Goal: Task Accomplishment & Management: Manage account settings

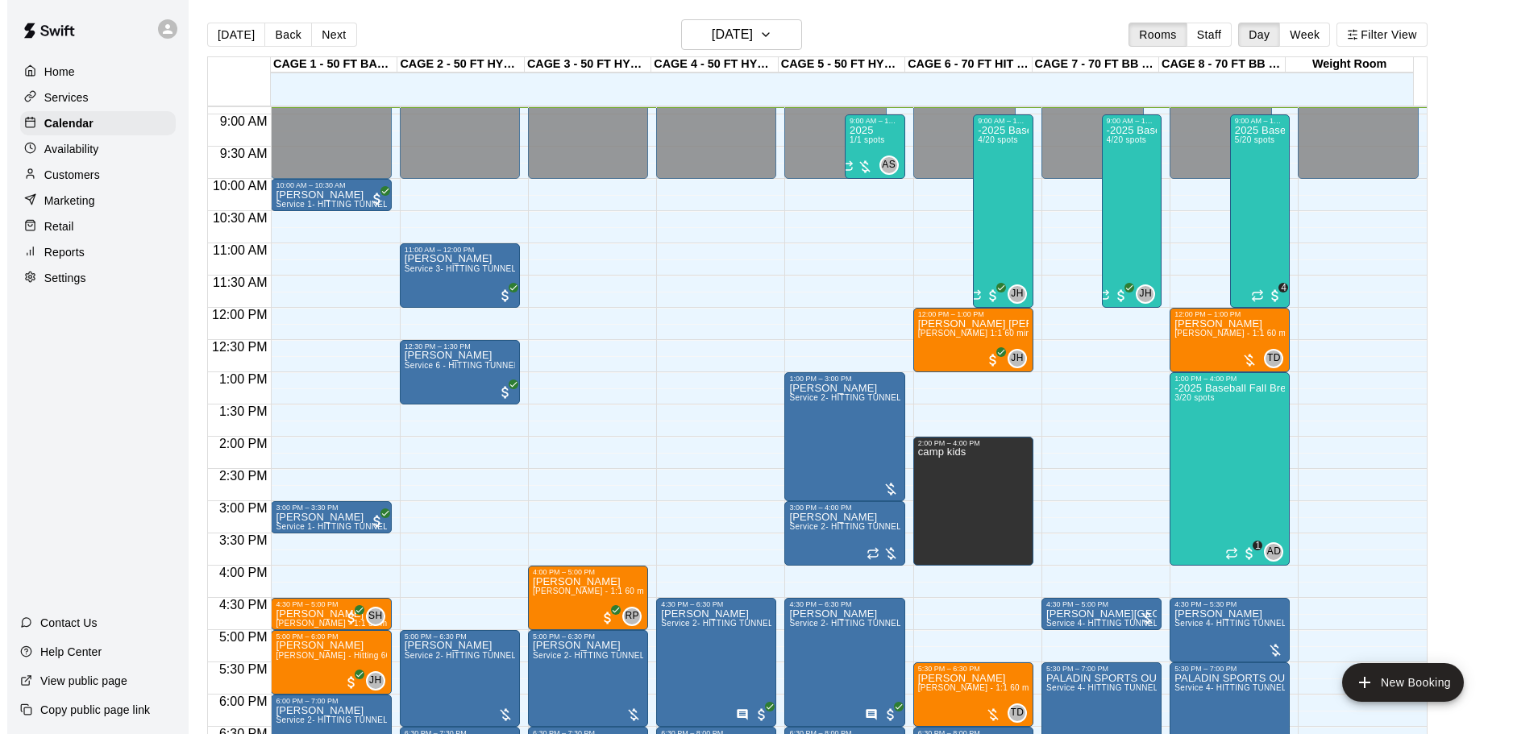
scroll to position [492, 0]
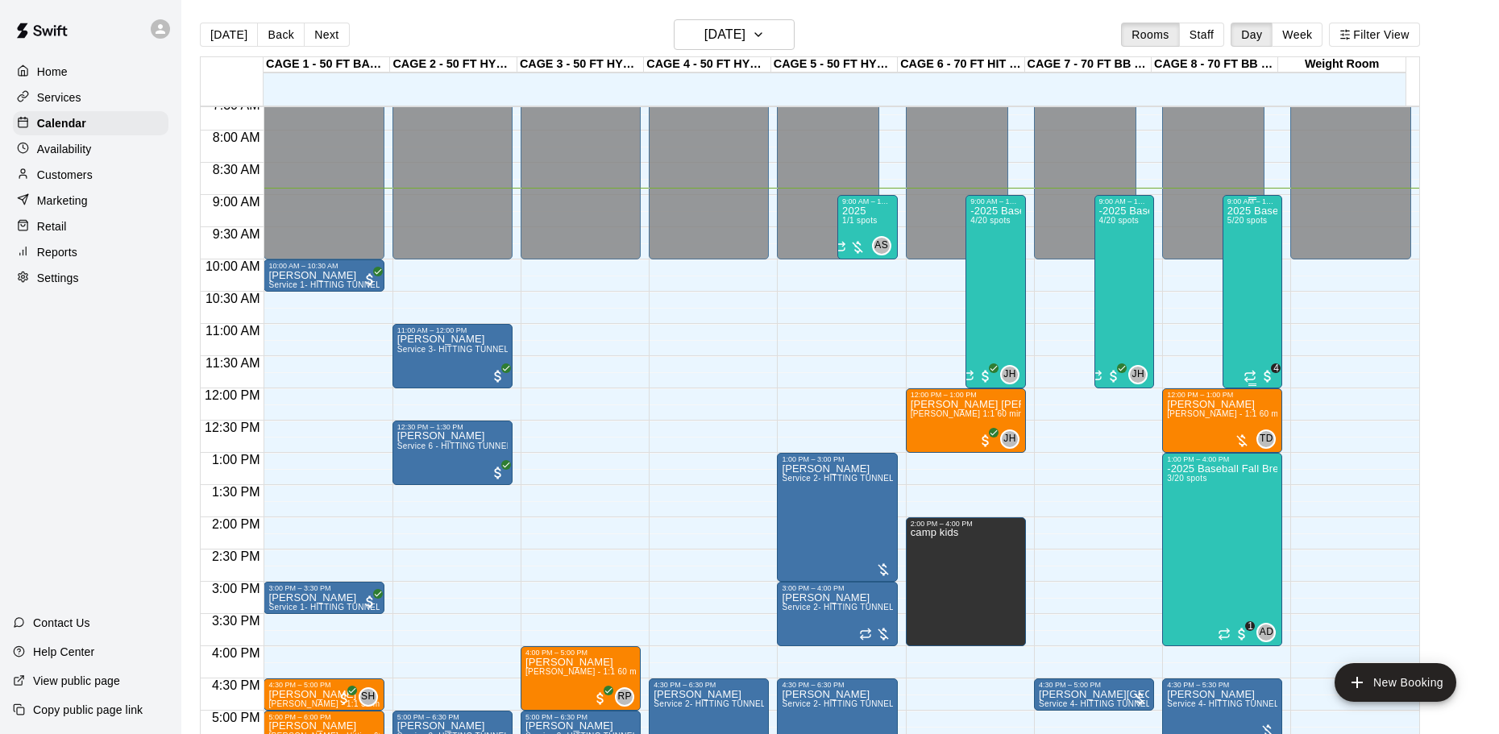
click at [1241, 242] on div "2025 Baseball Fall Break camp ( Full day options ) 9am to 4:00 (session 2 [DATE…" at bounding box center [1253, 573] width 51 height 734
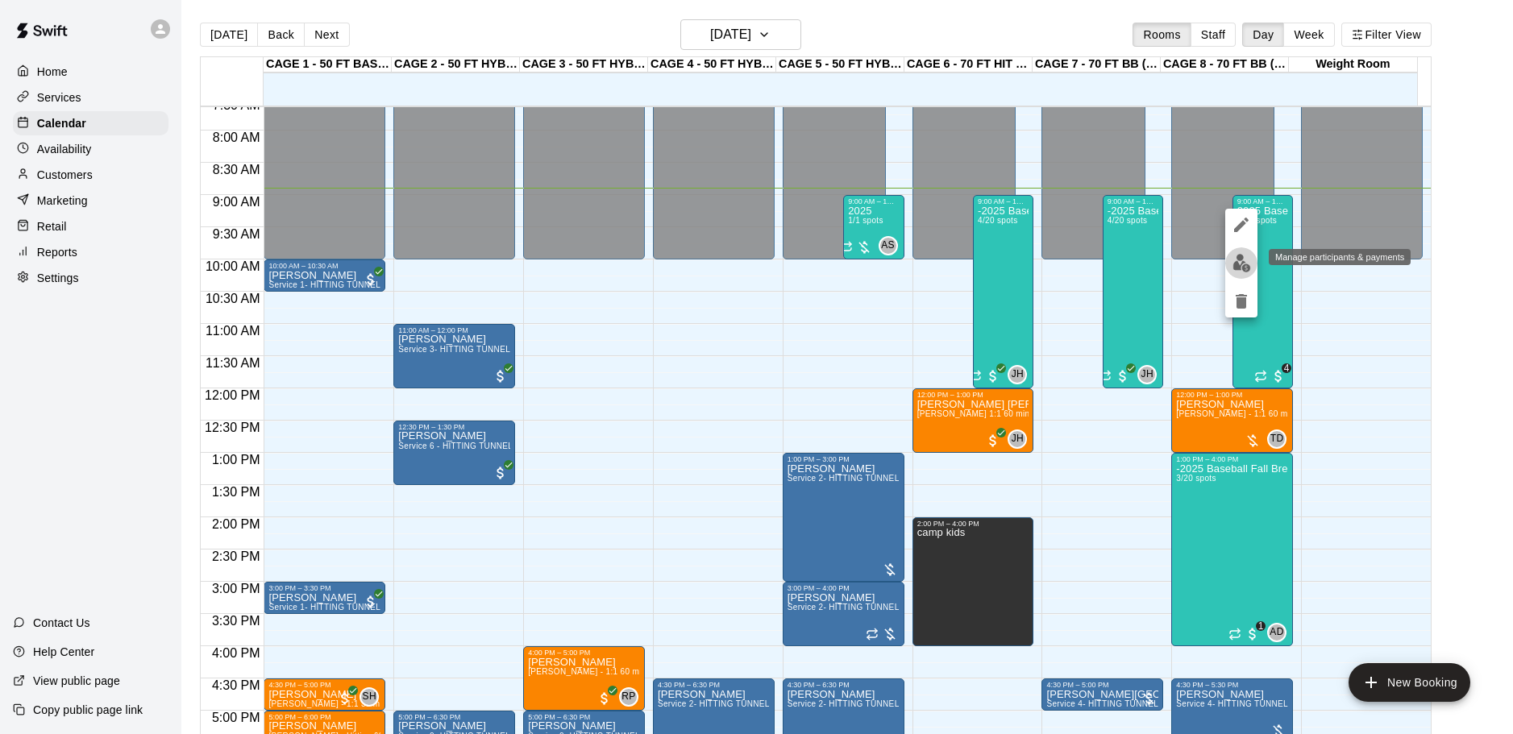
click at [1234, 256] on img "edit" at bounding box center [1241, 263] width 19 height 19
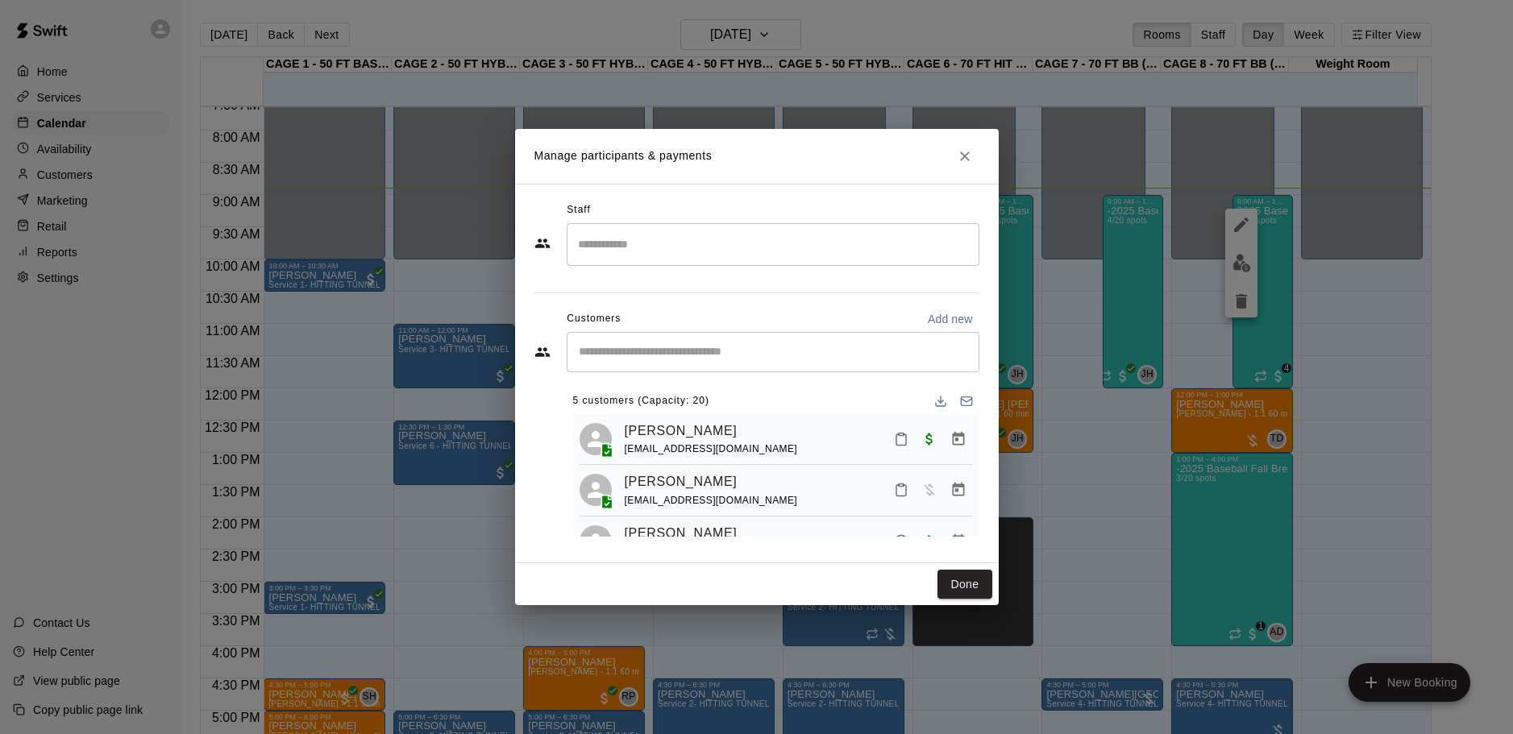
click at [957, 180] on h2 "Manage participants & payments" at bounding box center [757, 156] width 484 height 55
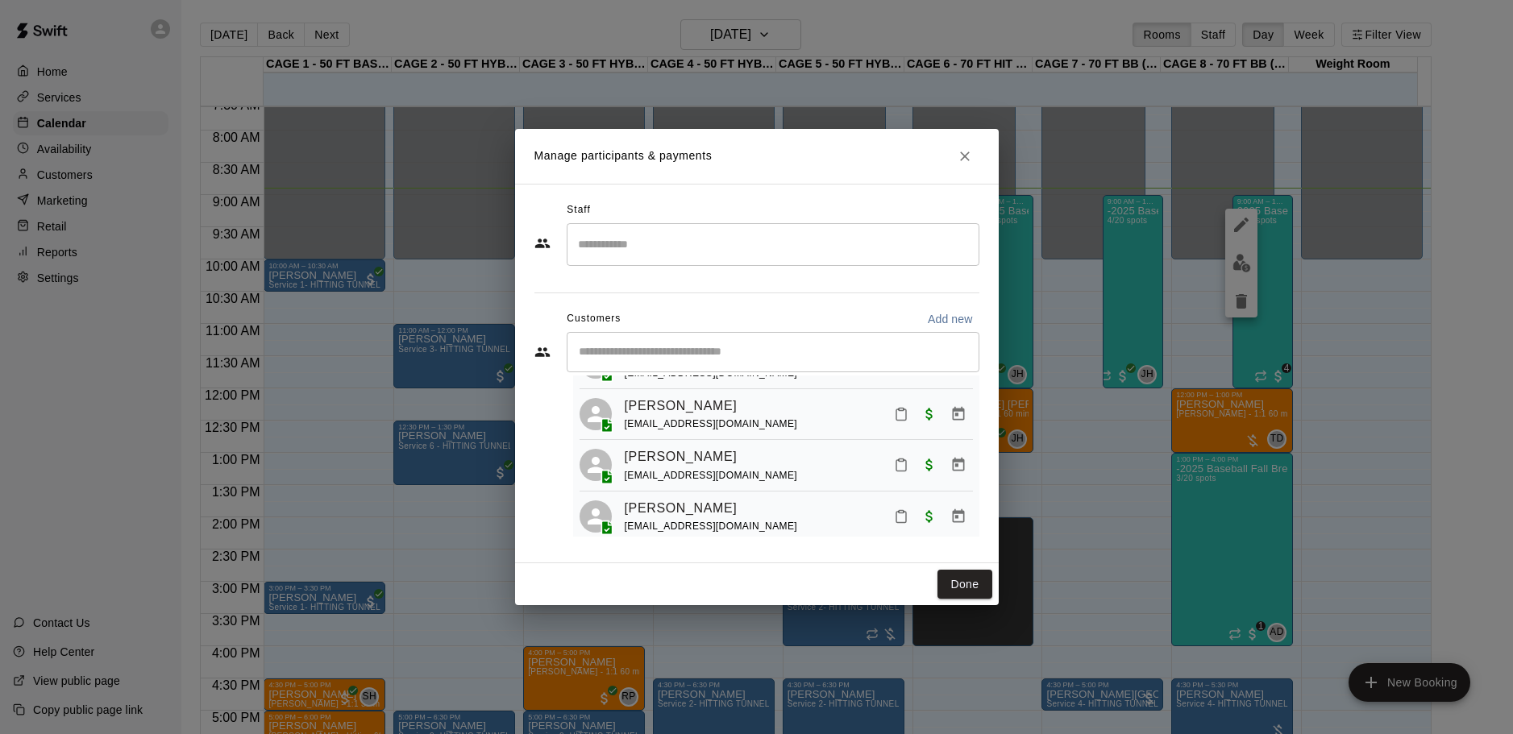
scroll to position [152, 0]
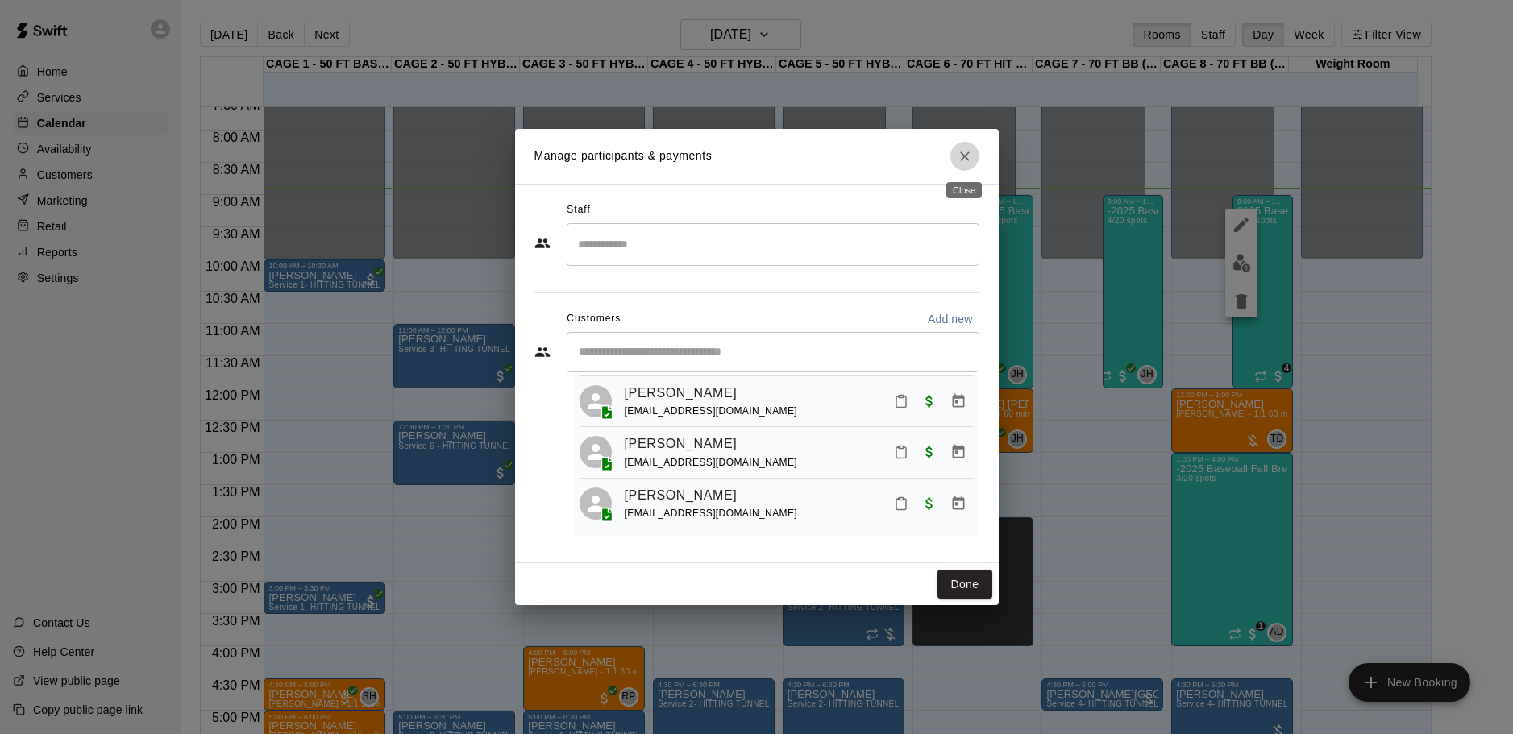
click at [970, 155] on icon "Close" at bounding box center [965, 156] width 16 height 16
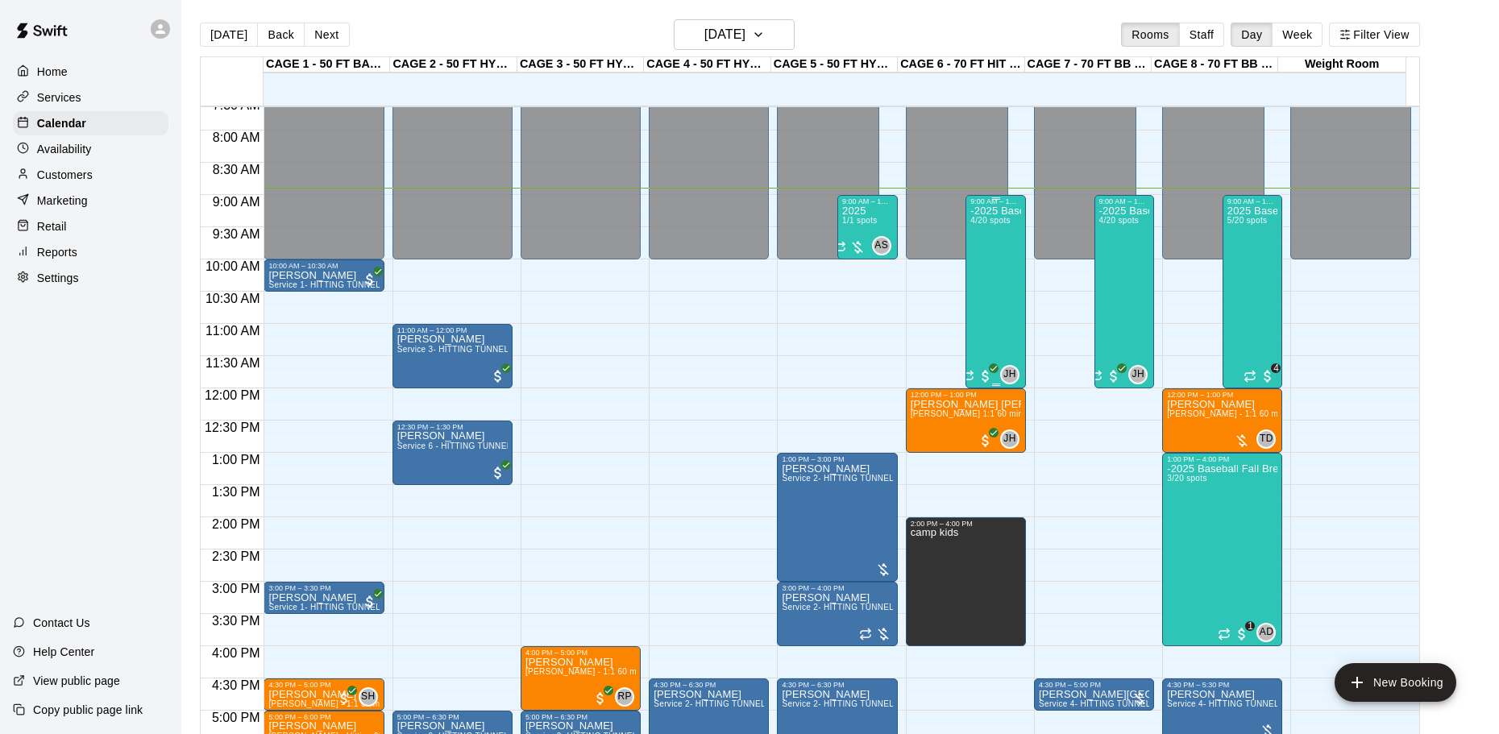
click at [990, 250] on div "-2025 Baseball Fall Break camp ( half day options ) 9am to 12:00 or 1:00 to 4:0…" at bounding box center [995, 573] width 51 height 734
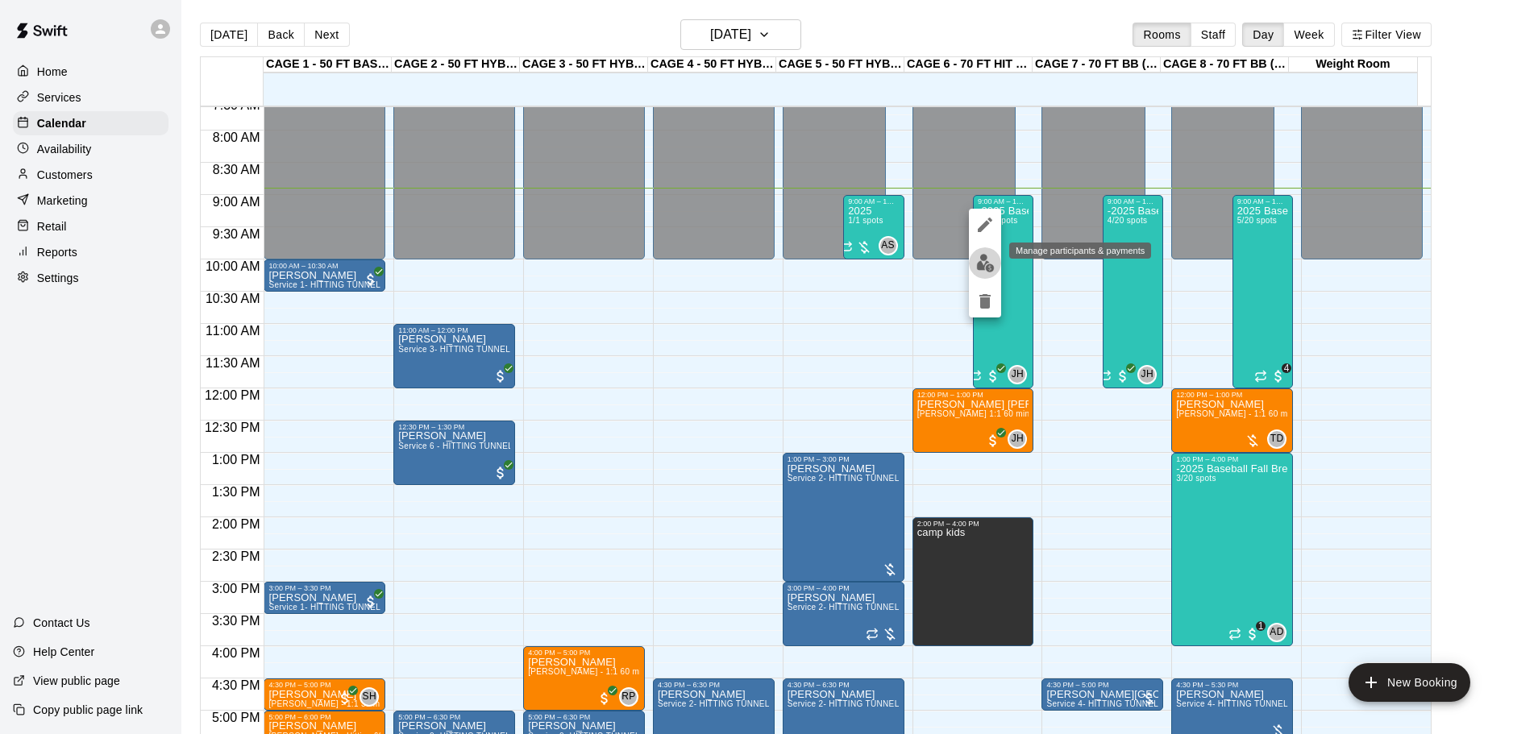
click at [981, 264] on img "edit" at bounding box center [985, 263] width 19 height 19
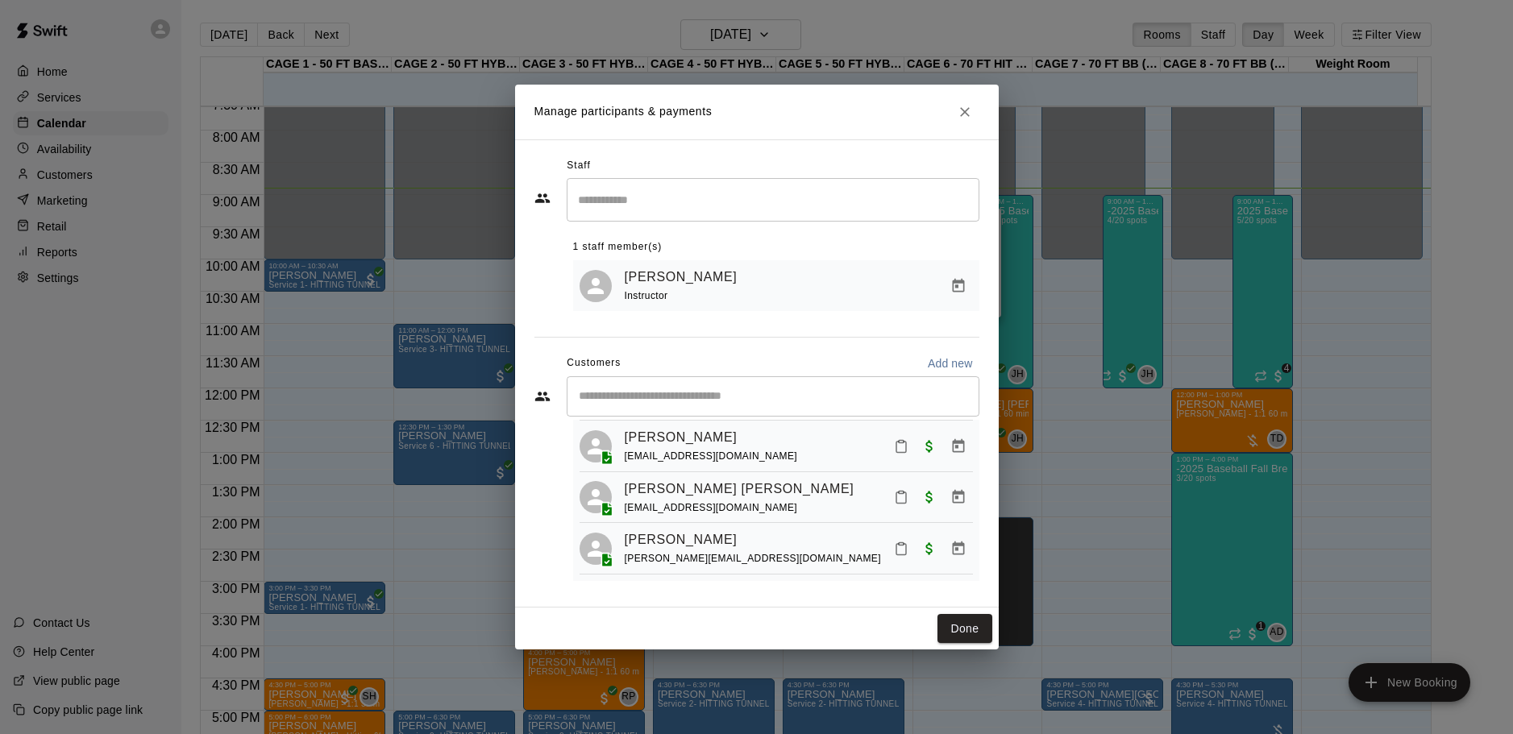
scroll to position [98, 0]
click at [700, 539] on link "[PERSON_NAME]" at bounding box center [681, 540] width 113 height 21
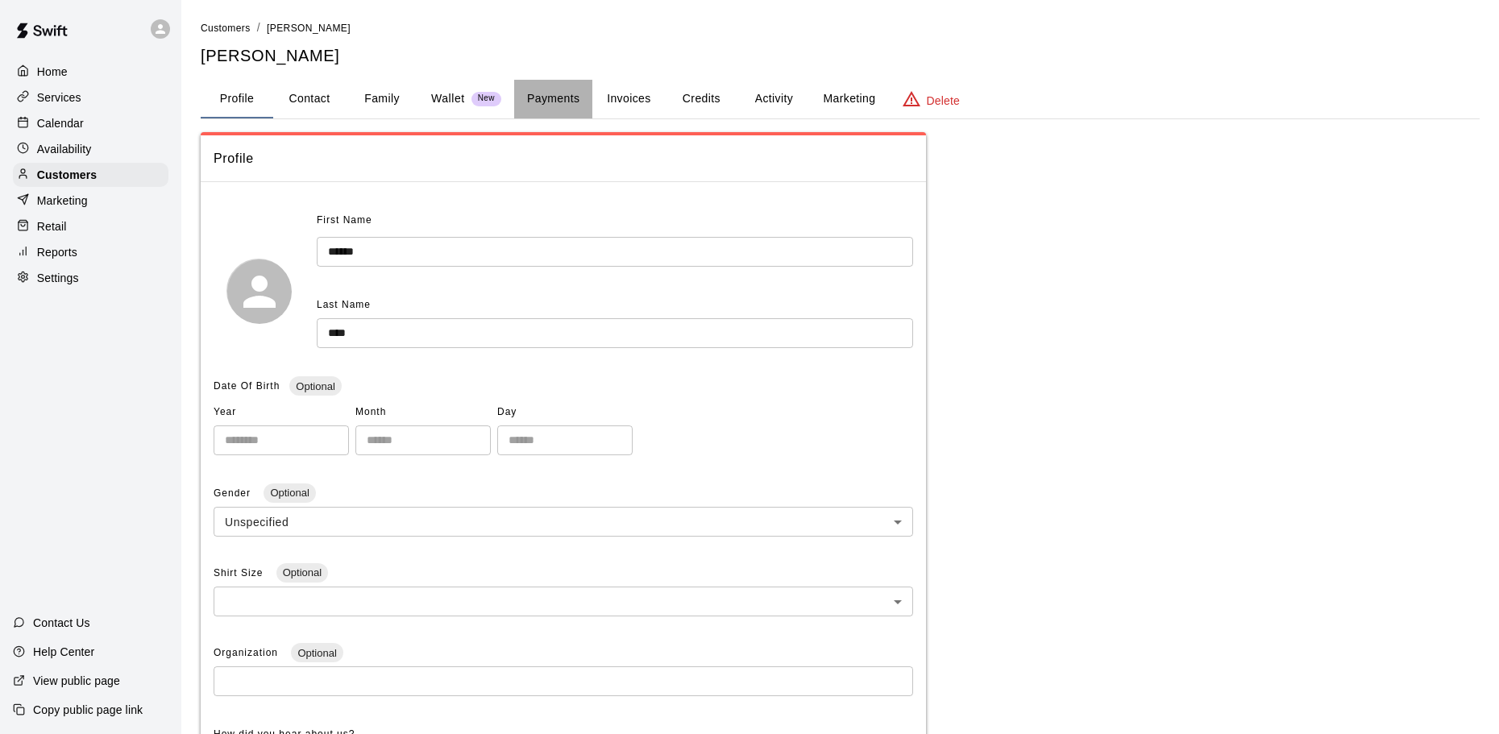
click at [552, 101] on button "Payments" at bounding box center [553, 99] width 78 height 39
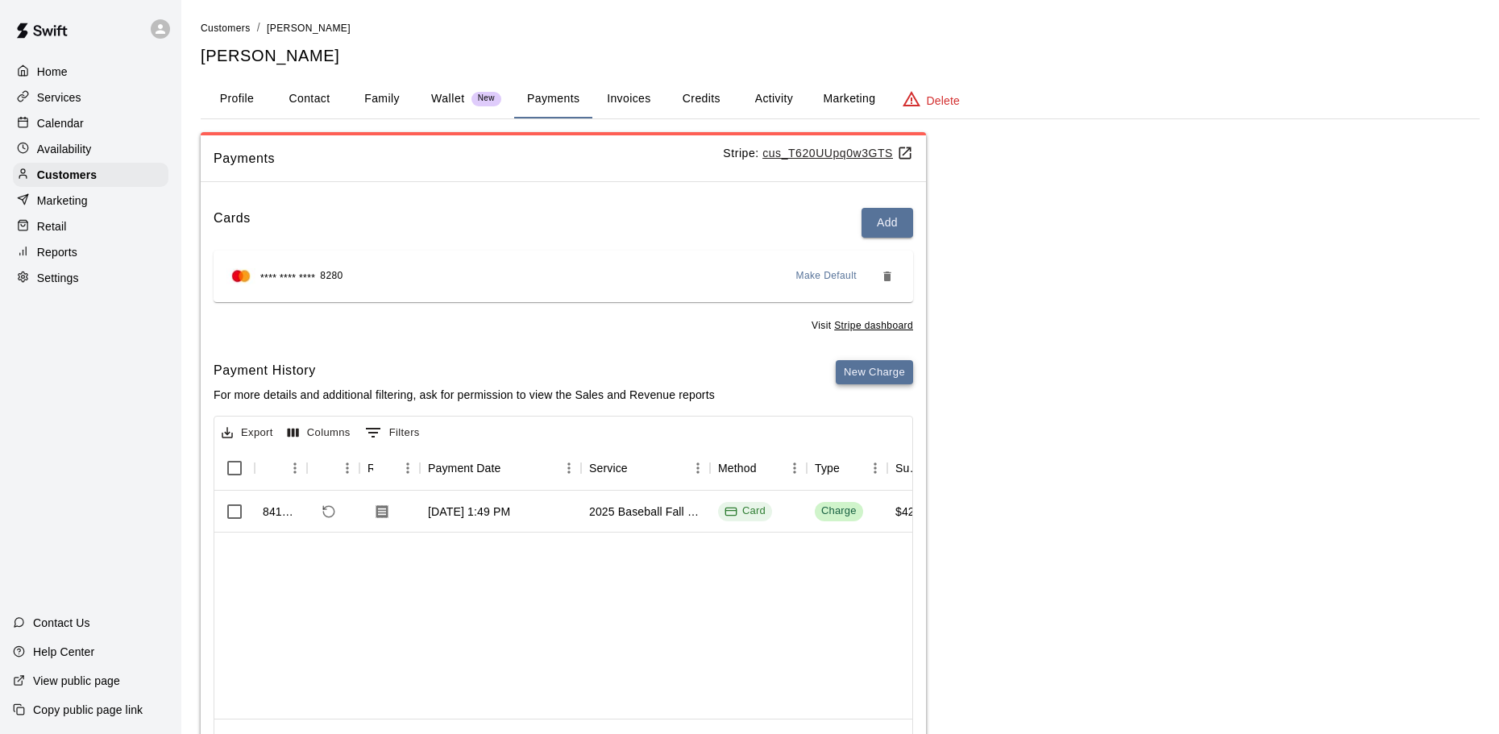
click at [864, 374] on button "New Charge" at bounding box center [874, 372] width 77 height 25
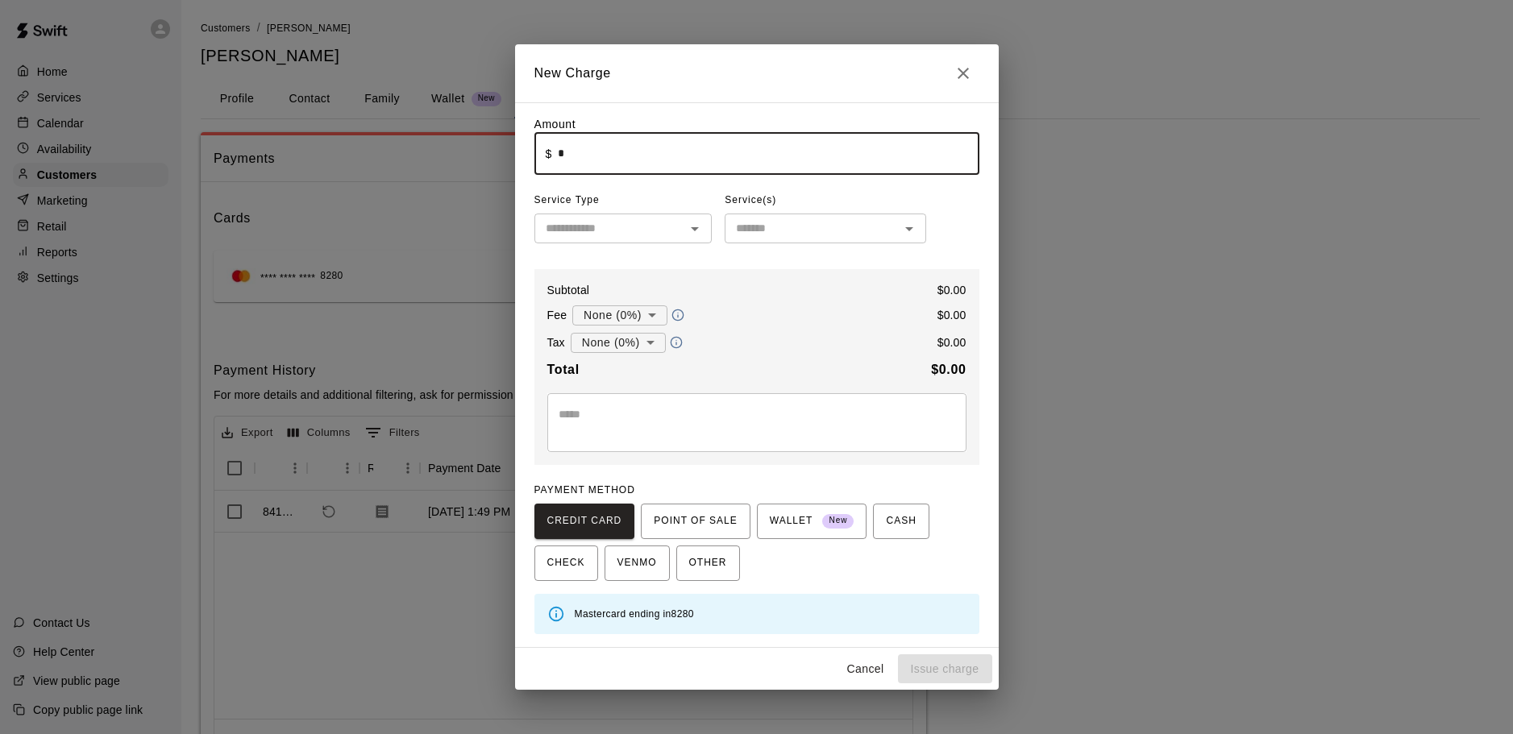
click at [634, 160] on input "*" at bounding box center [768, 153] width 421 height 43
type input "*****"
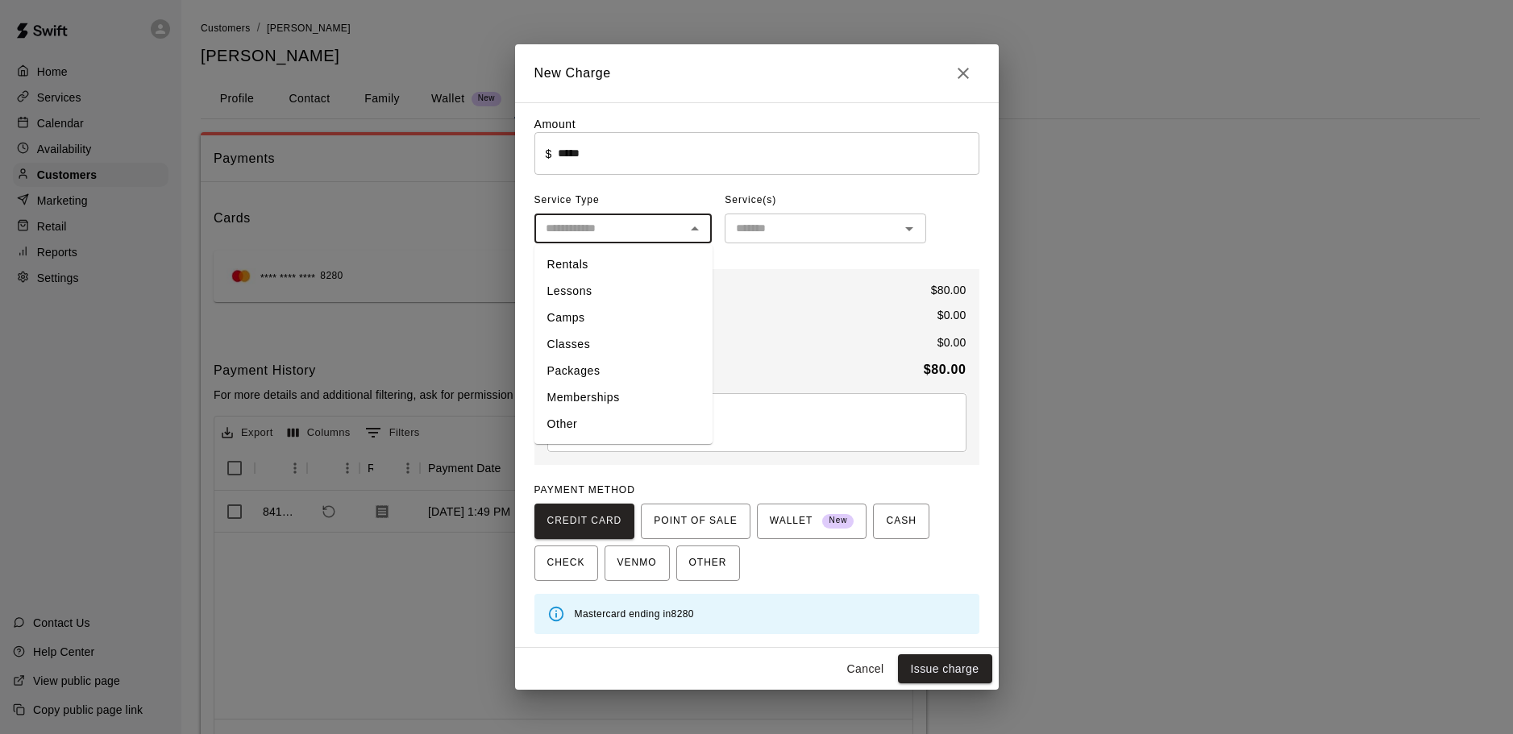
click at [581, 223] on input "text" at bounding box center [610, 228] width 142 height 20
click at [617, 337] on li "Classes" at bounding box center [623, 344] width 178 height 27
type input "*******"
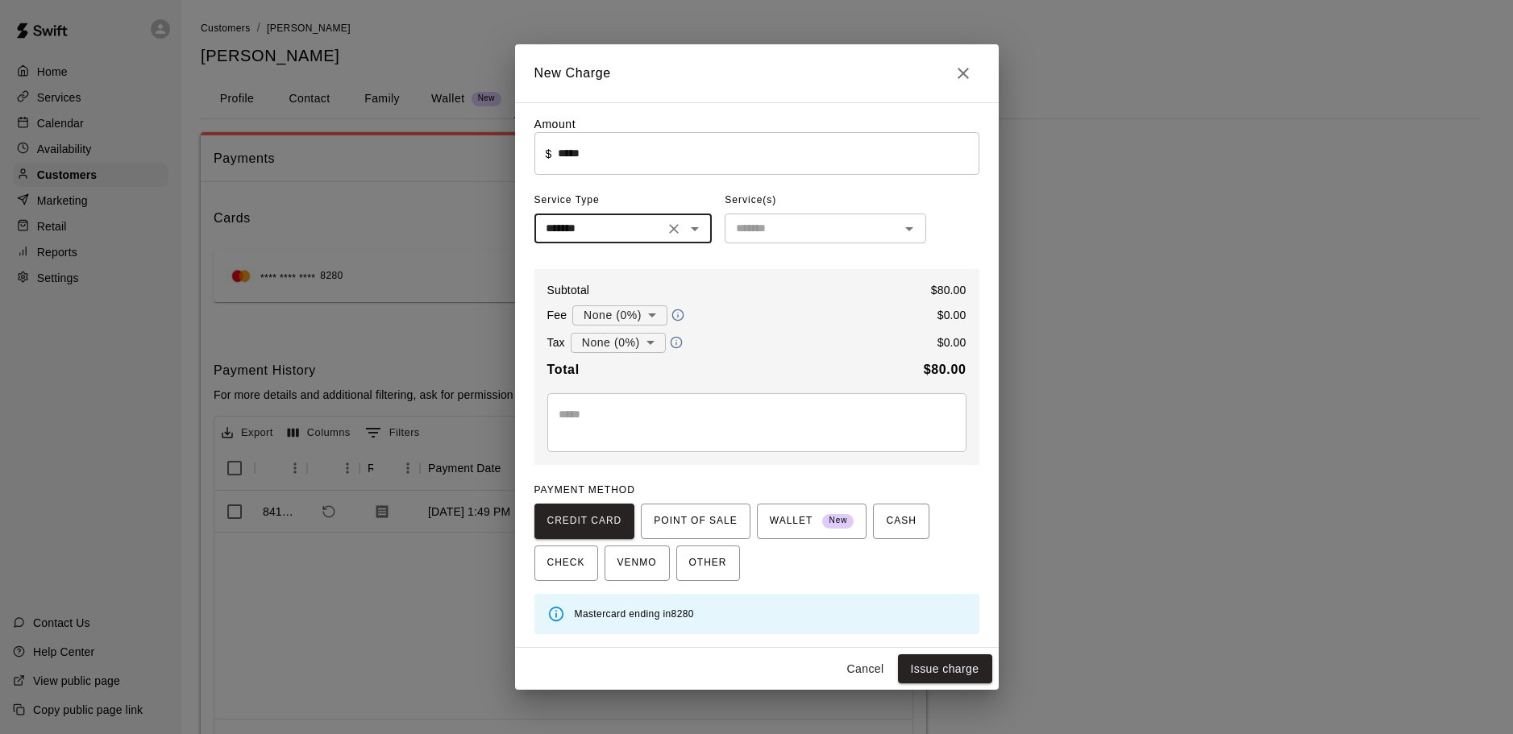
click at [773, 231] on input "text" at bounding box center [811, 228] width 165 height 20
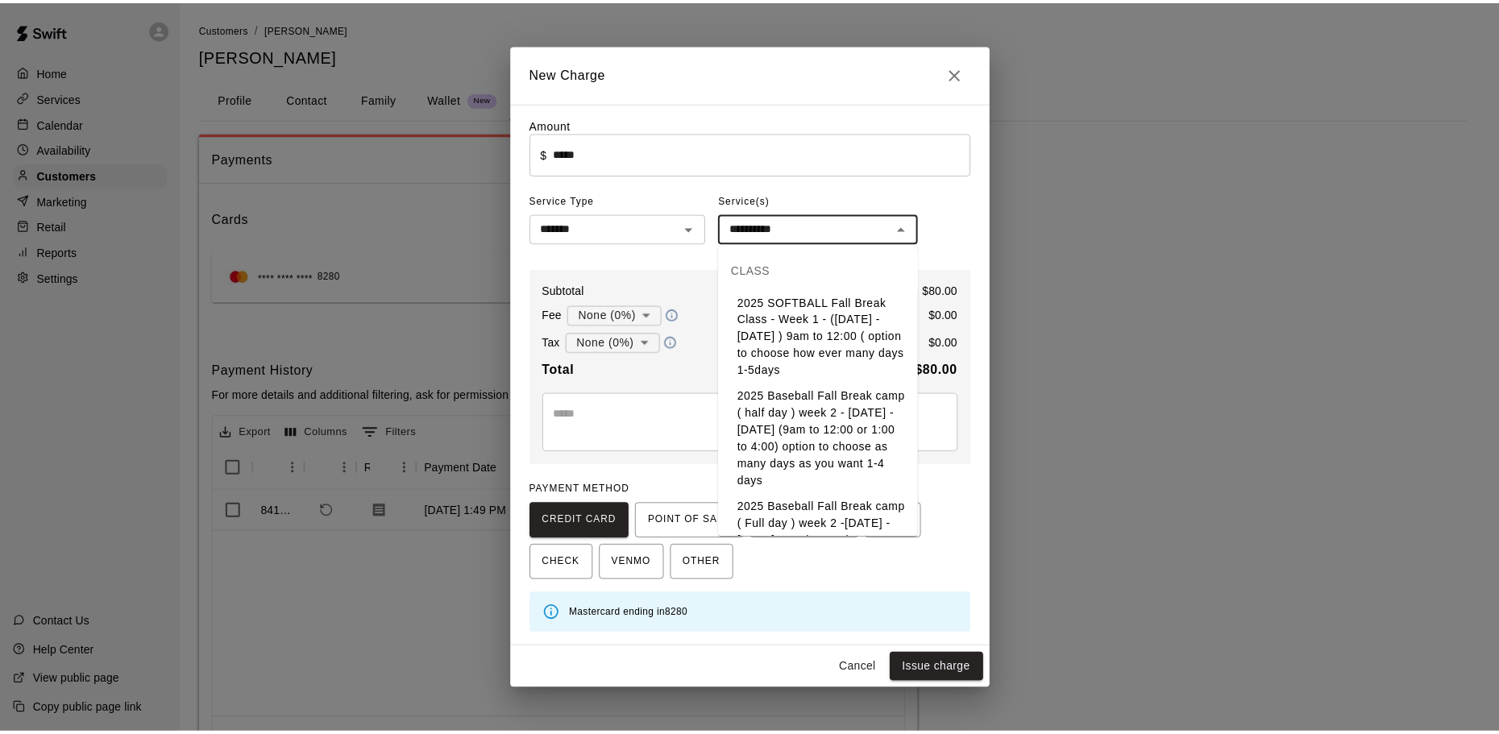
scroll to position [81, 0]
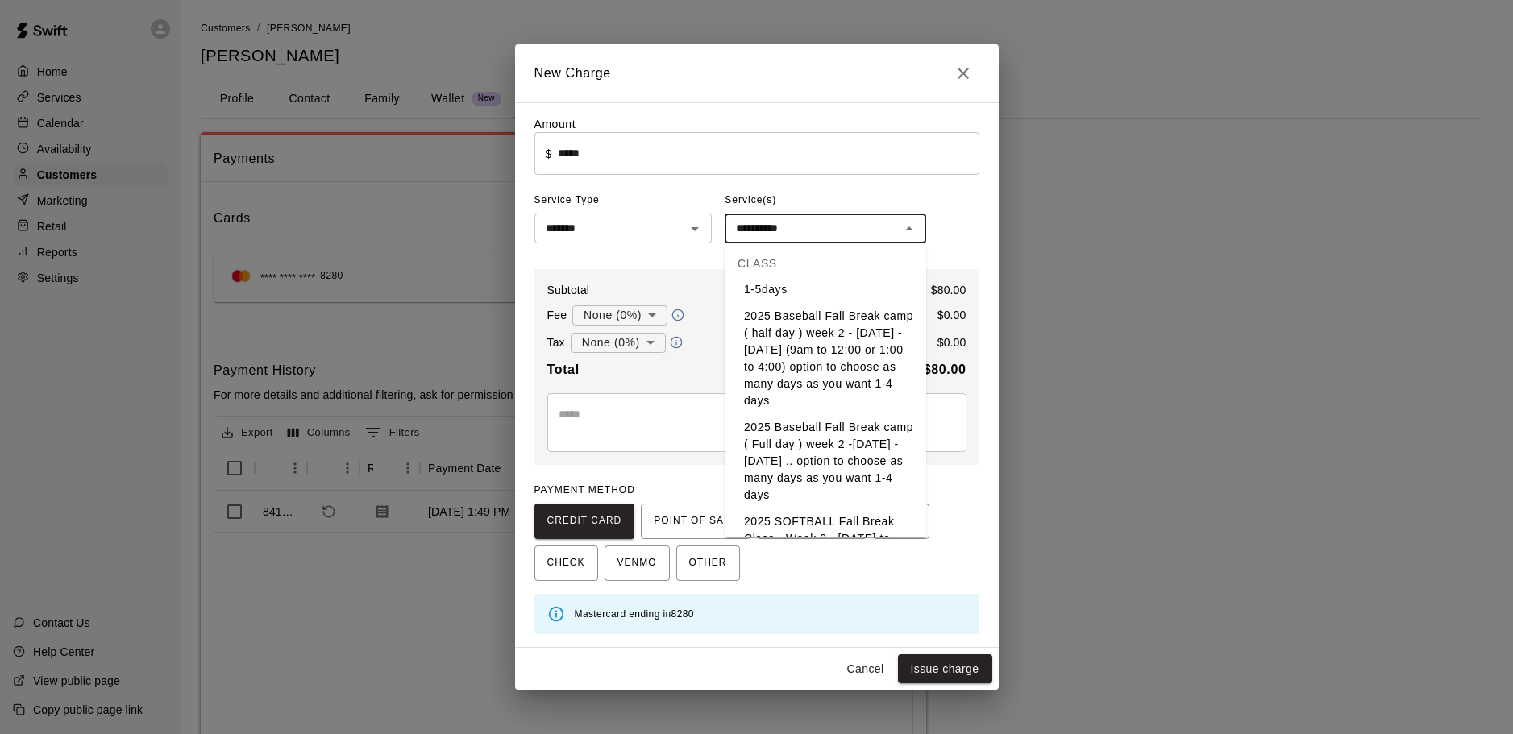
click at [825, 460] on li "2025 Baseball Fall Break camp ( Full day ) week 2 -[DATE] - [DATE] .. option to…" at bounding box center [826, 461] width 202 height 94
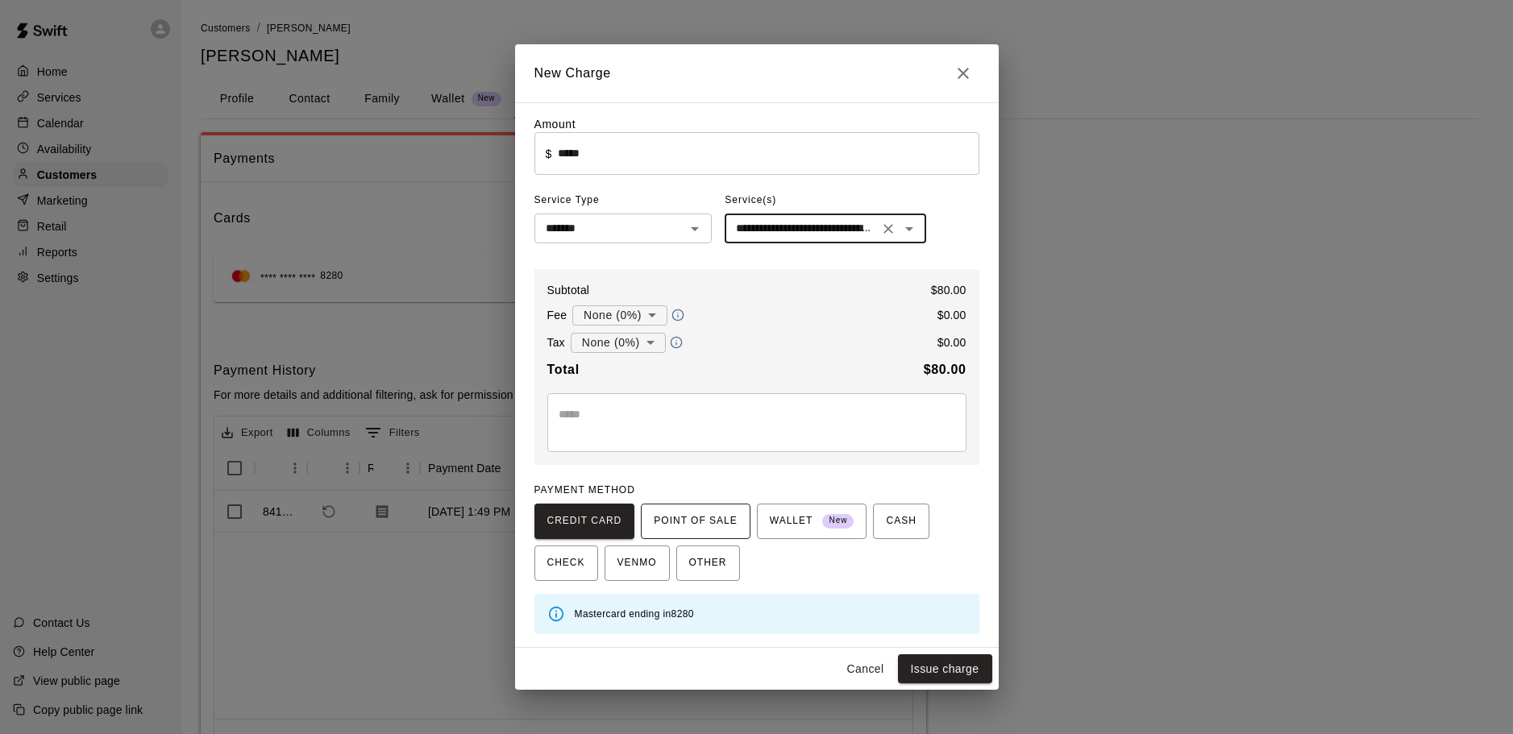
type input "**********"
click at [694, 519] on span "POINT OF SALE" at bounding box center [695, 522] width 83 height 26
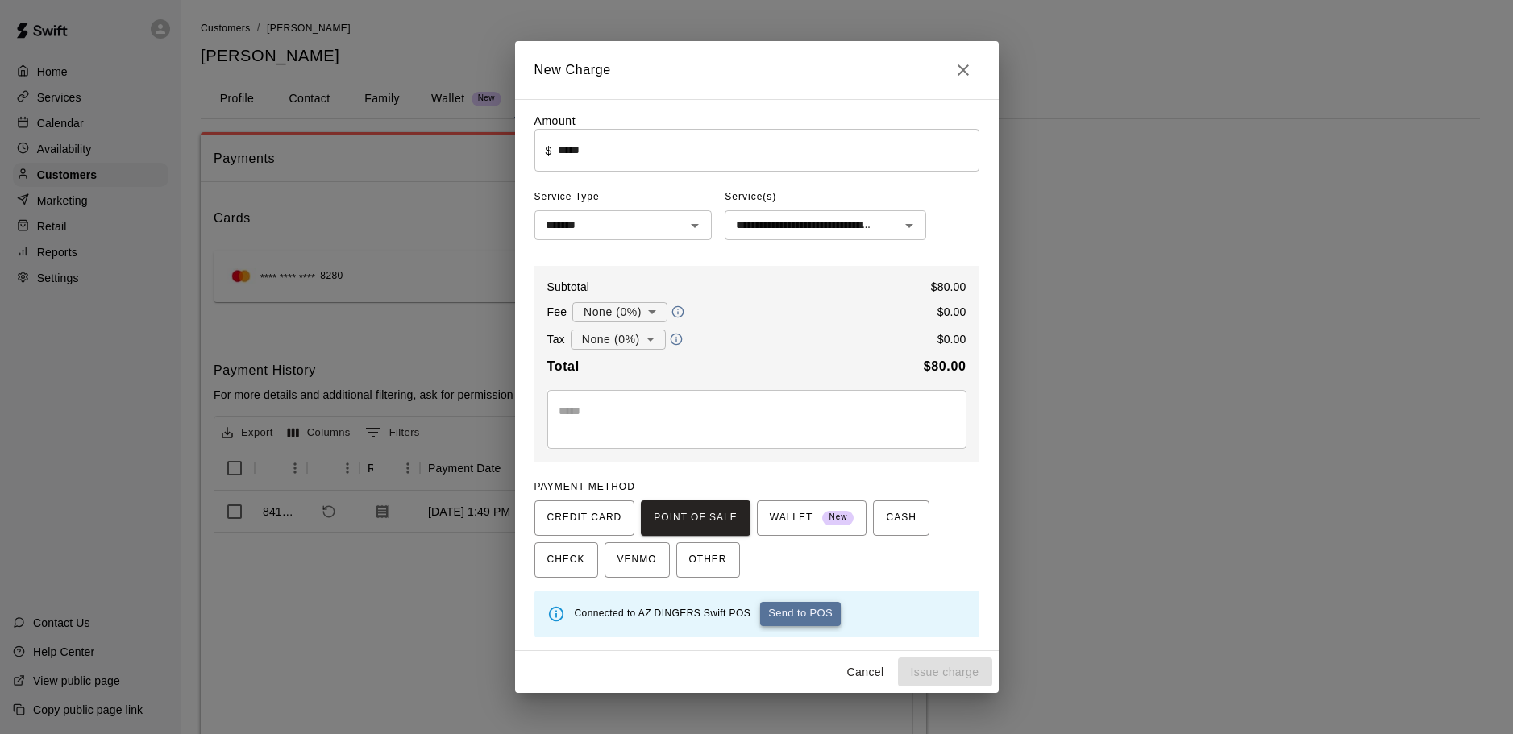
click at [802, 616] on button "Send to POS" at bounding box center [800, 614] width 81 height 24
type input "*"
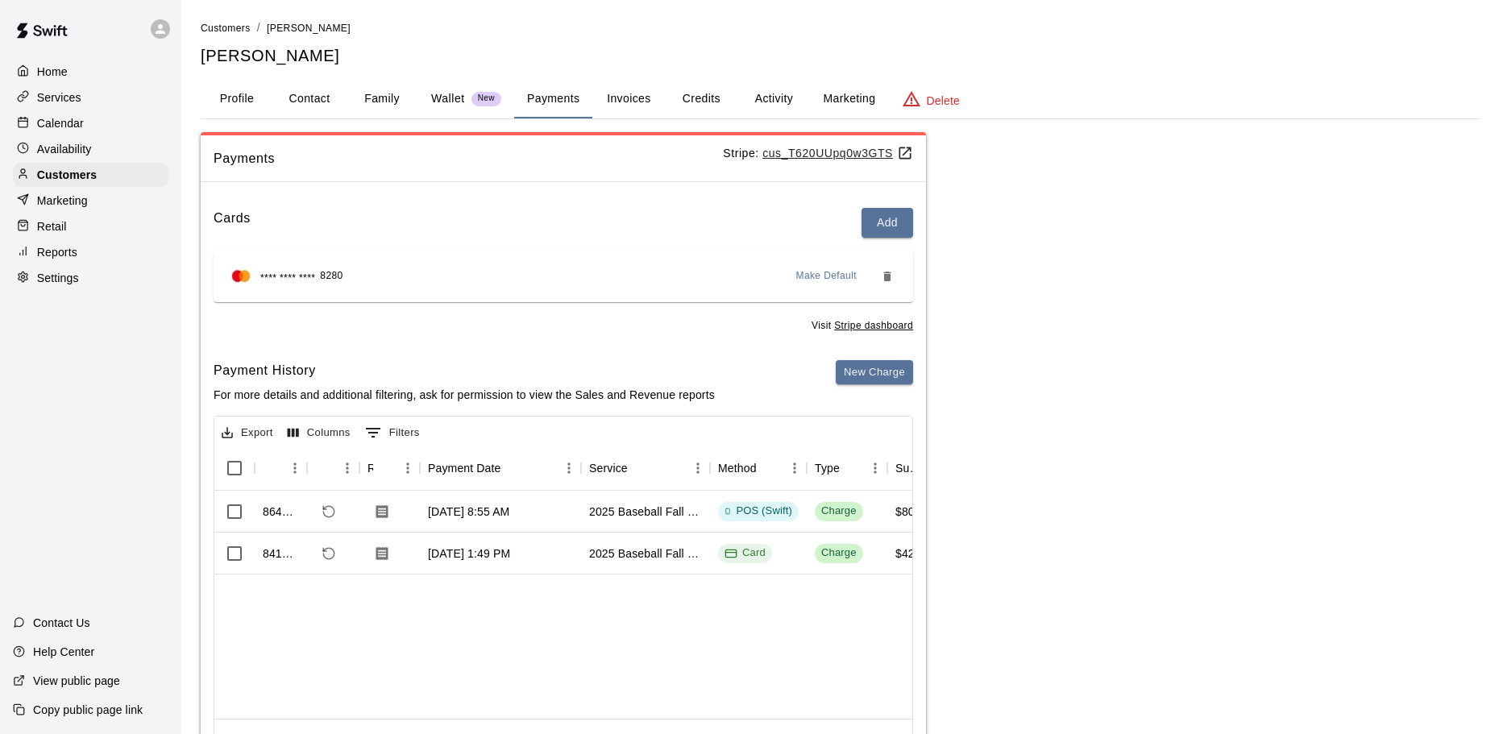
click at [55, 124] on p "Calendar" at bounding box center [60, 123] width 47 height 16
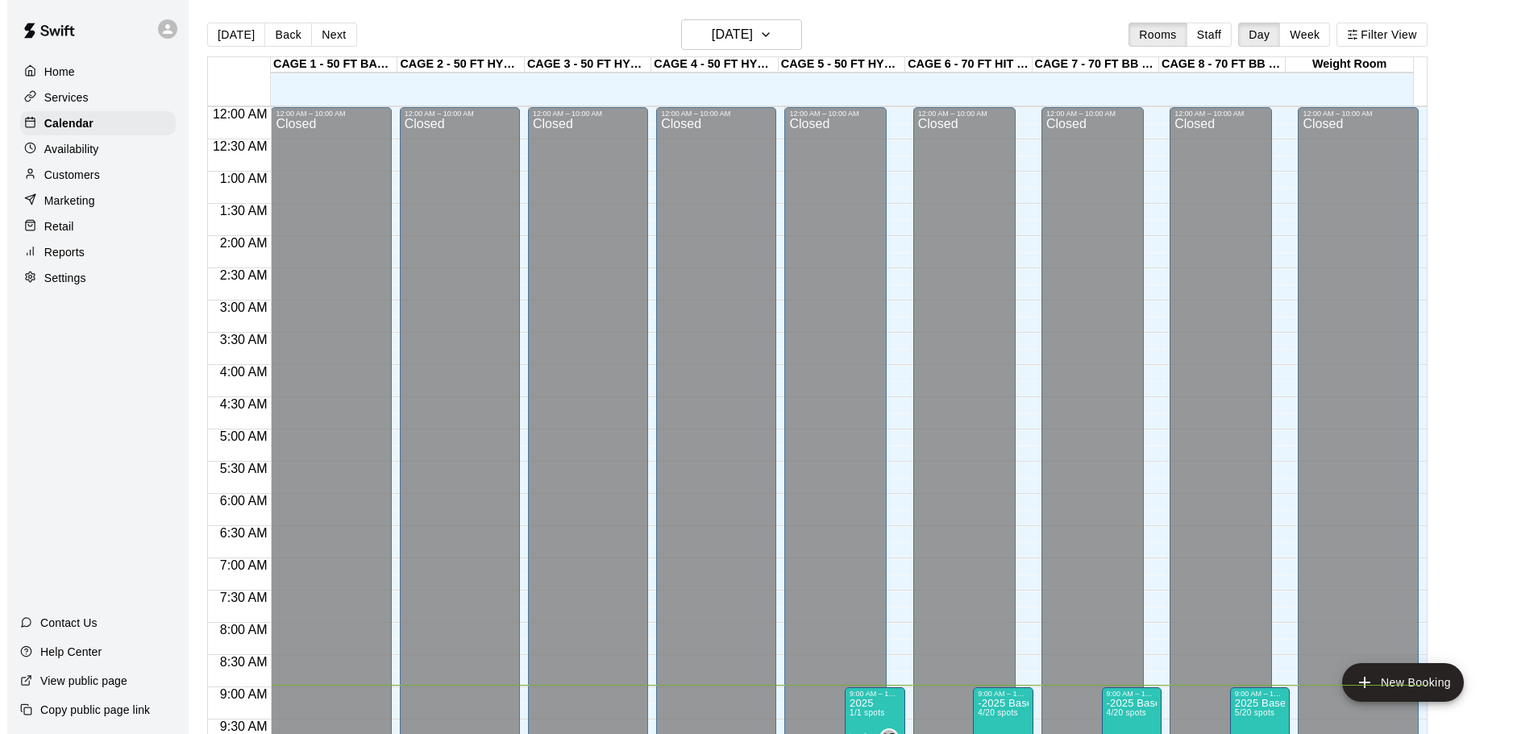
scroll to position [579, 0]
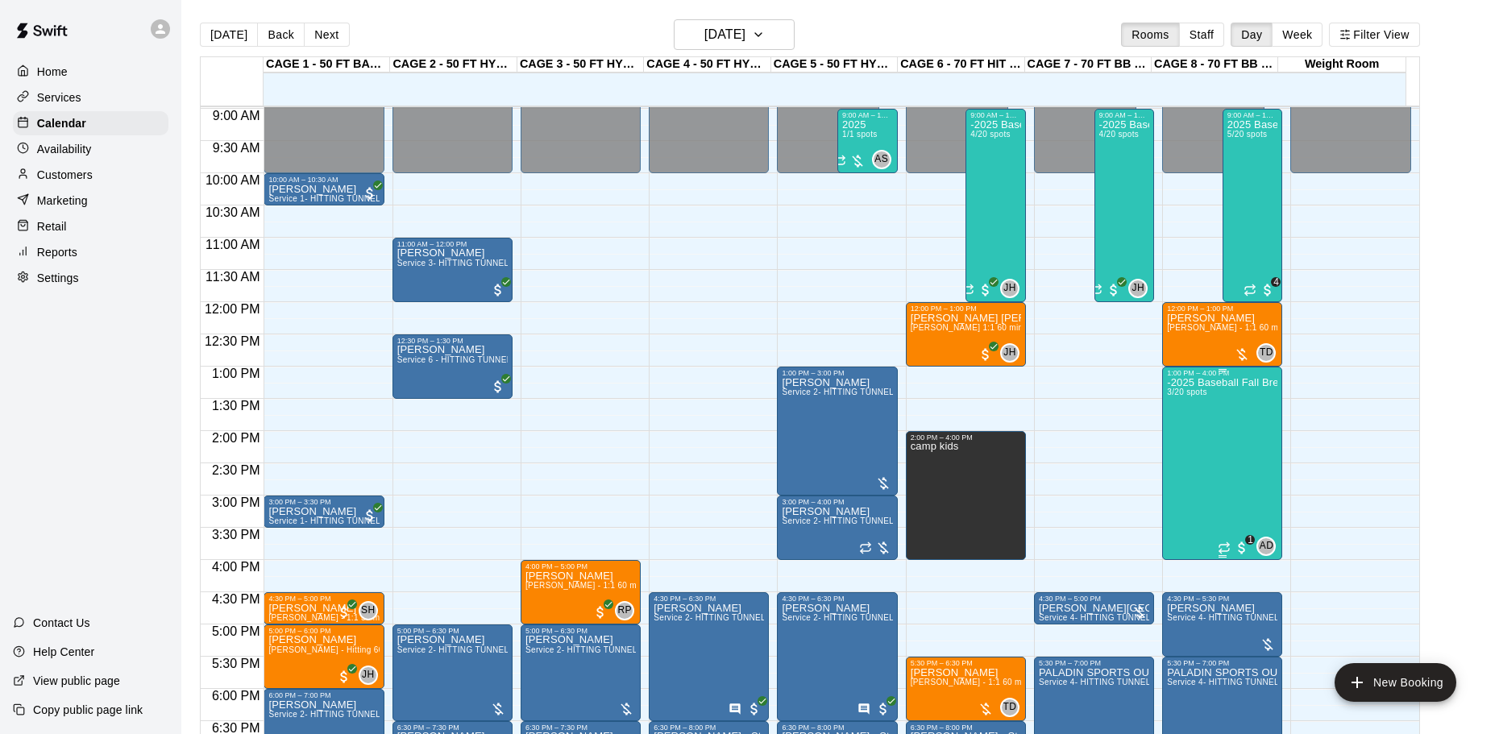
click at [1201, 427] on div "-2025 Baseball Fall Break camp ( half day options ) 9am to 12:00 or 1:00 to 4:0…" at bounding box center [1222, 744] width 110 height 734
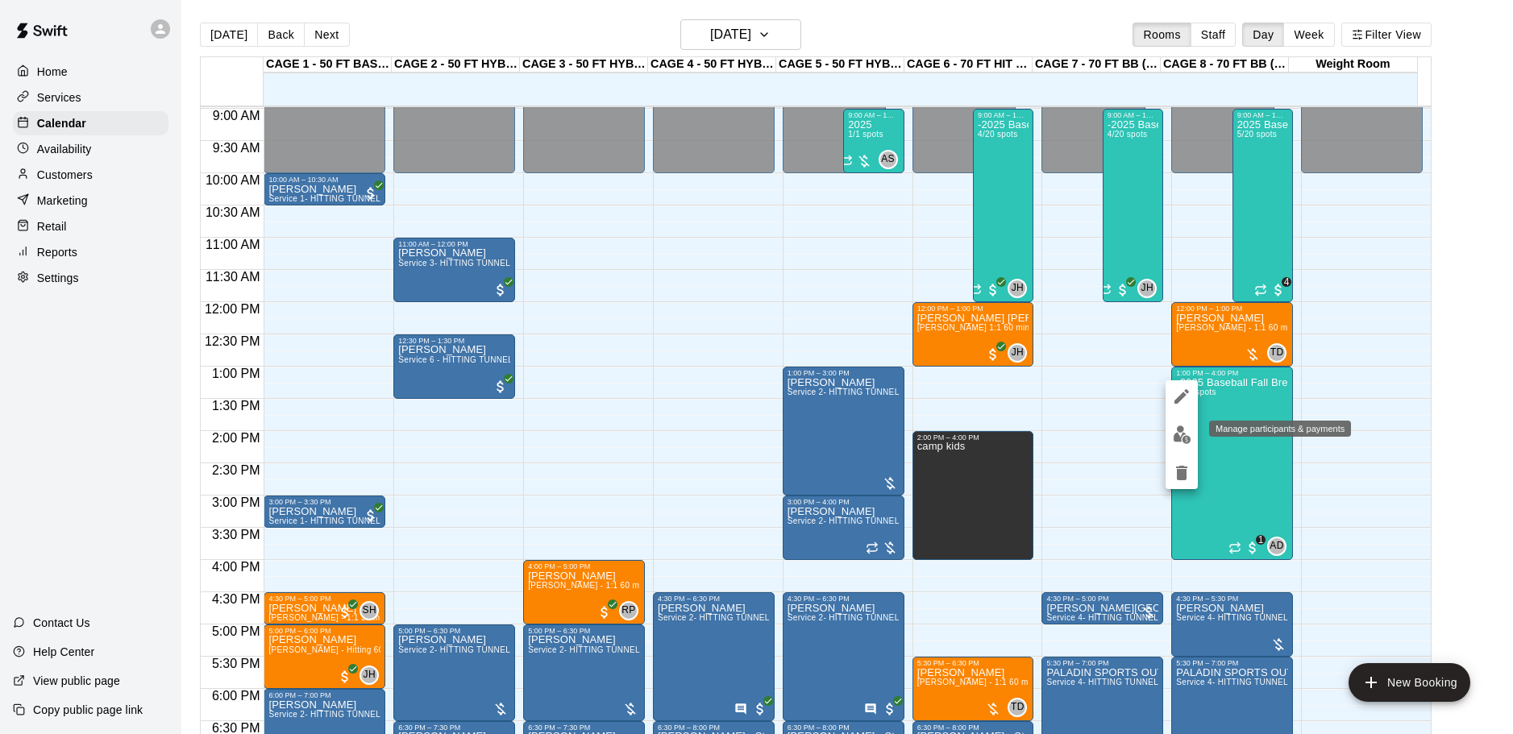
click at [1183, 437] on img "edit" at bounding box center [1182, 435] width 19 height 19
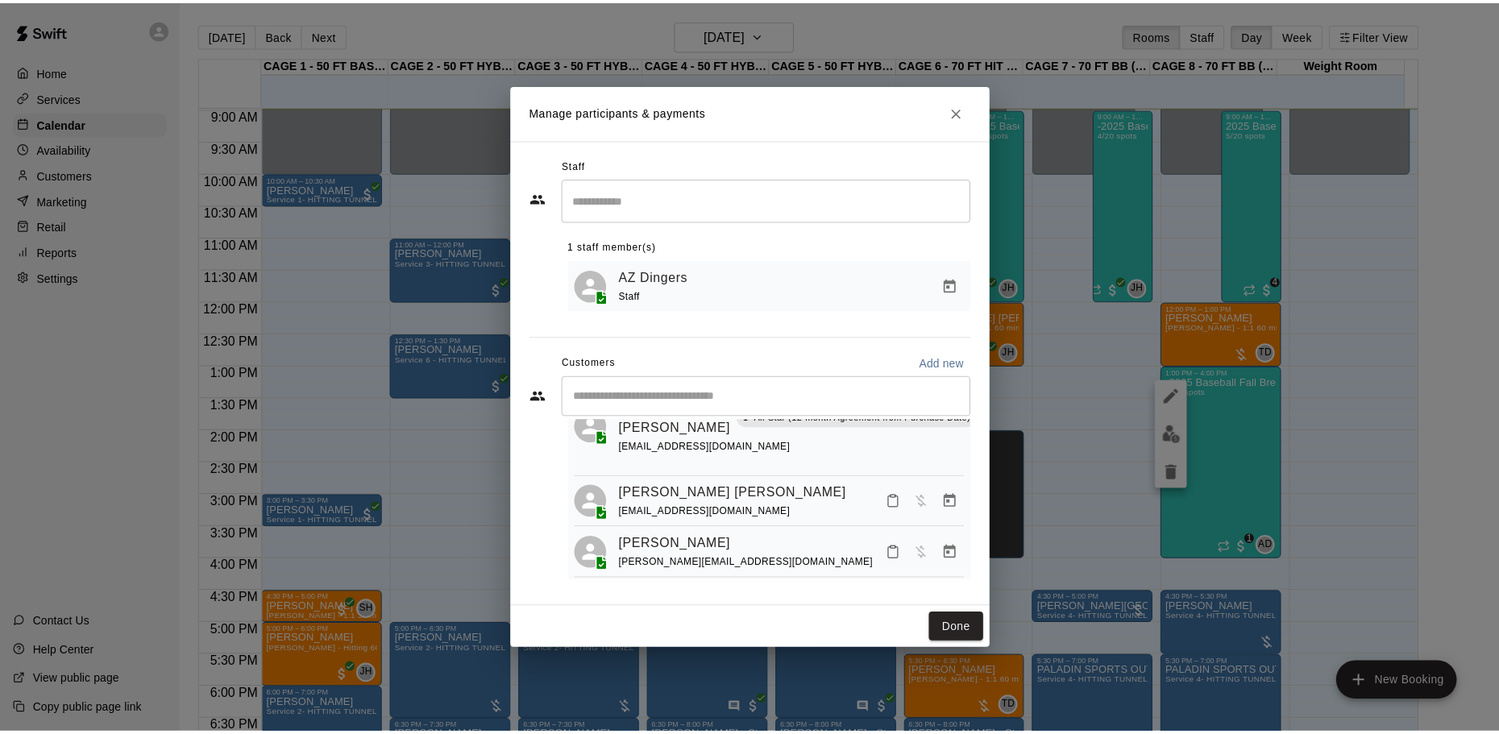
scroll to position [0, 0]
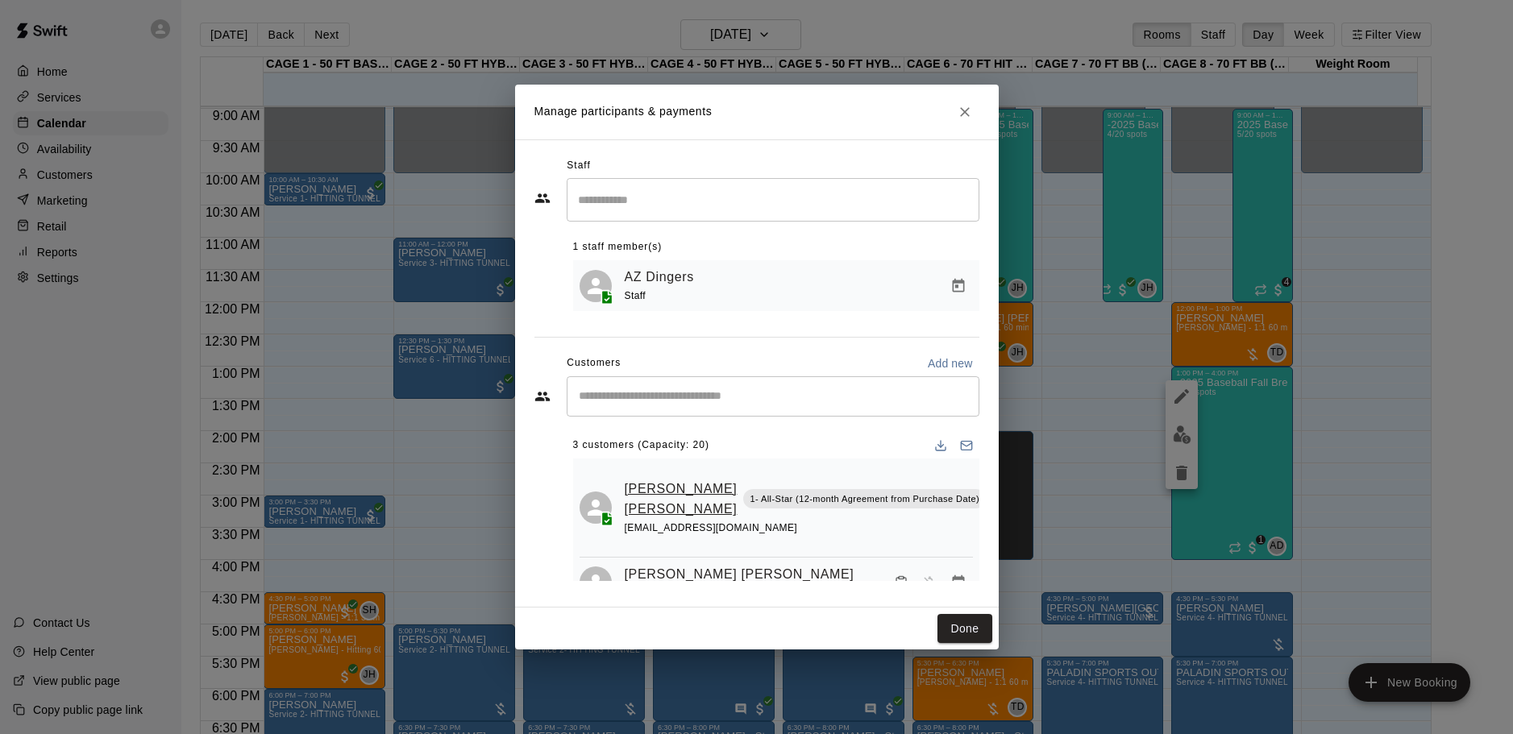
click at [655, 505] on link "[PERSON_NAME] [PERSON_NAME]" at bounding box center [681, 499] width 113 height 41
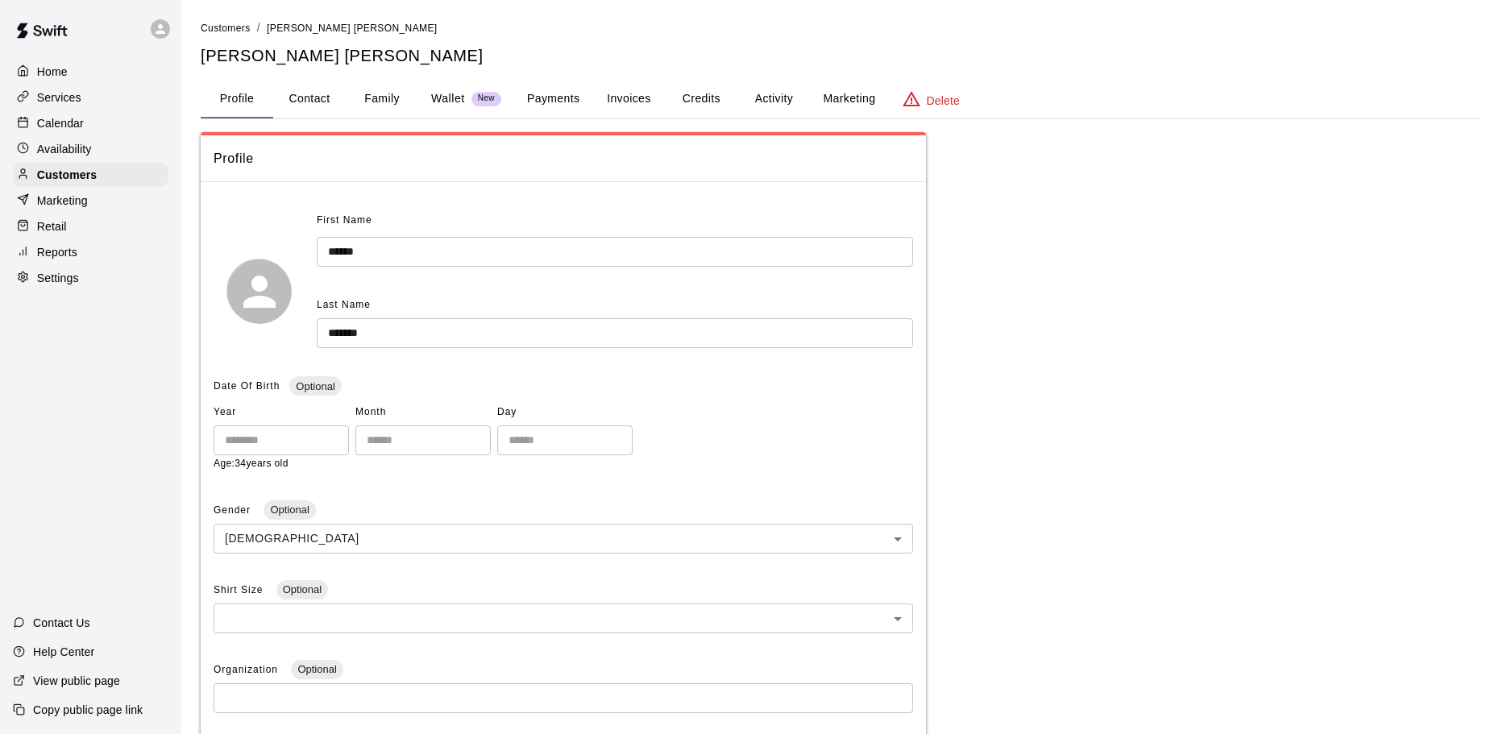
click at [650, 96] on button "Invoices" at bounding box center [628, 99] width 73 height 39
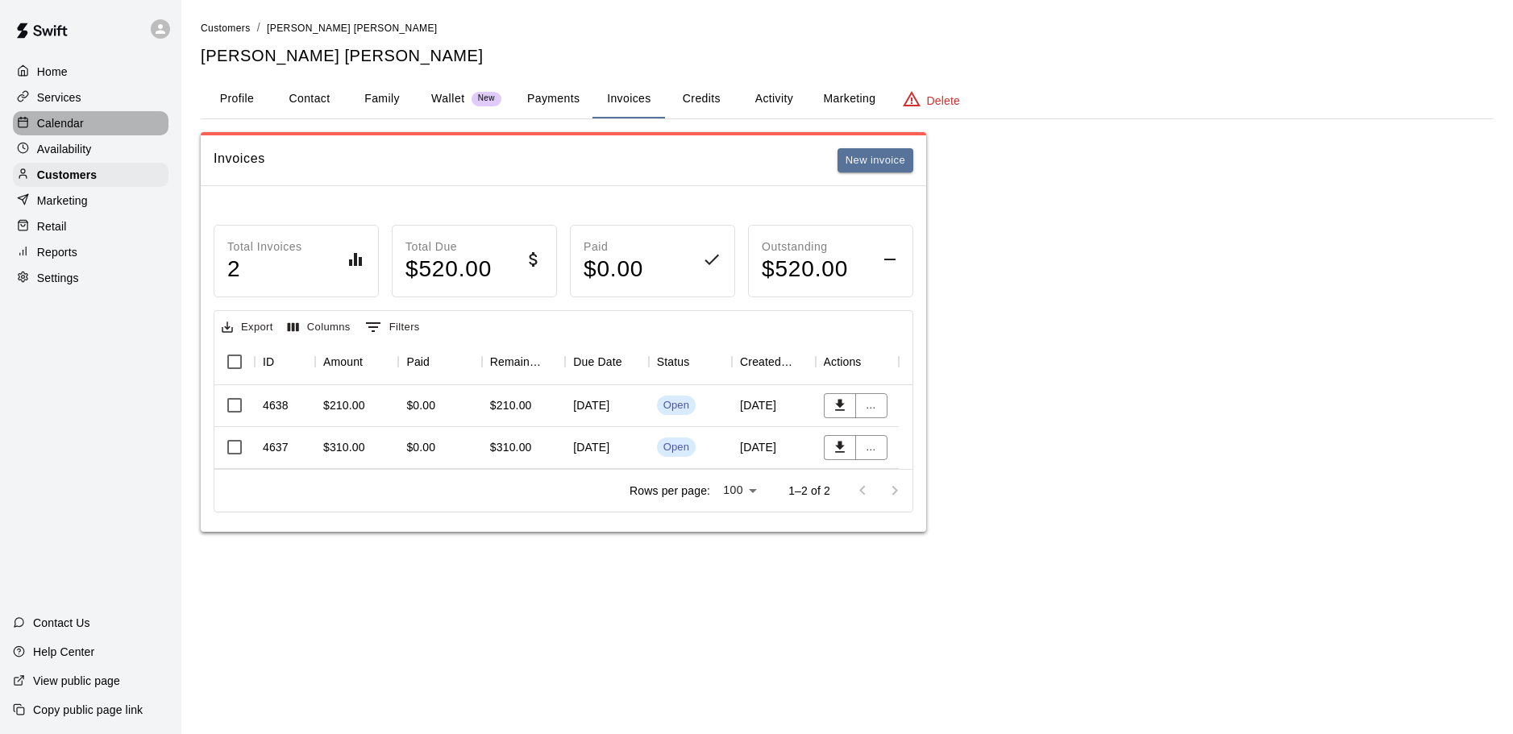
click at [56, 126] on p "Calendar" at bounding box center [60, 123] width 47 height 16
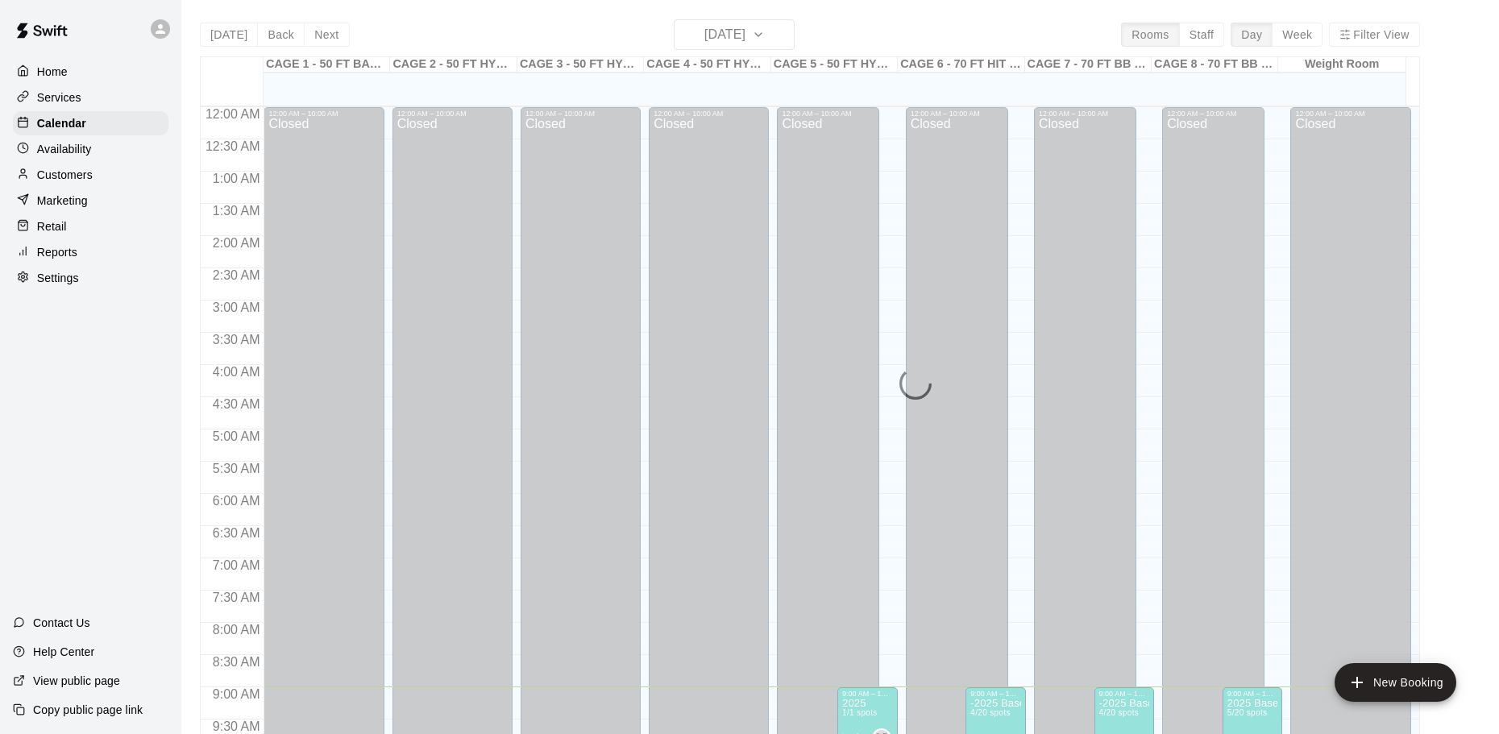
scroll to position [579, 0]
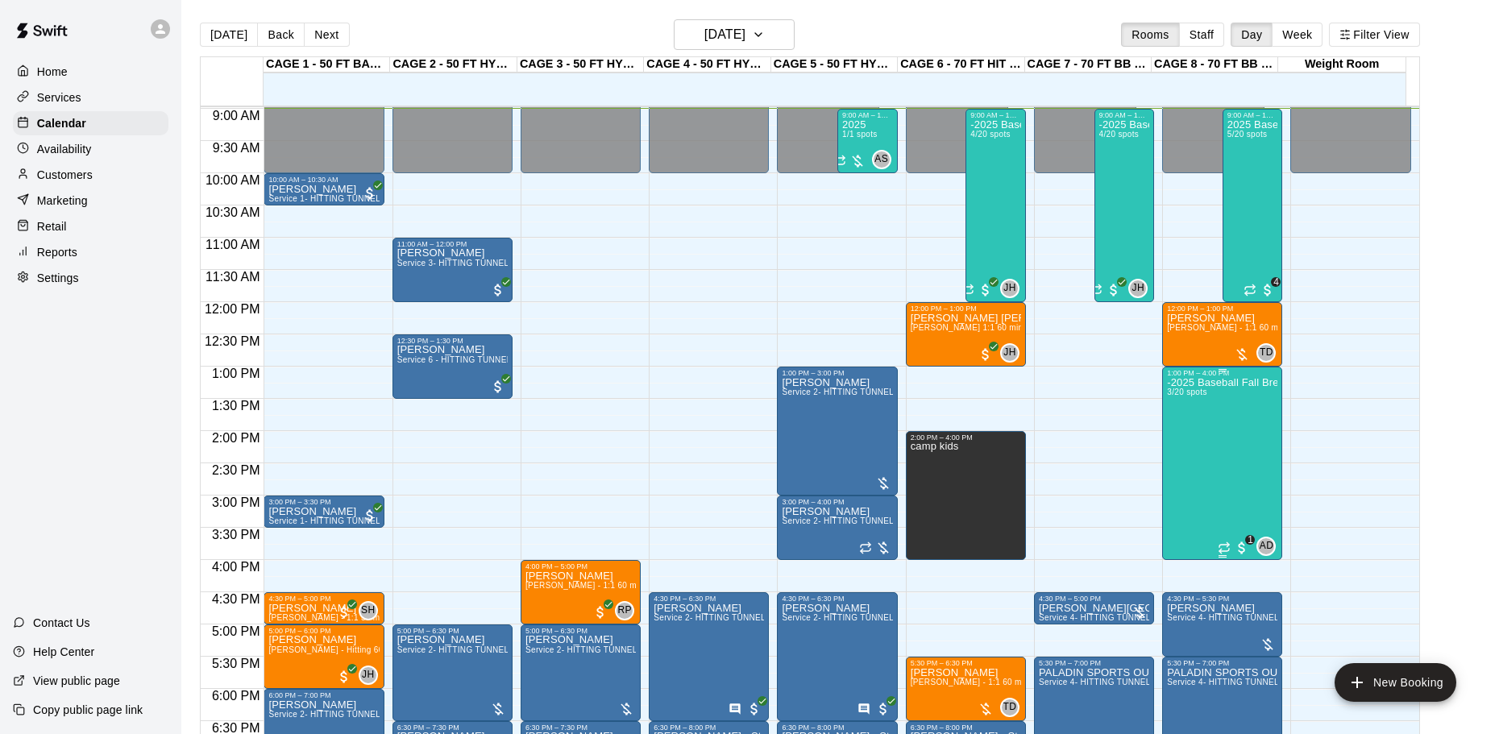
click at [1209, 443] on div "-2025 Baseball Fall Break camp ( half day options ) 9am to 12:00 or 1:00 to 4:0…" at bounding box center [1222, 744] width 110 height 734
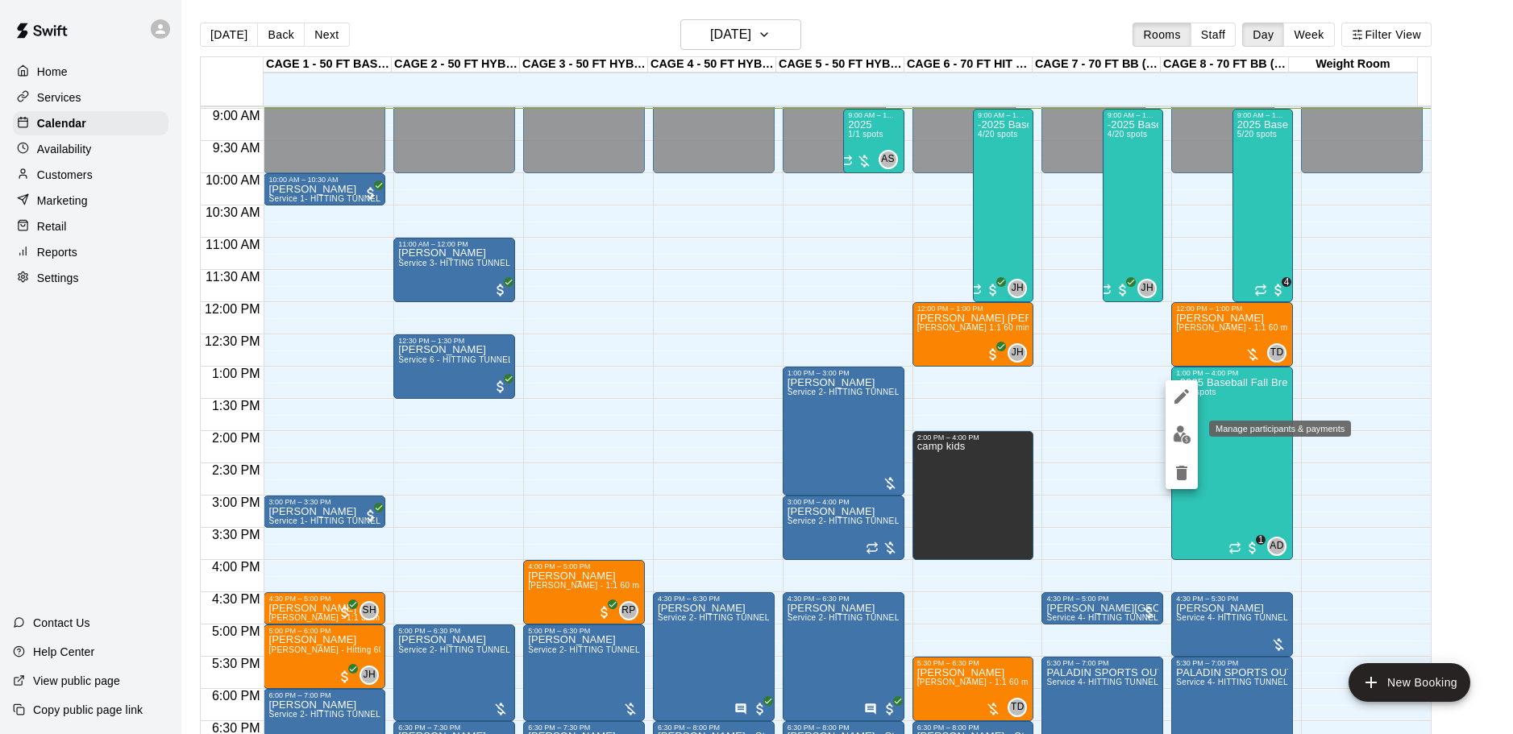
click at [1179, 434] on img "edit" at bounding box center [1182, 435] width 19 height 19
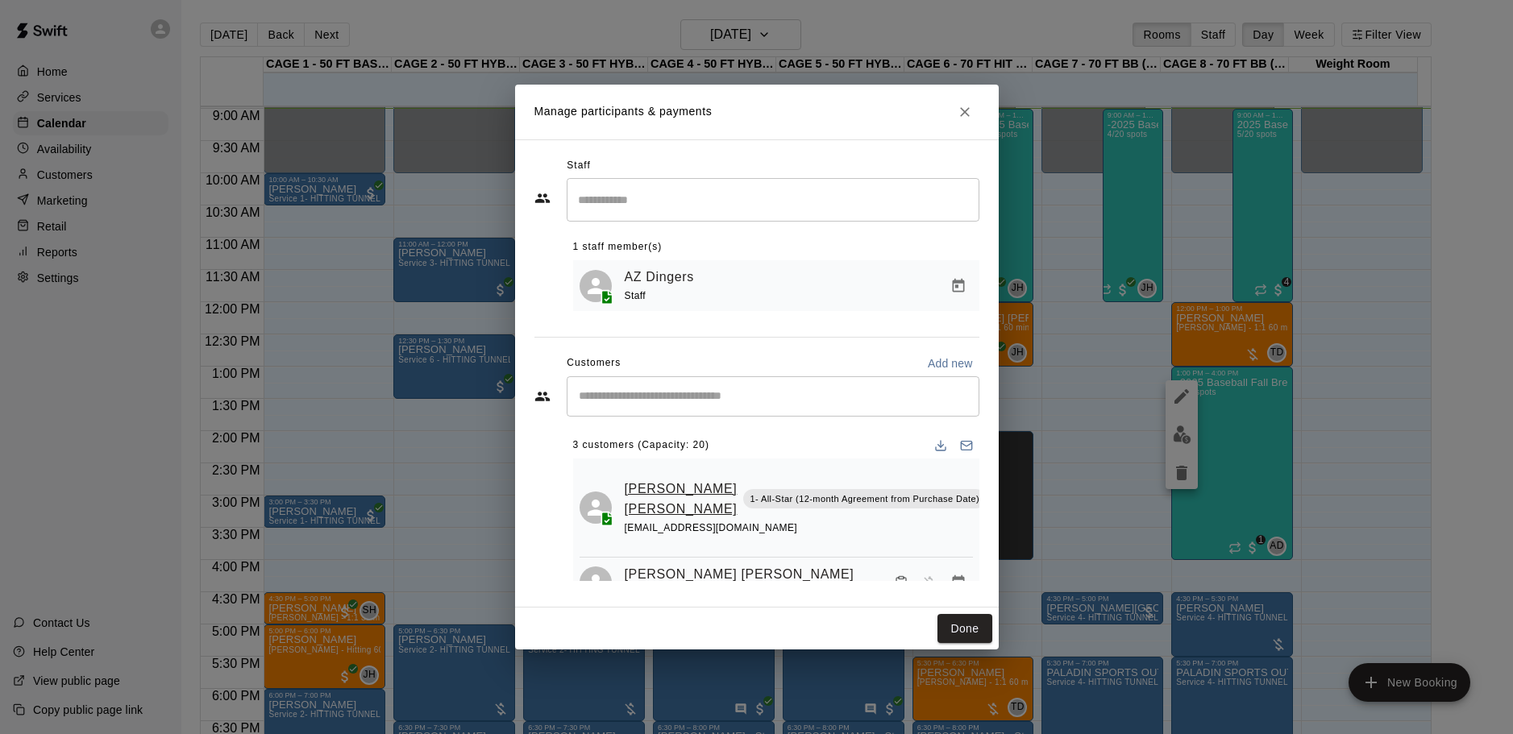
click at [640, 494] on link "[PERSON_NAME] [PERSON_NAME]" at bounding box center [681, 499] width 113 height 41
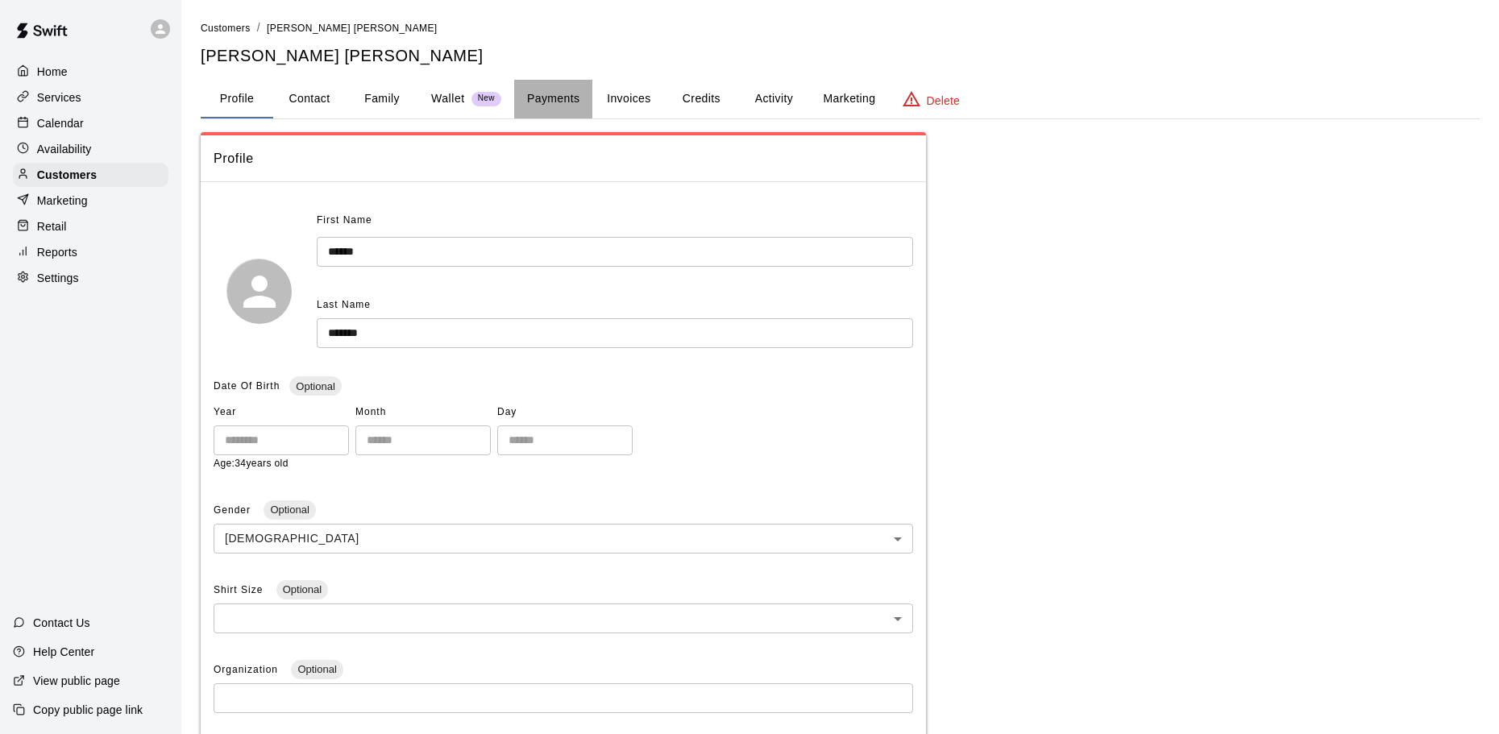
click at [554, 95] on button "Payments" at bounding box center [553, 99] width 78 height 39
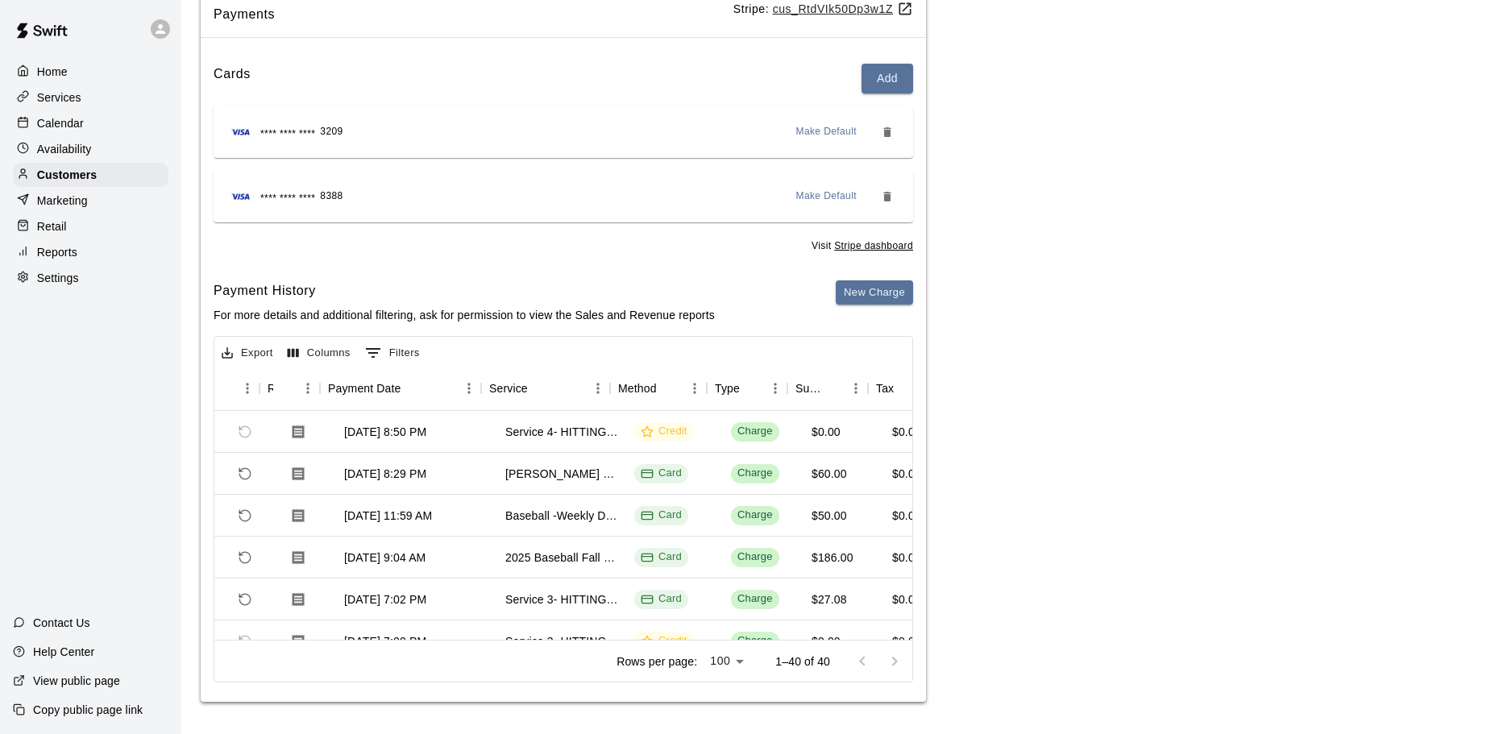
scroll to position [0, 81]
click at [303, 559] on icon "Download Receipt" at bounding box center [302, 558] width 12 height 14
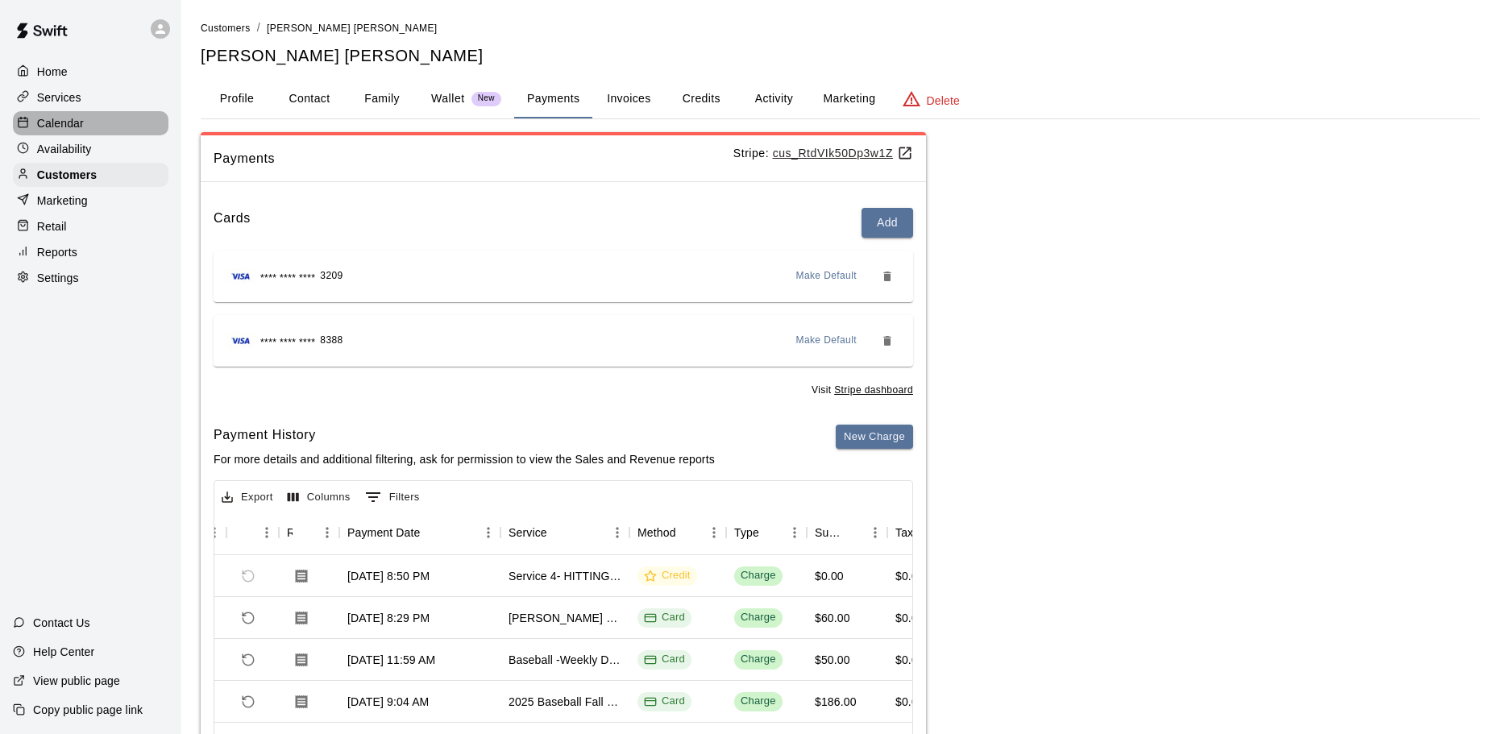
click at [61, 123] on p "Calendar" at bounding box center [60, 123] width 47 height 16
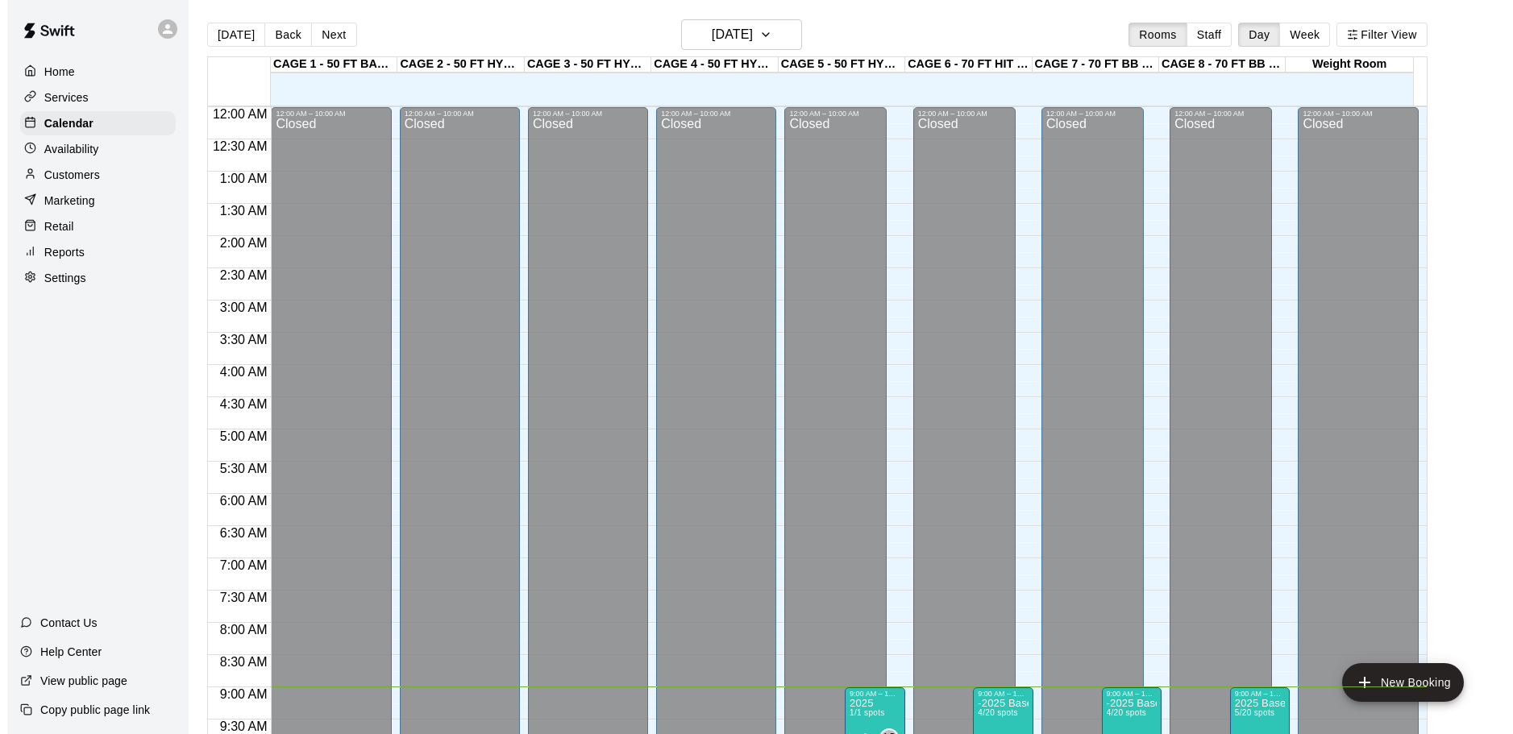
scroll to position [580, 0]
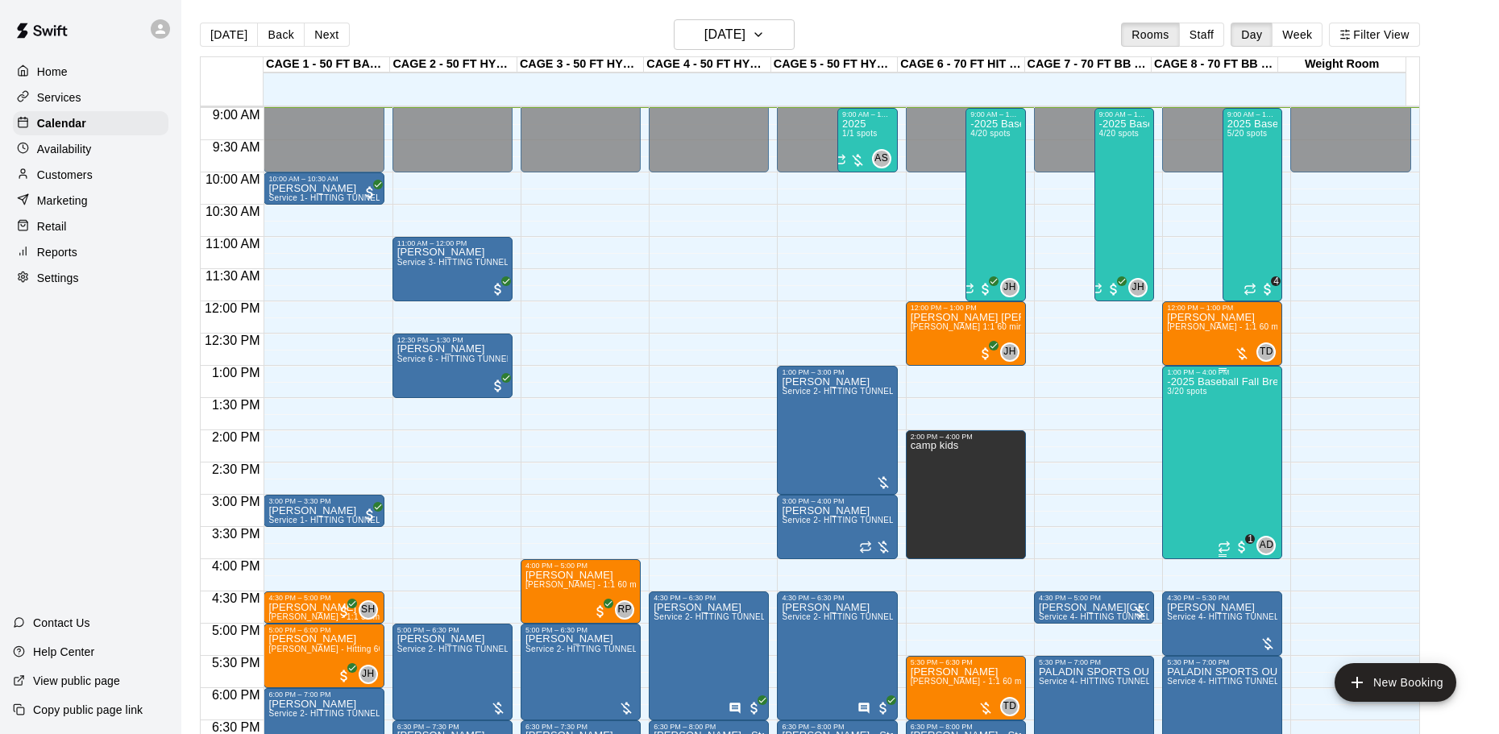
click at [1208, 425] on div "-2025 Baseball Fall Break camp ( half day options ) 9am to 12:00 or 1:00 to 4:0…" at bounding box center [1222, 743] width 110 height 734
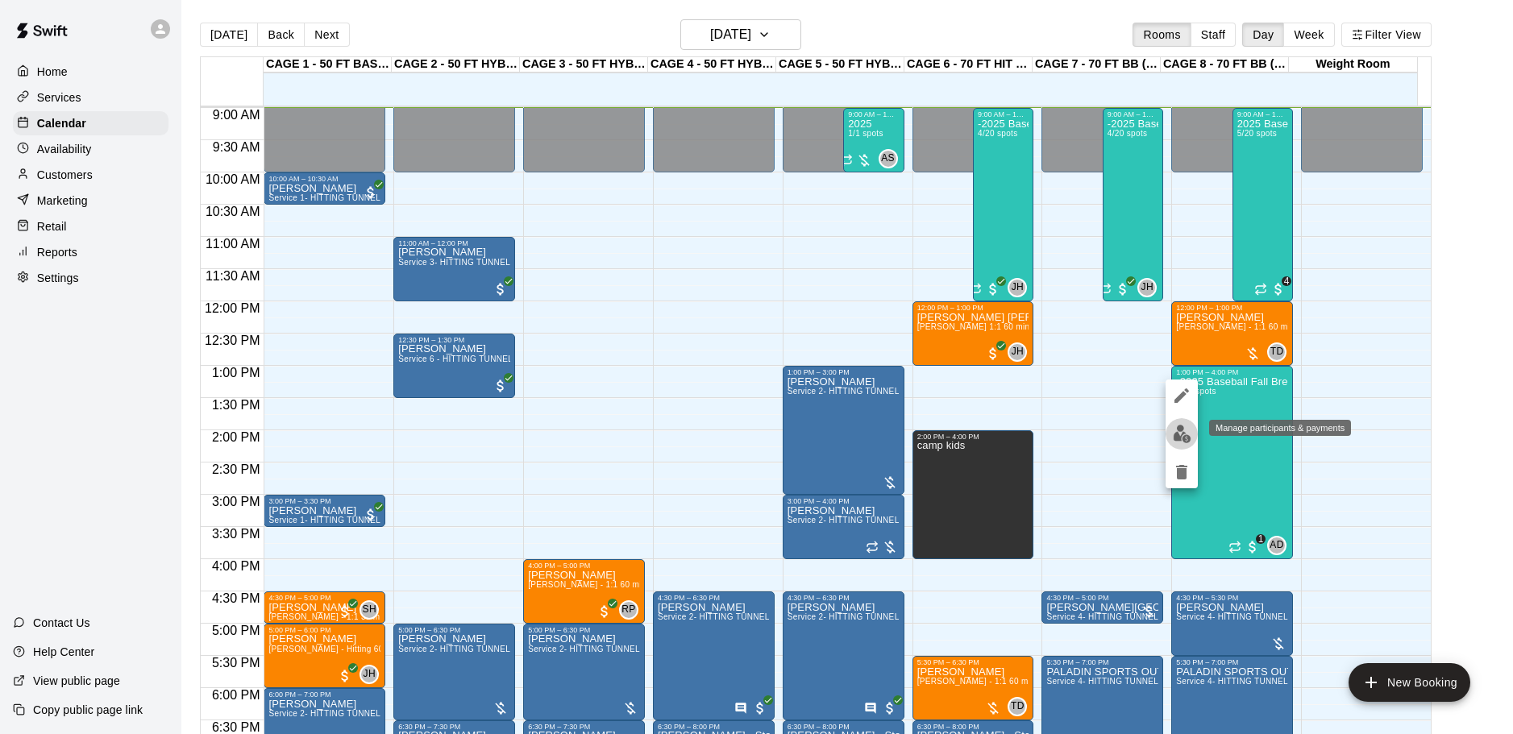
click at [1179, 427] on img "edit" at bounding box center [1182, 434] width 19 height 19
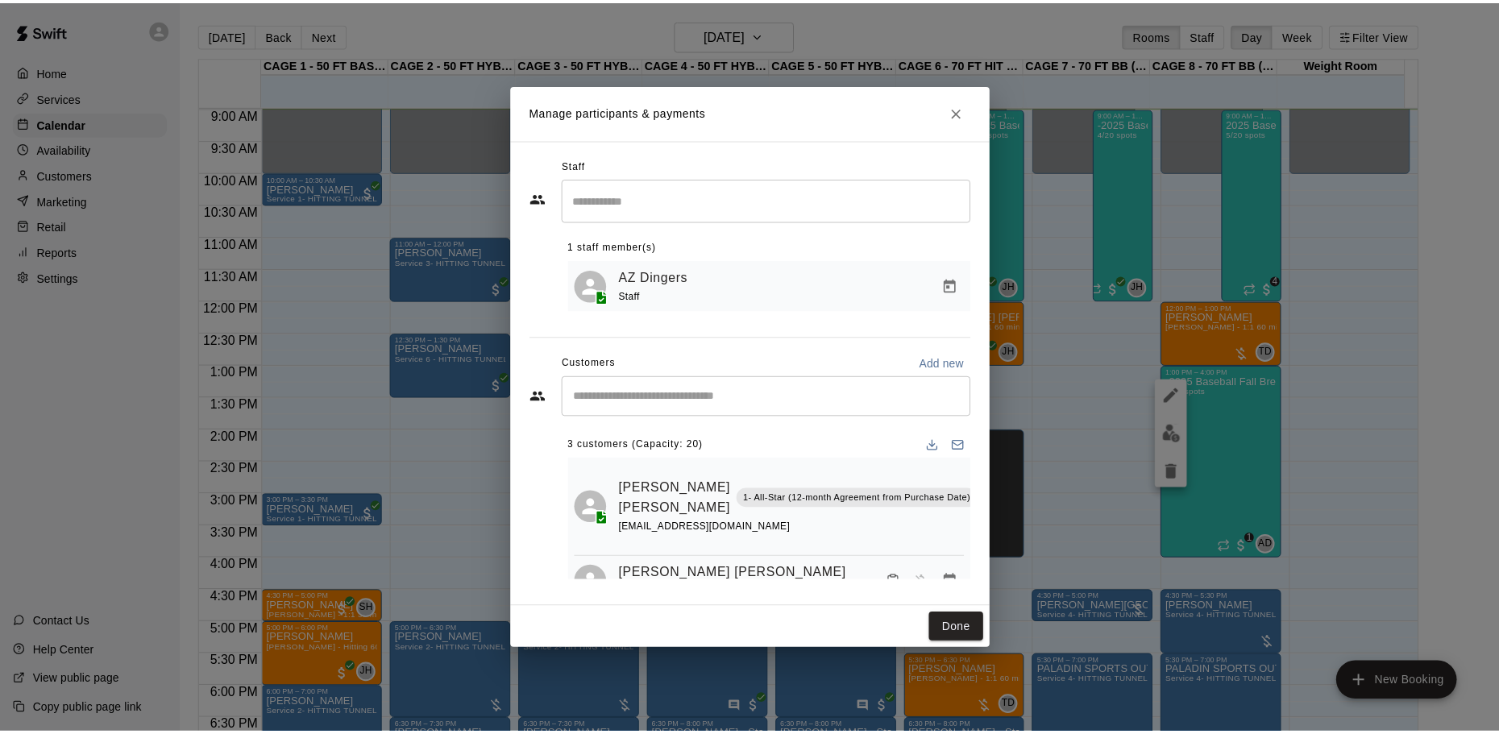
scroll to position [90, 0]
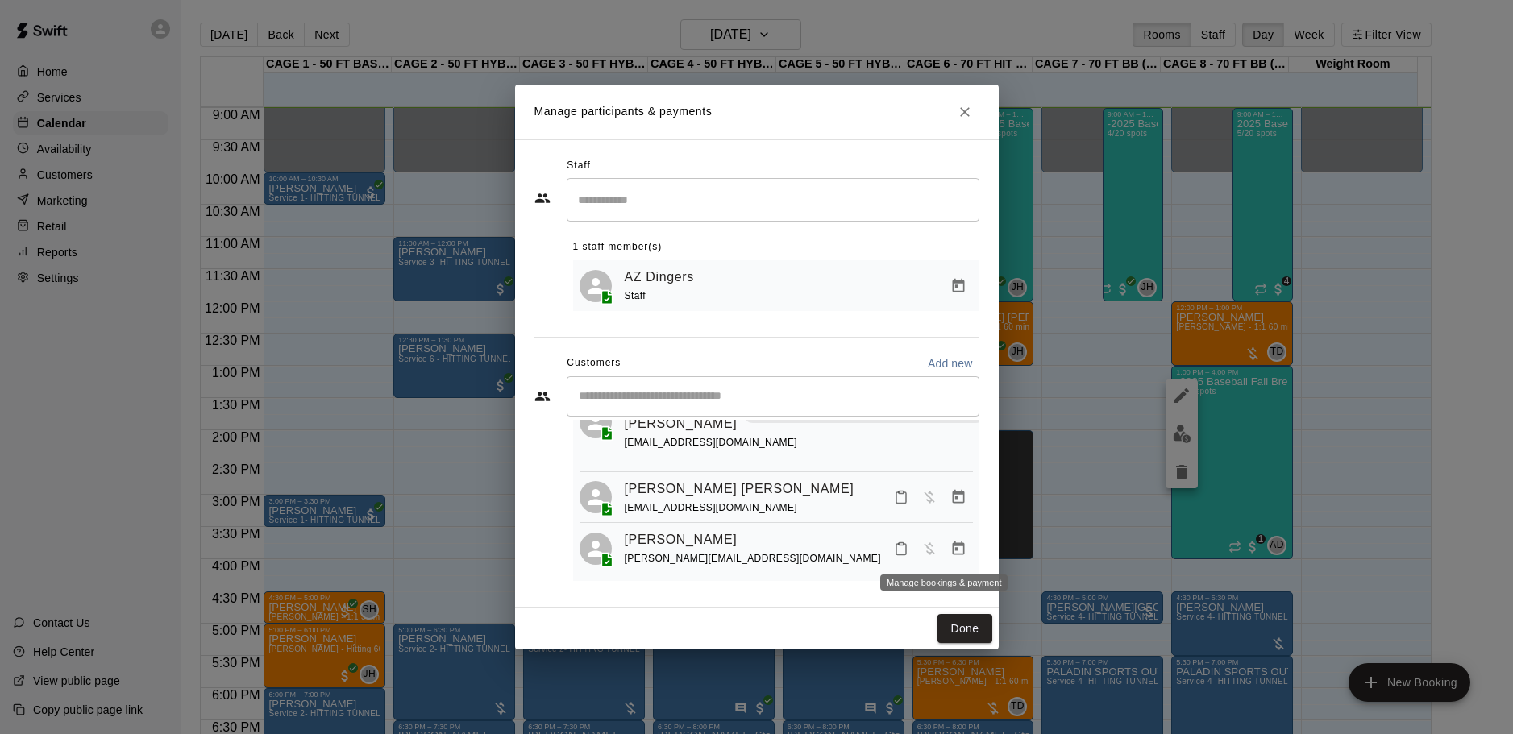
click at [950, 549] on icon "Manage bookings & payment" at bounding box center [958, 549] width 16 height 16
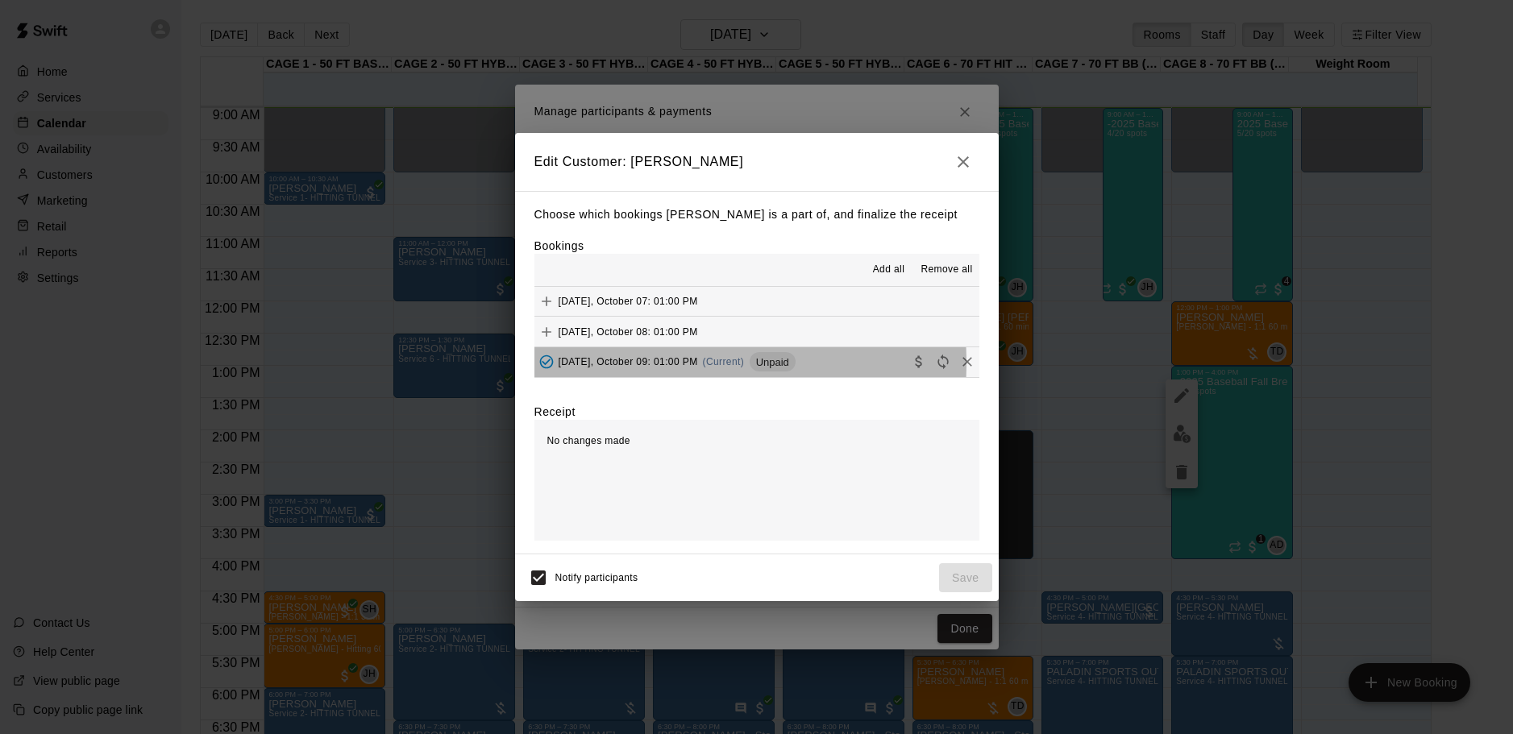
click at [639, 364] on span "[DATE], October 09: 01:00 PM" at bounding box center [628, 361] width 139 height 11
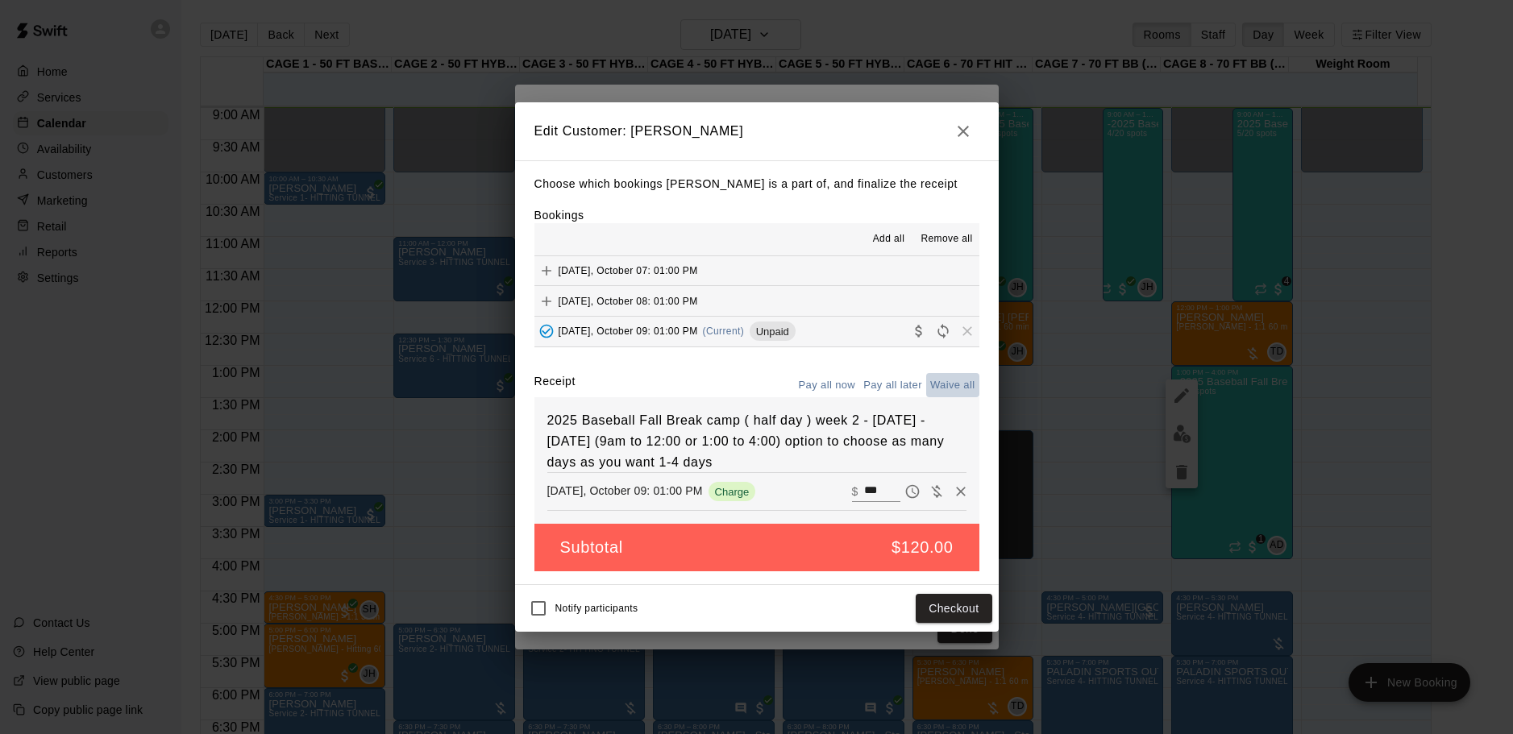
click at [963, 388] on button "Waive all" at bounding box center [952, 385] width 53 height 25
type input "*"
click at [970, 599] on button "Save" at bounding box center [965, 609] width 53 height 30
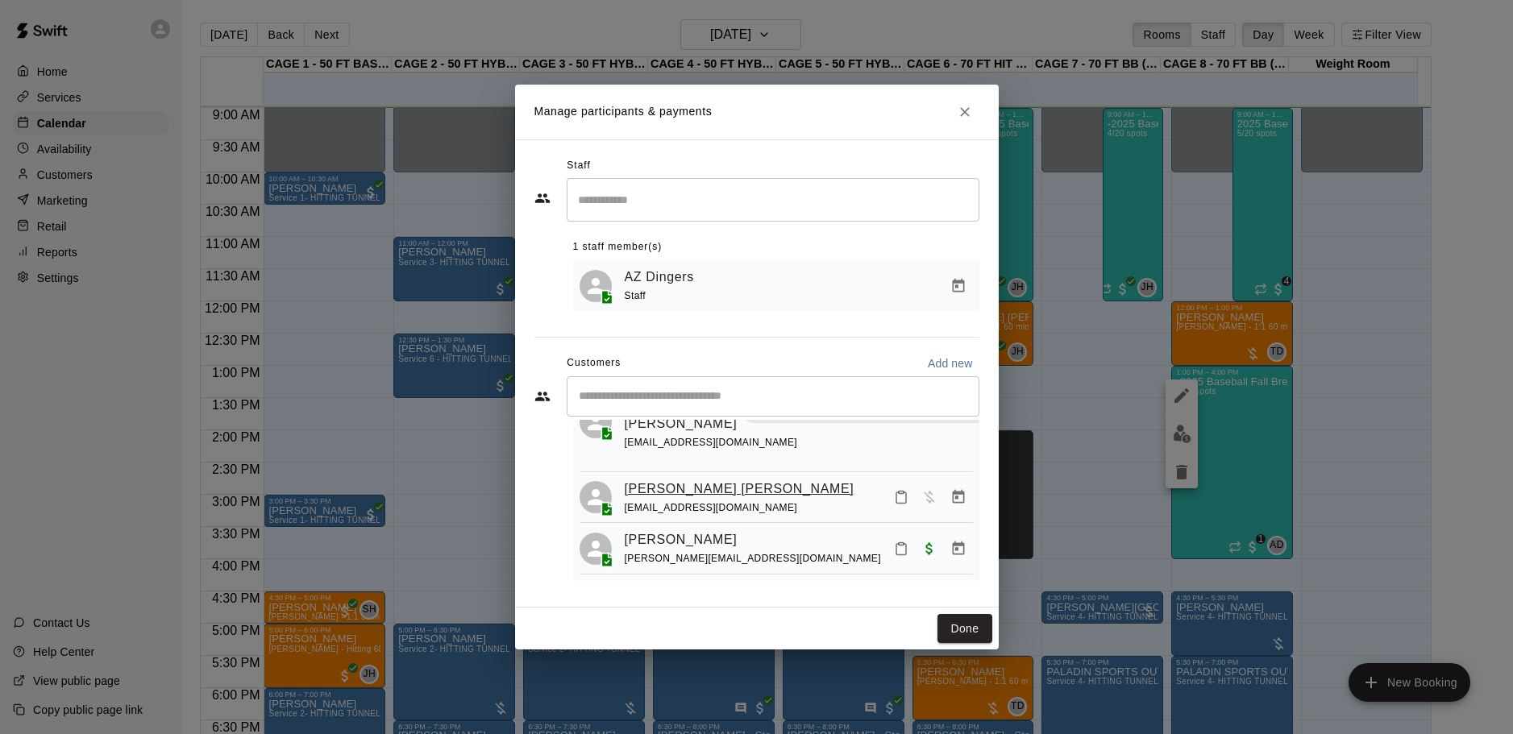
click at [680, 487] on link "[PERSON_NAME] [PERSON_NAME]" at bounding box center [740, 489] width 230 height 21
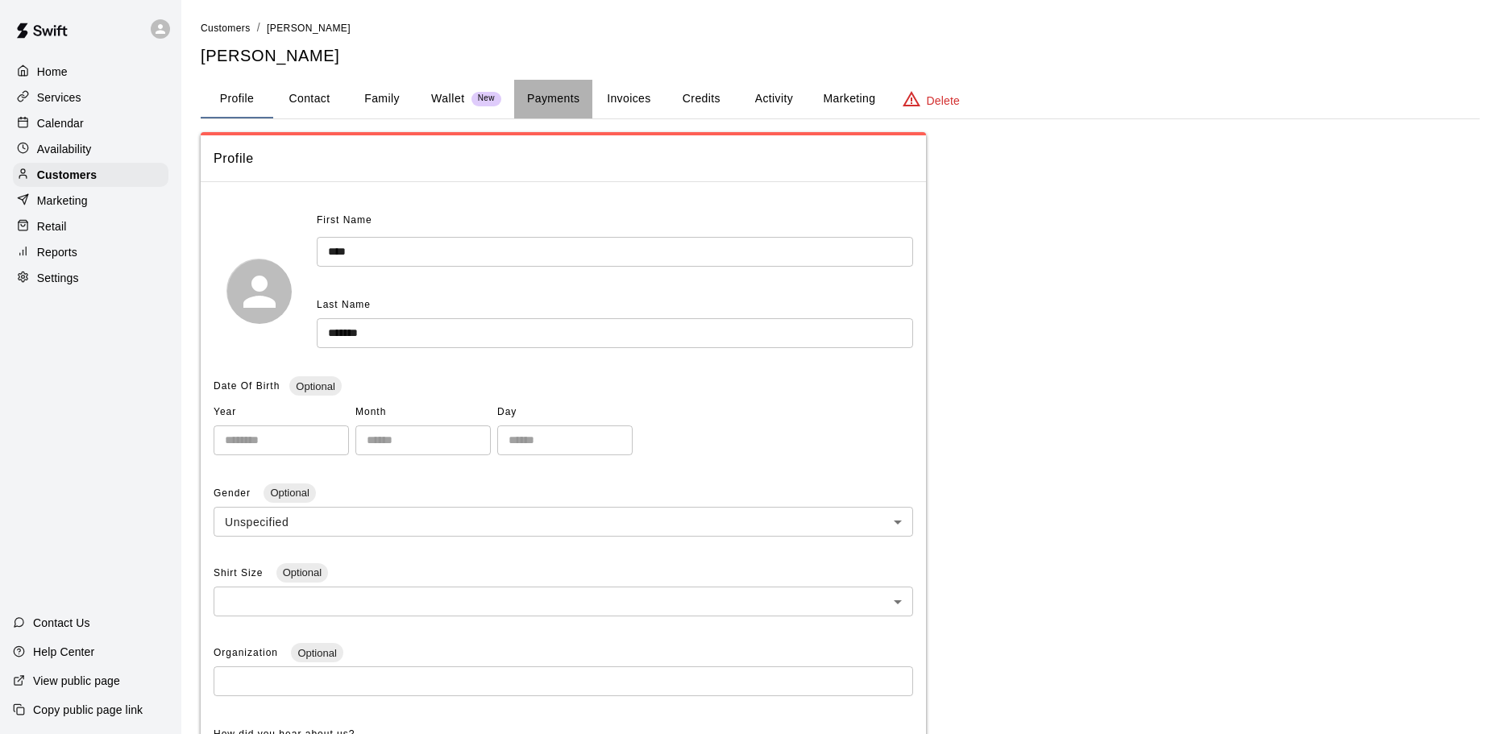
click at [551, 100] on button "Payments" at bounding box center [553, 99] width 78 height 39
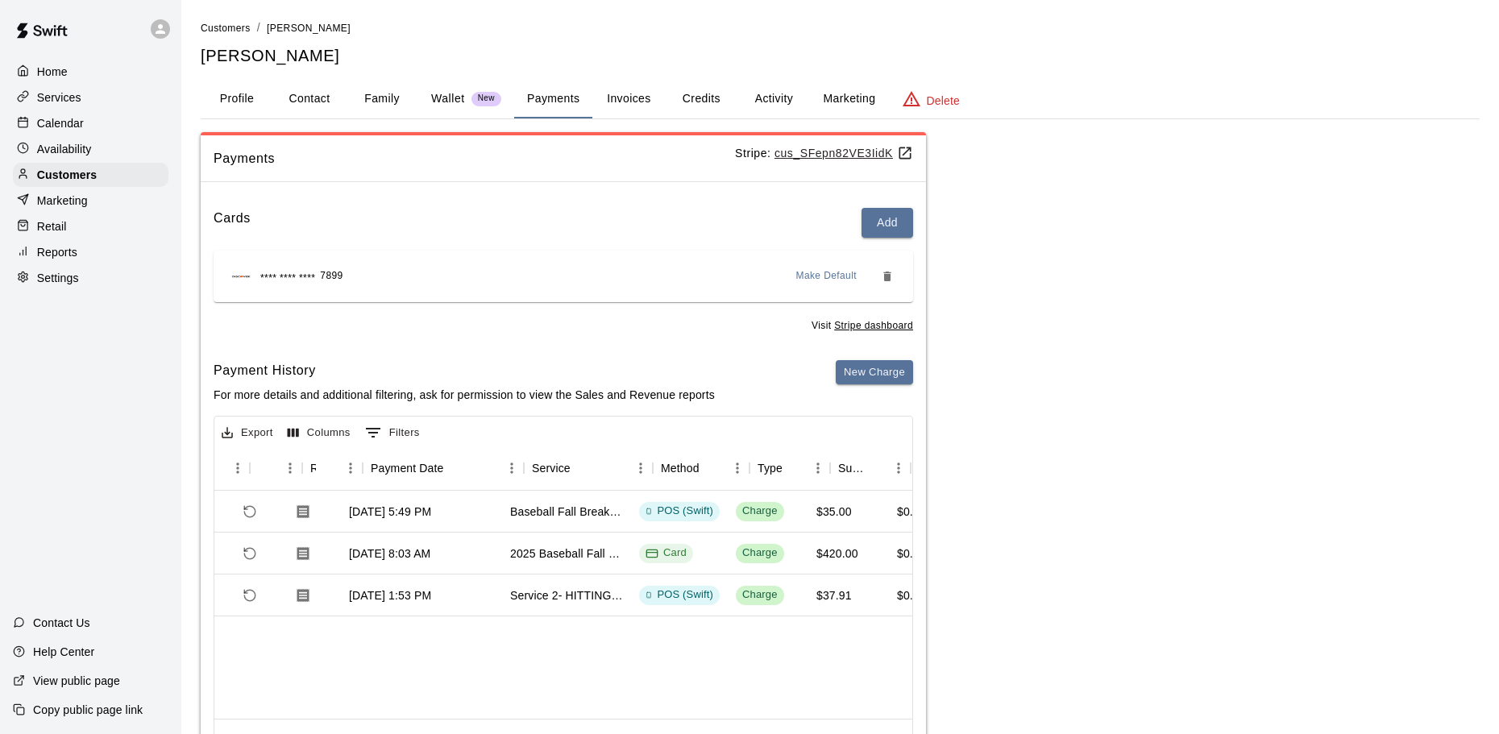
scroll to position [0, 5]
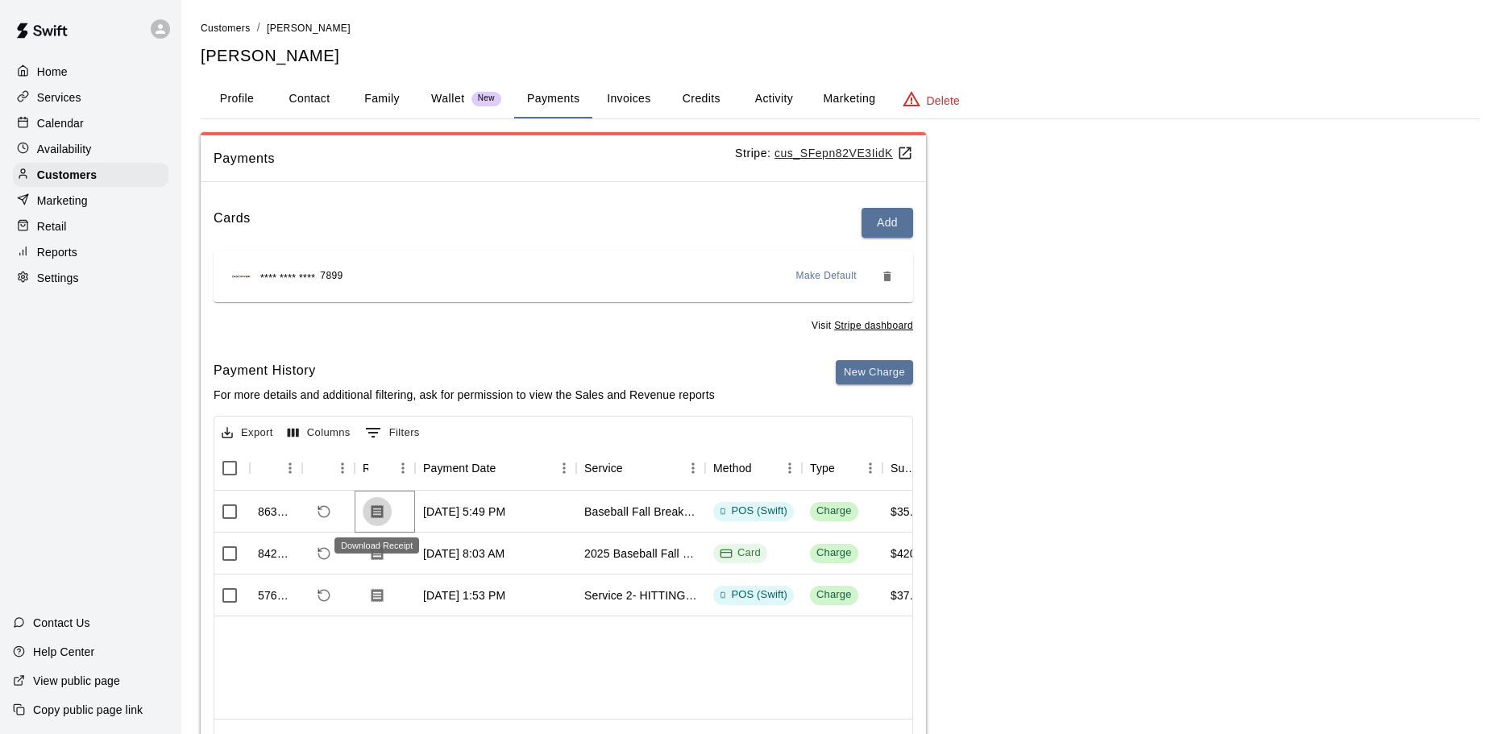
click at [368, 510] on button "Download Receipt" at bounding box center [377, 511] width 29 height 29
click at [73, 127] on p "Calendar" at bounding box center [60, 123] width 47 height 16
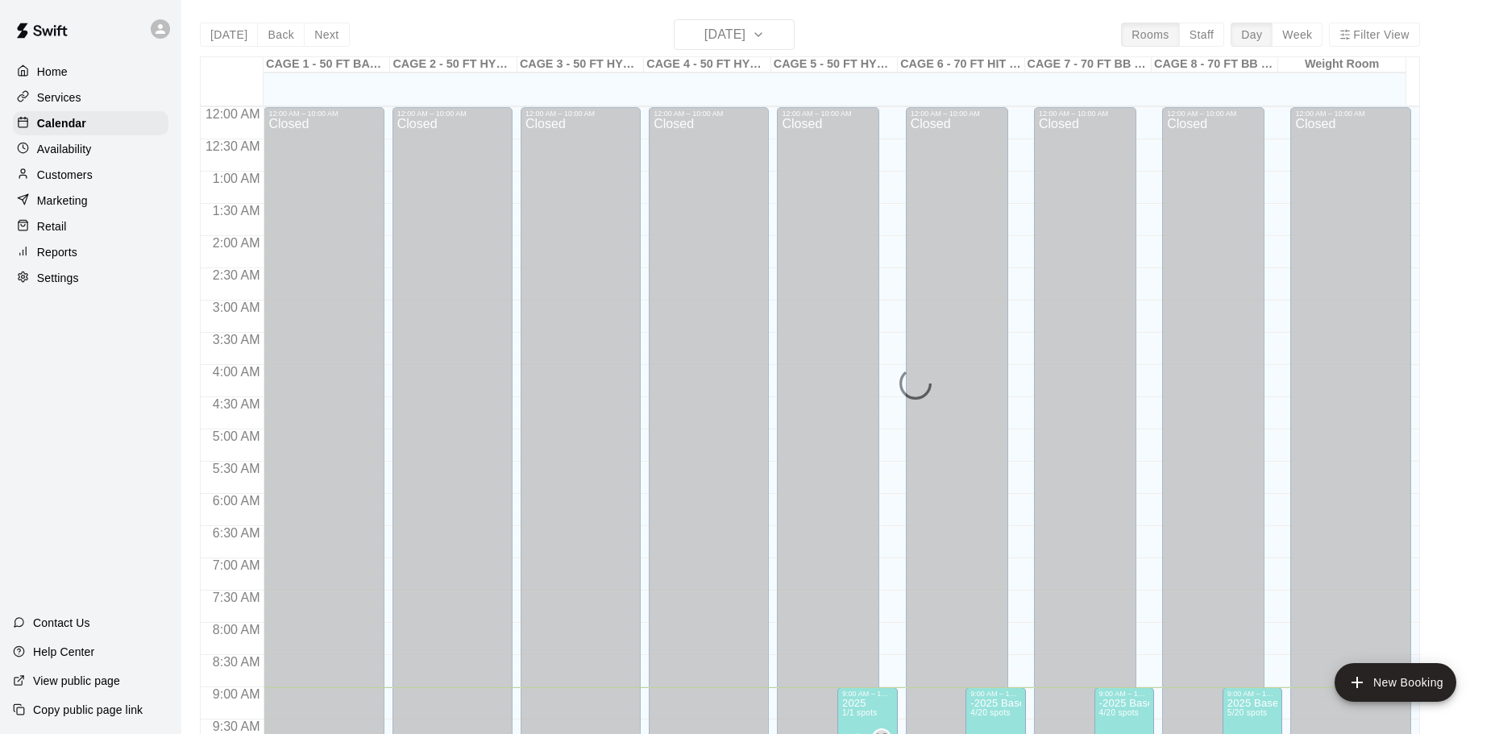
scroll to position [580, 0]
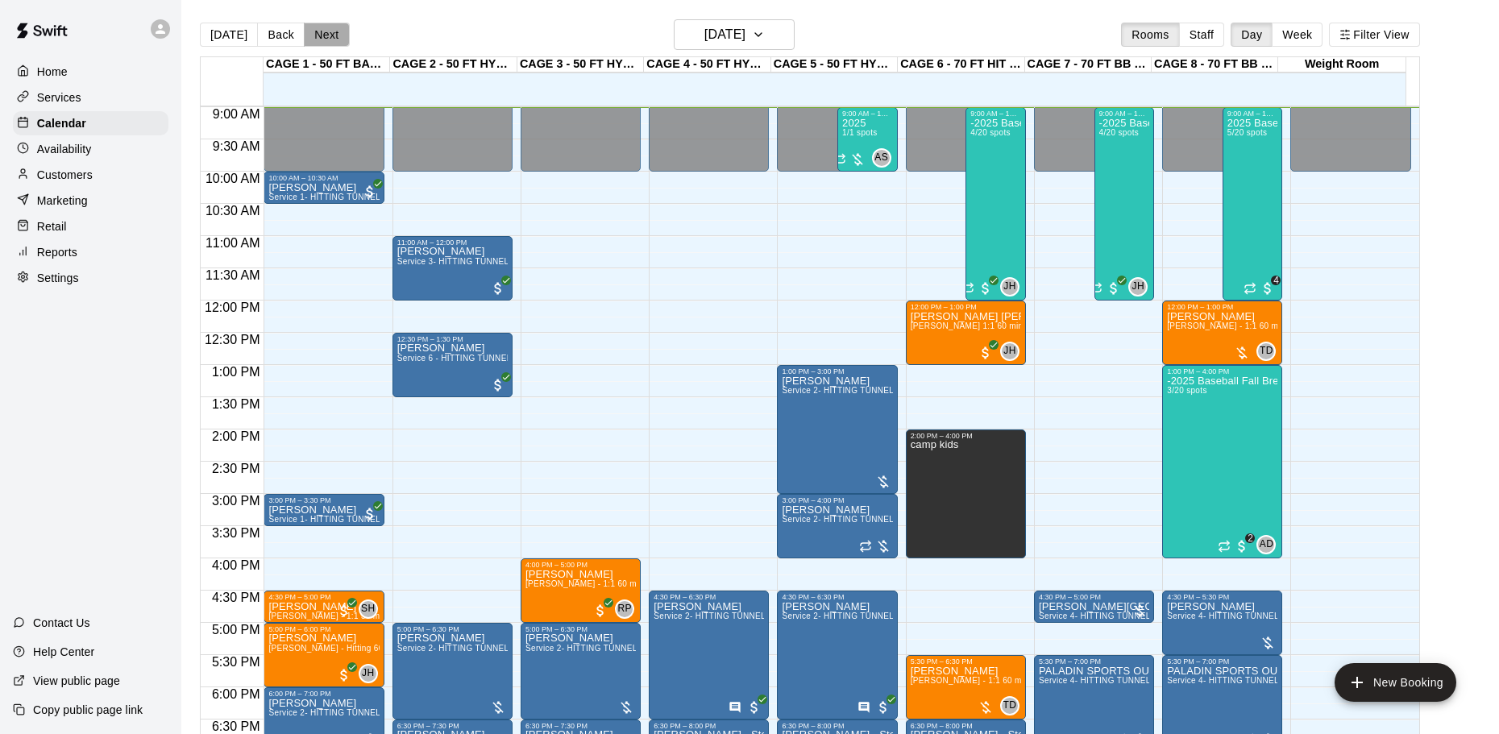
click at [326, 33] on button "Next" at bounding box center [326, 35] width 45 height 24
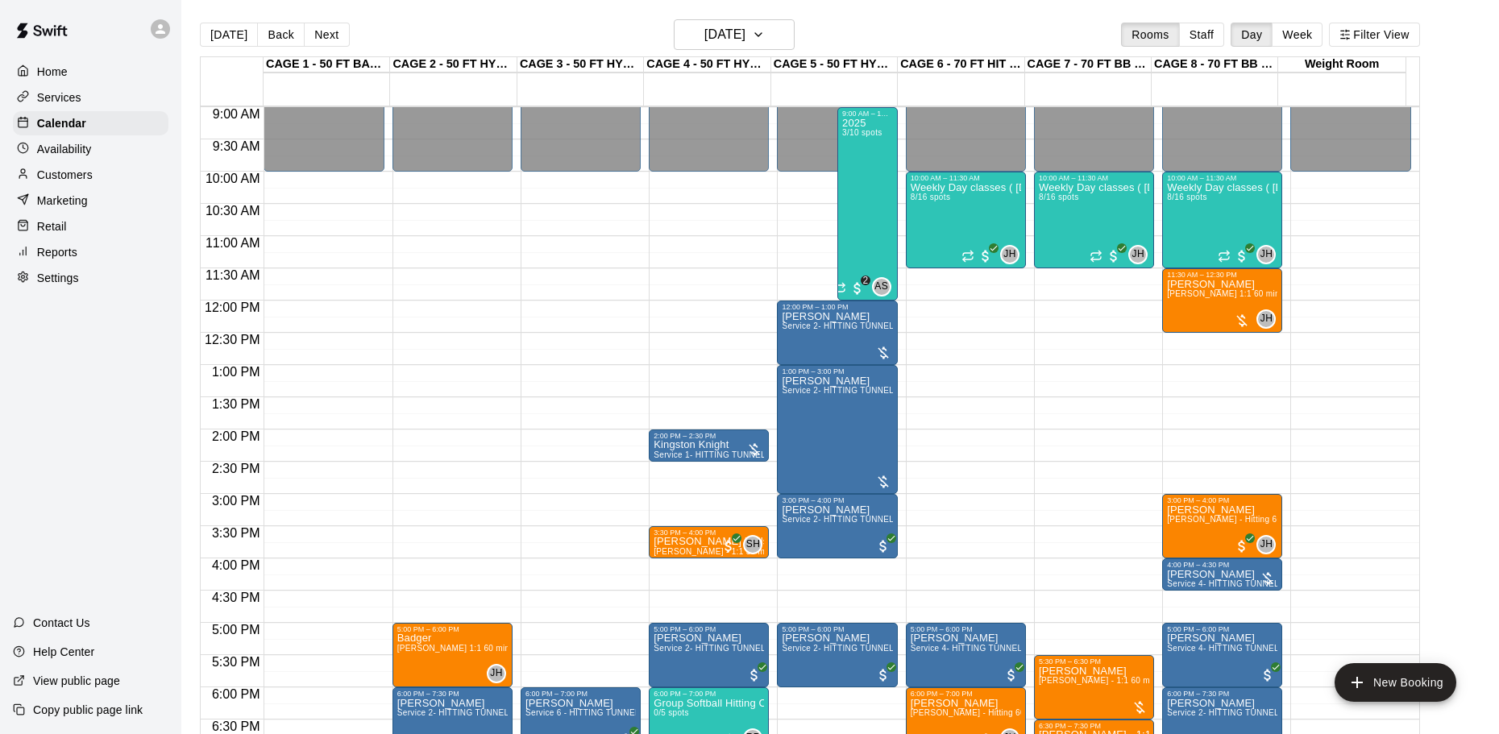
scroll to position [500, 0]
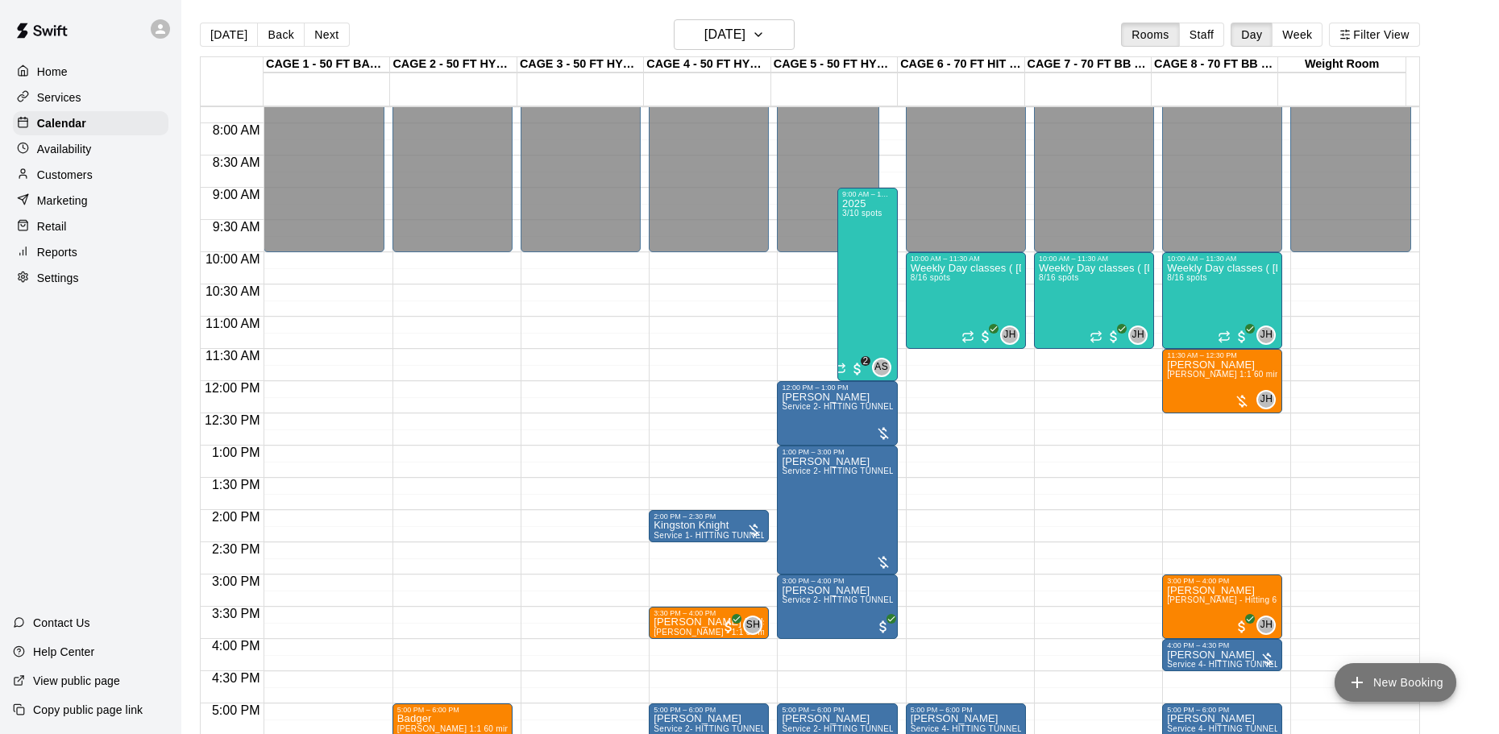
click at [1389, 681] on button "New Booking" at bounding box center [1396, 682] width 122 height 39
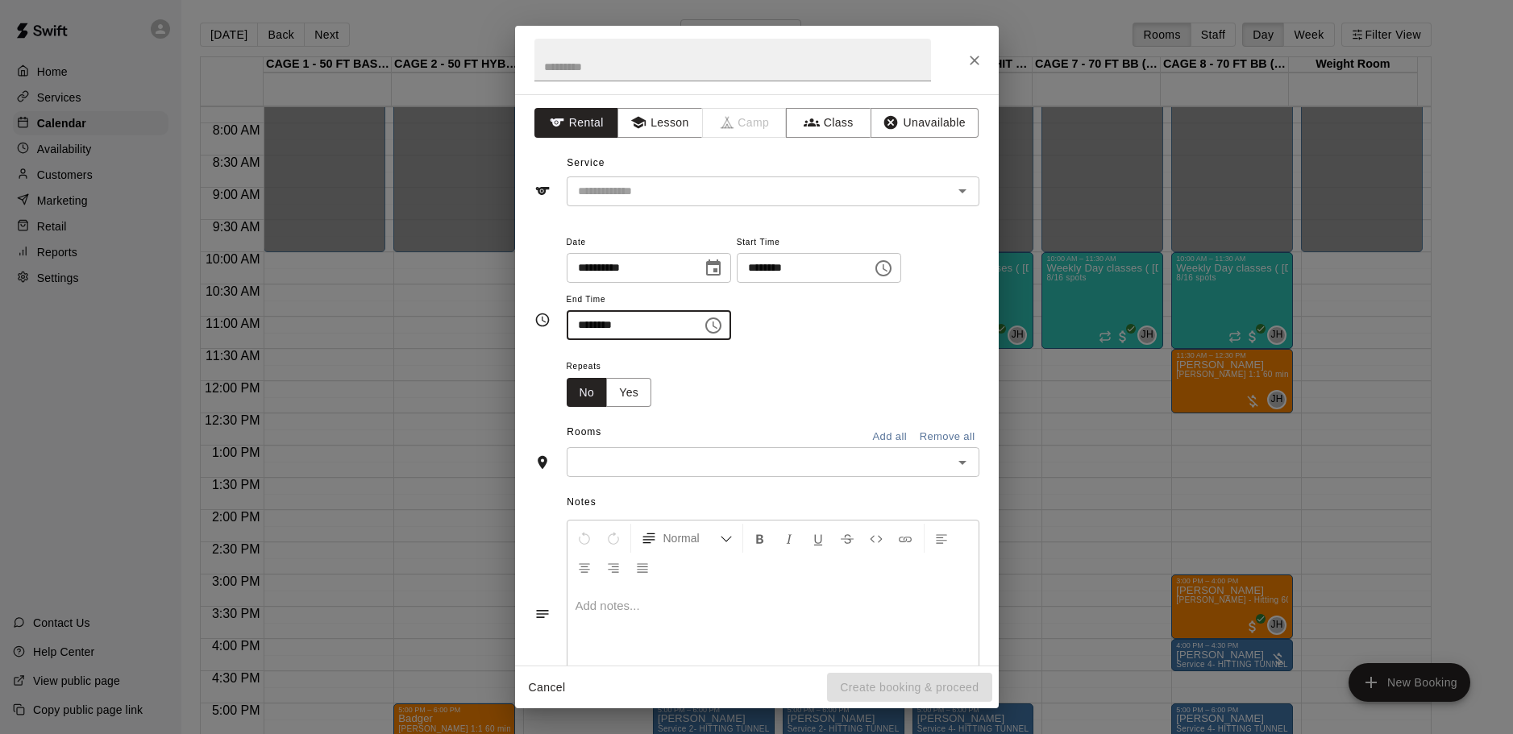
click at [587, 326] on input "********" at bounding box center [629, 325] width 124 height 30
type input "********"
click at [674, 127] on button "Lesson" at bounding box center [659, 123] width 85 height 30
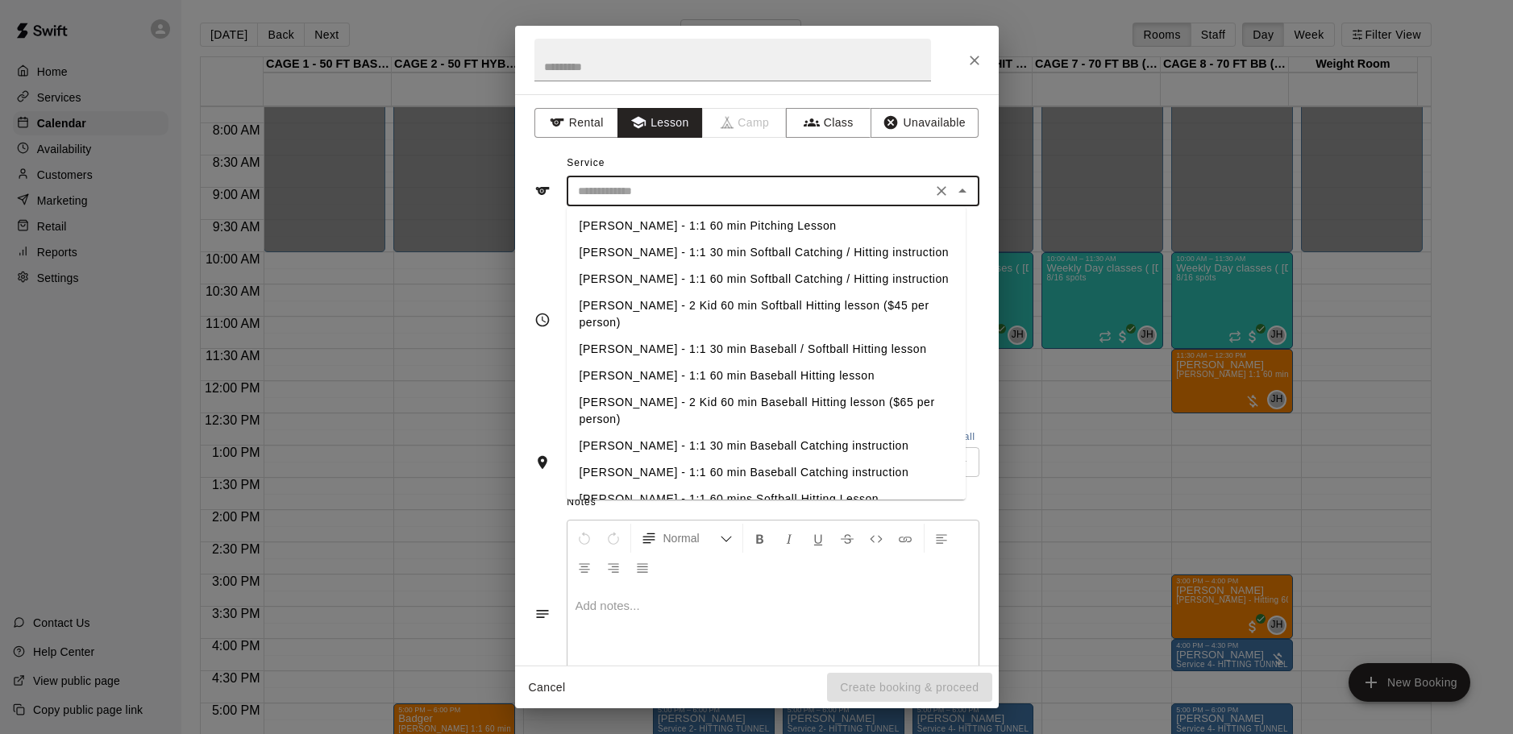
click at [654, 189] on input "text" at bounding box center [748, 191] width 355 height 20
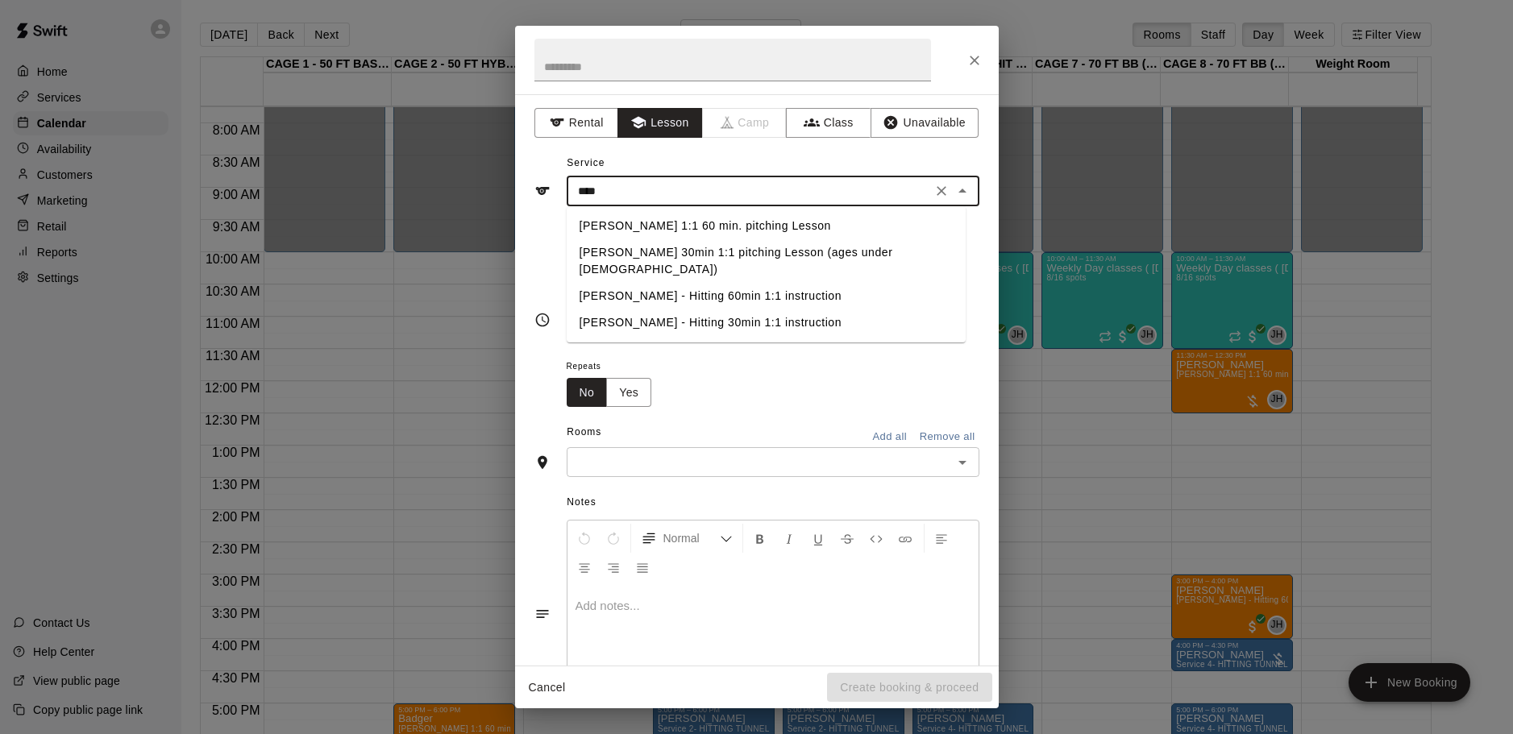
click at [706, 225] on li "[PERSON_NAME] 1:1 60 min. pitching Lesson" at bounding box center [766, 226] width 399 height 27
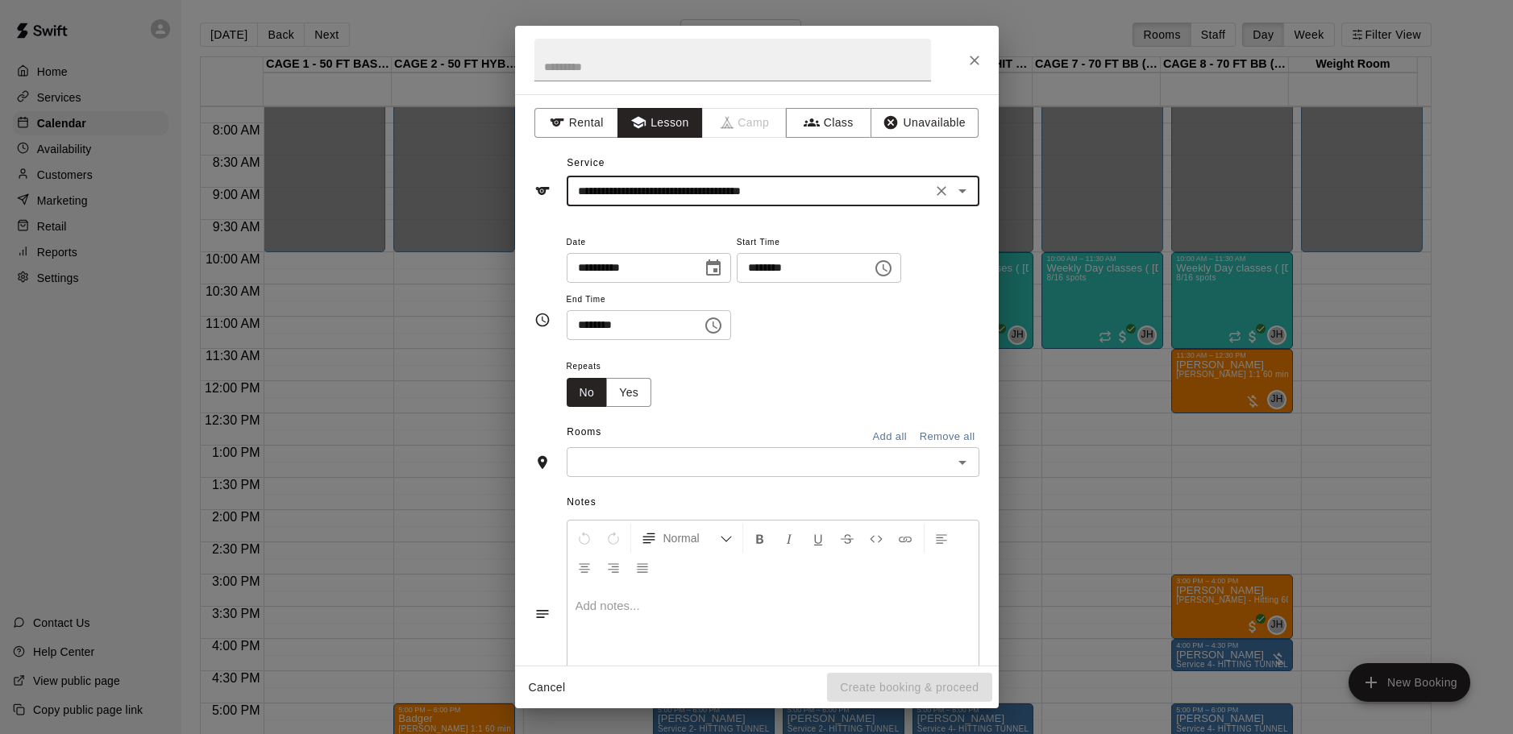
type input "**********"
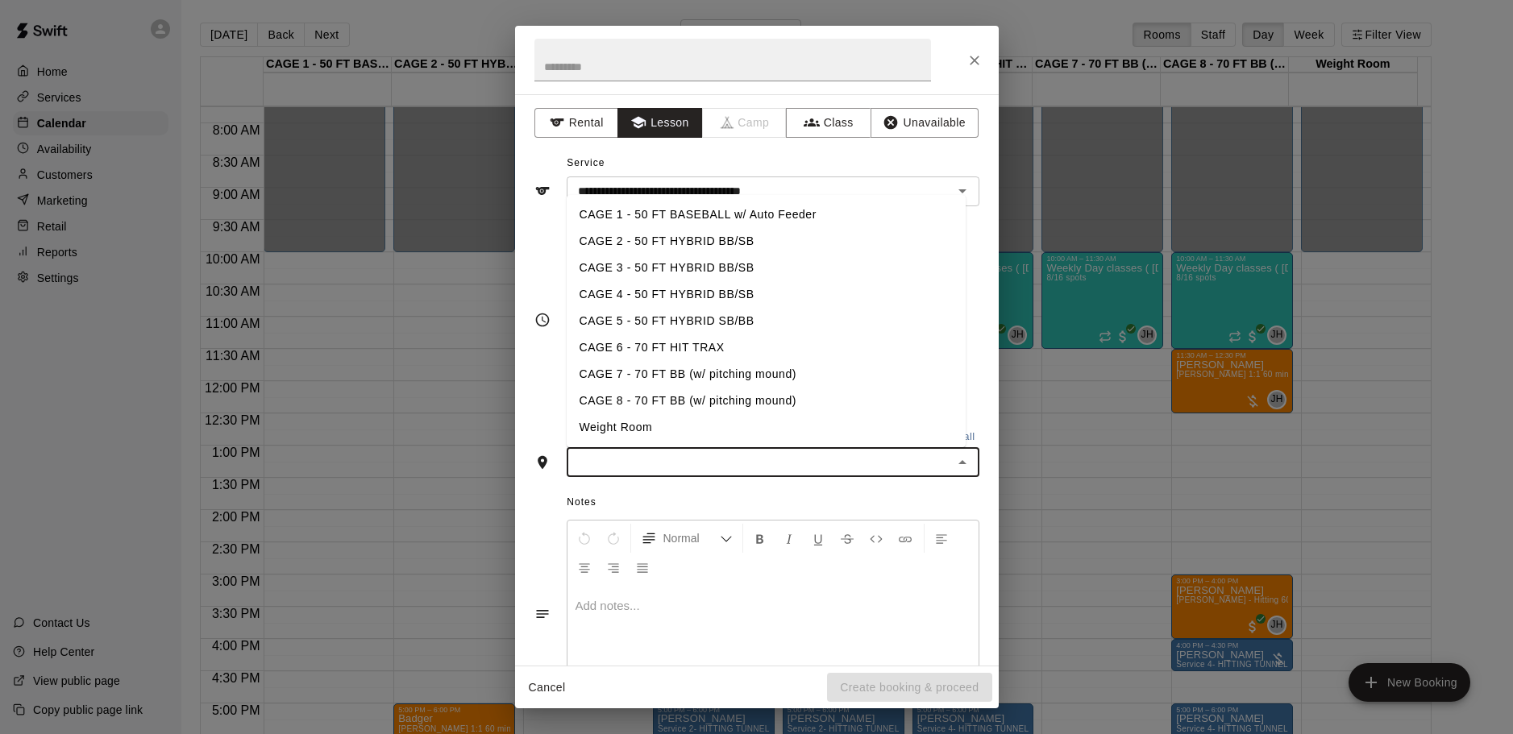
click at [732, 460] on input "text" at bounding box center [759, 462] width 376 height 20
click at [705, 397] on li "CAGE 8 - 70 FT BB (w/ pitching mound)" at bounding box center [766, 401] width 399 height 27
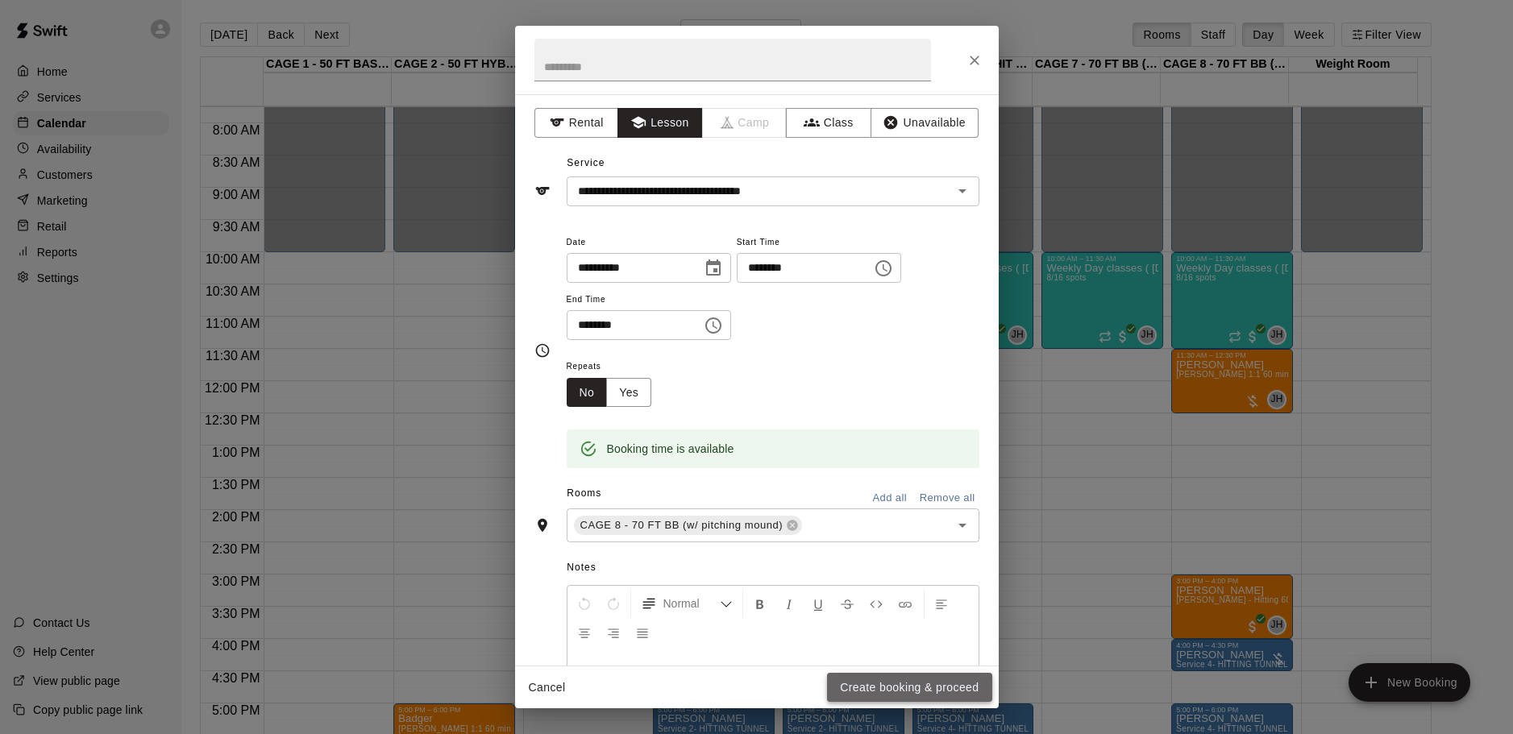
click at [891, 684] on button "Create booking & proceed" at bounding box center [909, 688] width 164 height 30
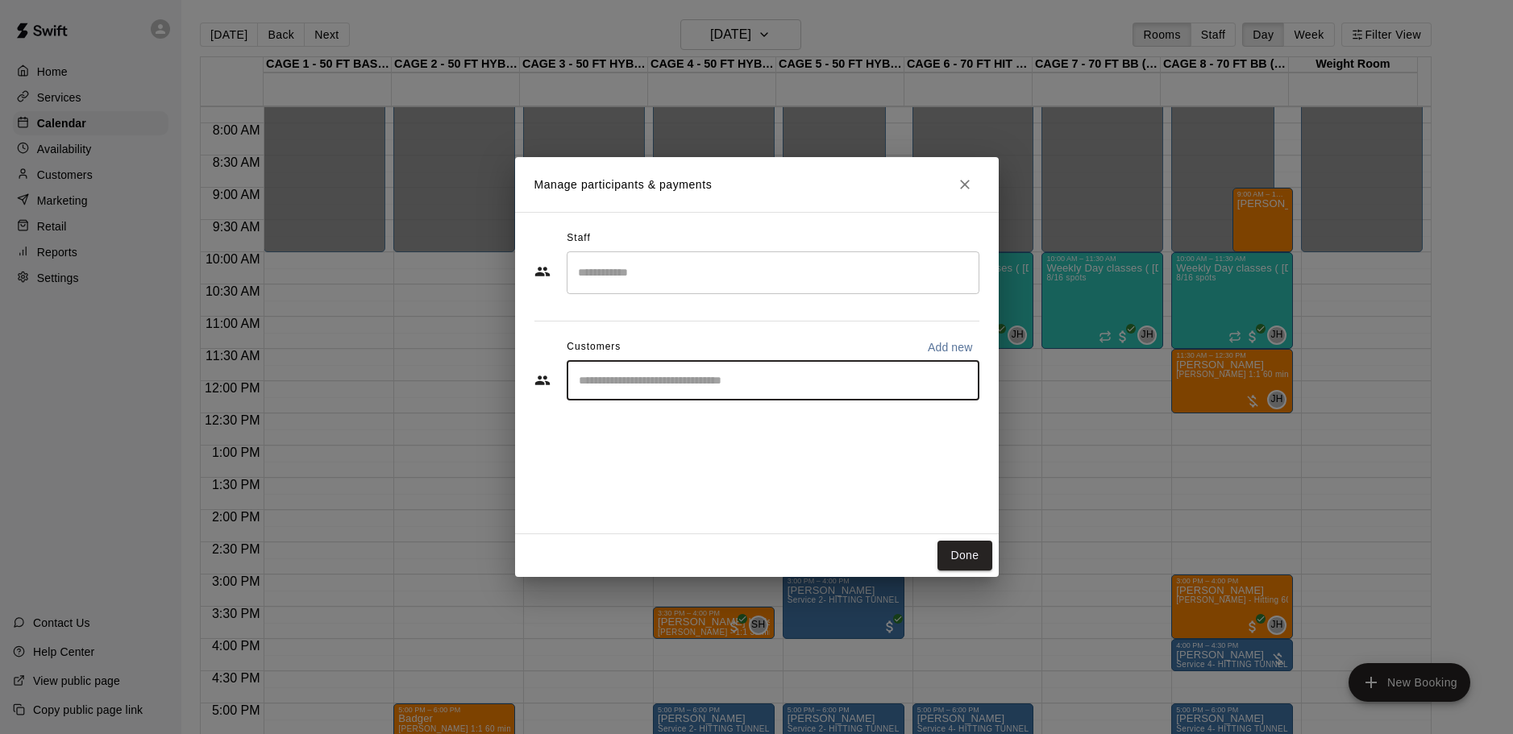
click at [694, 388] on input "Start typing to search customers..." at bounding box center [773, 380] width 398 height 16
type input "****"
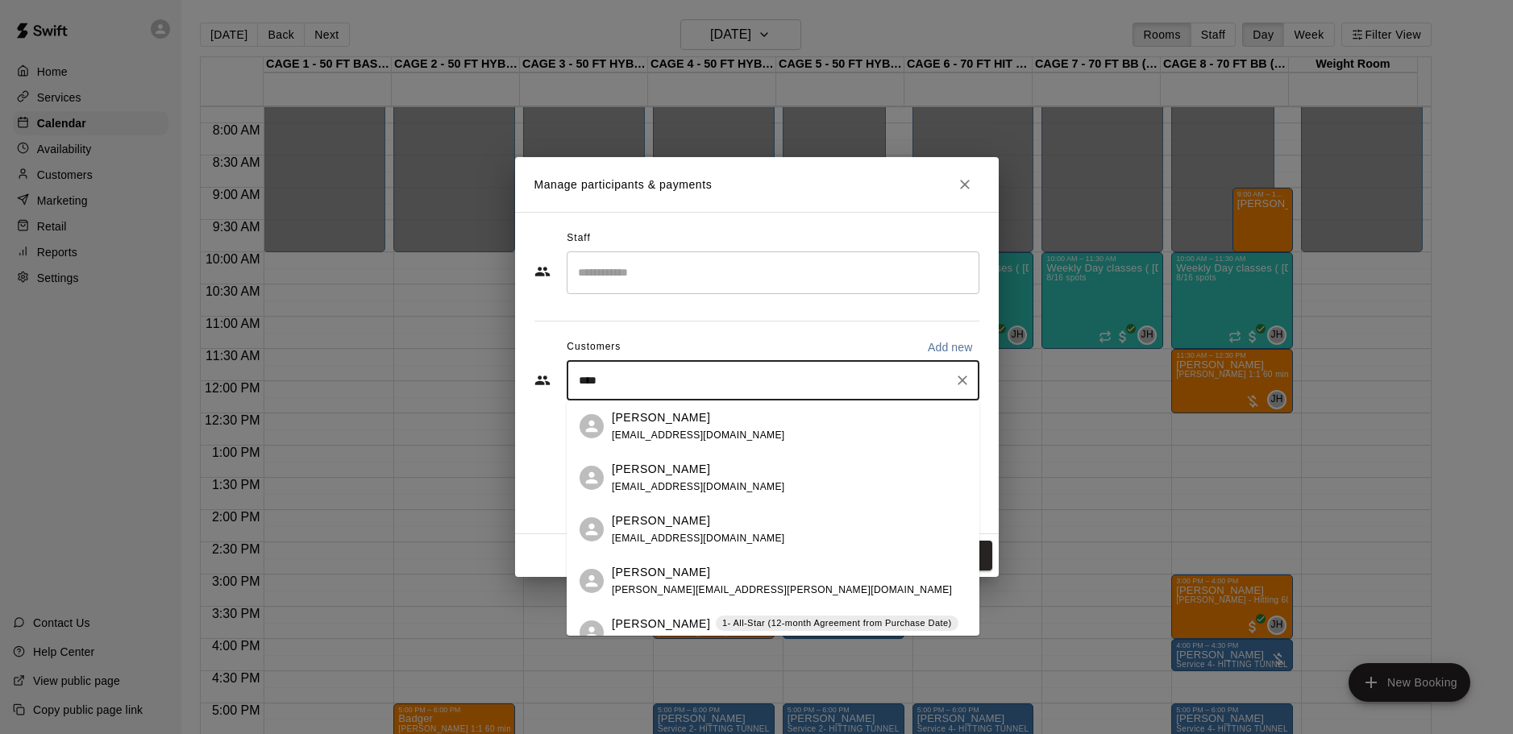
click at [684, 474] on p "[PERSON_NAME]" at bounding box center [661, 469] width 98 height 17
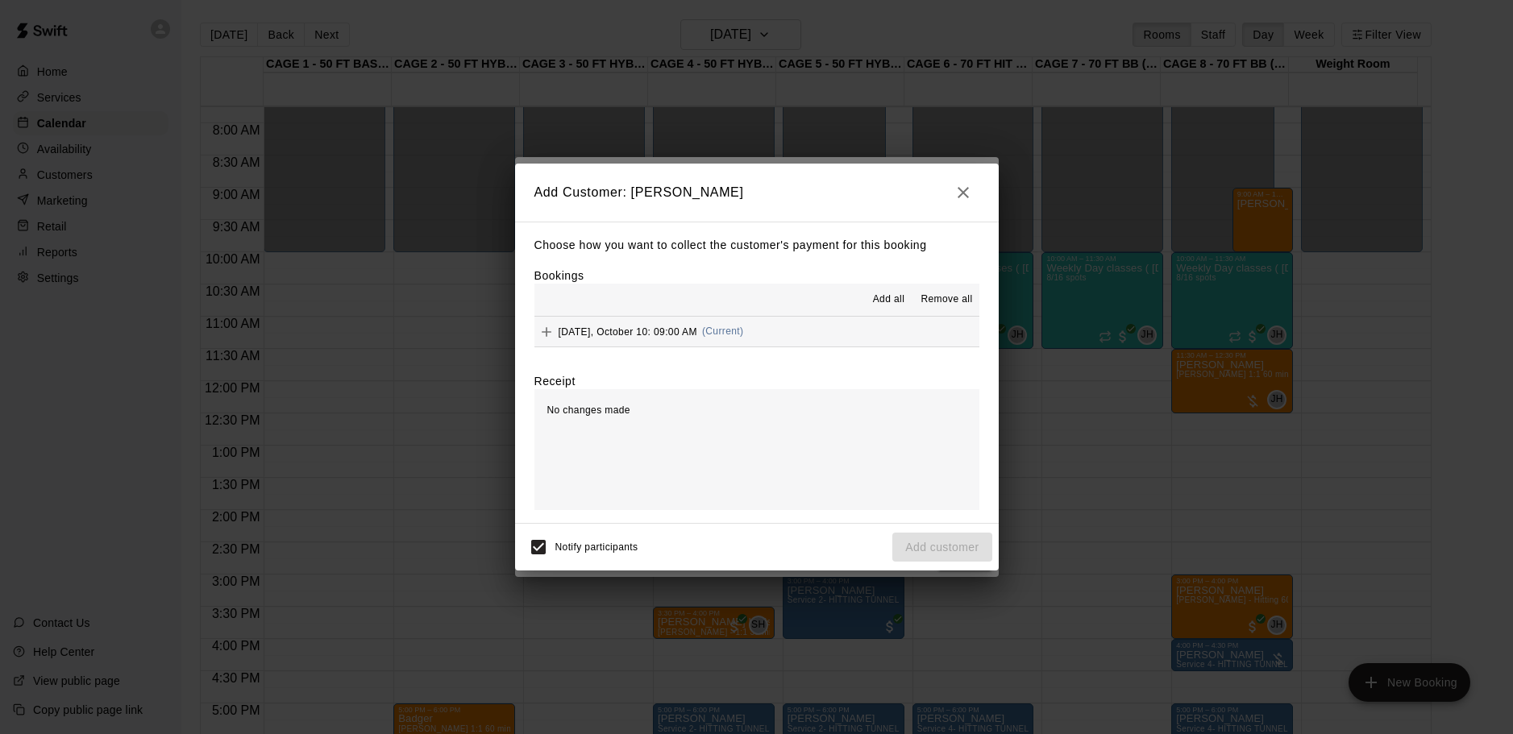
click at [608, 329] on span "[DATE], October 10: 09:00 AM" at bounding box center [628, 331] width 139 height 11
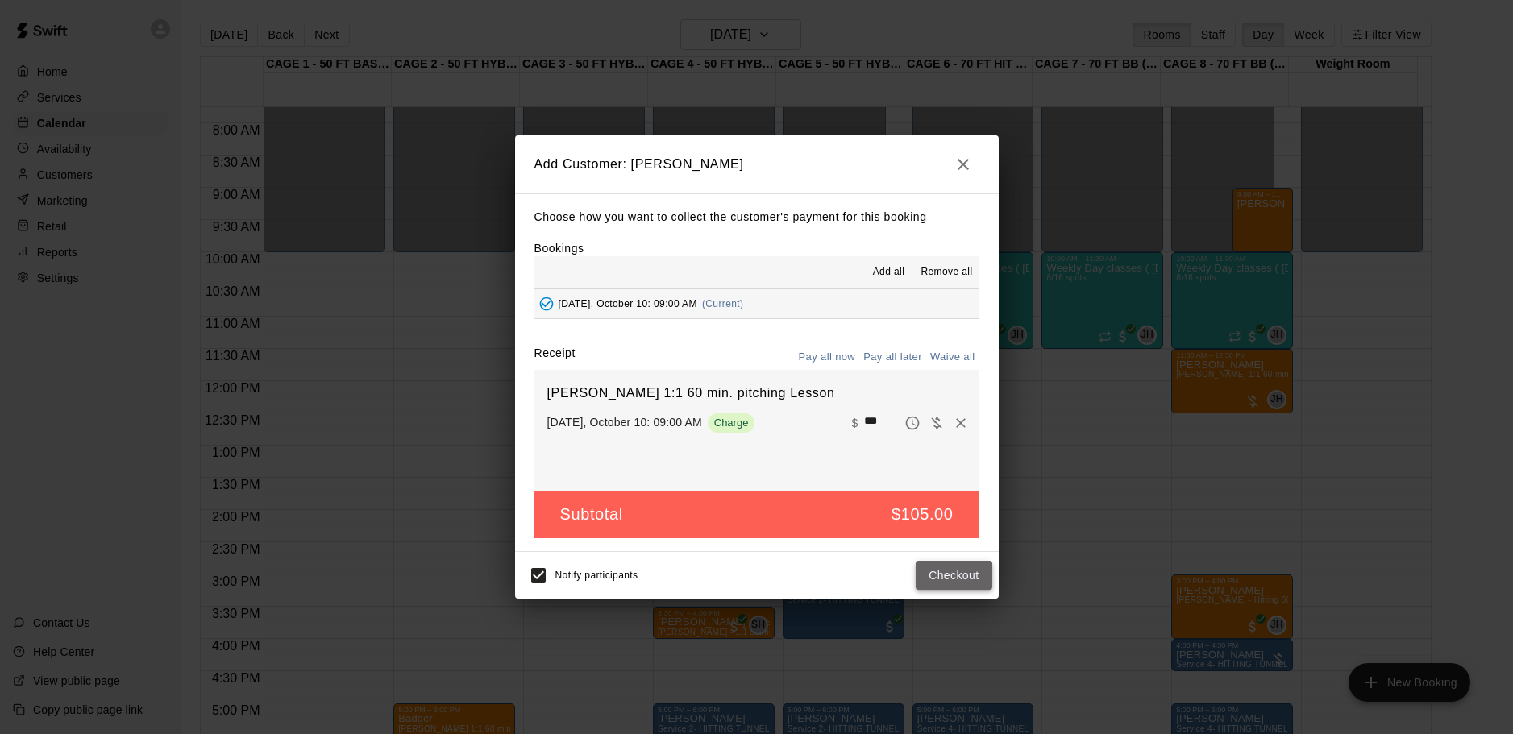
click at [961, 574] on button "Checkout" at bounding box center [954, 576] width 76 height 30
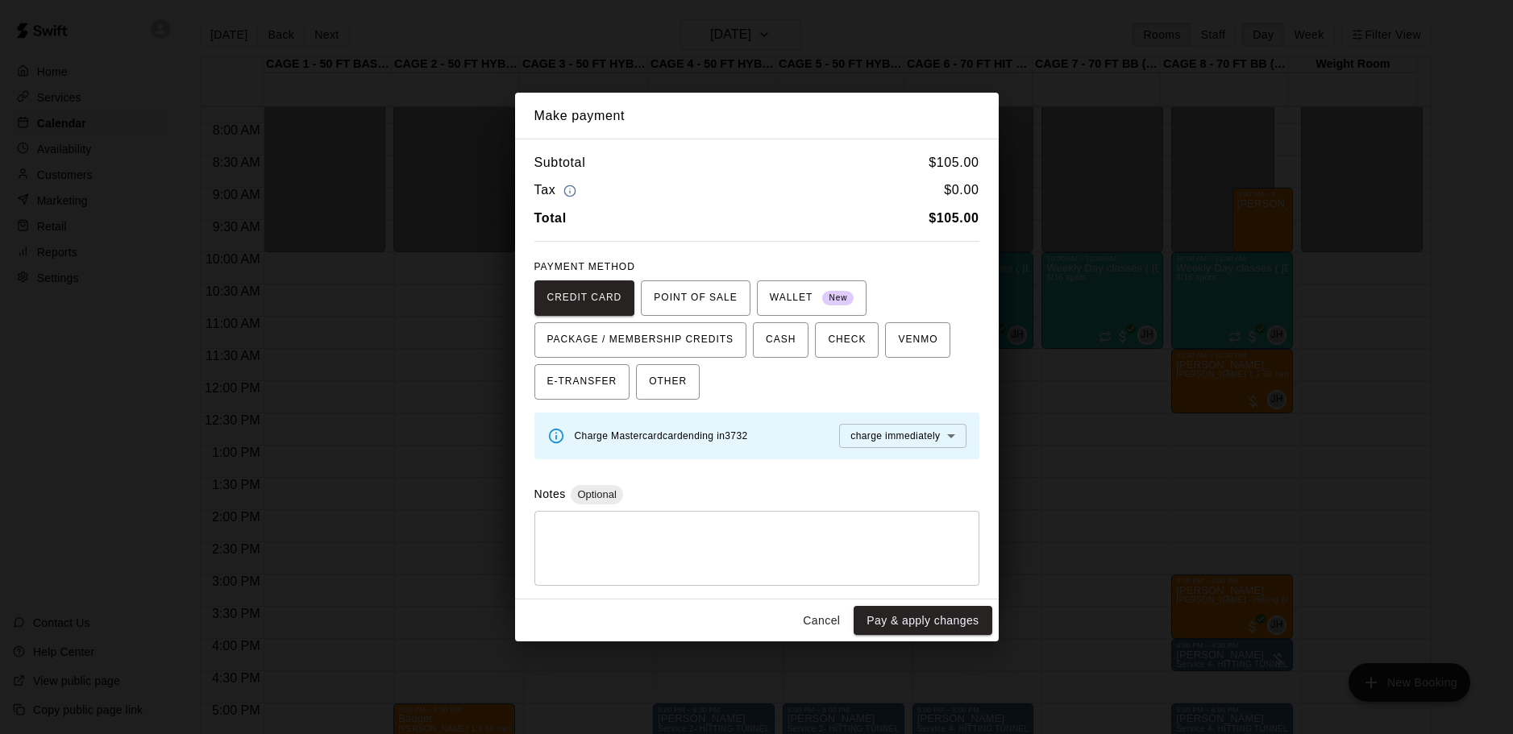
click at [833, 624] on button "Cancel" at bounding box center [822, 621] width 52 height 30
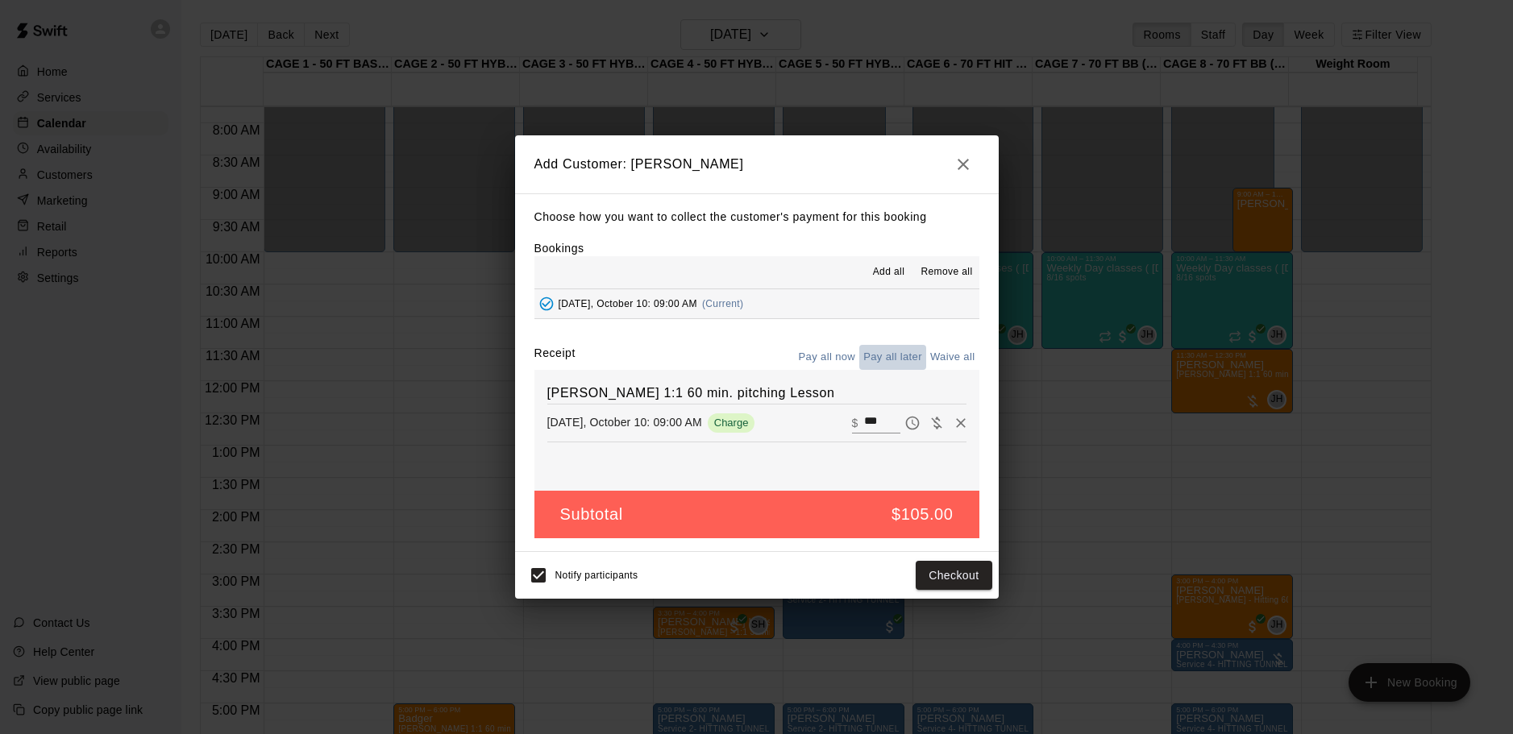
click at [884, 354] on button "Pay all later" at bounding box center [892, 357] width 67 height 25
click at [945, 578] on button "Add customer" at bounding box center [941, 576] width 99 height 30
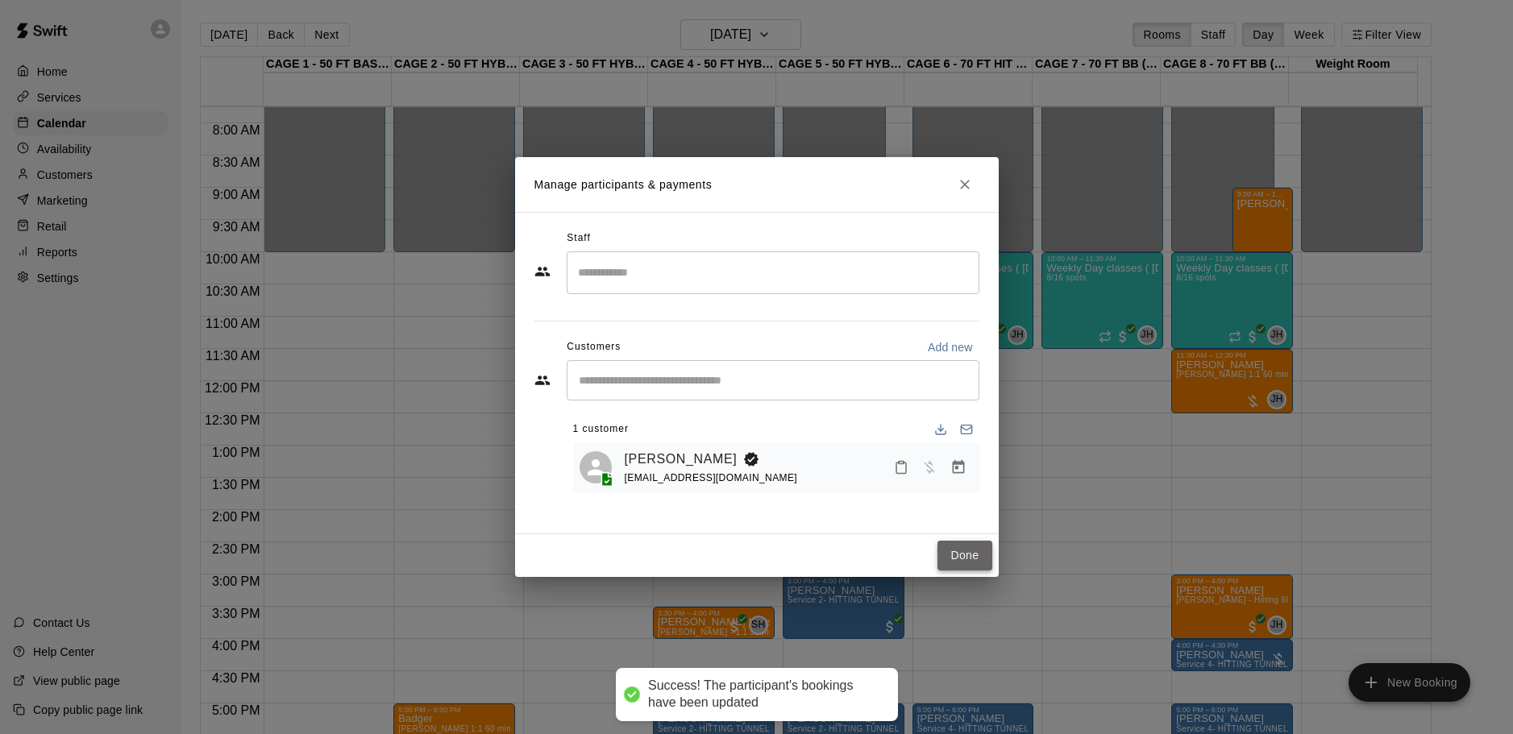
click at [974, 550] on button "Done" at bounding box center [964, 556] width 54 height 30
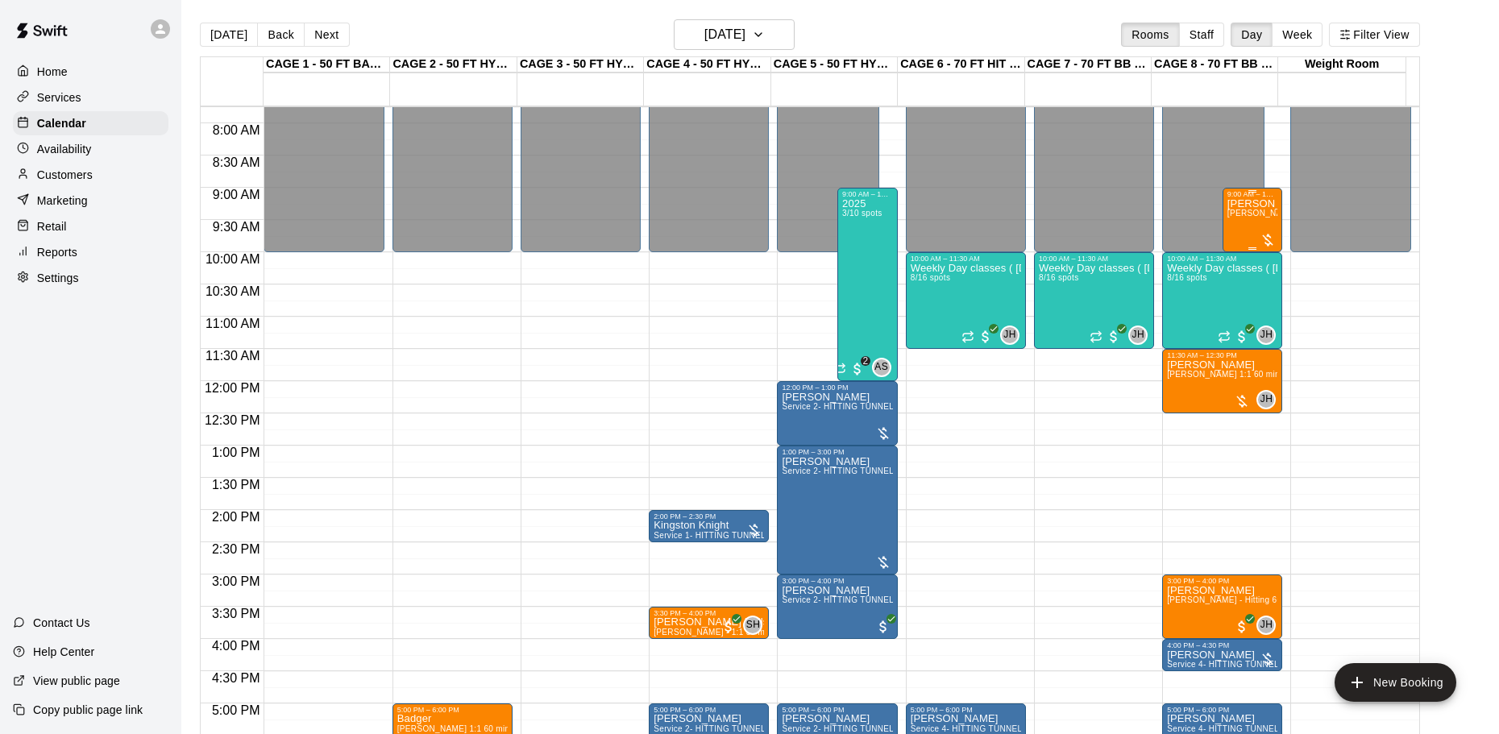
click at [1240, 228] on div "[PERSON_NAME] [PERSON_NAME] 1:1 60 min. pitching Lesson" at bounding box center [1253, 565] width 51 height 734
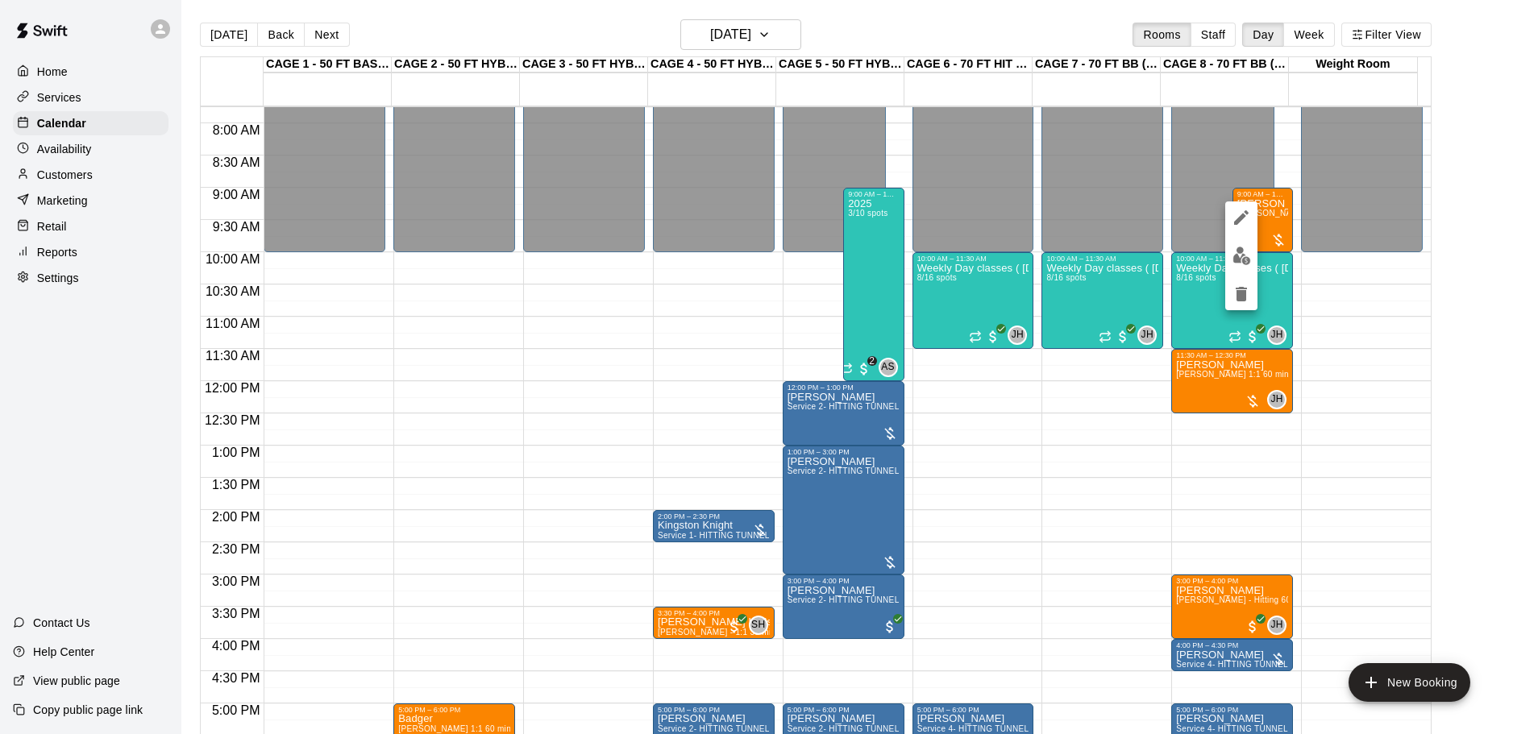
click at [1236, 239] on div at bounding box center [1241, 256] width 32 height 109
click at [1236, 258] on img "edit" at bounding box center [1241, 256] width 19 height 19
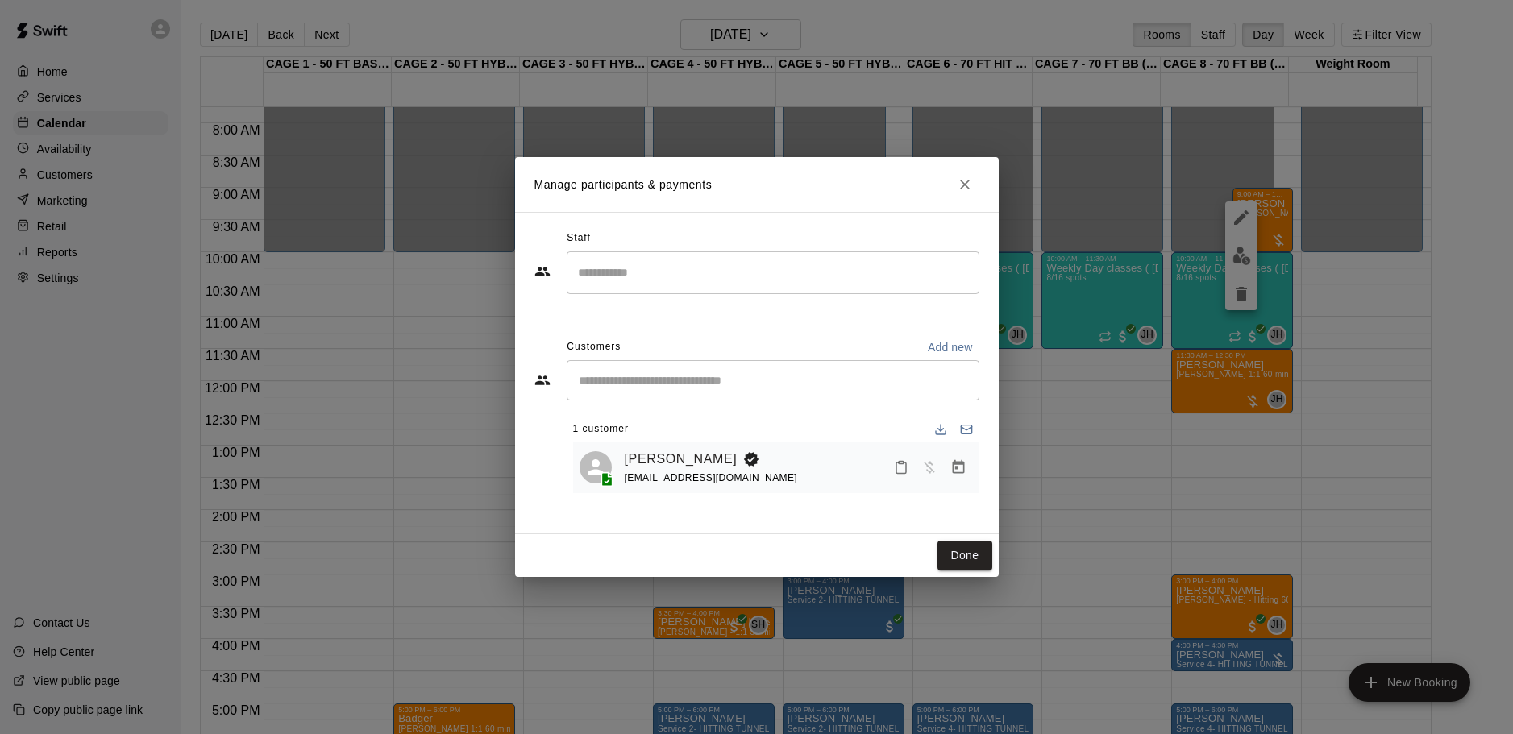
click at [741, 269] on input "Search staff" at bounding box center [773, 273] width 398 height 28
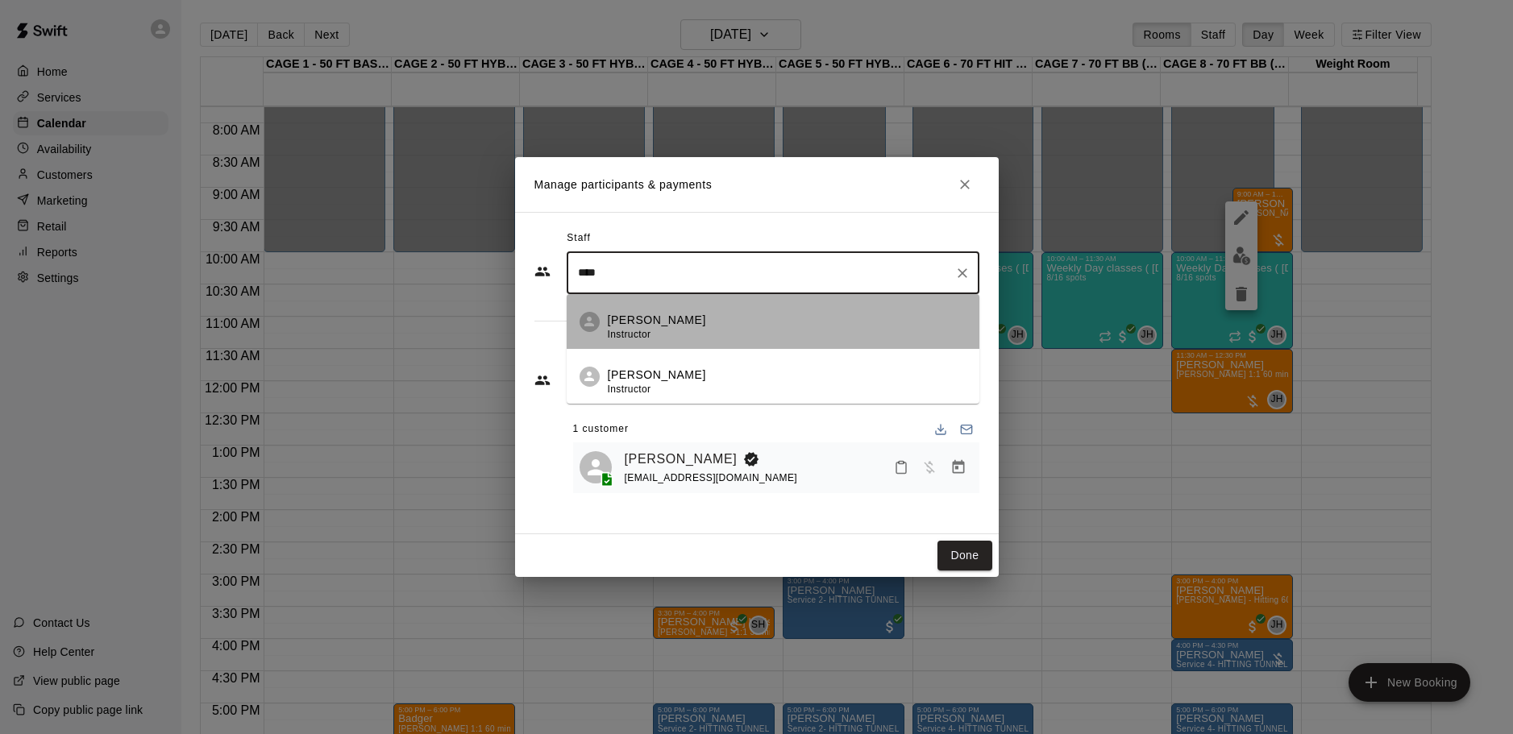
click at [661, 325] on p "[PERSON_NAME]" at bounding box center [657, 320] width 98 height 17
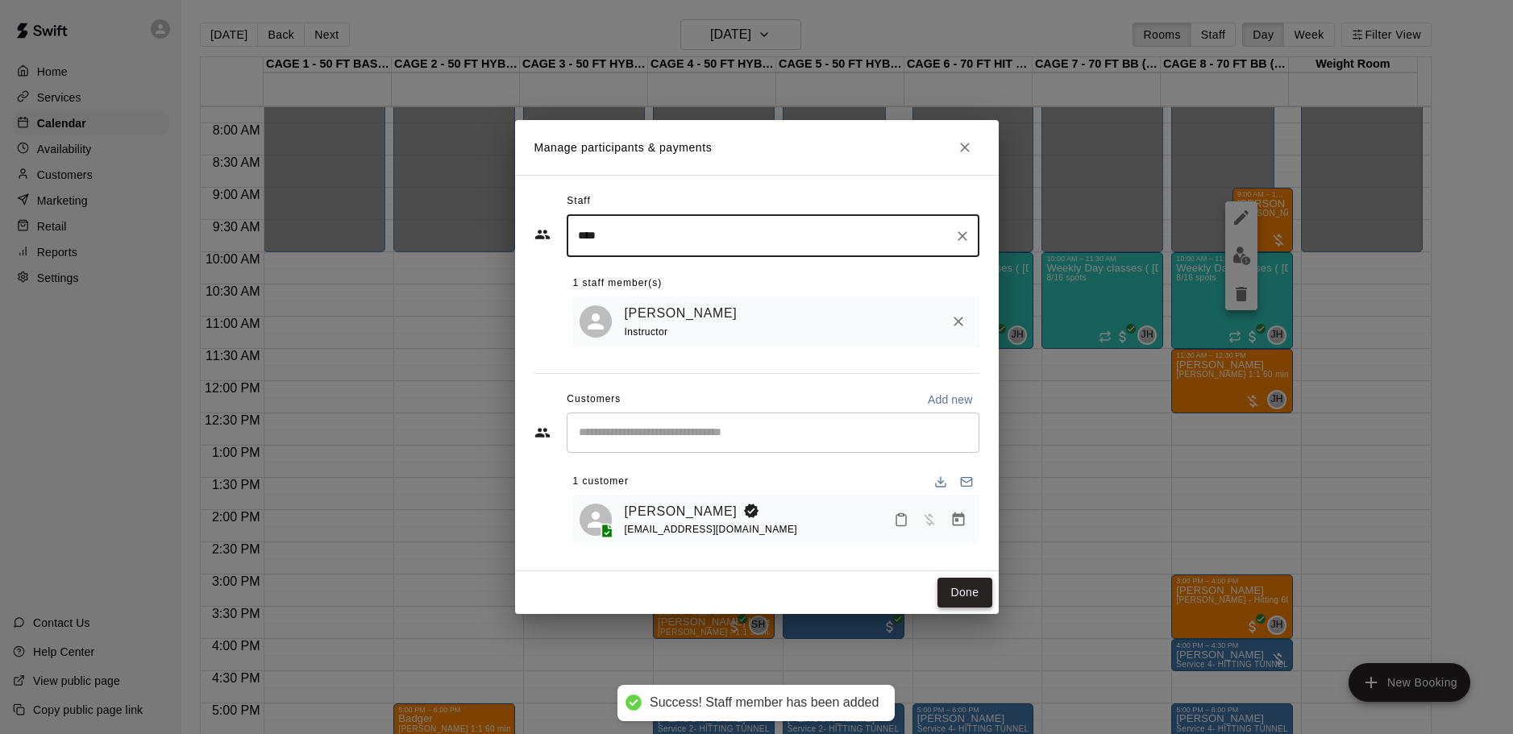
type input "****"
click at [973, 589] on button "Done" at bounding box center [964, 593] width 54 height 30
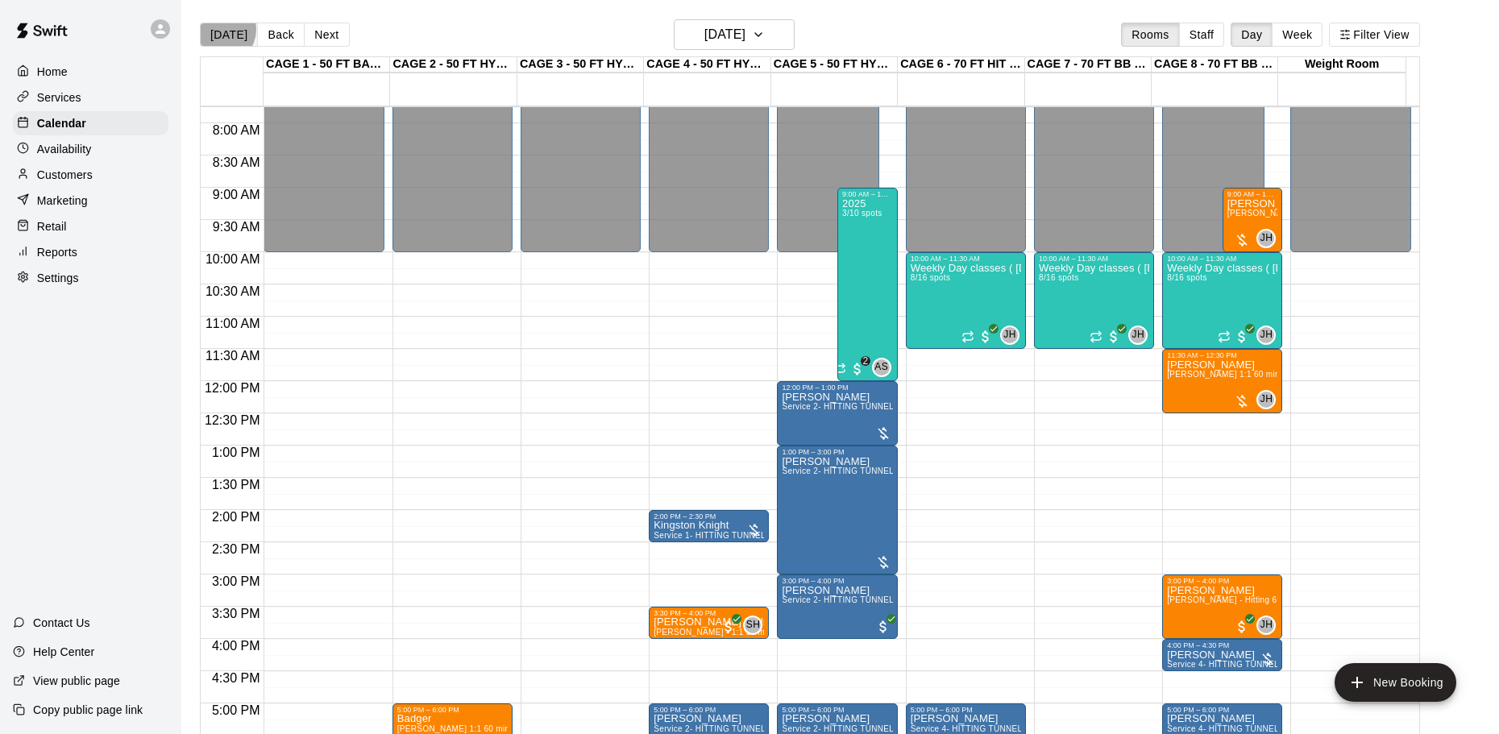
click at [222, 30] on button "[DATE]" at bounding box center [229, 35] width 58 height 24
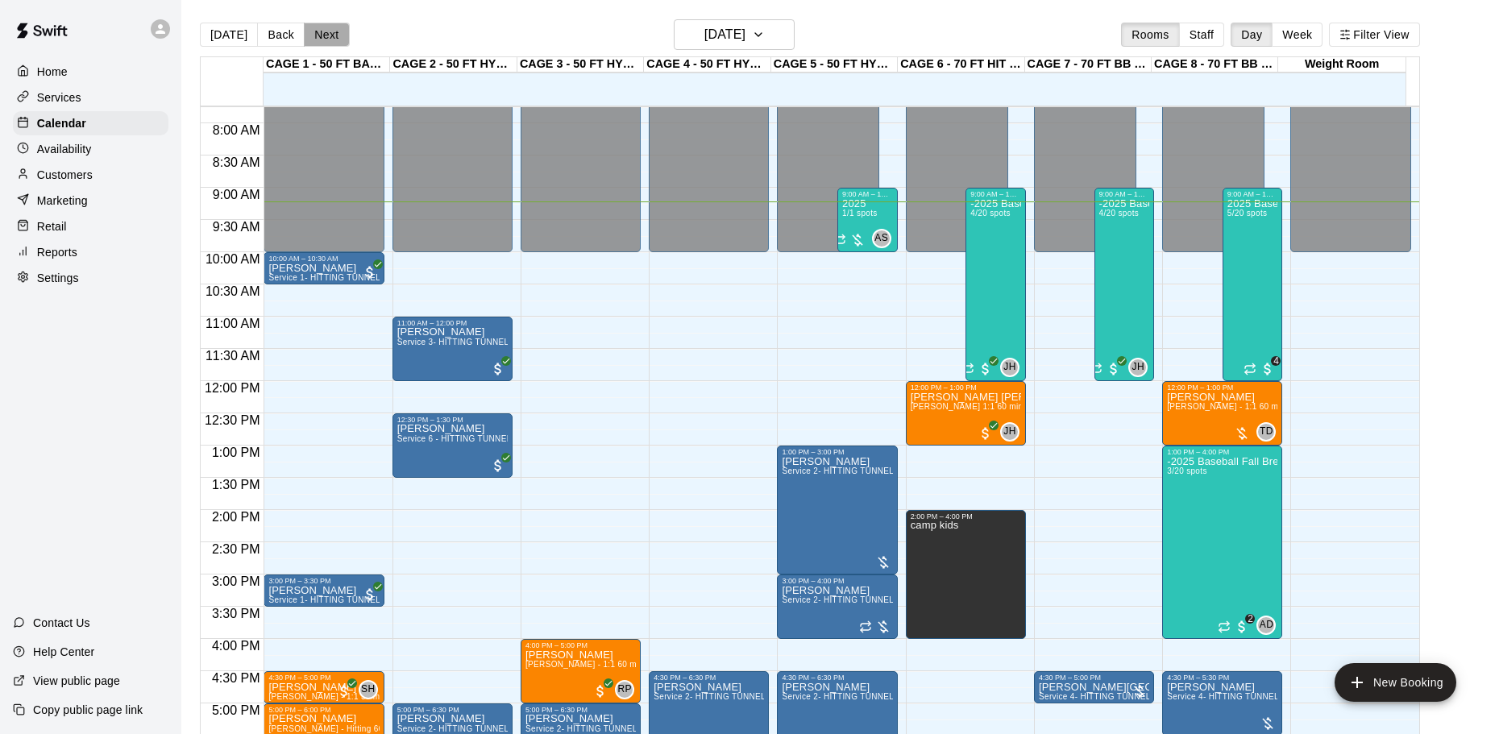
click at [326, 31] on button "Next" at bounding box center [326, 35] width 45 height 24
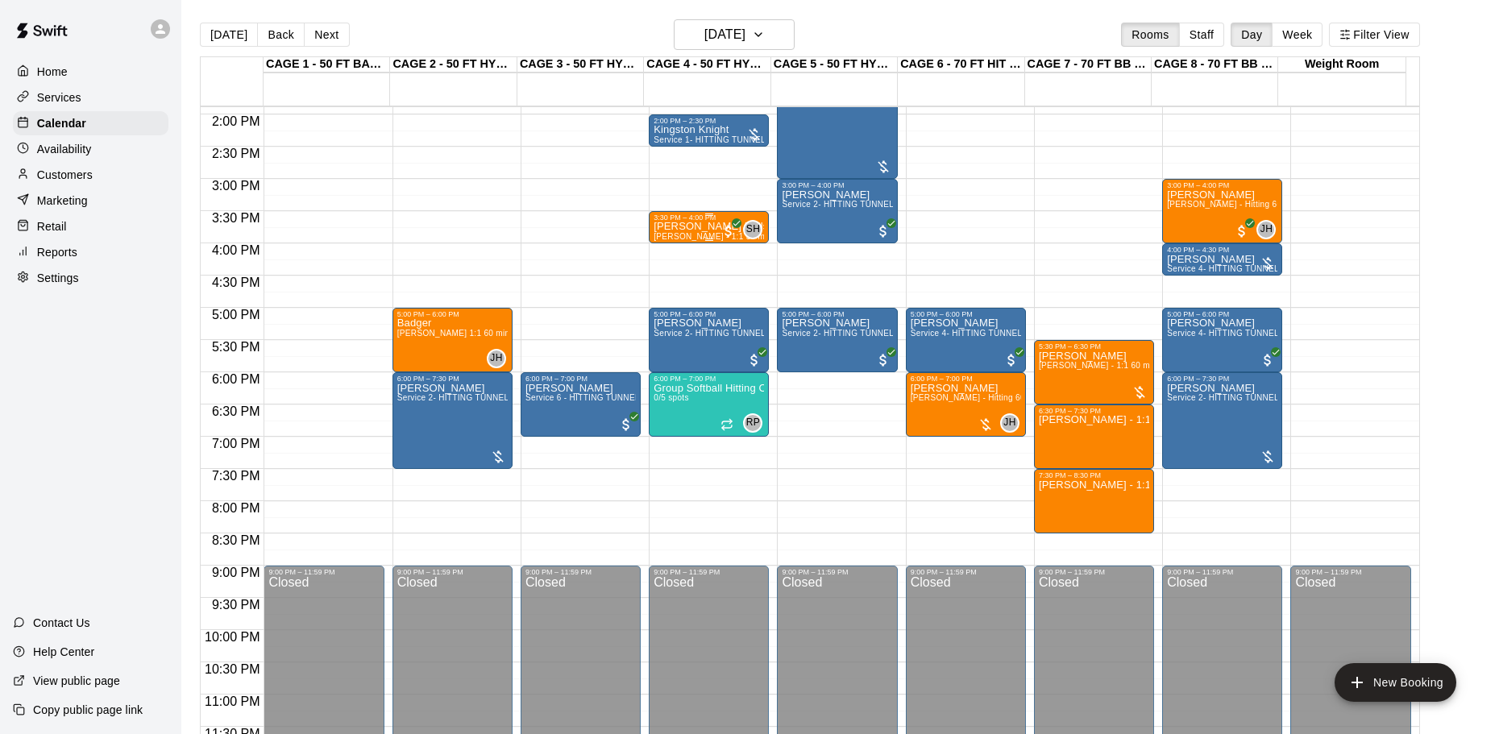
scroll to position [904, 0]
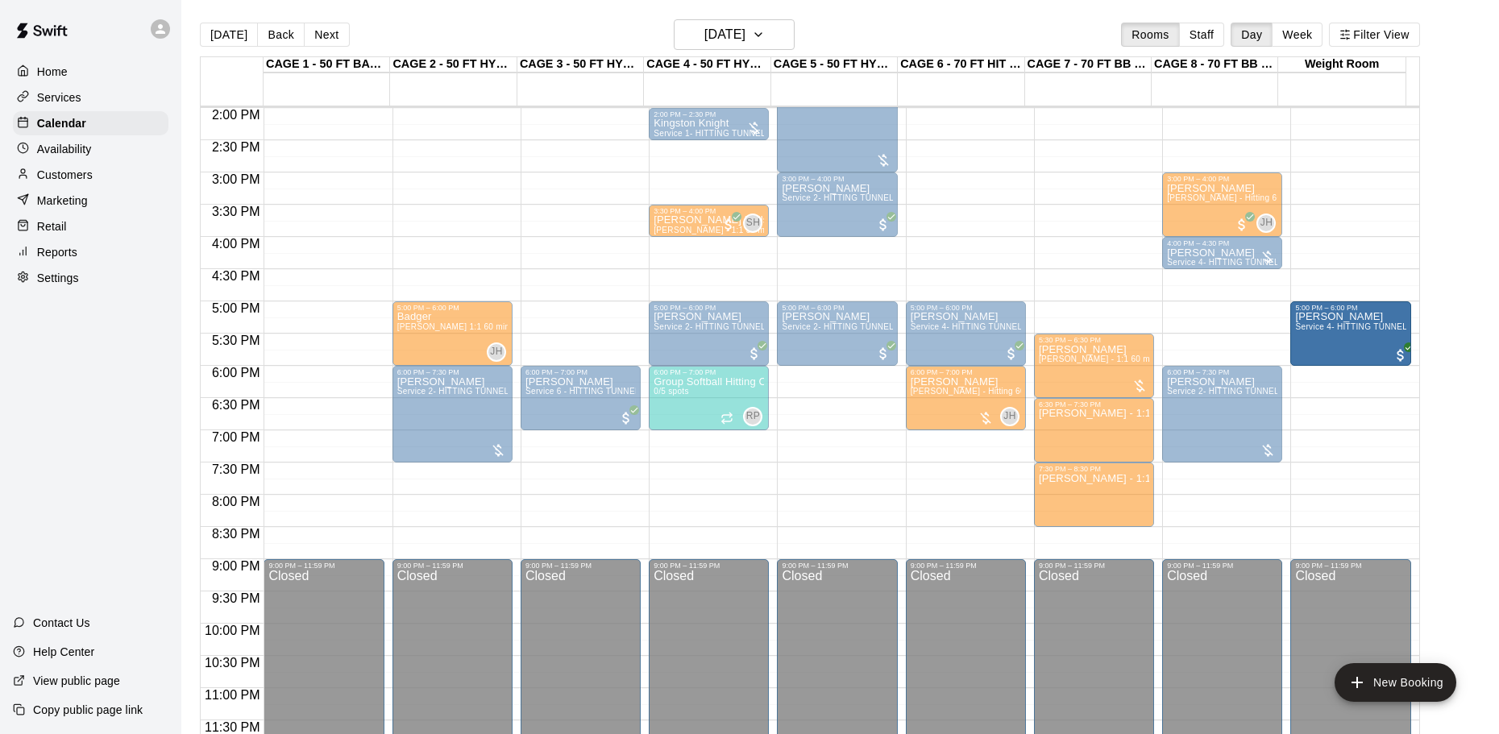
drag, startPoint x: 1238, startPoint y: 336, endPoint x: 1299, endPoint y: 343, distance: 60.8
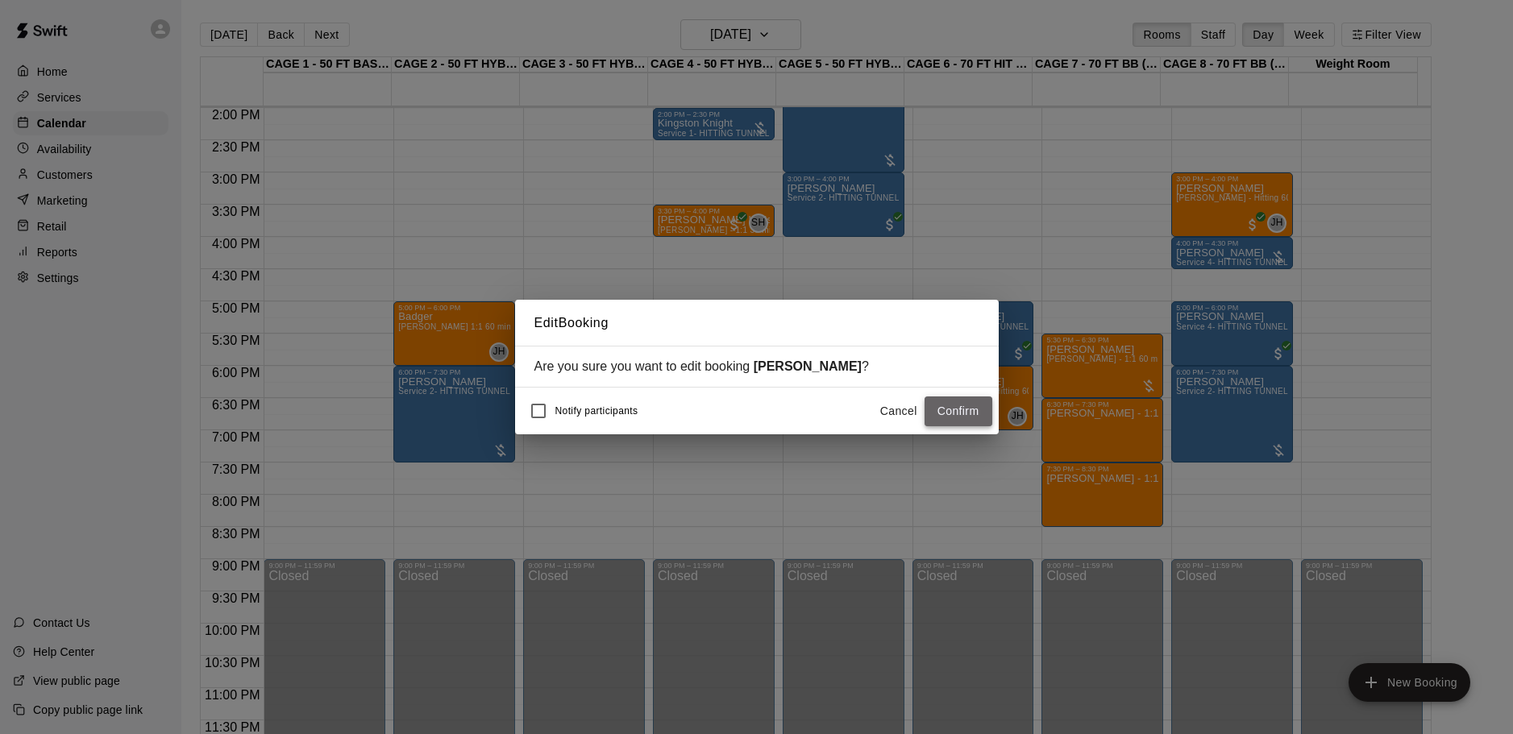
click at [971, 413] on button "Confirm" at bounding box center [959, 412] width 68 height 30
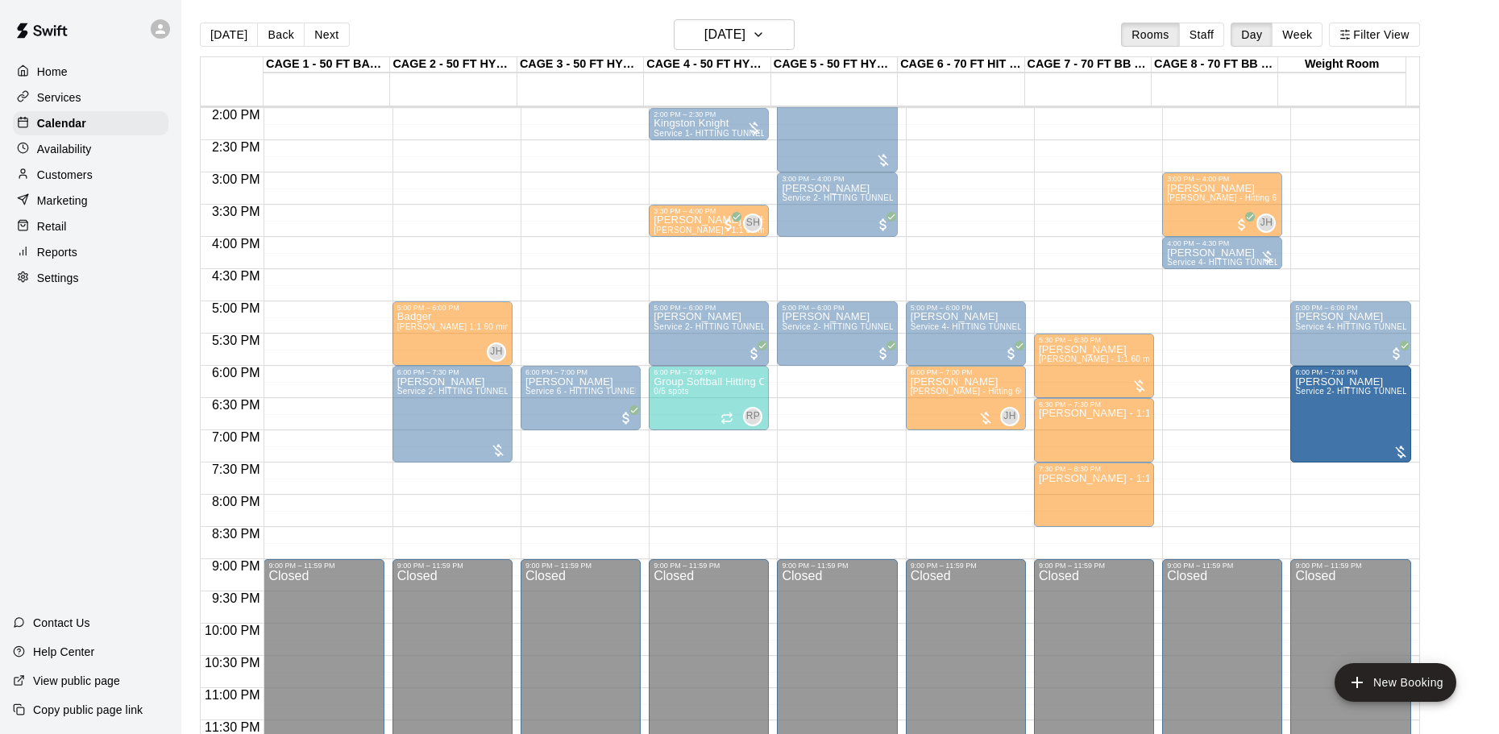
drag, startPoint x: 1275, startPoint y: 415, endPoint x: 1294, endPoint y: 423, distance: 21.0
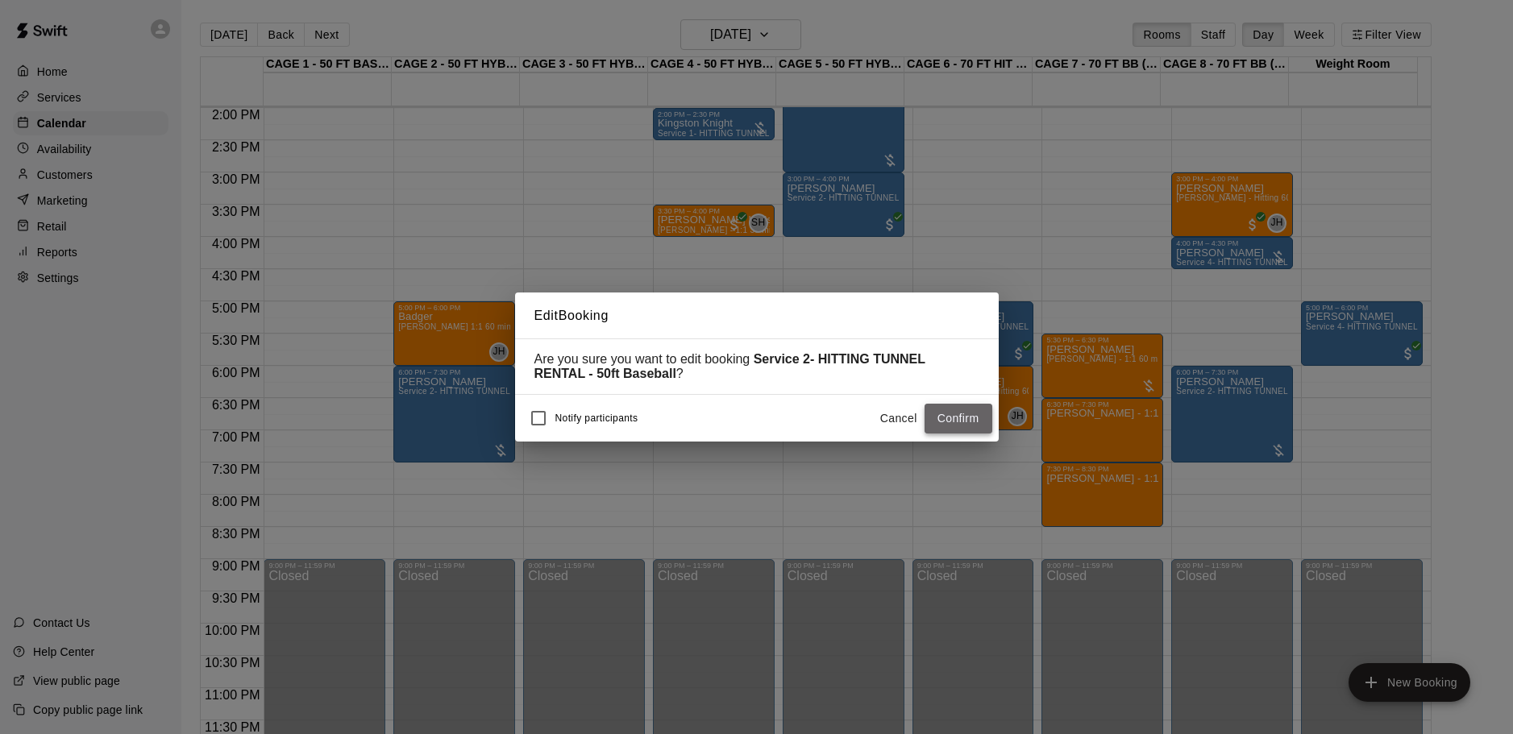
click at [956, 418] on button "Confirm" at bounding box center [959, 419] width 68 height 30
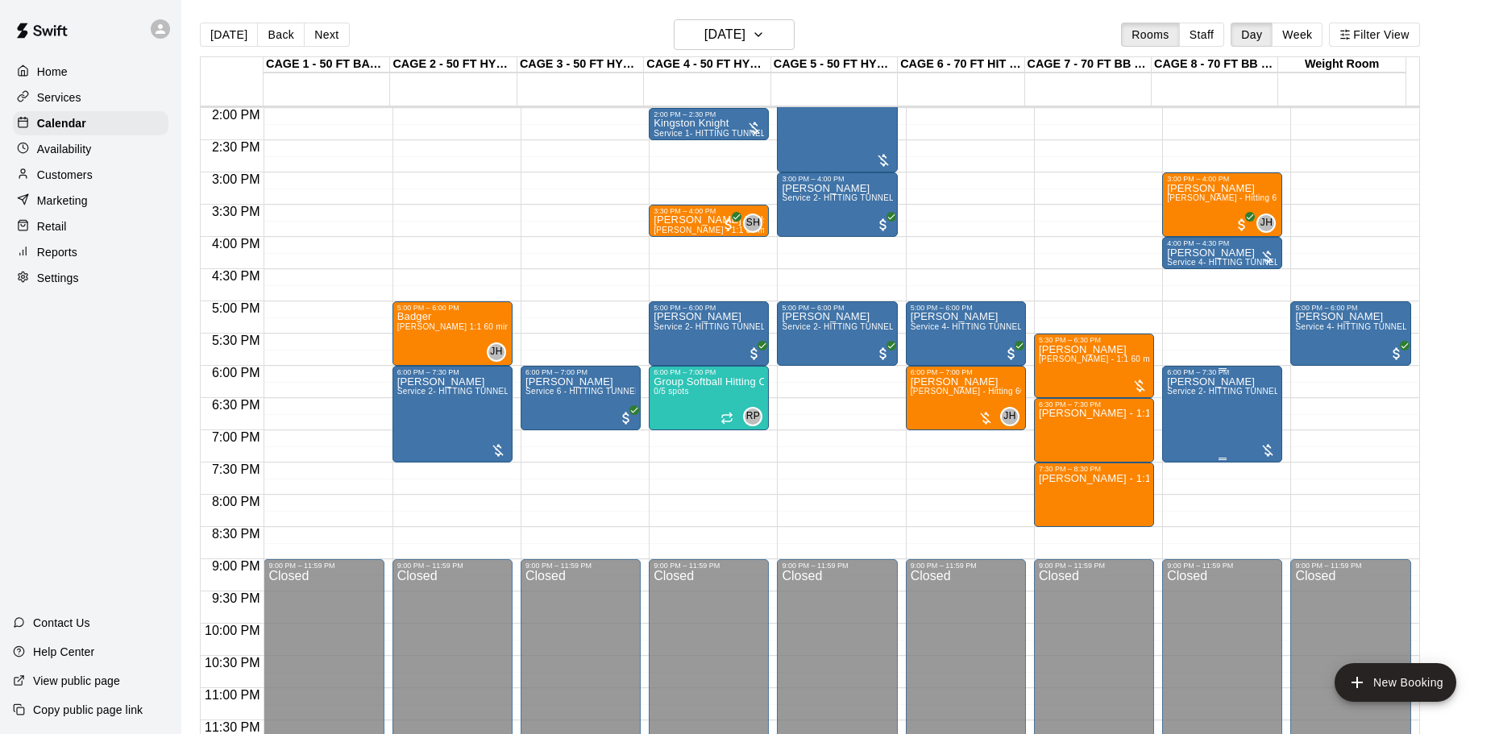
click at [1203, 428] on div "[PERSON_NAME] Service 2- HITTING TUNNEL RENTAL - 50ft Baseball" at bounding box center [1222, 743] width 110 height 734
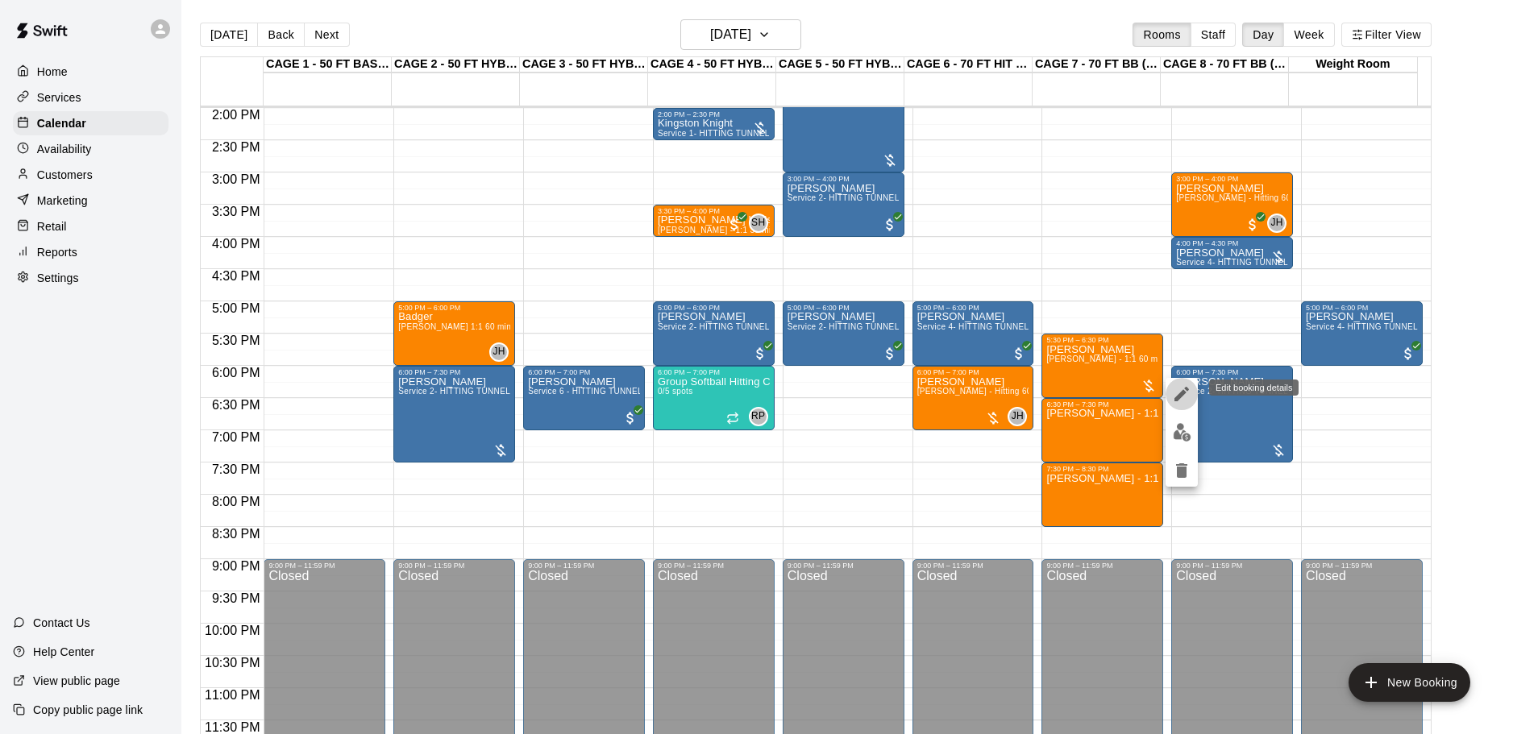
click at [1177, 386] on icon "edit" at bounding box center [1181, 393] width 19 height 19
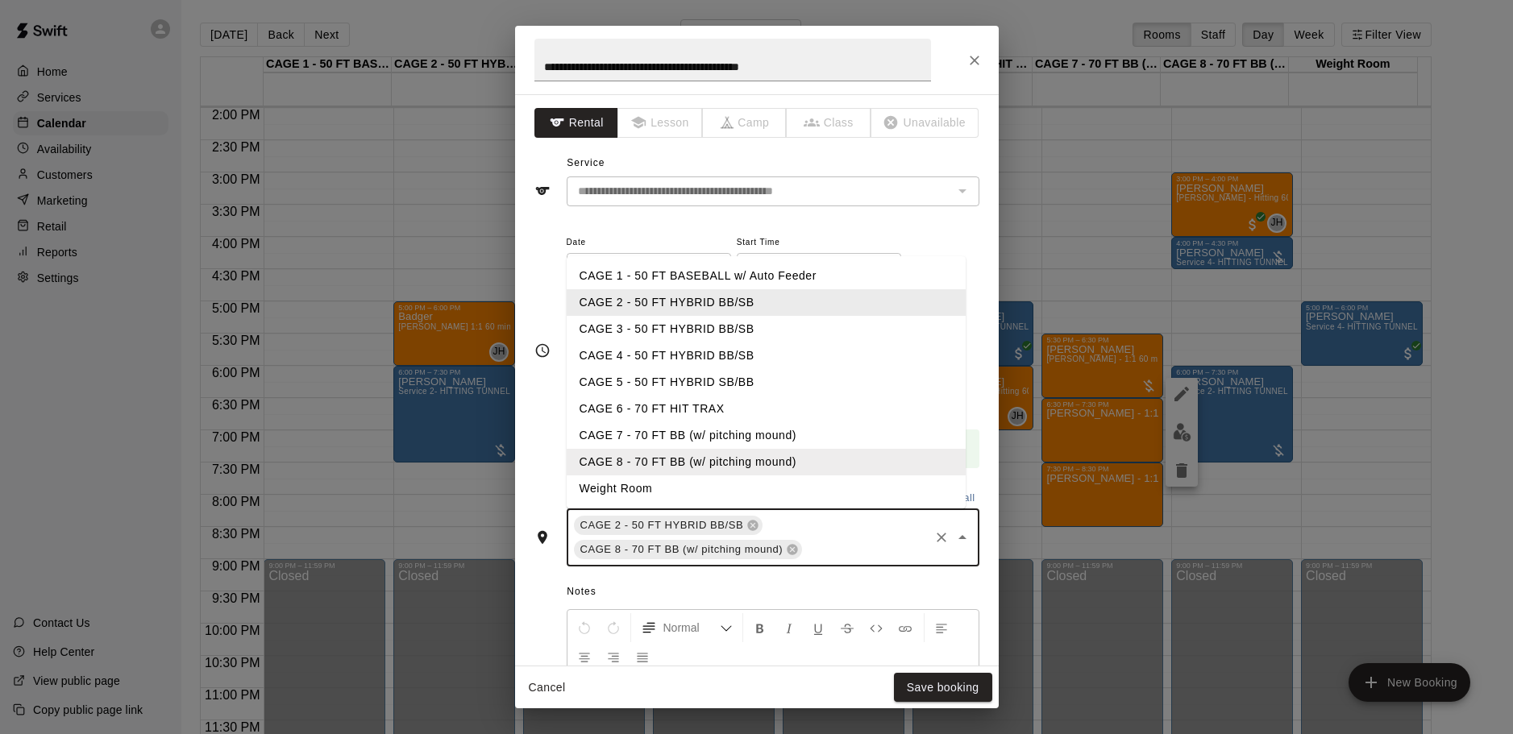
click at [850, 546] on input "text" at bounding box center [865, 550] width 122 height 20
click at [791, 550] on icon at bounding box center [792, 550] width 10 height 10
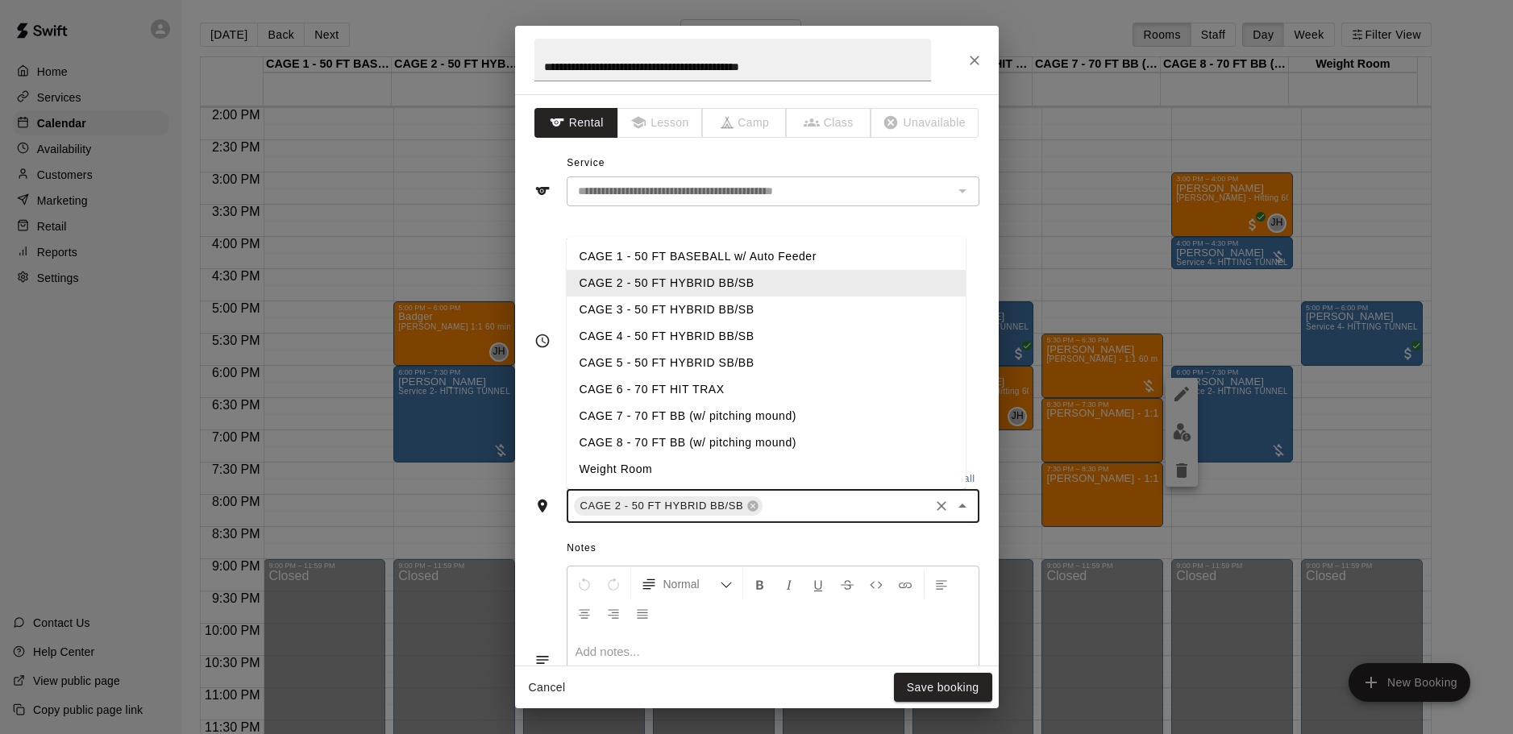
type input "*"
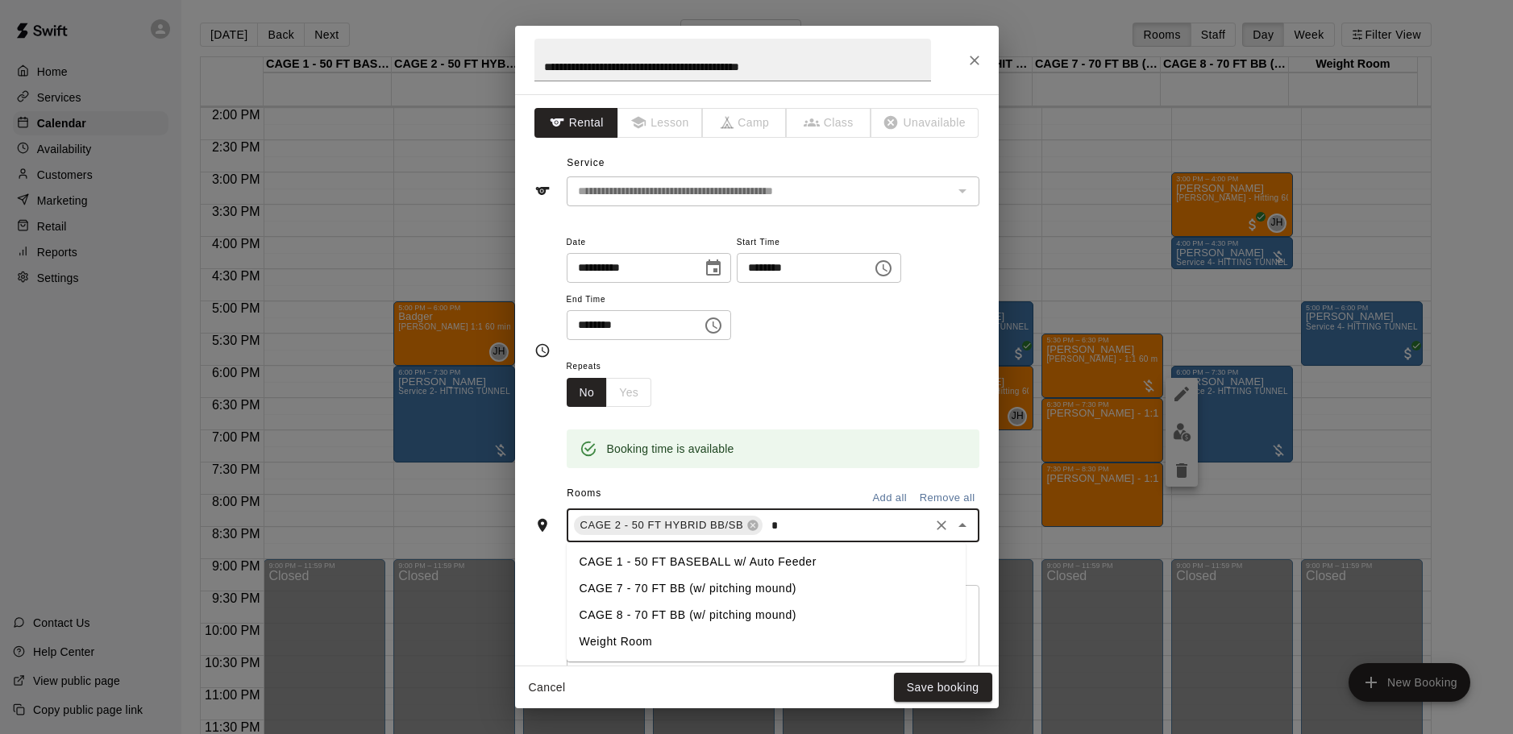
click at [708, 640] on li "Weight Room" at bounding box center [766, 642] width 399 height 27
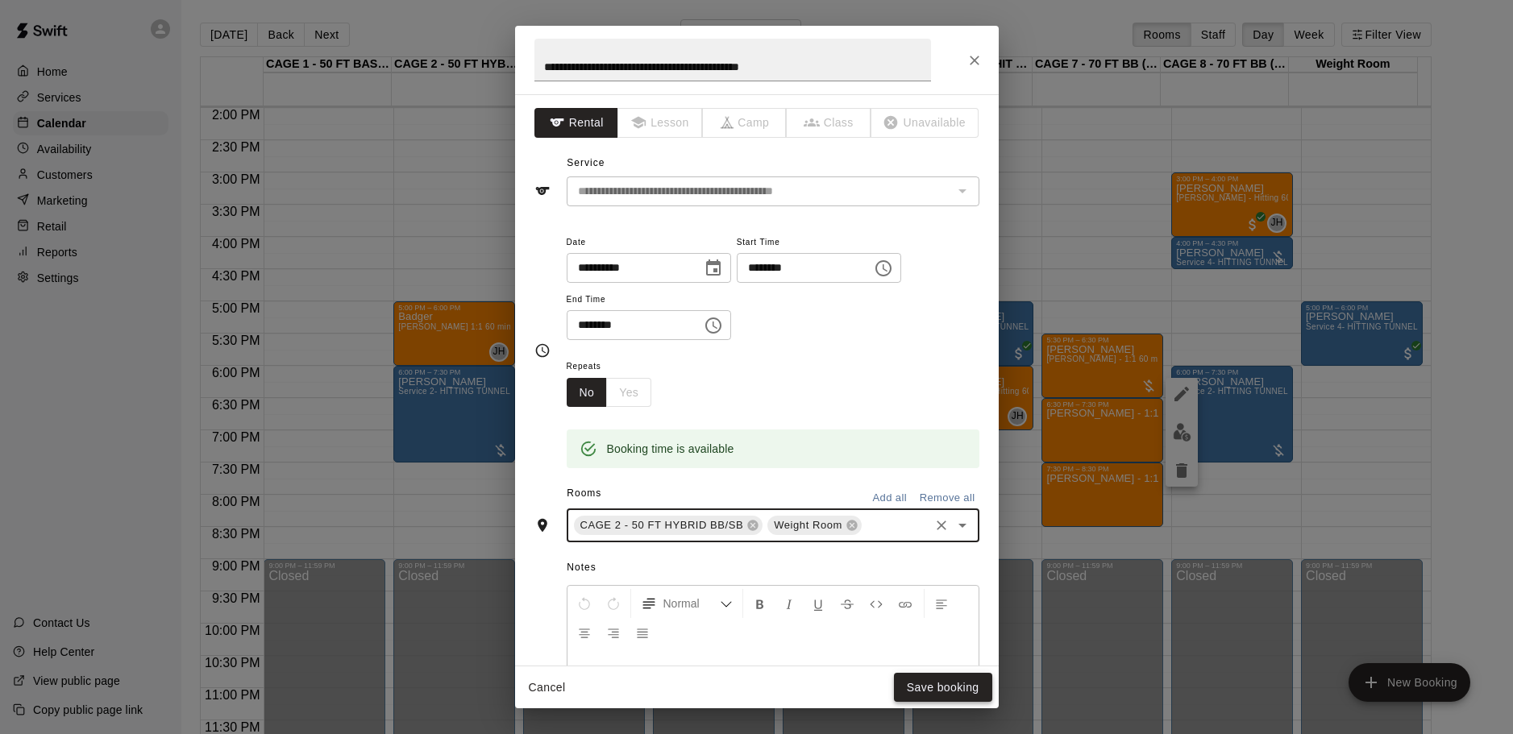
click at [941, 688] on button "Save booking" at bounding box center [943, 688] width 98 height 30
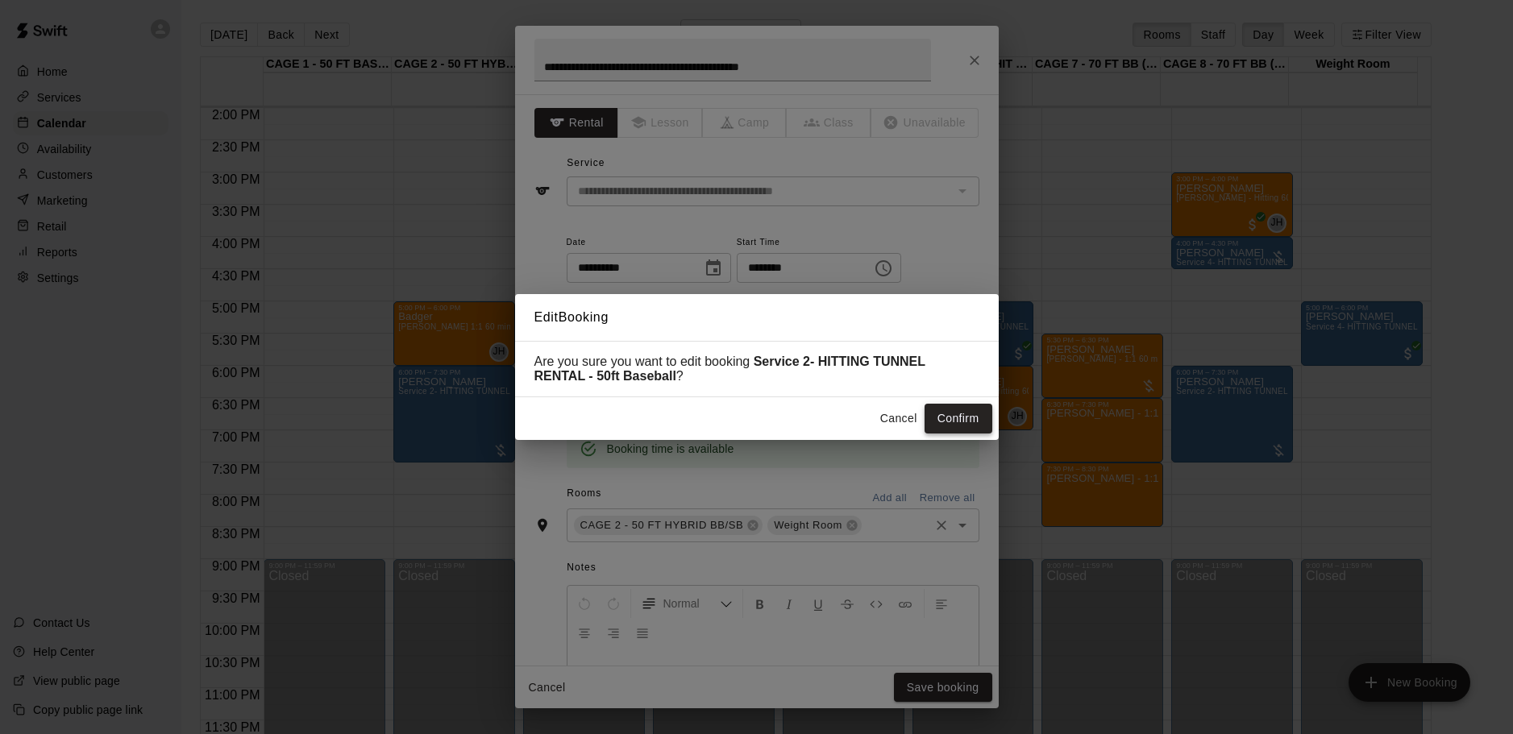
click at [948, 416] on button "Confirm" at bounding box center [959, 419] width 68 height 30
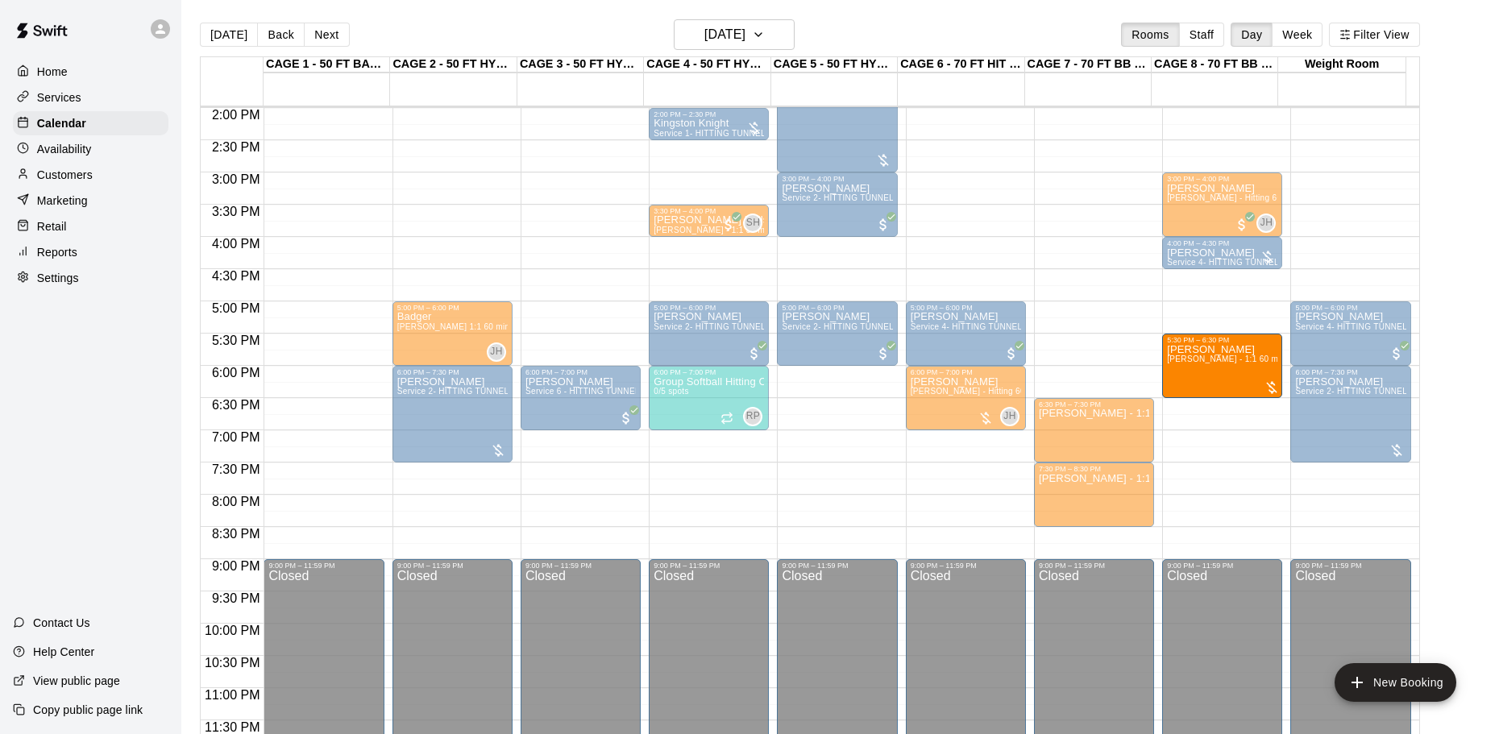
drag, startPoint x: 1134, startPoint y: 350, endPoint x: 1164, endPoint y: 350, distance: 29.8
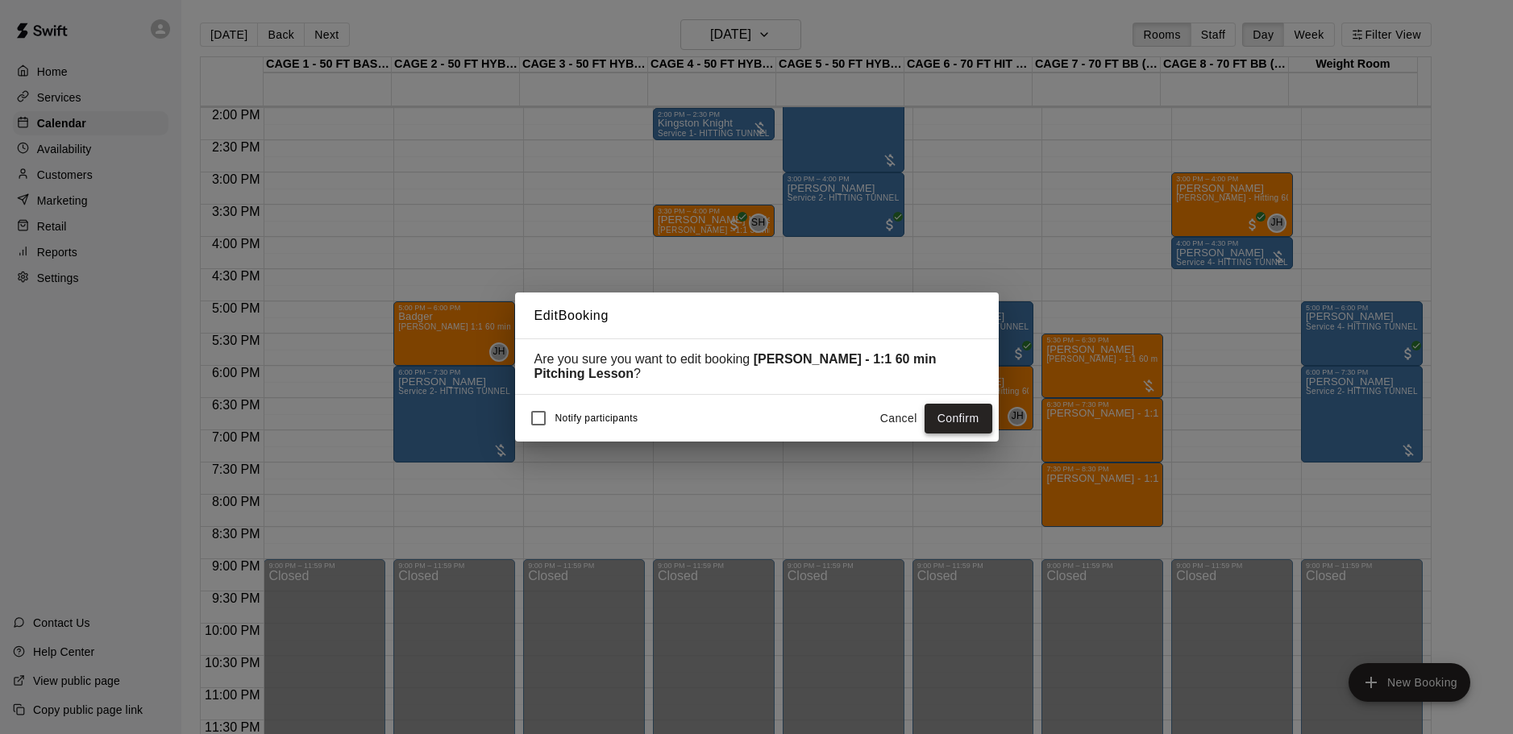
click at [946, 423] on button "Confirm" at bounding box center [959, 419] width 68 height 30
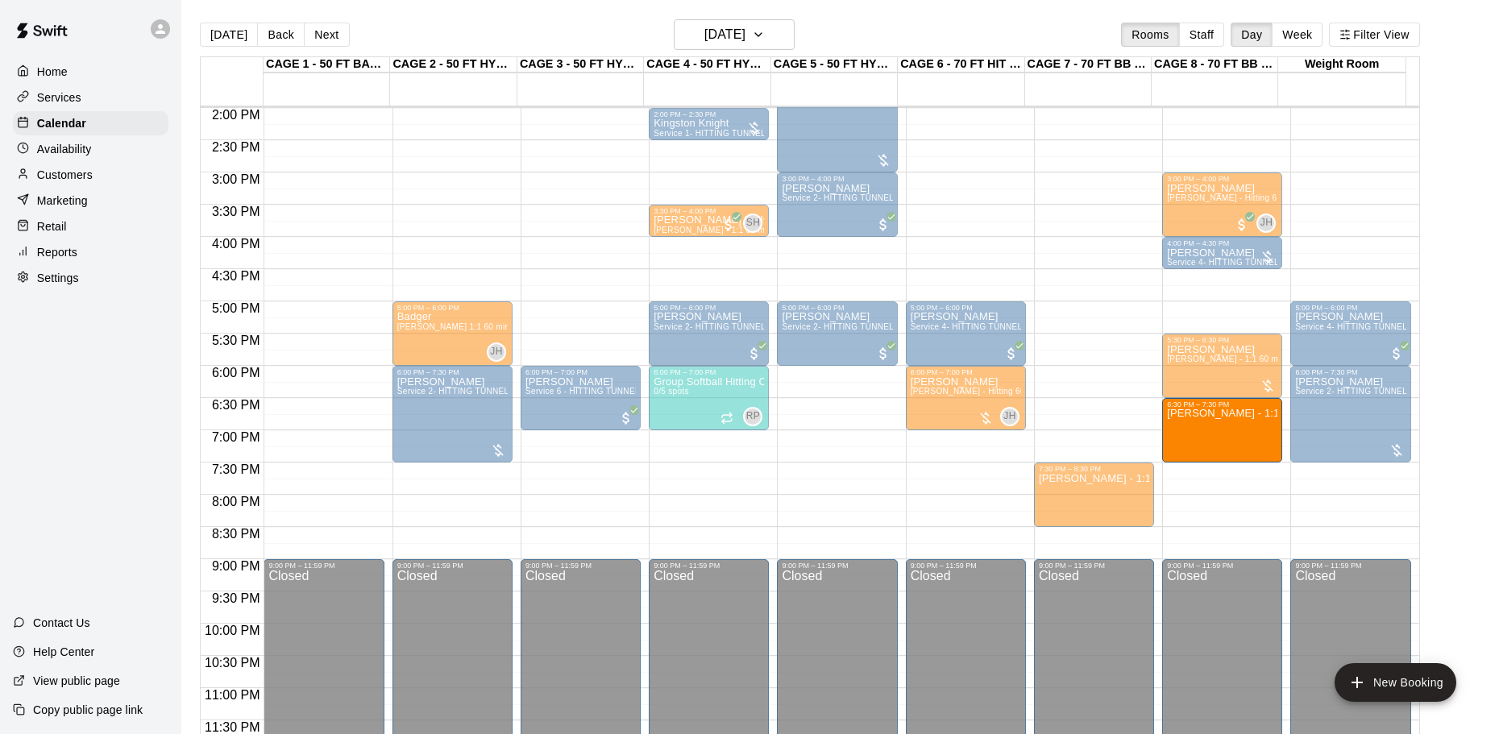
drag, startPoint x: 1134, startPoint y: 434, endPoint x: 1170, endPoint y: 446, distance: 37.5
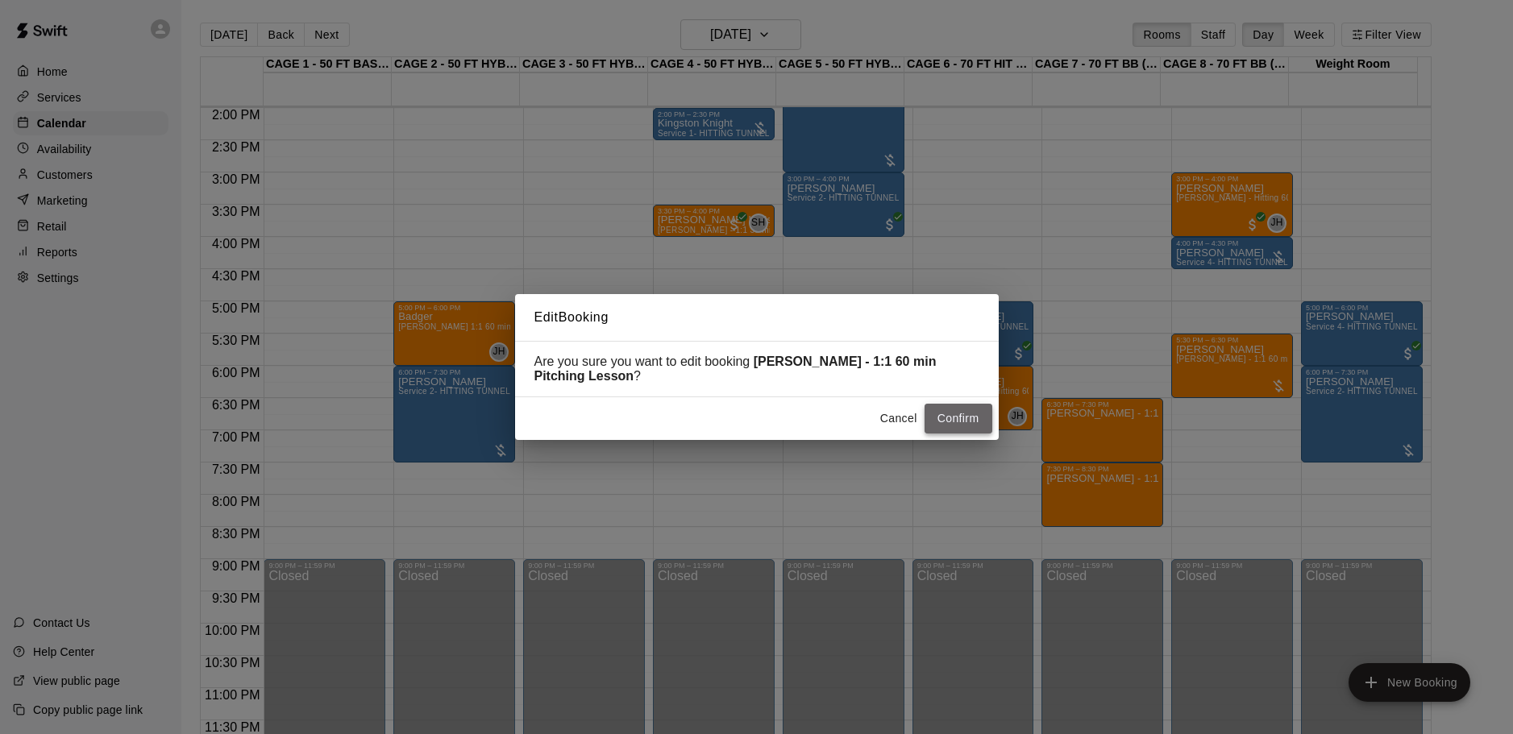
click at [957, 425] on button "Confirm" at bounding box center [959, 419] width 68 height 30
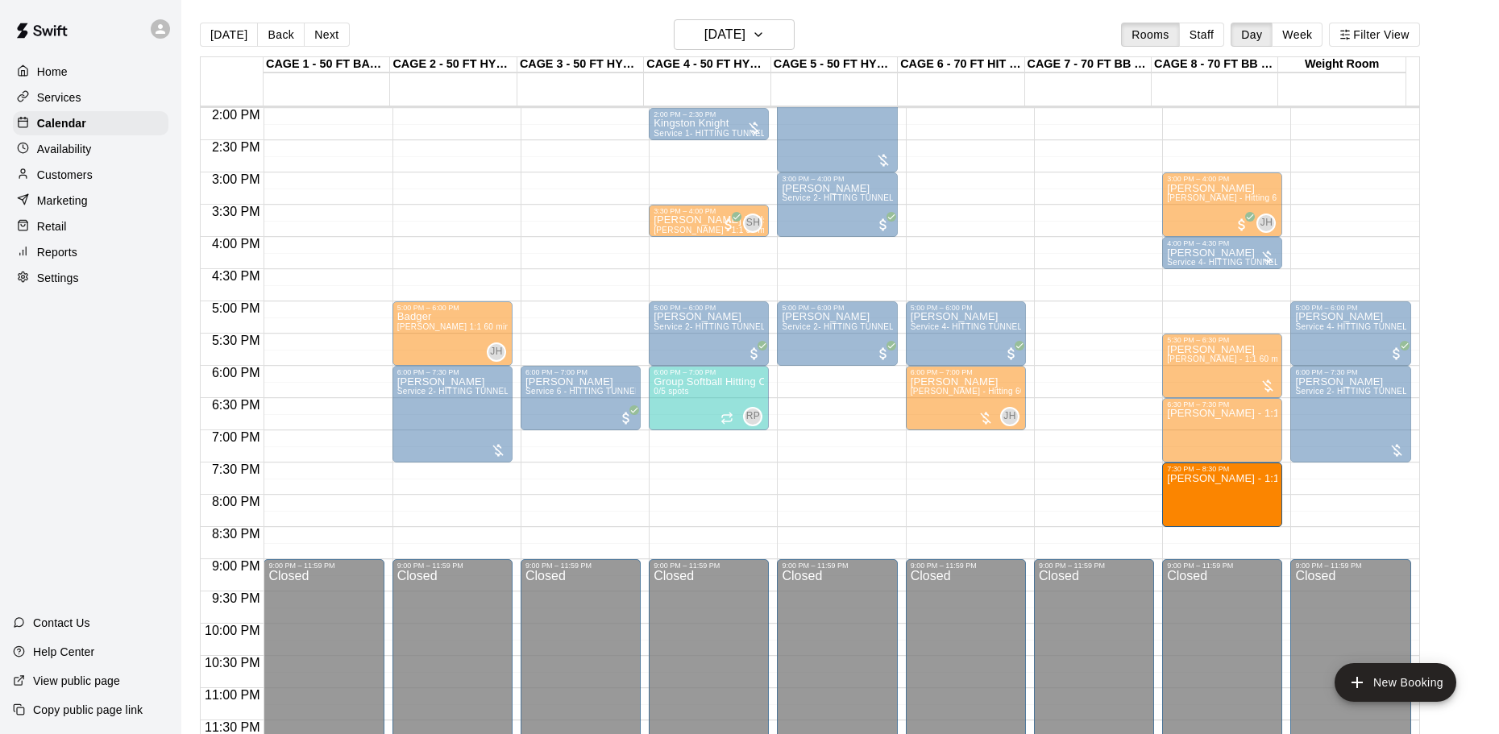
drag, startPoint x: 1137, startPoint y: 500, endPoint x: 1202, endPoint y: 505, distance: 64.7
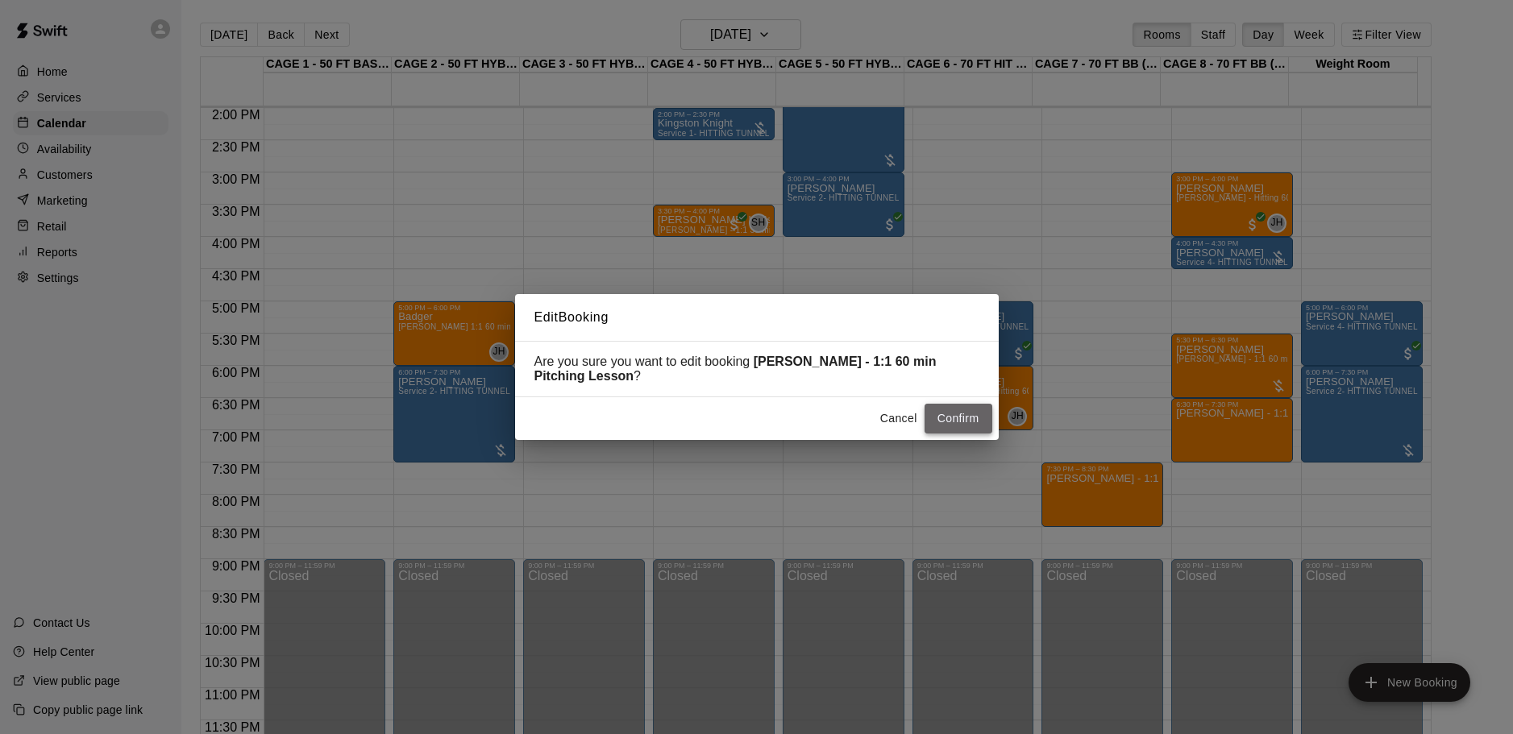
click at [962, 422] on button "Confirm" at bounding box center [959, 419] width 68 height 30
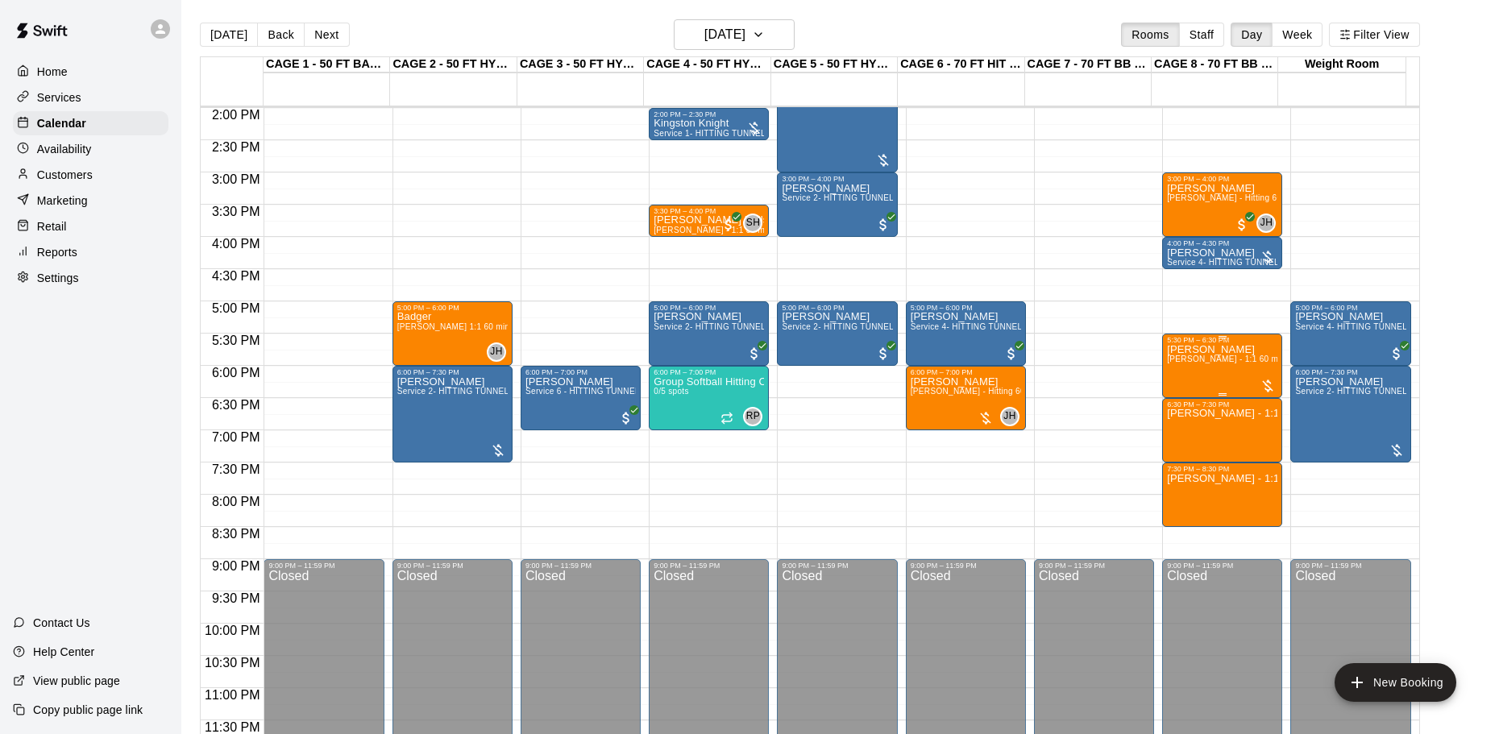
click at [1222, 374] on div "[PERSON_NAME] [PERSON_NAME] - 1:1 60 min Pitching Lesson" at bounding box center [1222, 711] width 110 height 734
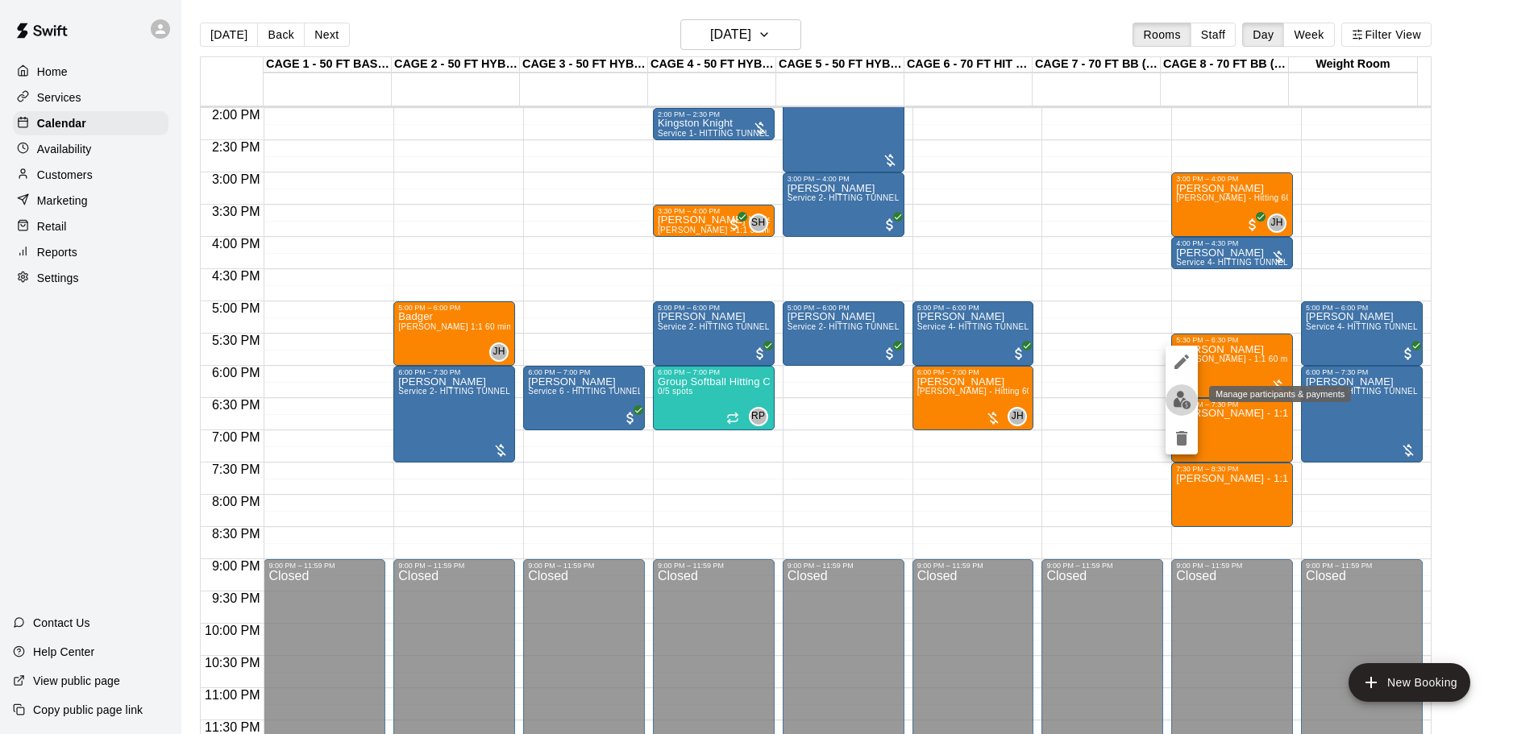
click at [1181, 392] on img "edit" at bounding box center [1182, 400] width 19 height 19
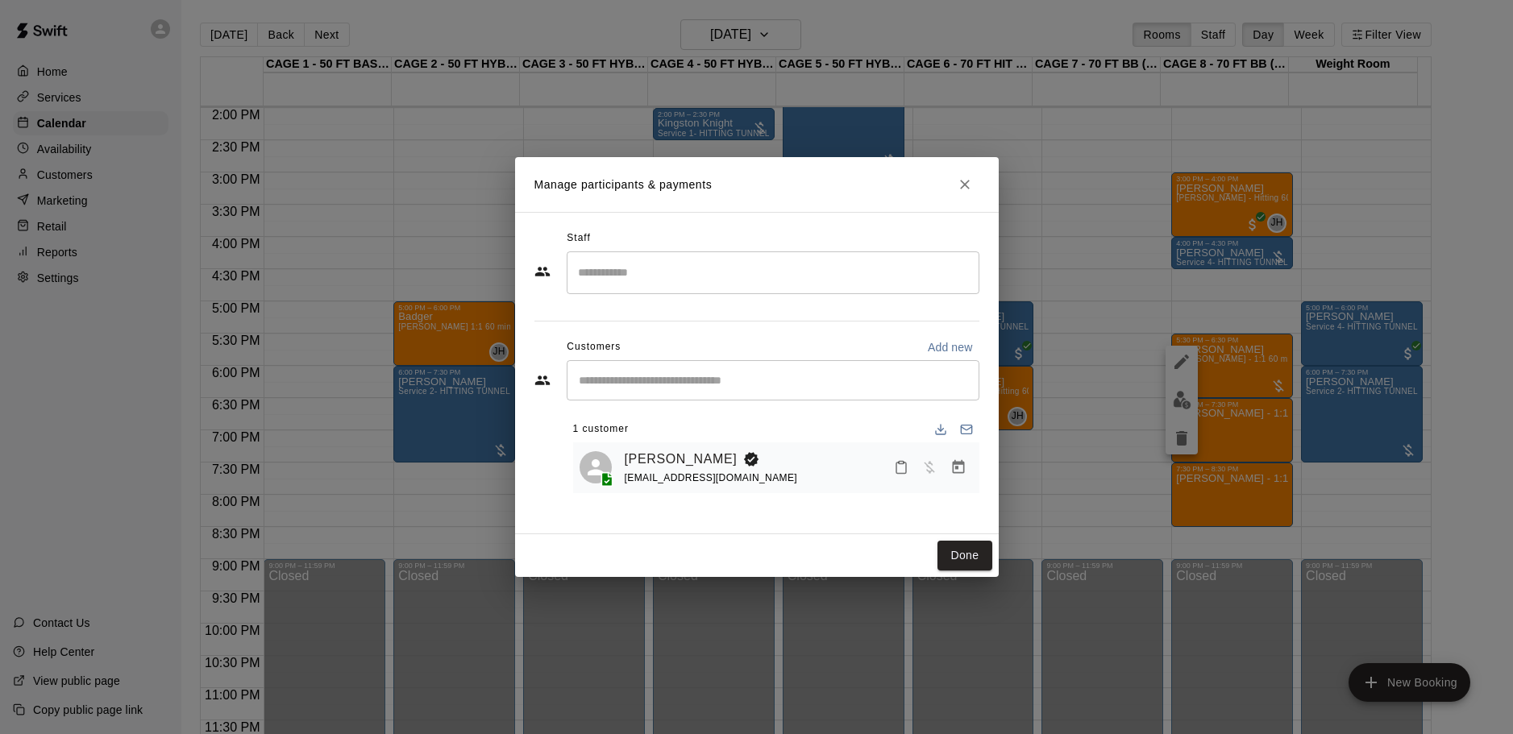
click at [750, 274] on input "Search staff" at bounding box center [773, 273] width 398 height 28
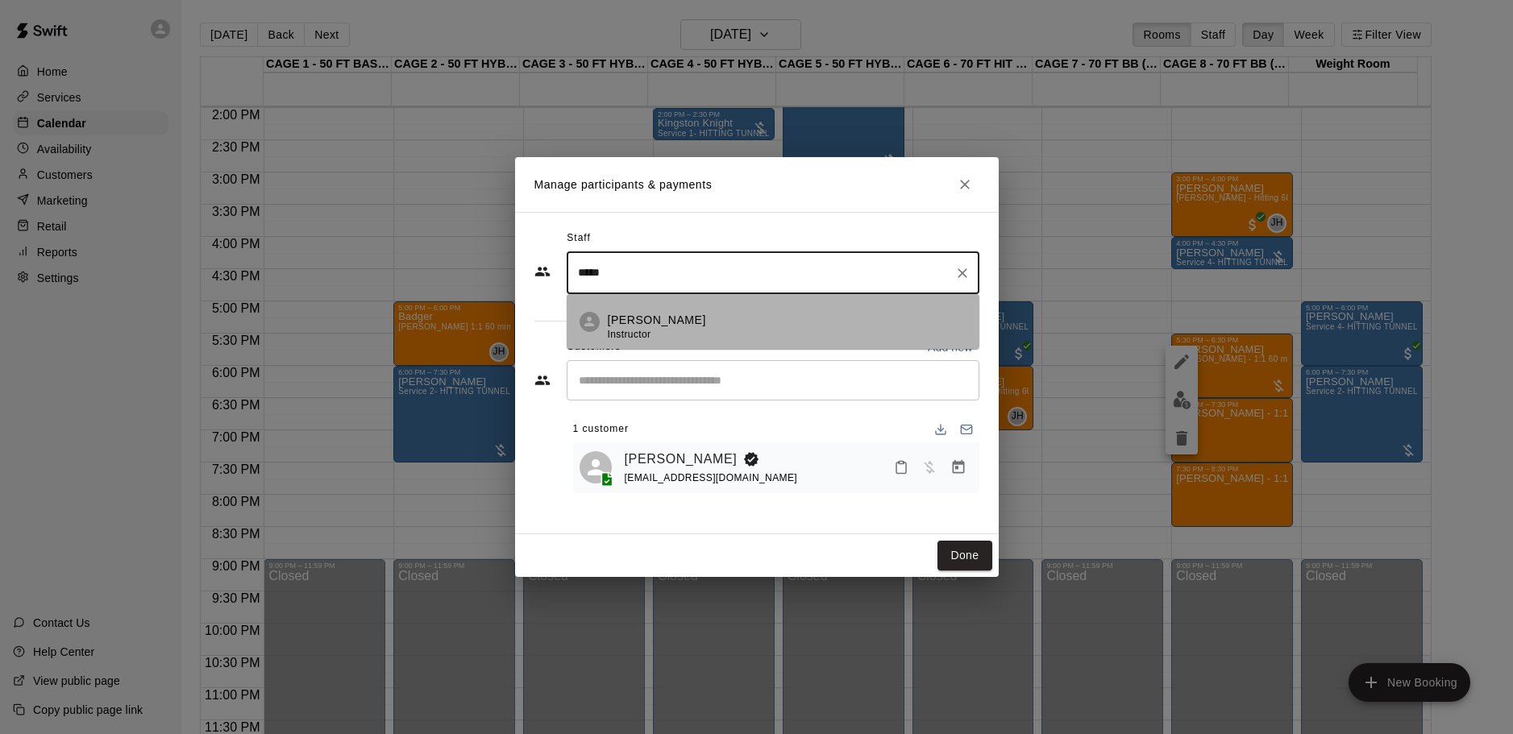
click at [660, 324] on p "[PERSON_NAME]" at bounding box center [657, 320] width 98 height 17
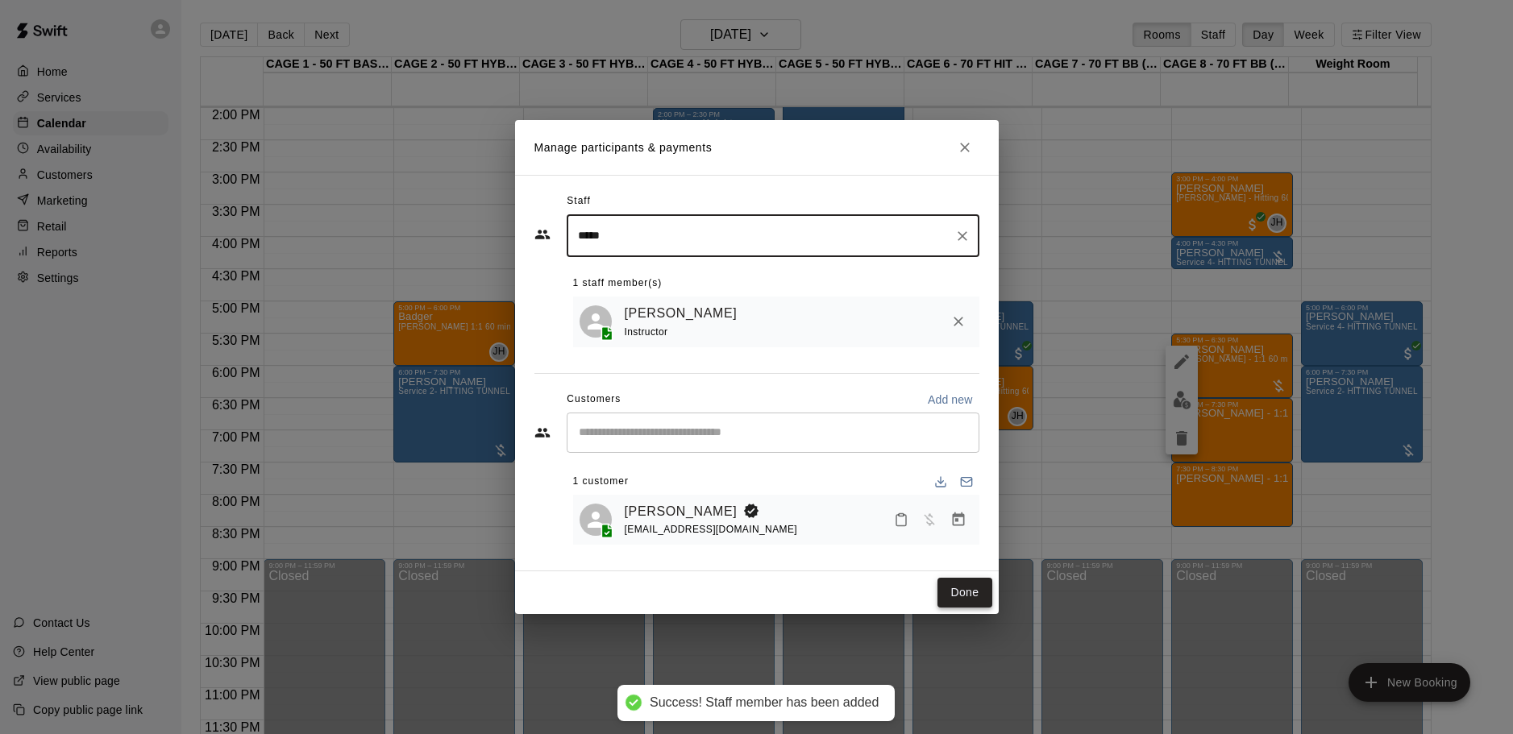
type input "*****"
click at [969, 596] on button "Done" at bounding box center [964, 593] width 54 height 30
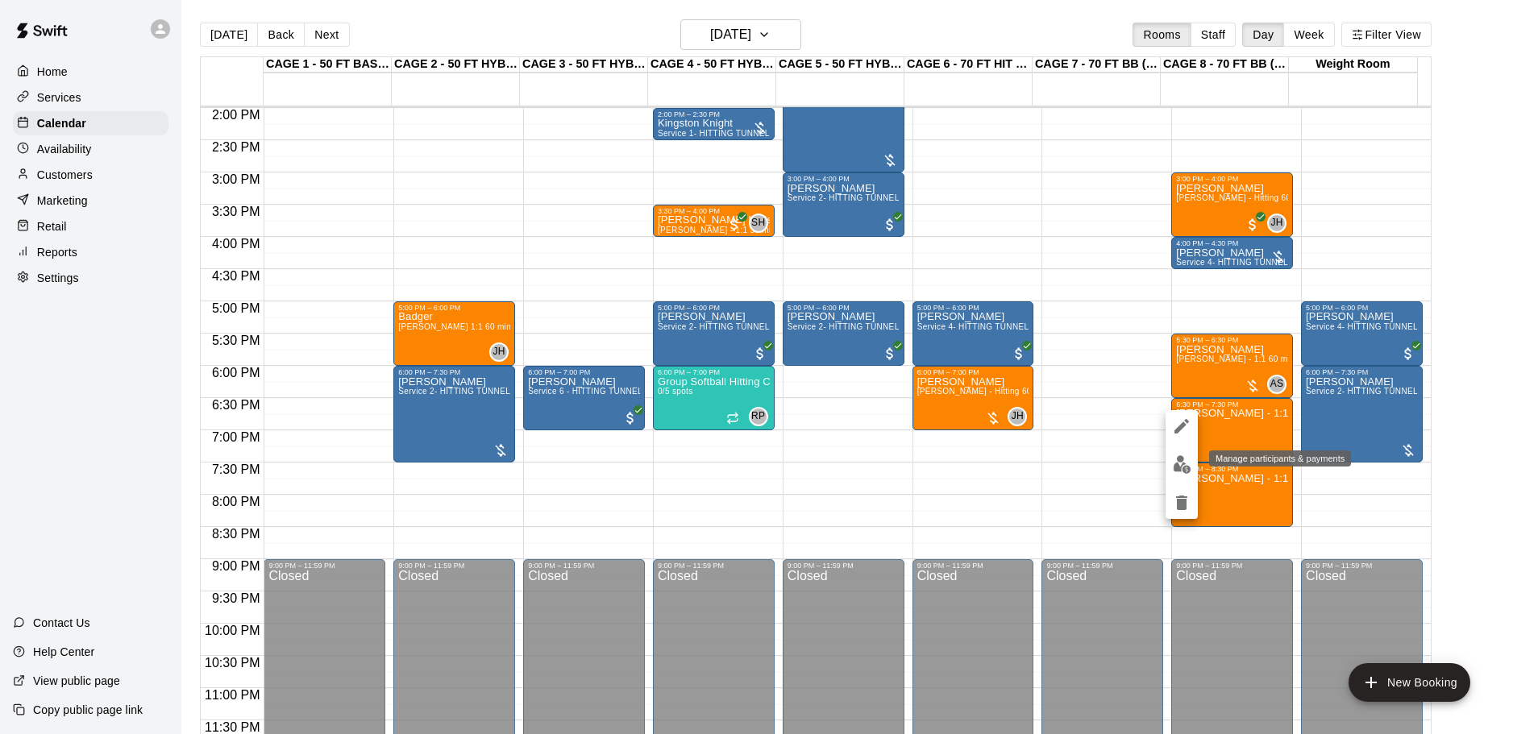
click at [1182, 463] on img "edit" at bounding box center [1182, 464] width 19 height 19
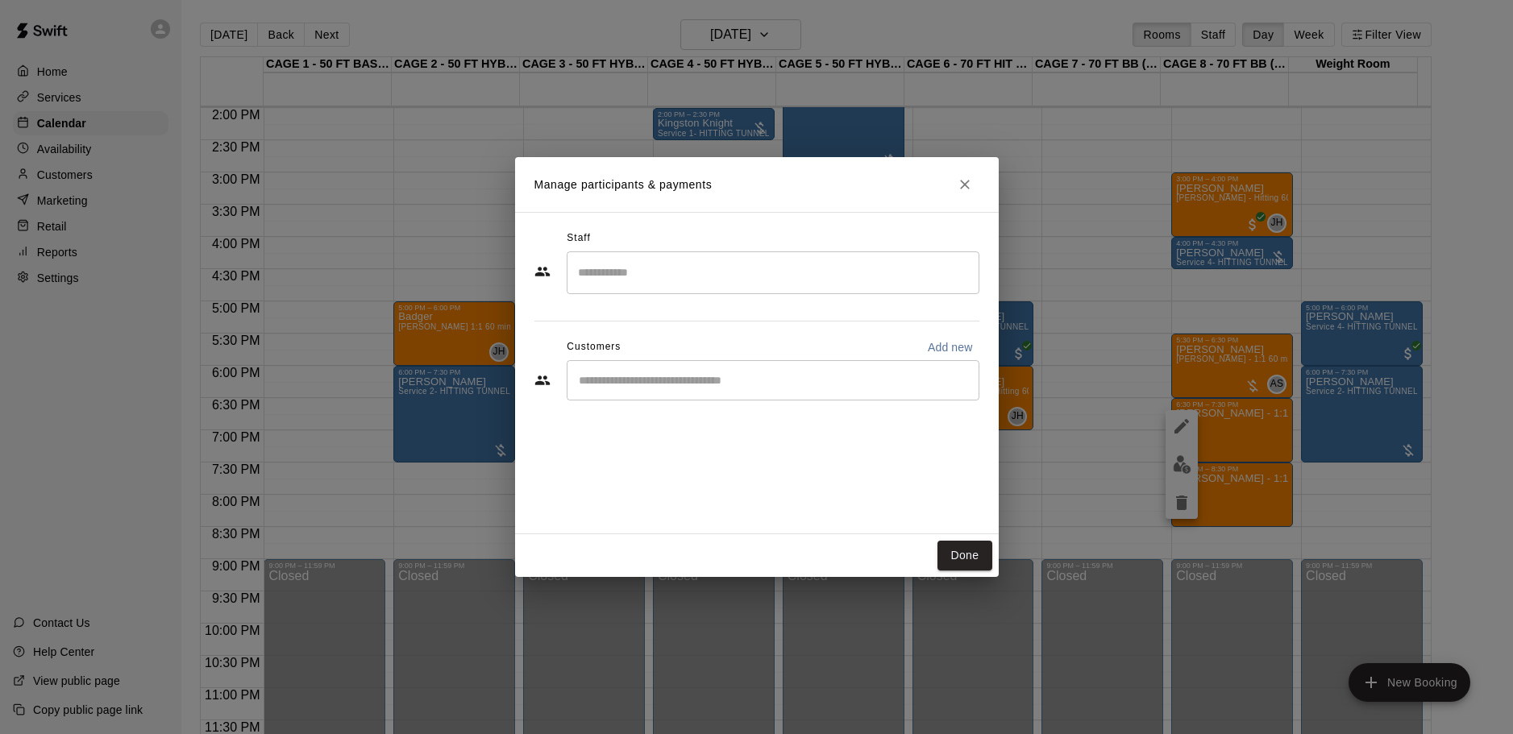
click at [728, 378] on input "Start typing to search customers..." at bounding box center [773, 380] width 398 height 16
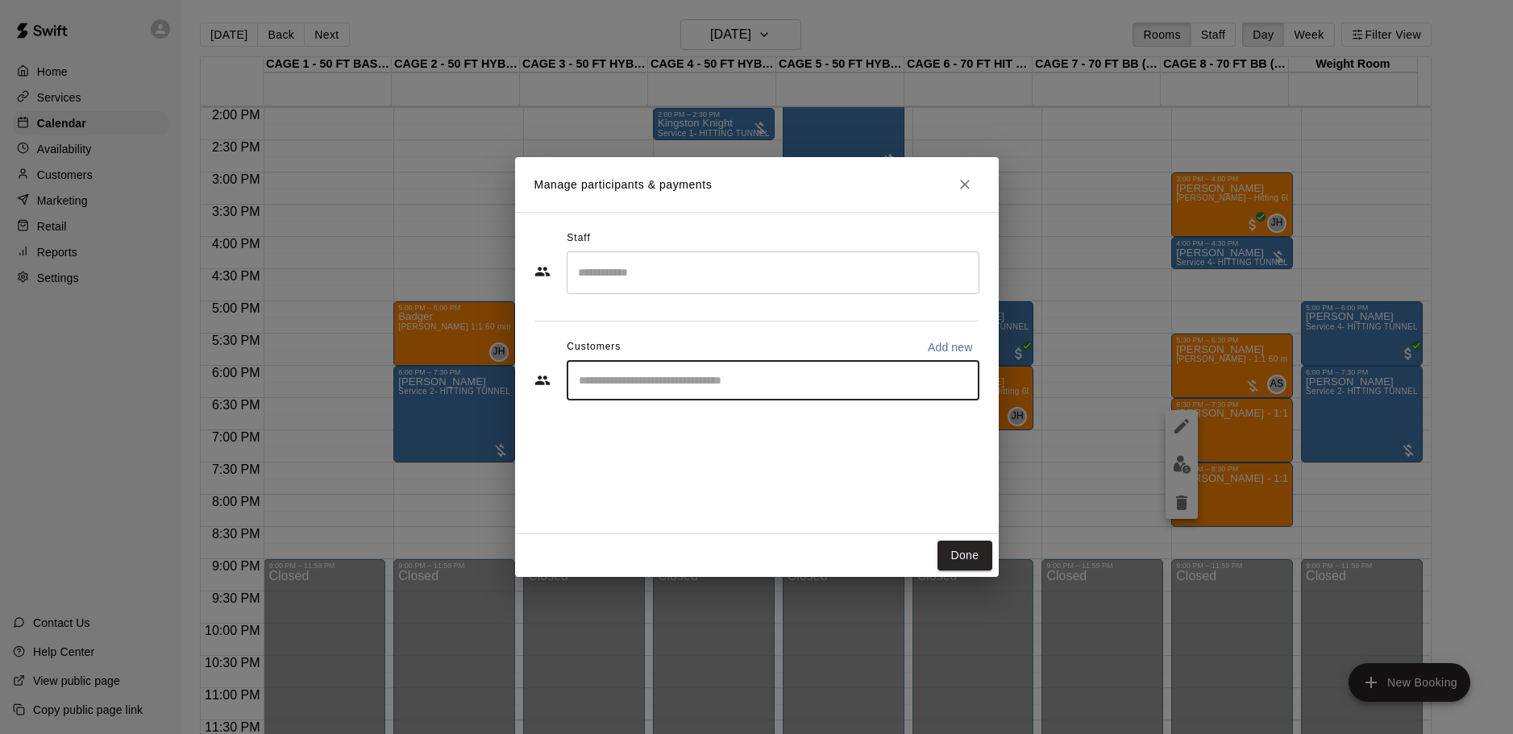
click at [743, 273] on input "Search staff" at bounding box center [773, 273] width 398 height 28
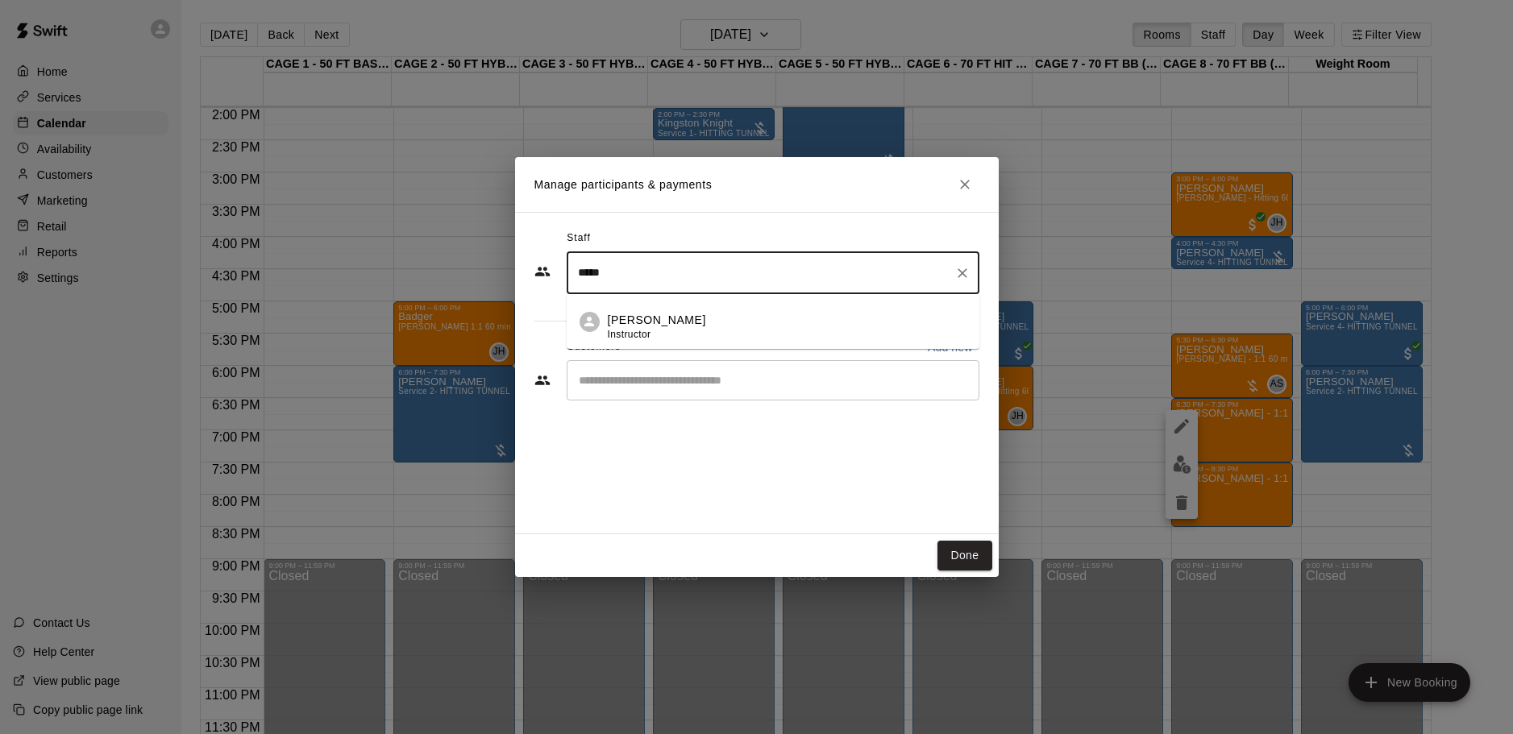
click at [625, 318] on p "[PERSON_NAME]" at bounding box center [657, 320] width 98 height 17
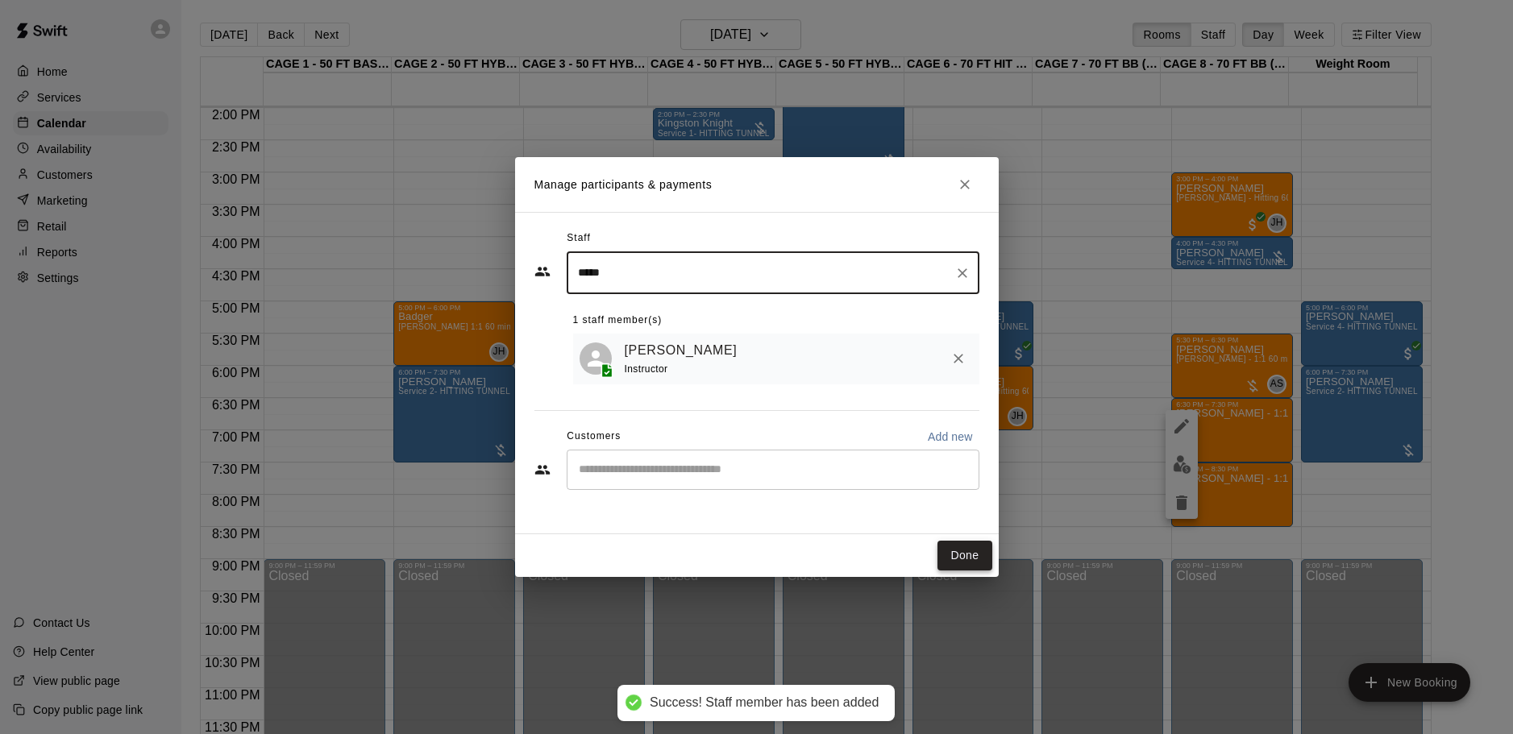
type input "*****"
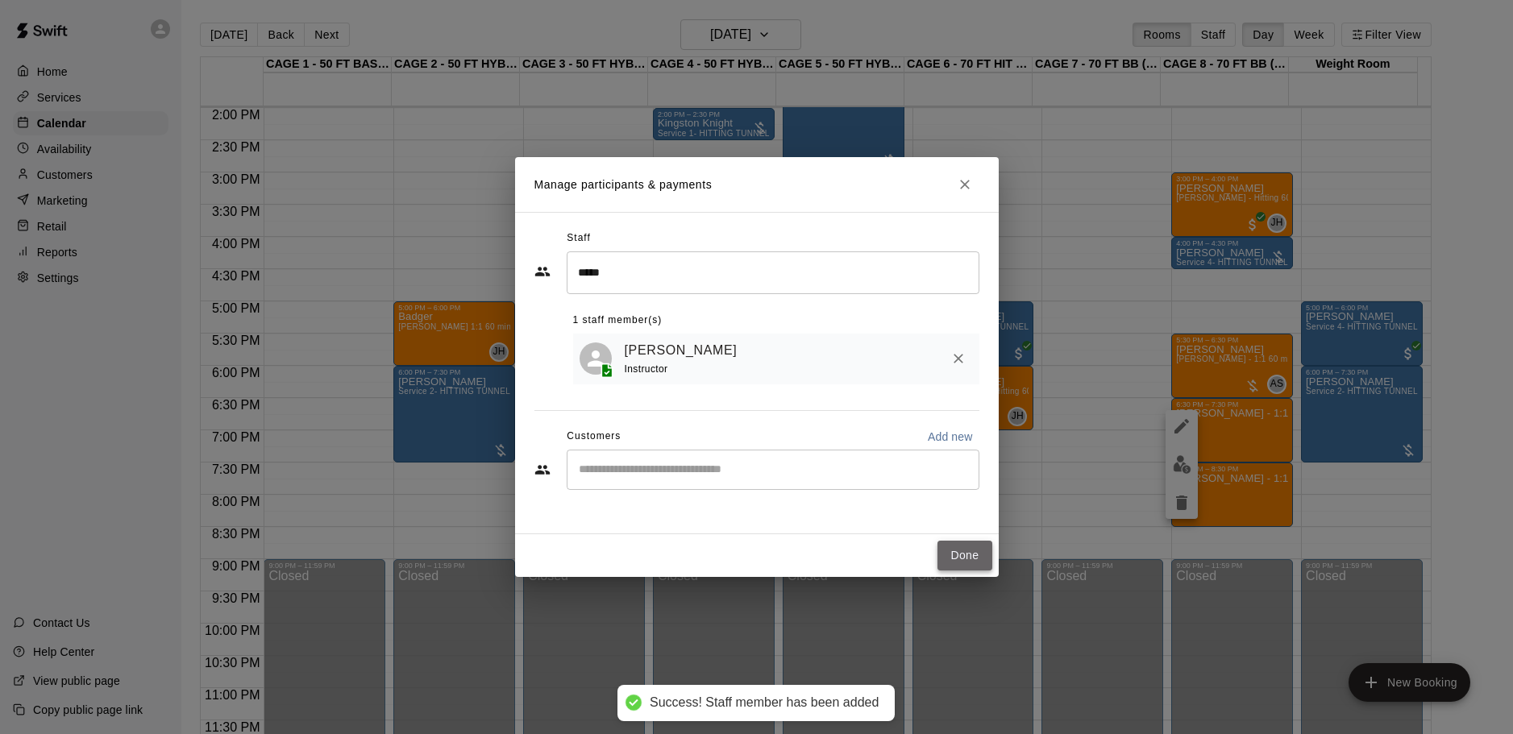
click at [970, 559] on button "Done" at bounding box center [964, 556] width 54 height 30
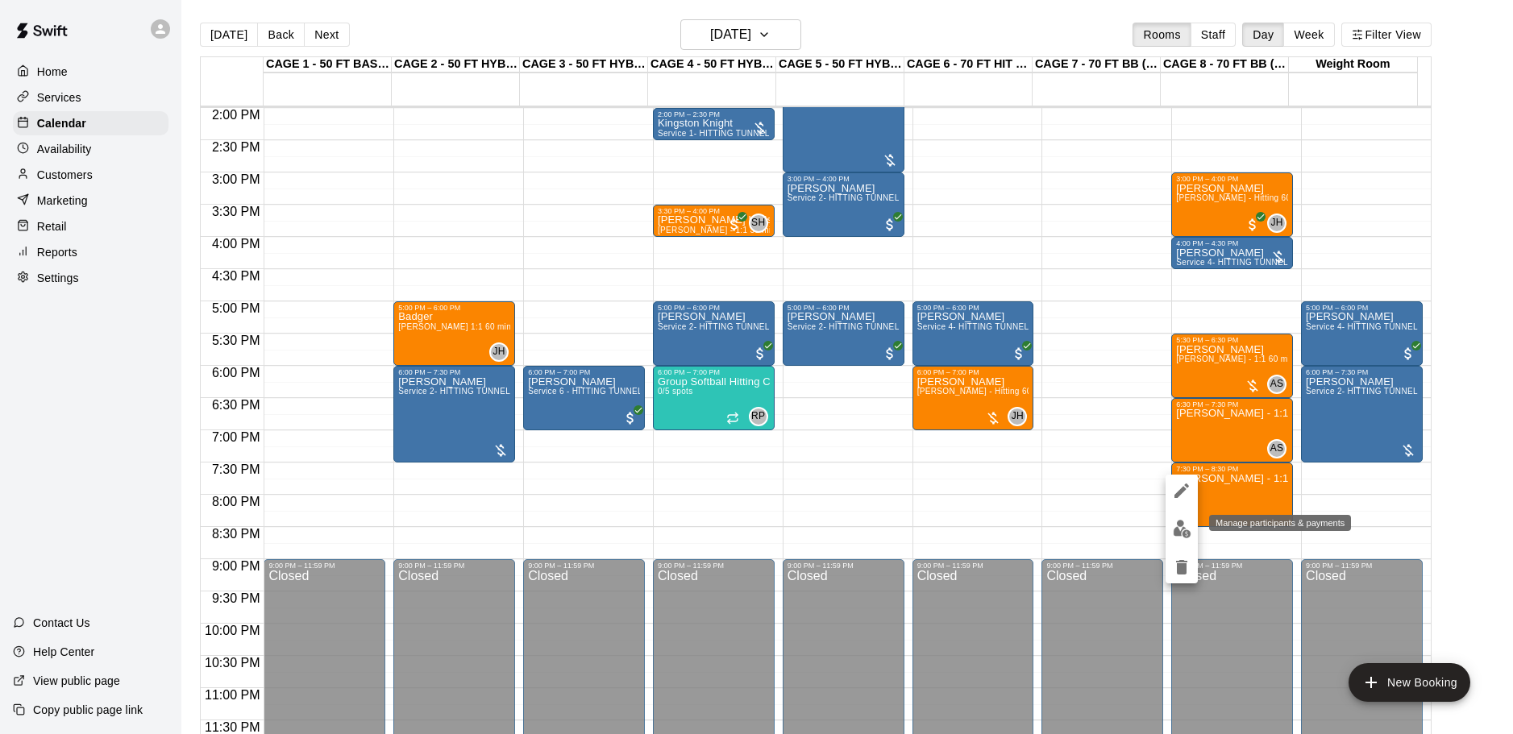
click at [1182, 522] on img "edit" at bounding box center [1182, 529] width 19 height 19
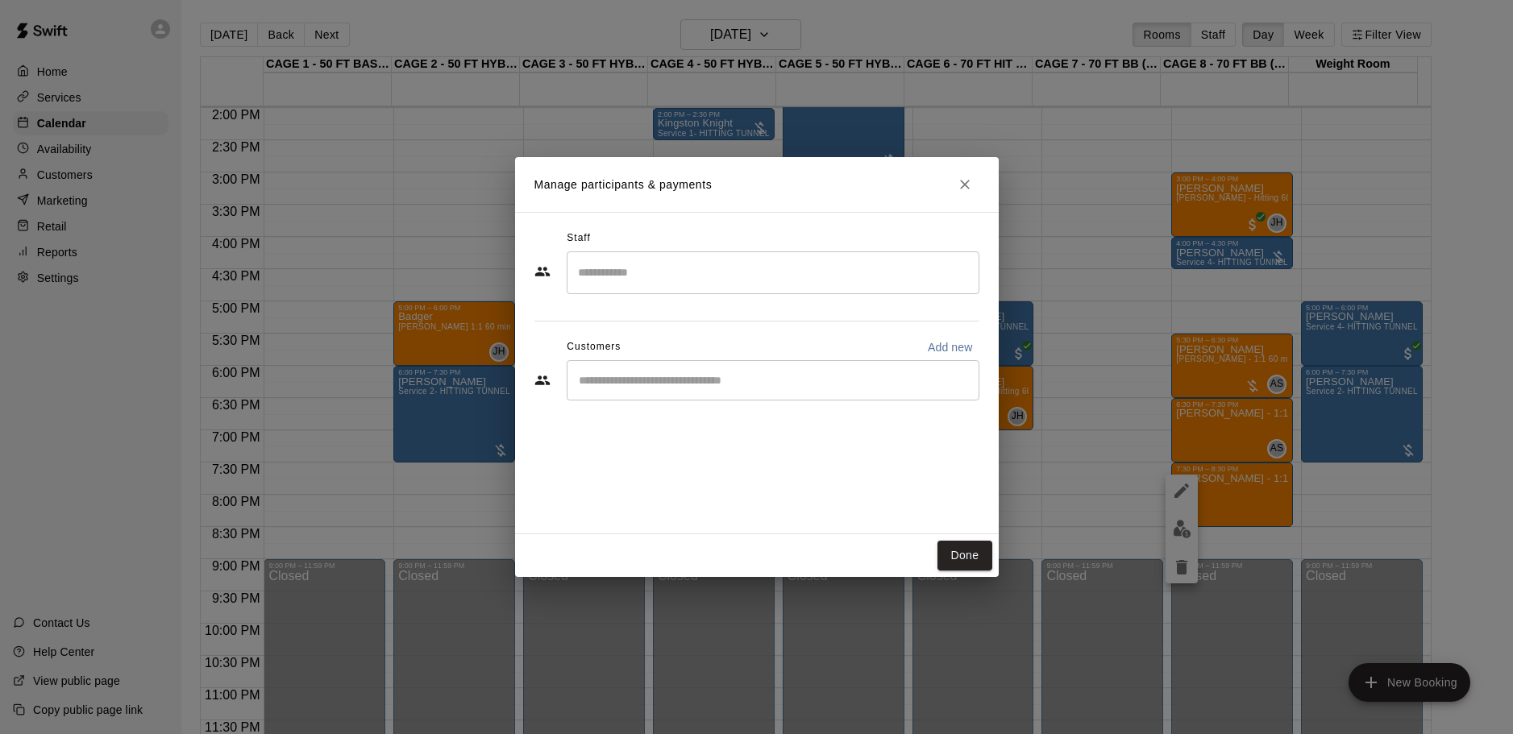
click at [689, 380] on input "Start typing to search customers..." at bounding box center [773, 380] width 398 height 16
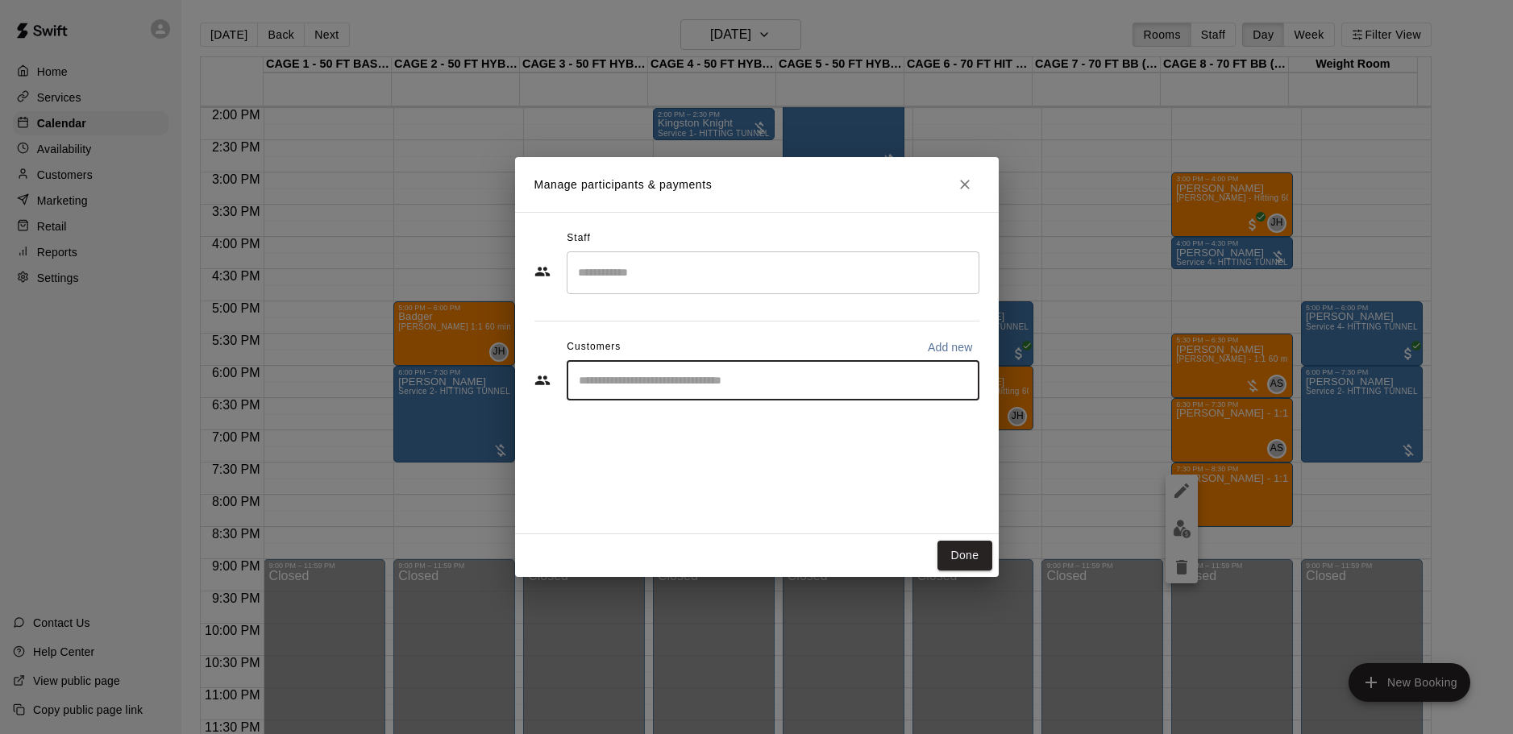
click at [698, 279] on input "Search staff" at bounding box center [773, 273] width 398 height 28
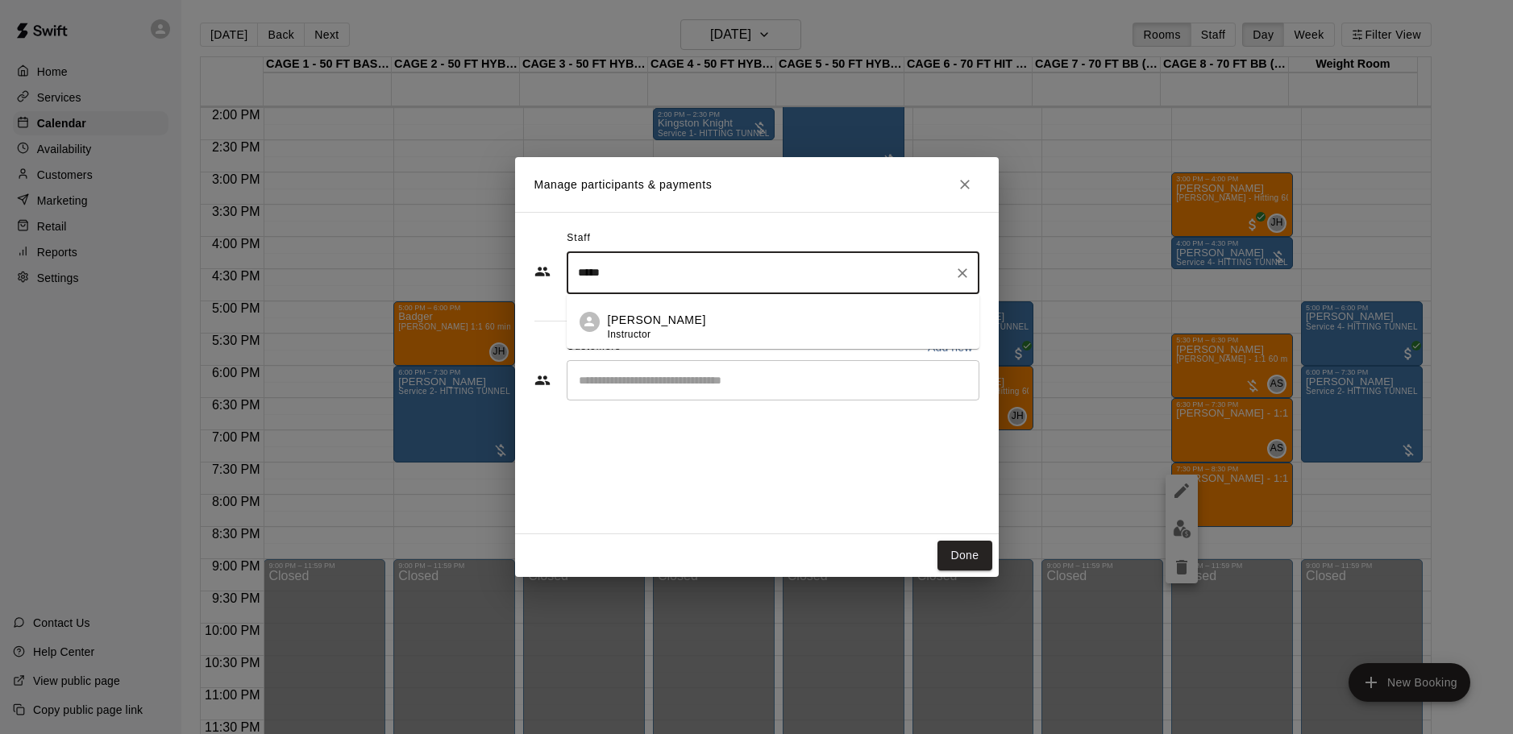
click at [666, 328] on p "[PERSON_NAME]" at bounding box center [657, 320] width 98 height 17
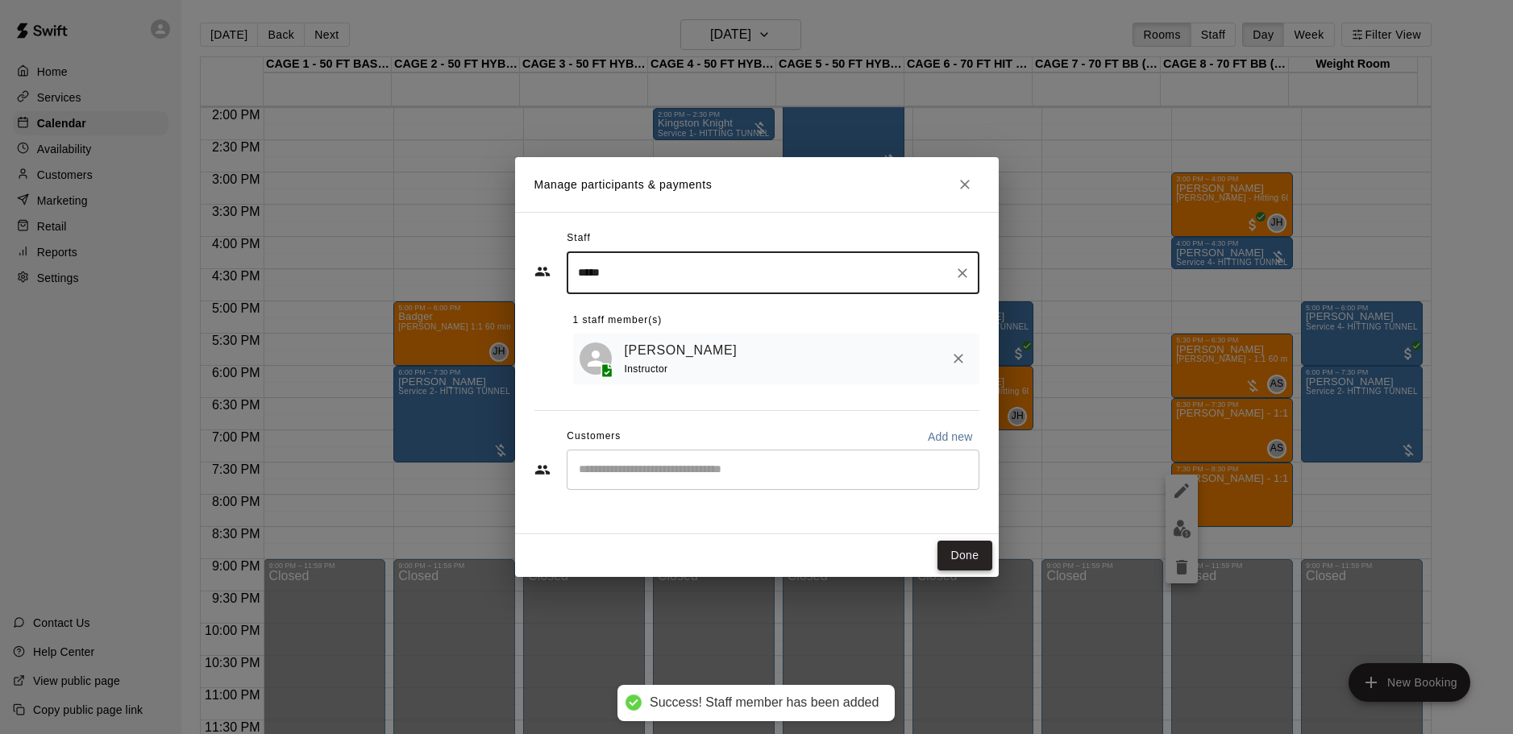
type input "*****"
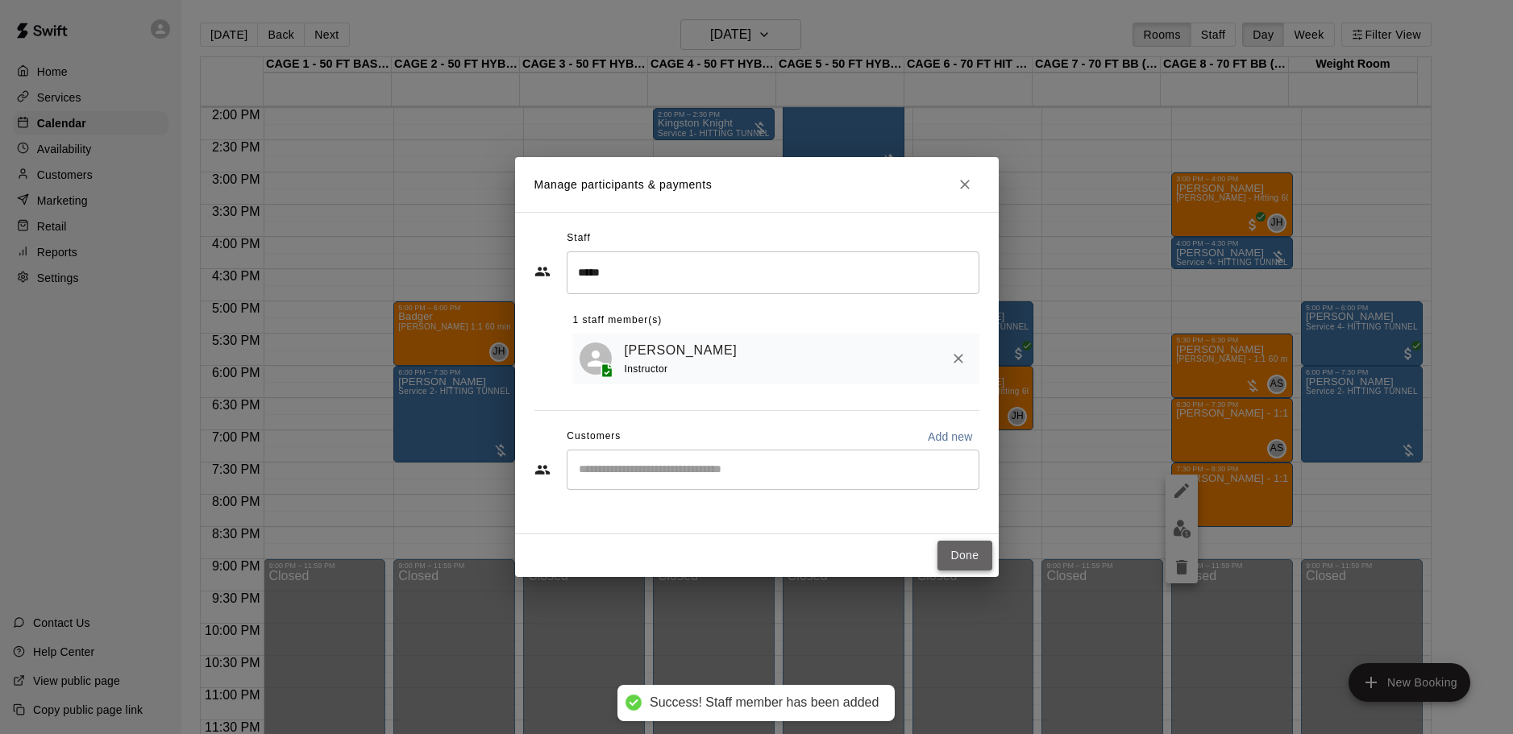
click at [959, 554] on button "Done" at bounding box center [964, 556] width 54 height 30
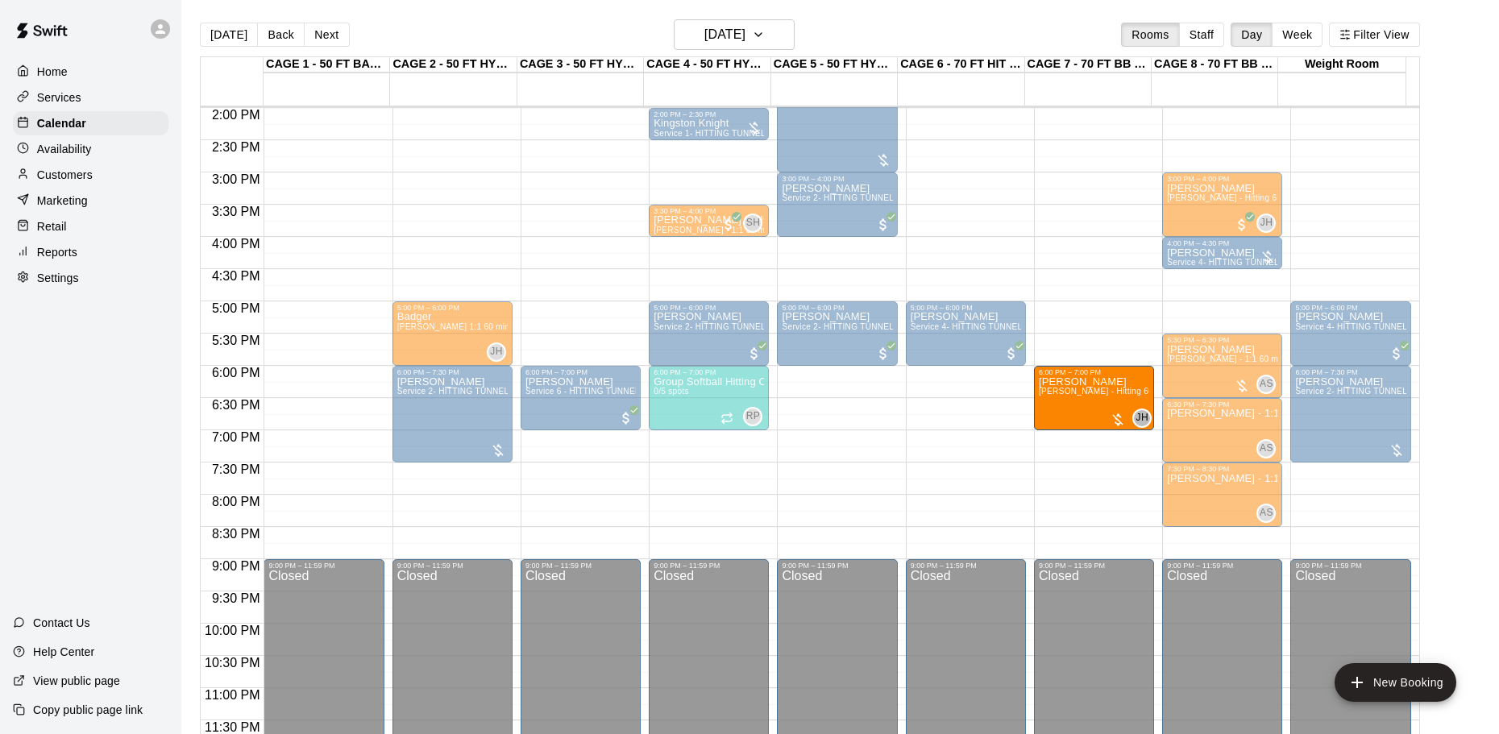
drag, startPoint x: 1011, startPoint y: 378, endPoint x: 1048, endPoint y: 384, distance: 37.5
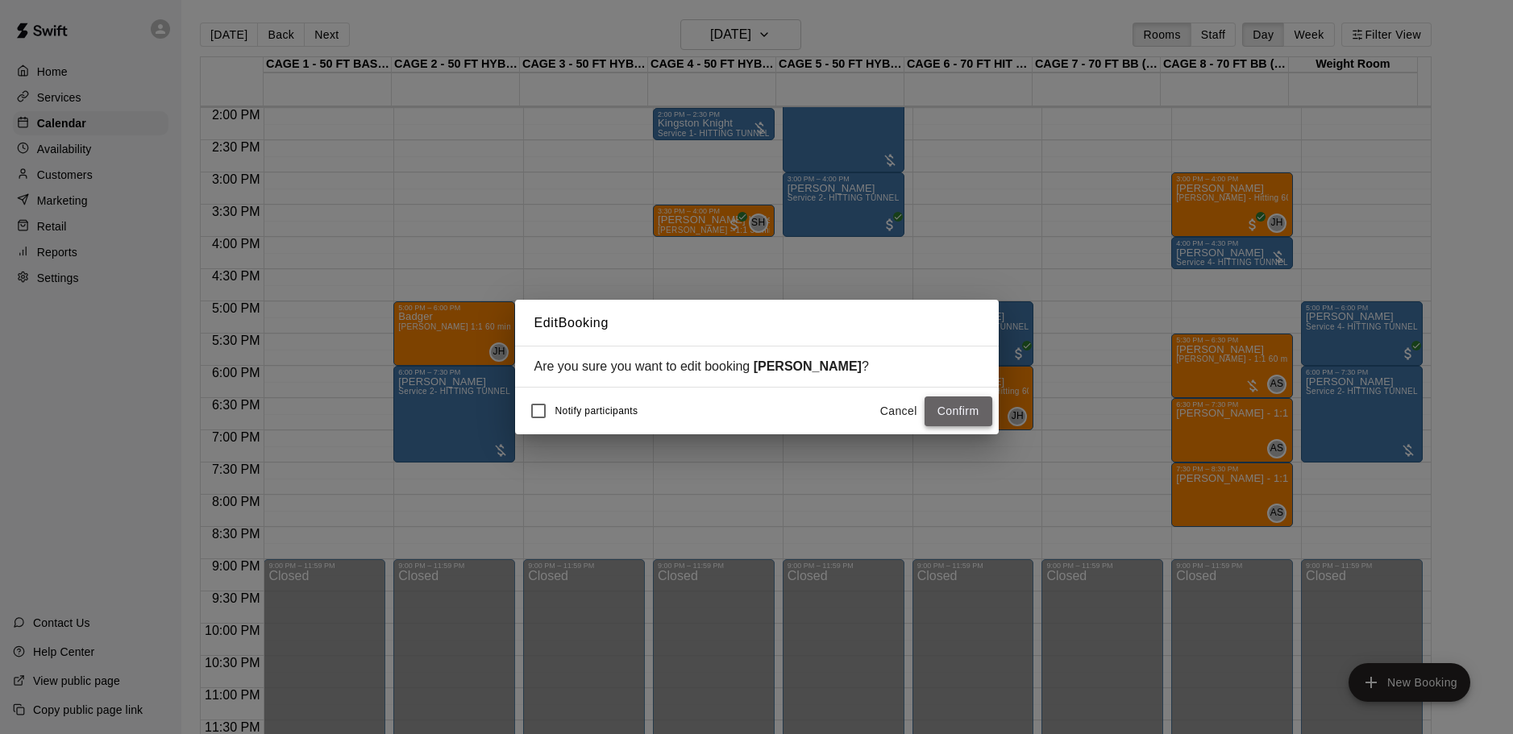
click at [964, 415] on button "Confirm" at bounding box center [959, 412] width 68 height 30
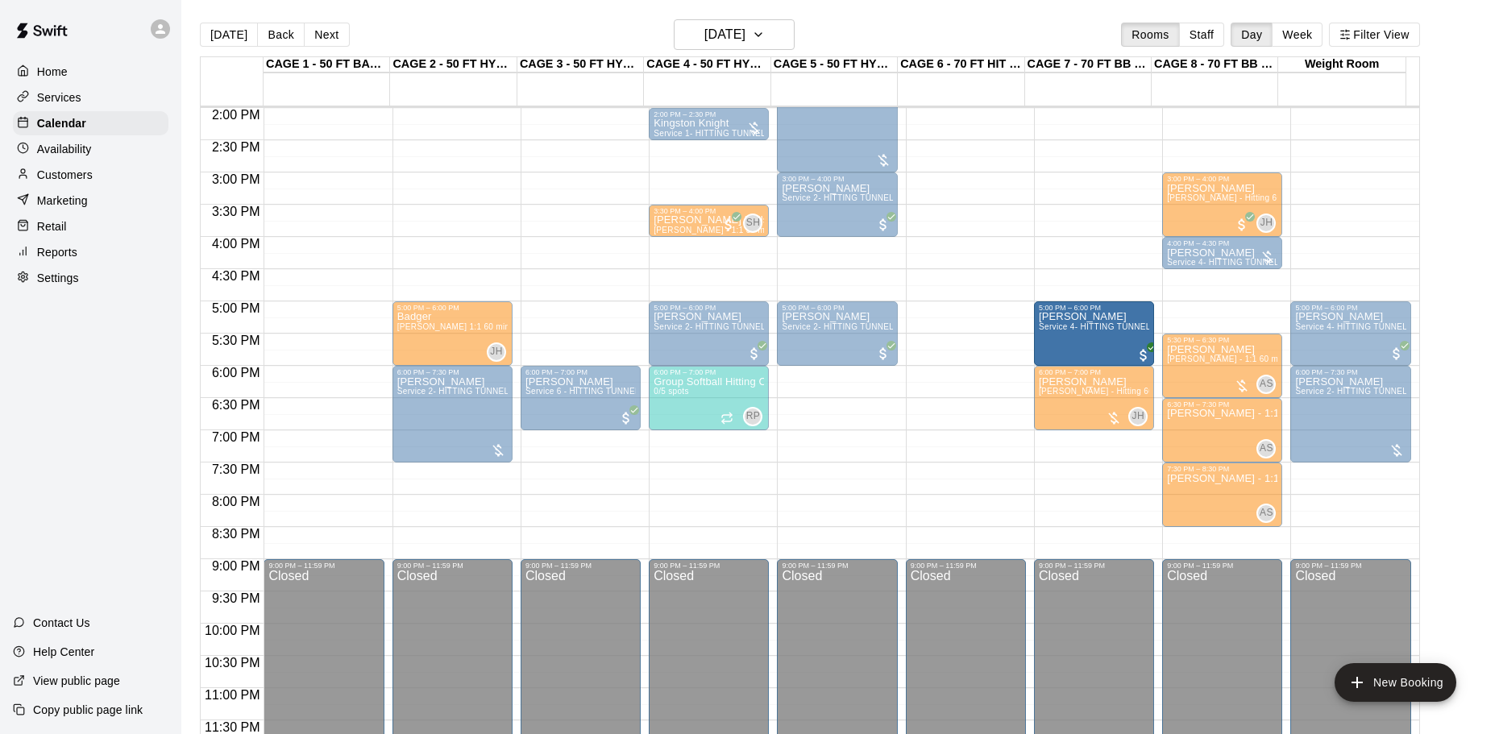
drag, startPoint x: 1007, startPoint y: 314, endPoint x: 1044, endPoint y: 317, distance: 37.2
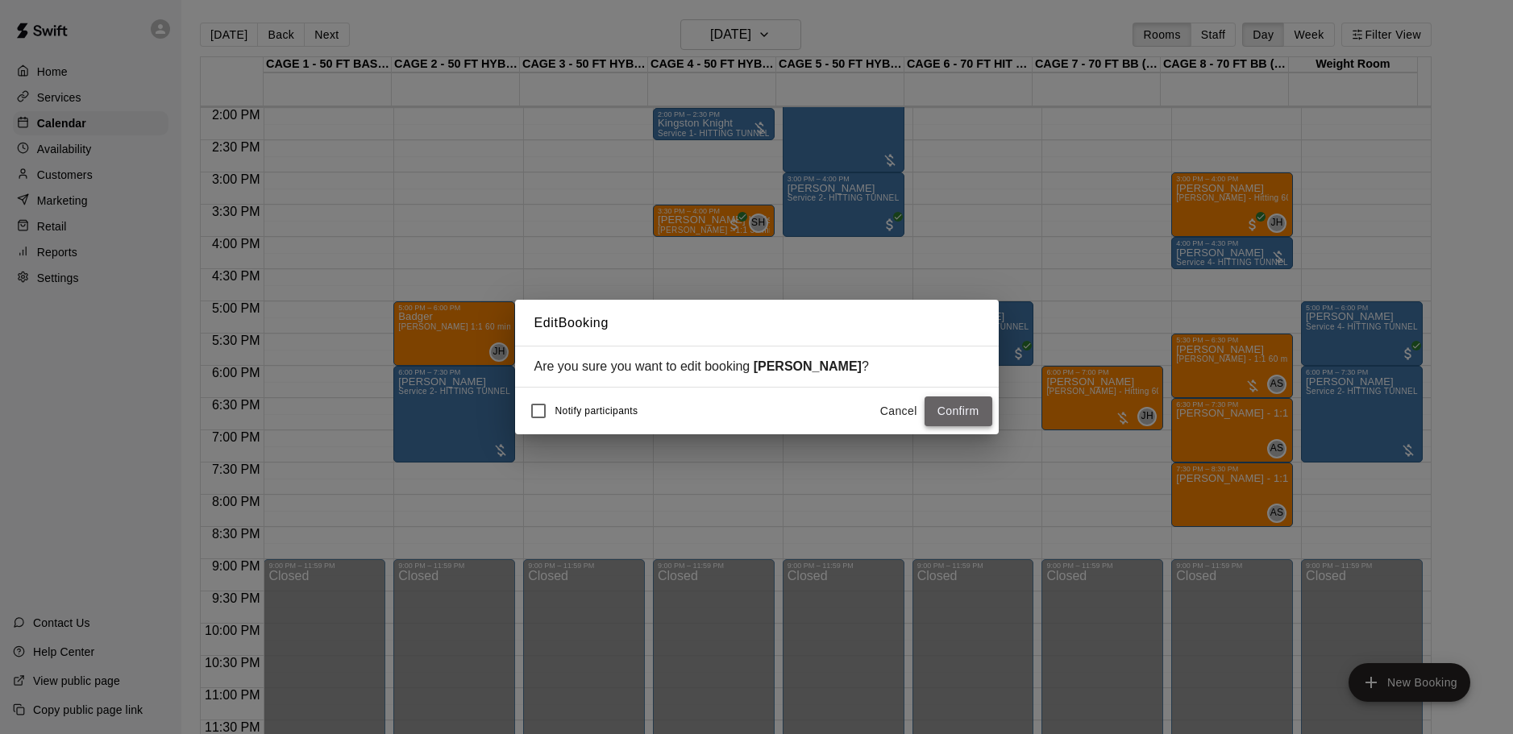
click at [974, 416] on button "Confirm" at bounding box center [959, 412] width 68 height 30
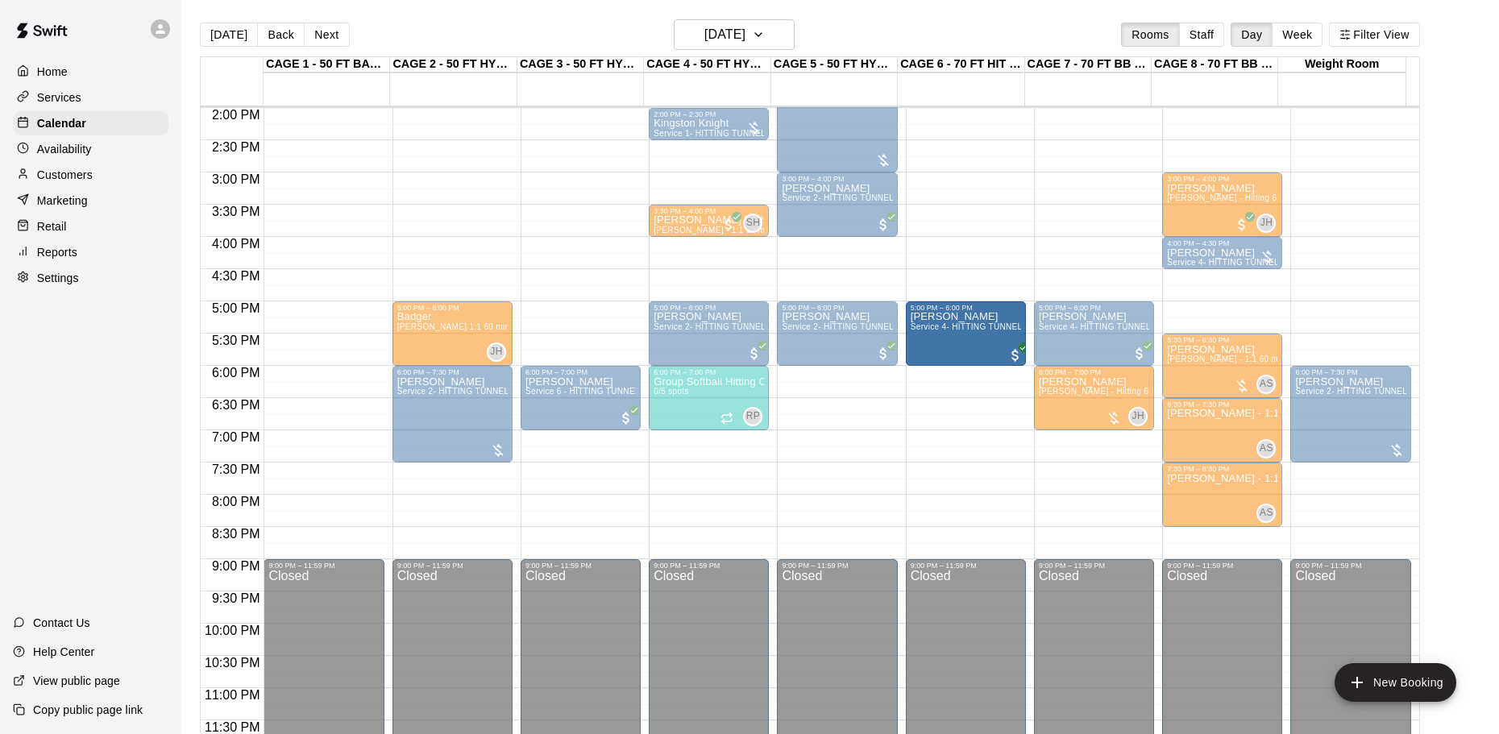
drag, startPoint x: 1311, startPoint y: 345, endPoint x: 1000, endPoint y: 351, distance: 310.4
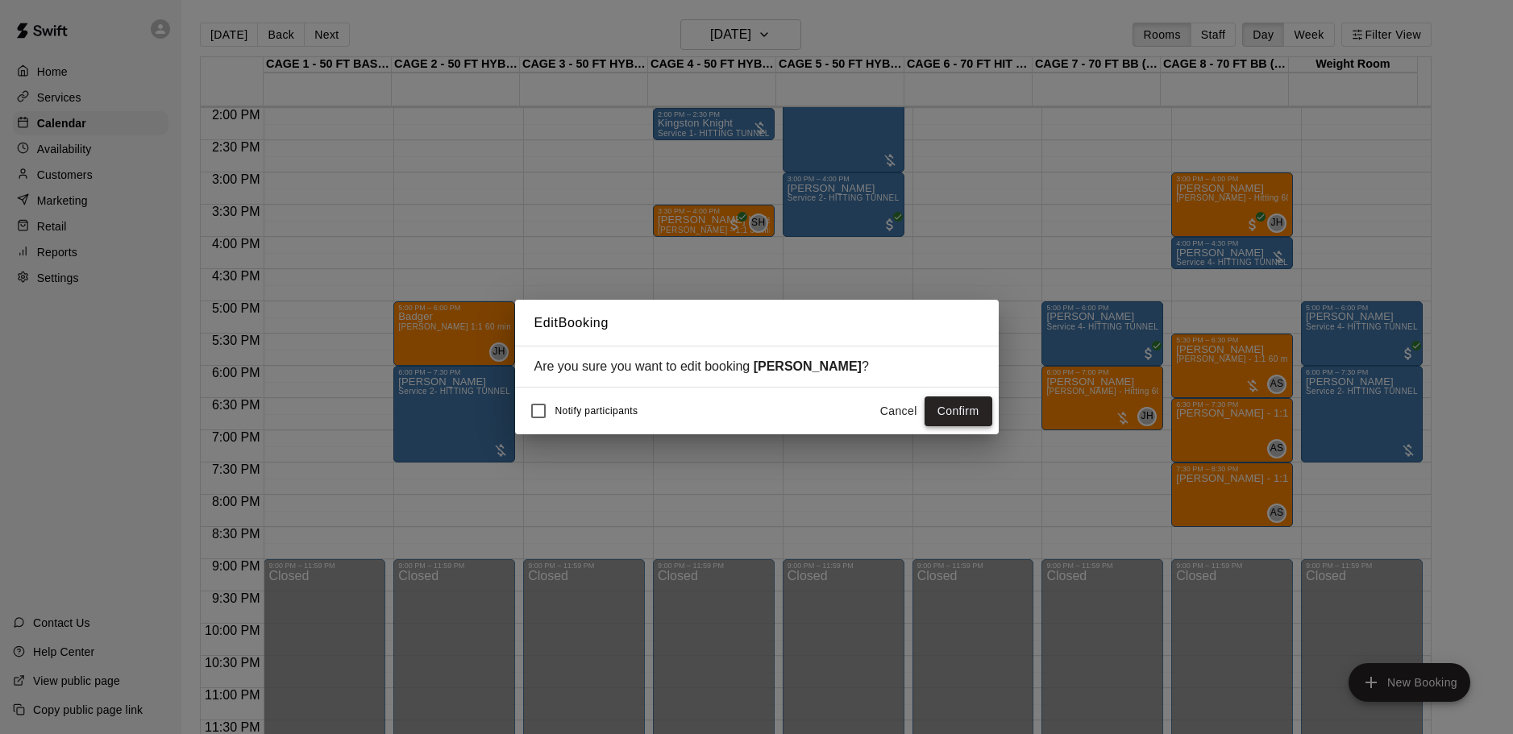
click at [953, 411] on button "Confirm" at bounding box center [959, 412] width 68 height 30
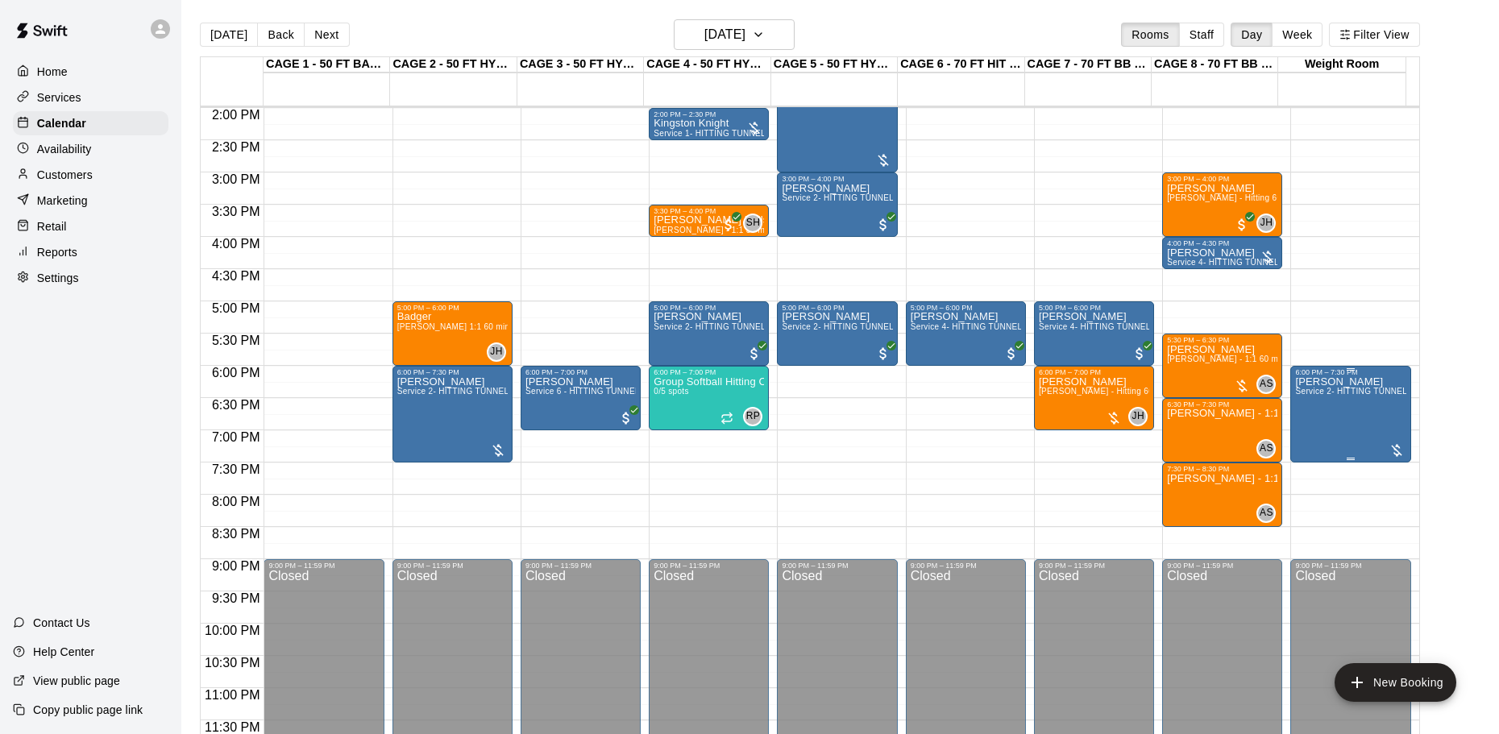
click at [1324, 419] on div "[PERSON_NAME] Service 2- HITTING TUNNEL RENTAL - 50ft Baseball" at bounding box center [1350, 743] width 110 height 734
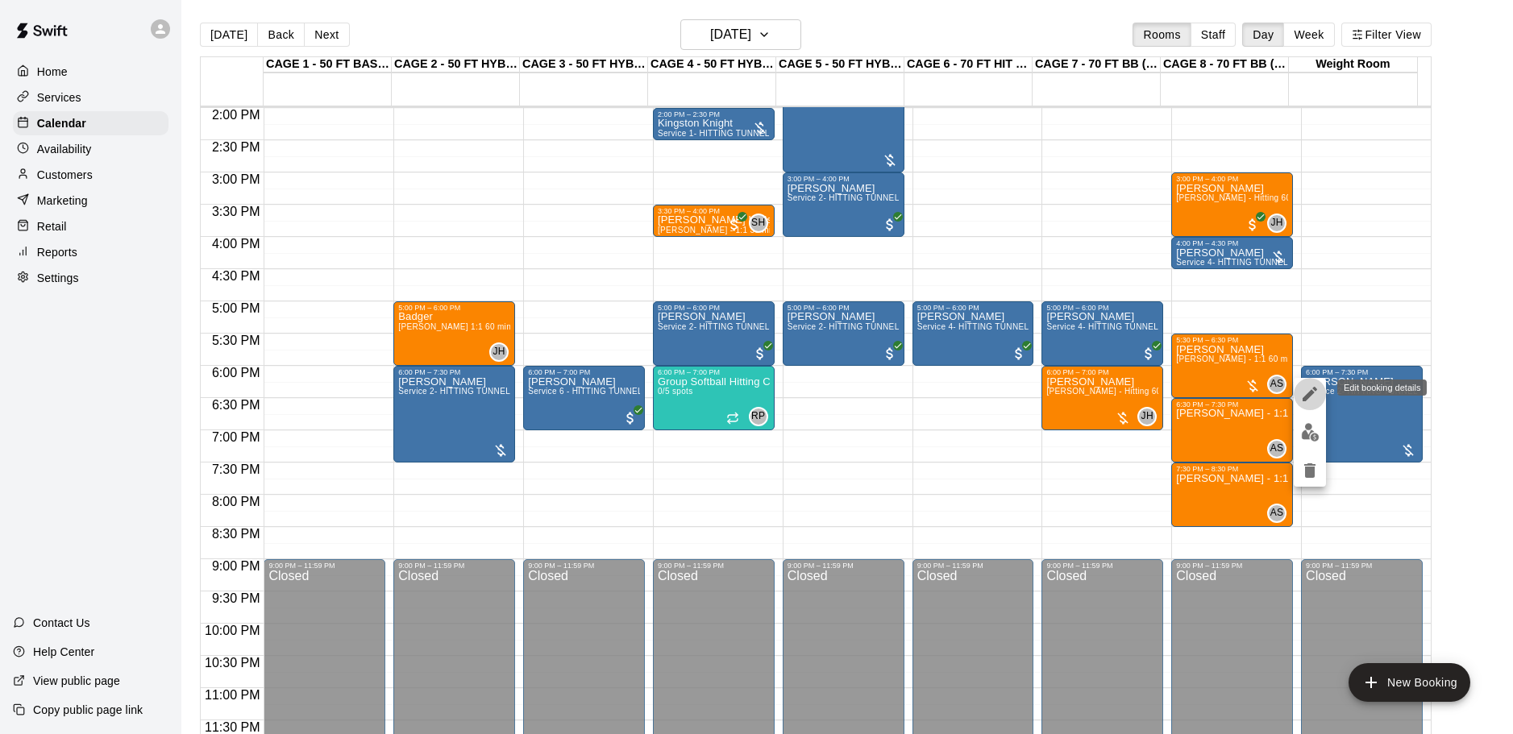
click at [1309, 393] on icon "edit" at bounding box center [1310, 394] width 15 height 15
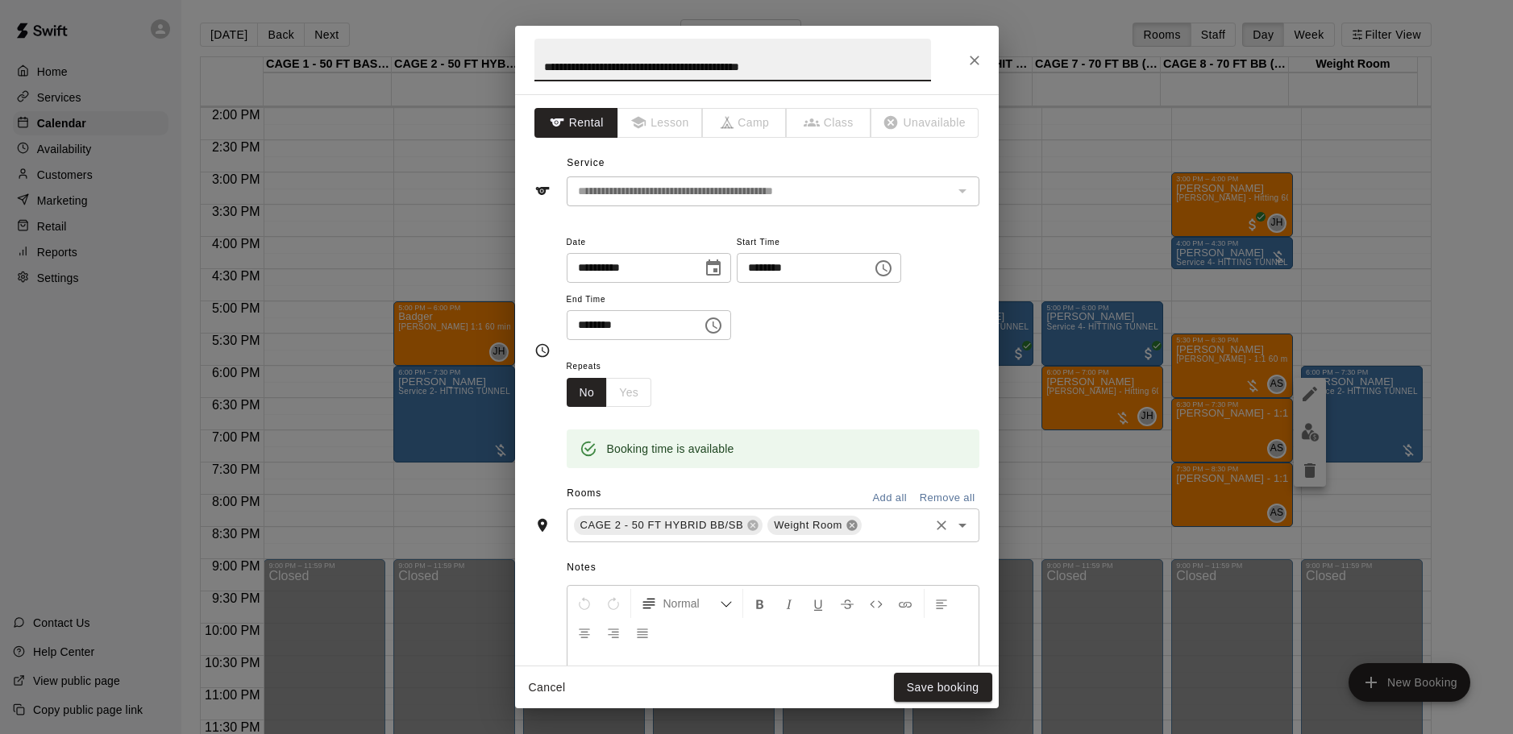
click at [854, 526] on icon at bounding box center [851, 526] width 10 height 10
click at [856, 521] on input "text" at bounding box center [845, 526] width 161 height 20
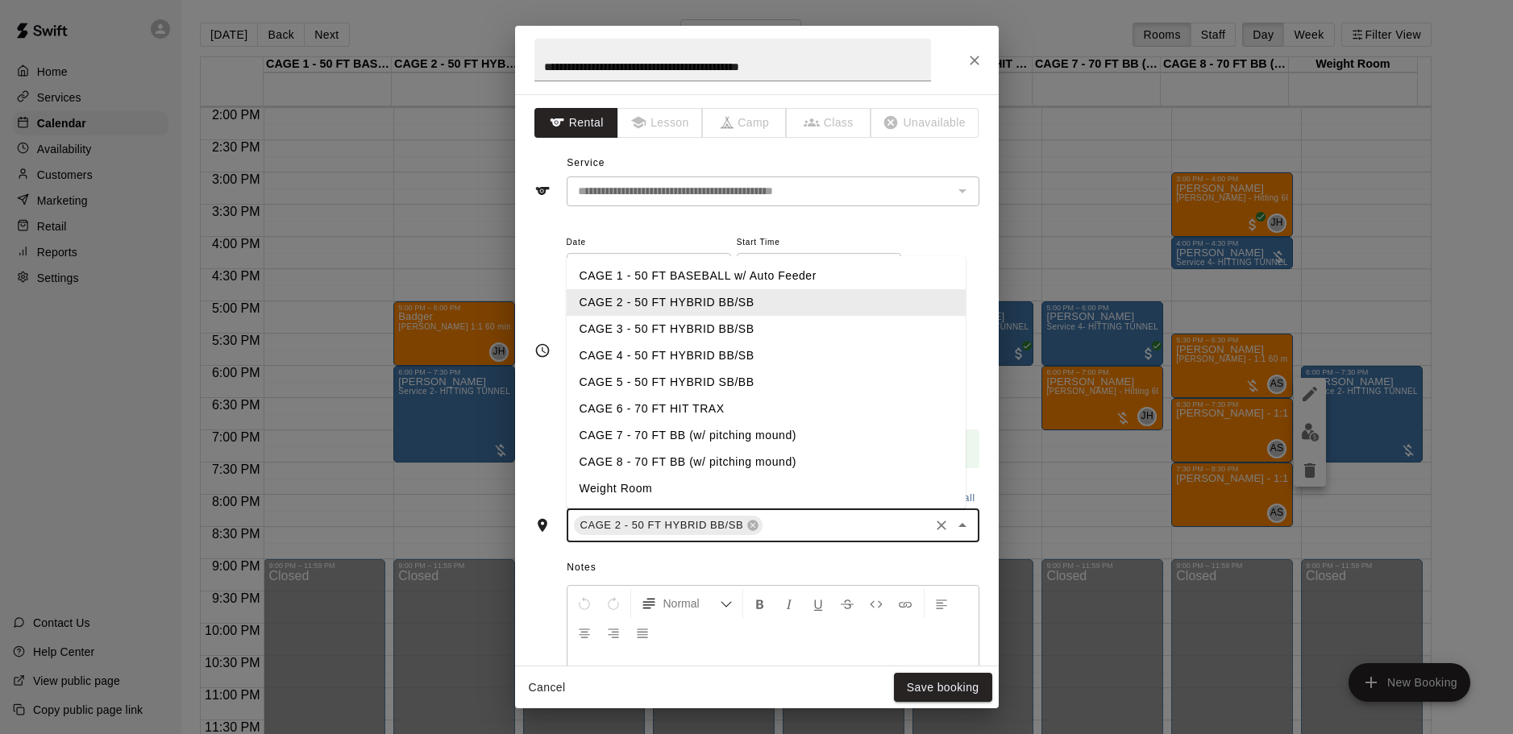
type input "*"
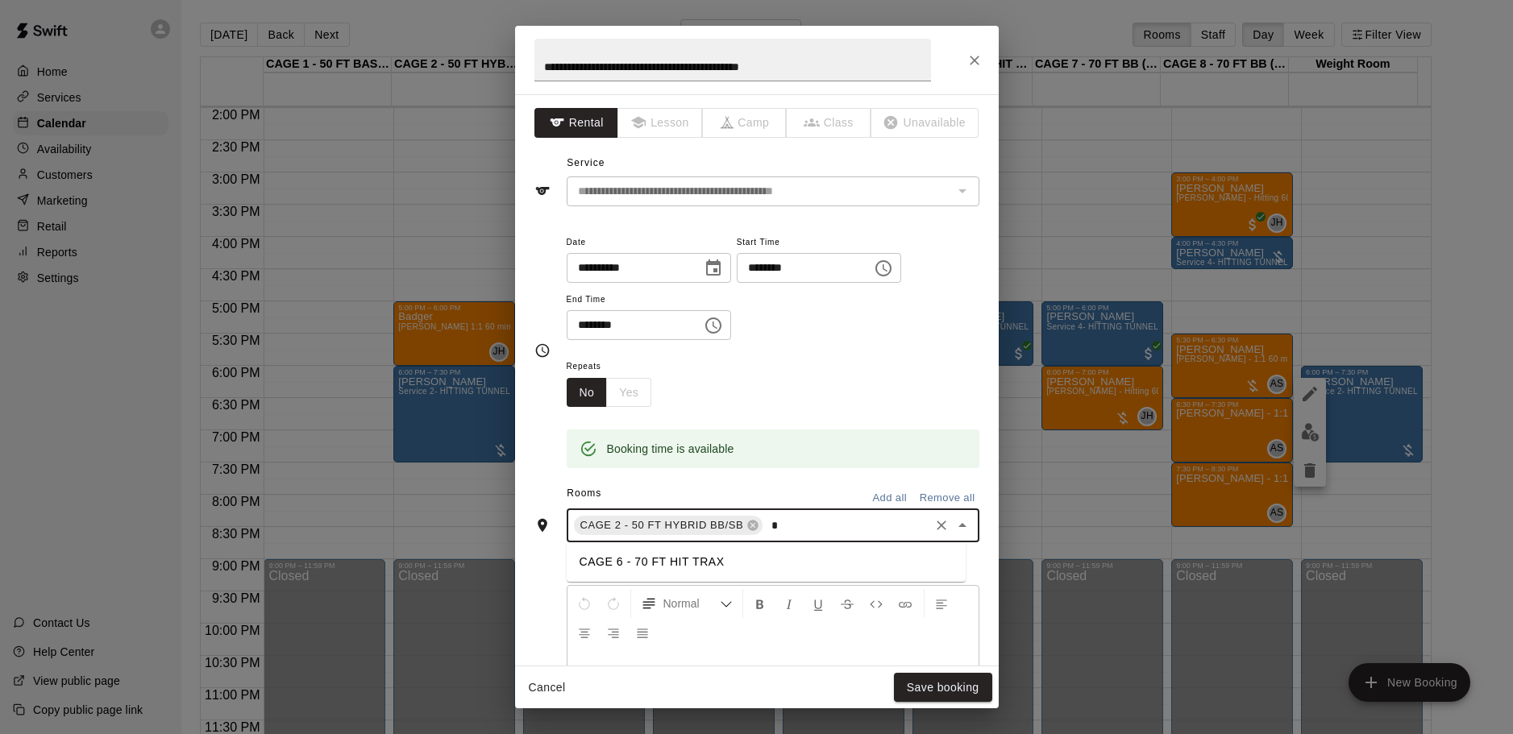
click at [650, 561] on li "CAGE 6 - 70 FT HIT TRAX" at bounding box center [766, 562] width 399 height 27
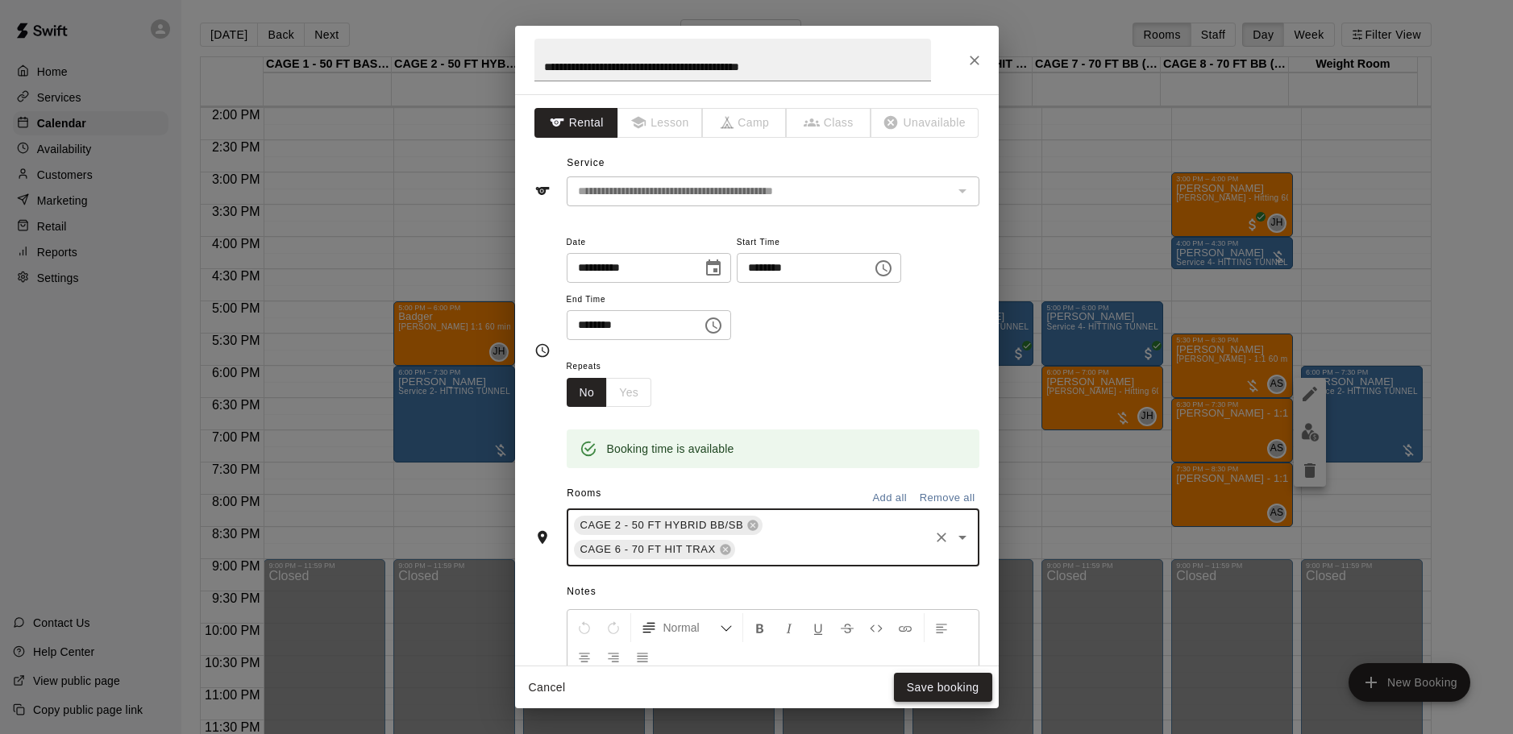
click at [918, 686] on button "Save booking" at bounding box center [943, 688] width 98 height 30
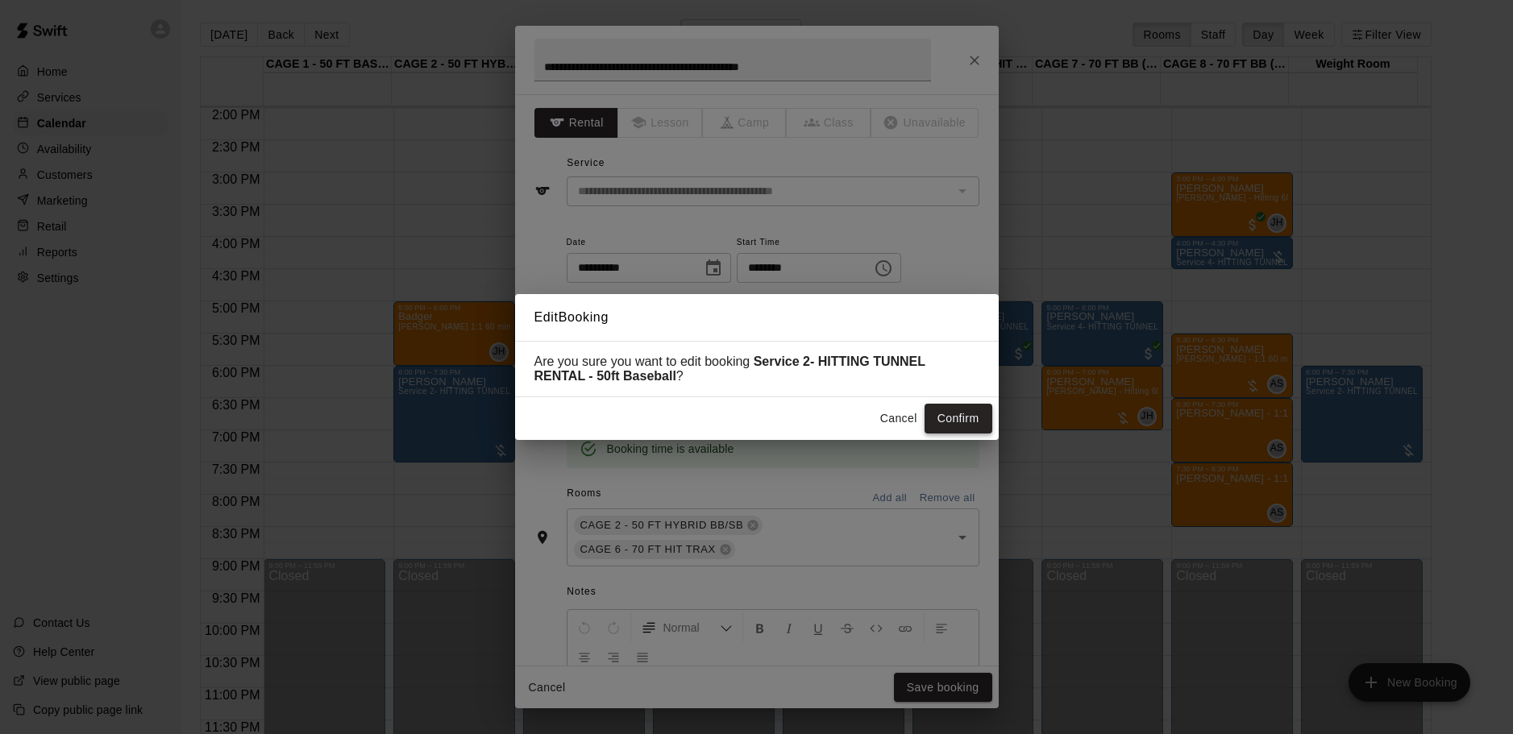
click at [962, 419] on button "Confirm" at bounding box center [959, 419] width 68 height 30
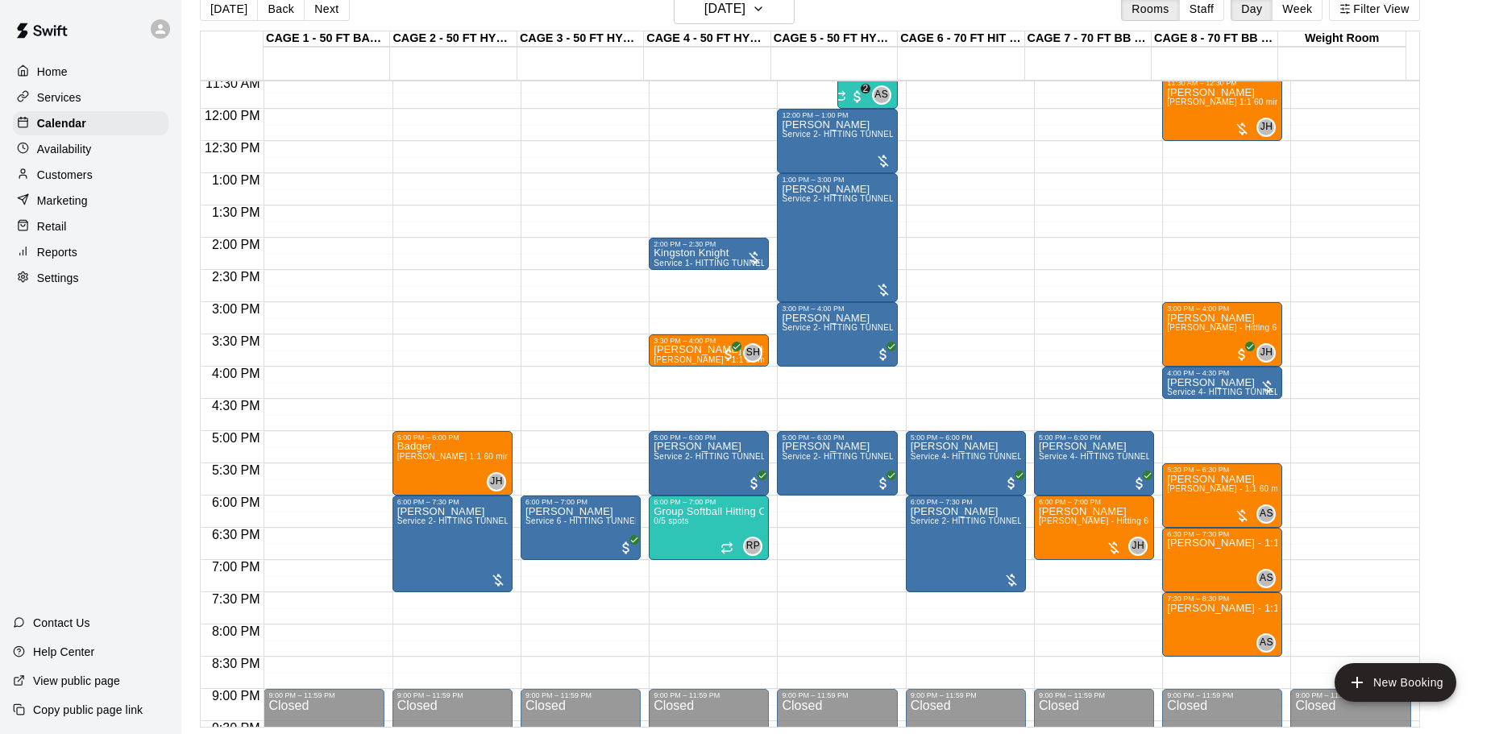
scroll to position [742, 0]
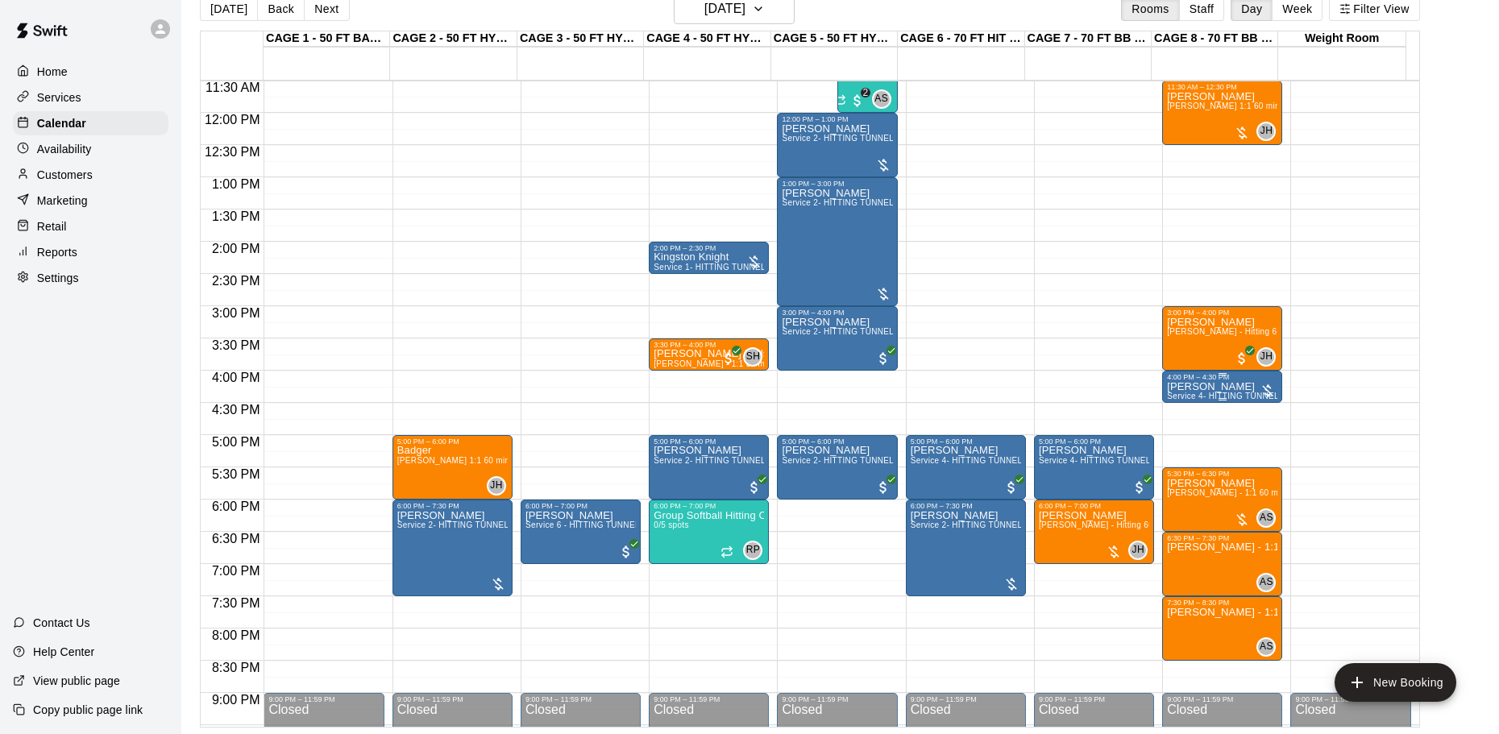
click at [1220, 387] on p "[PERSON_NAME]" at bounding box center [1222, 387] width 110 height 0
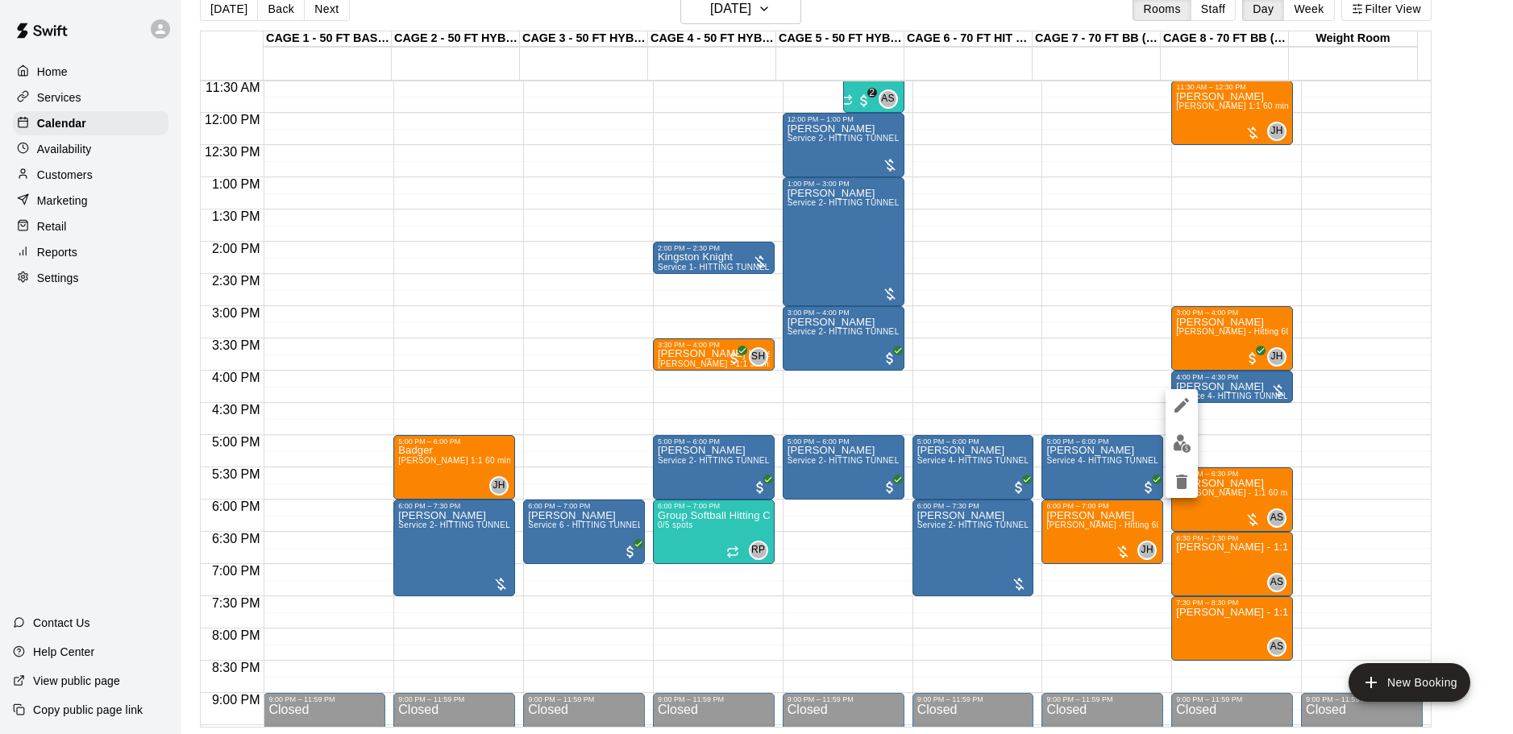
click at [1182, 443] on img "edit" at bounding box center [1182, 443] width 19 height 19
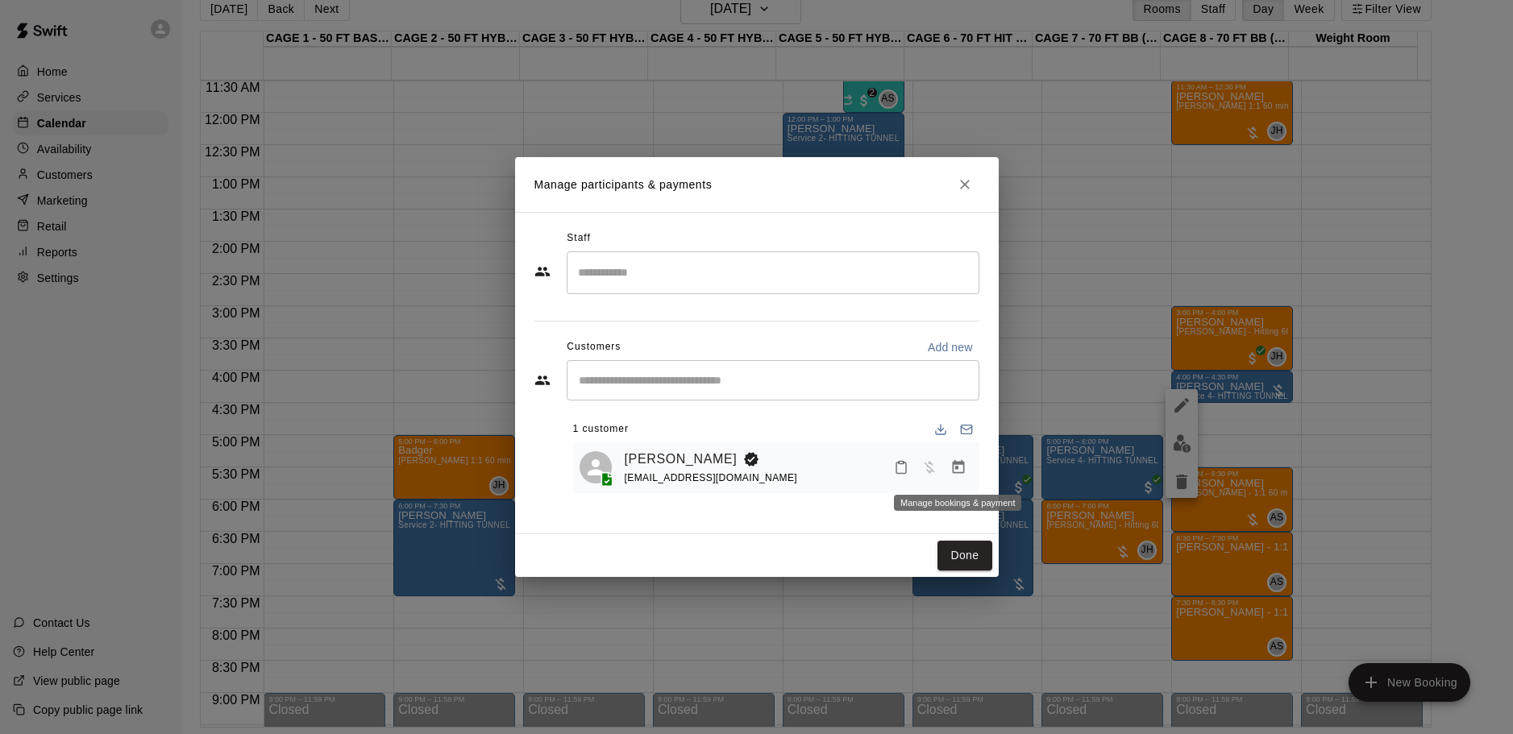
click at [962, 470] on icon "Manage bookings & payment" at bounding box center [958, 467] width 16 height 16
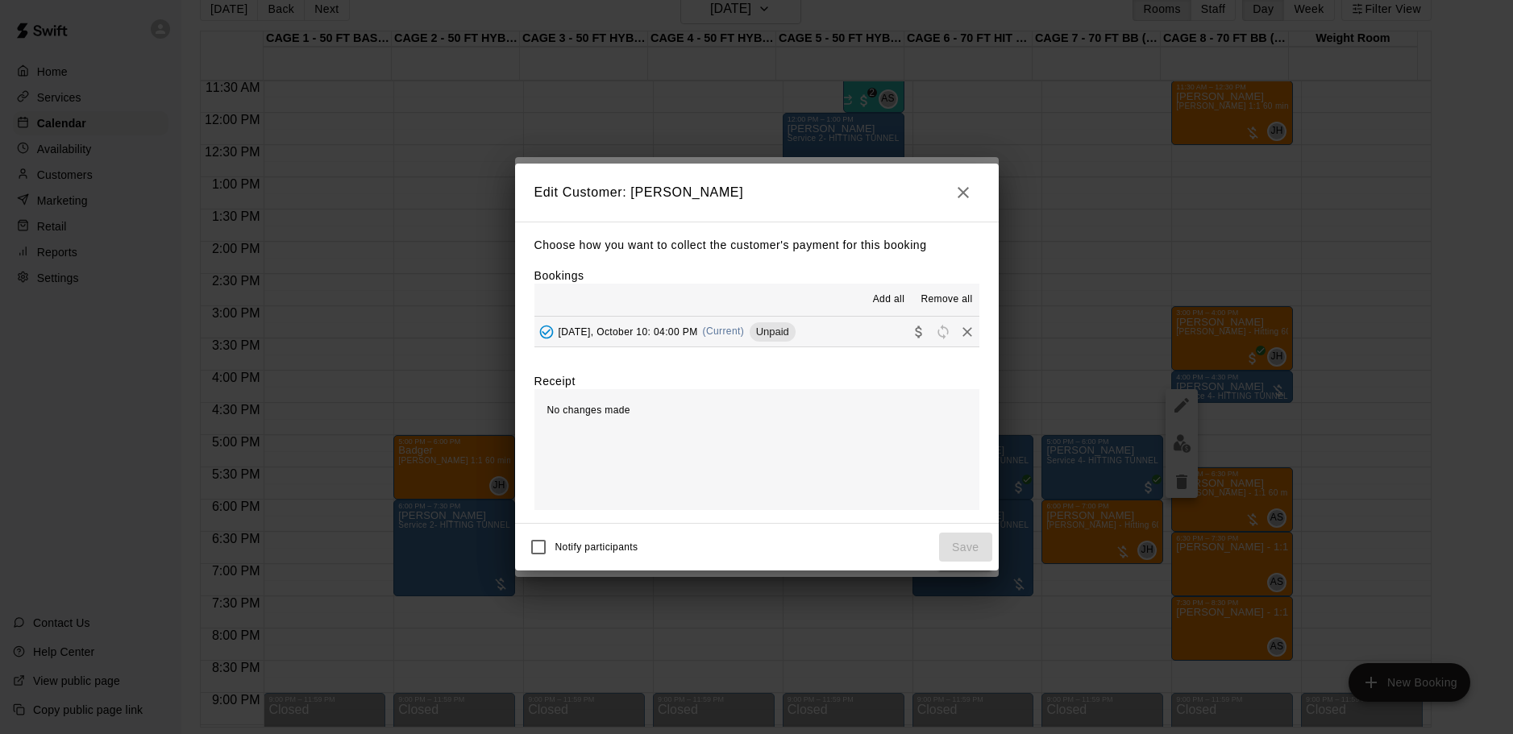
click at [586, 327] on span "[DATE], October 10: 04:00 PM" at bounding box center [628, 331] width 139 height 11
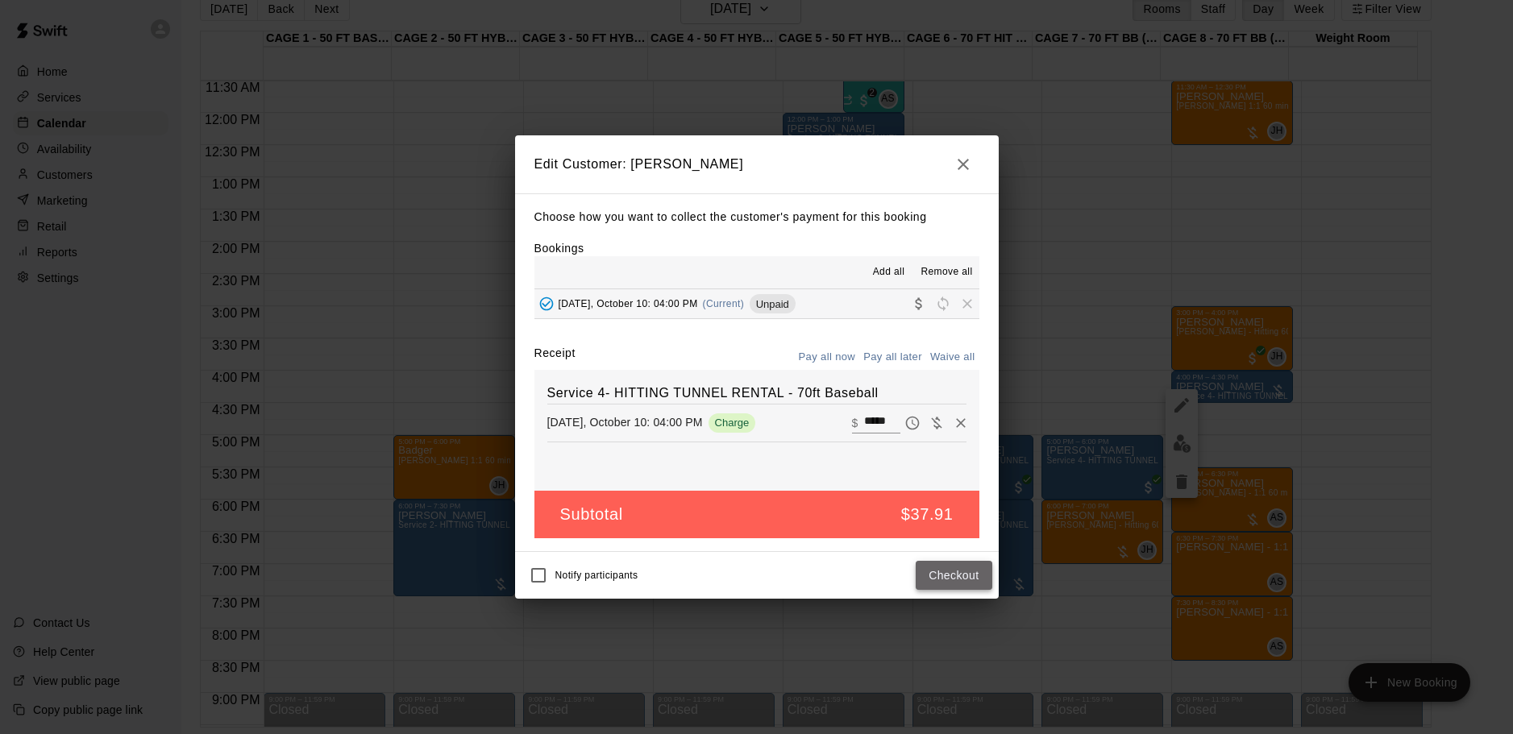
click at [956, 576] on button "Checkout" at bounding box center [954, 576] width 76 height 30
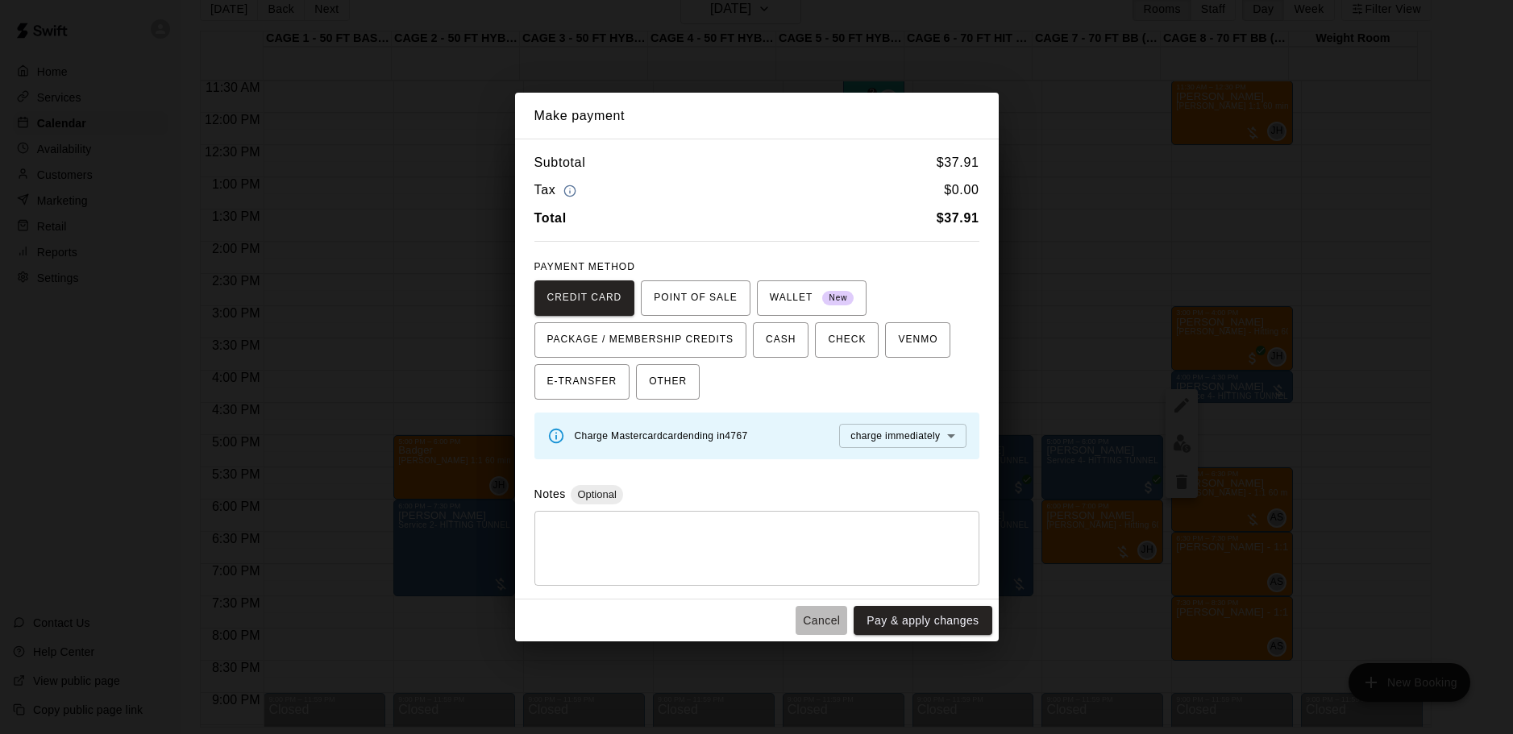
click at [819, 620] on button "Cancel" at bounding box center [822, 621] width 52 height 30
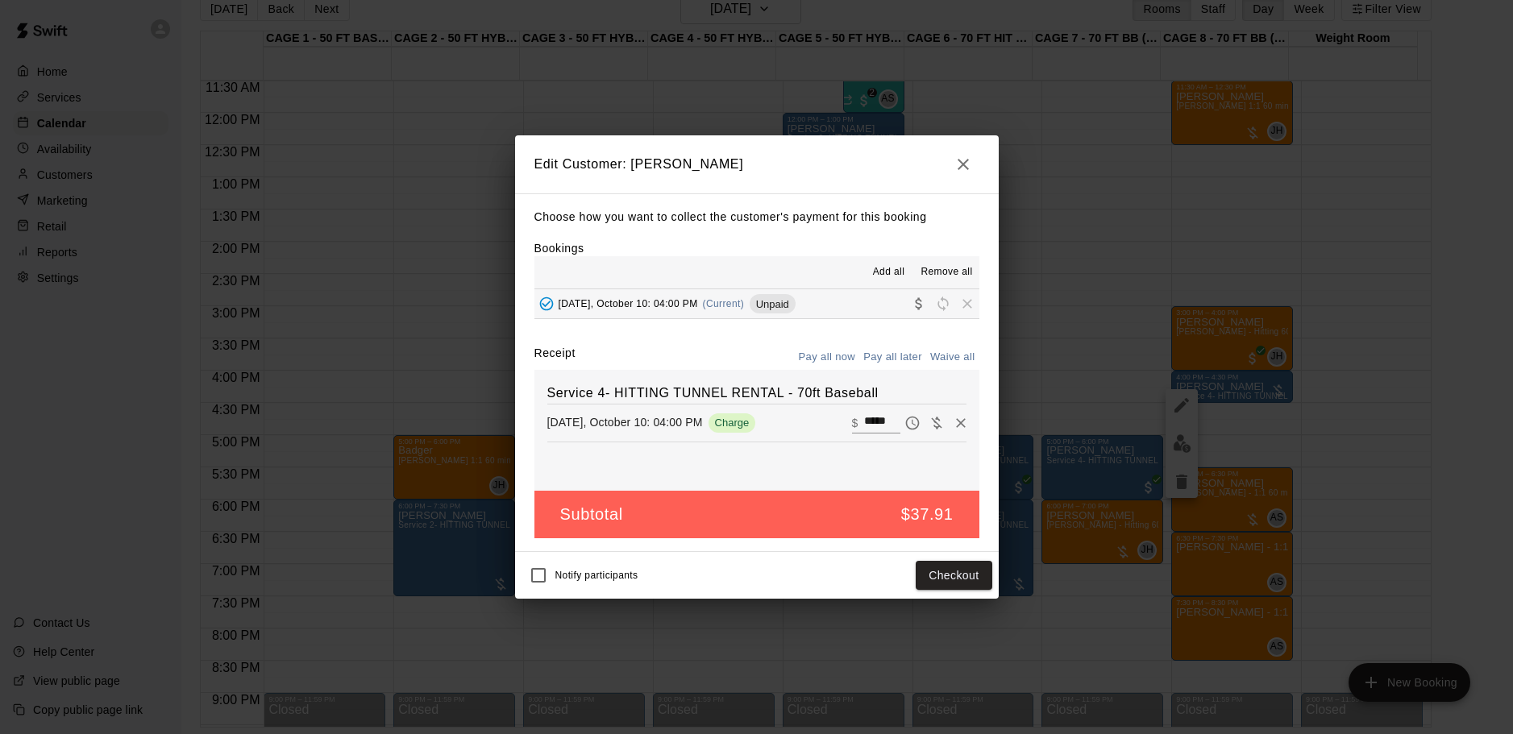
click at [966, 166] on icon "button" at bounding box center [963, 164] width 11 height 11
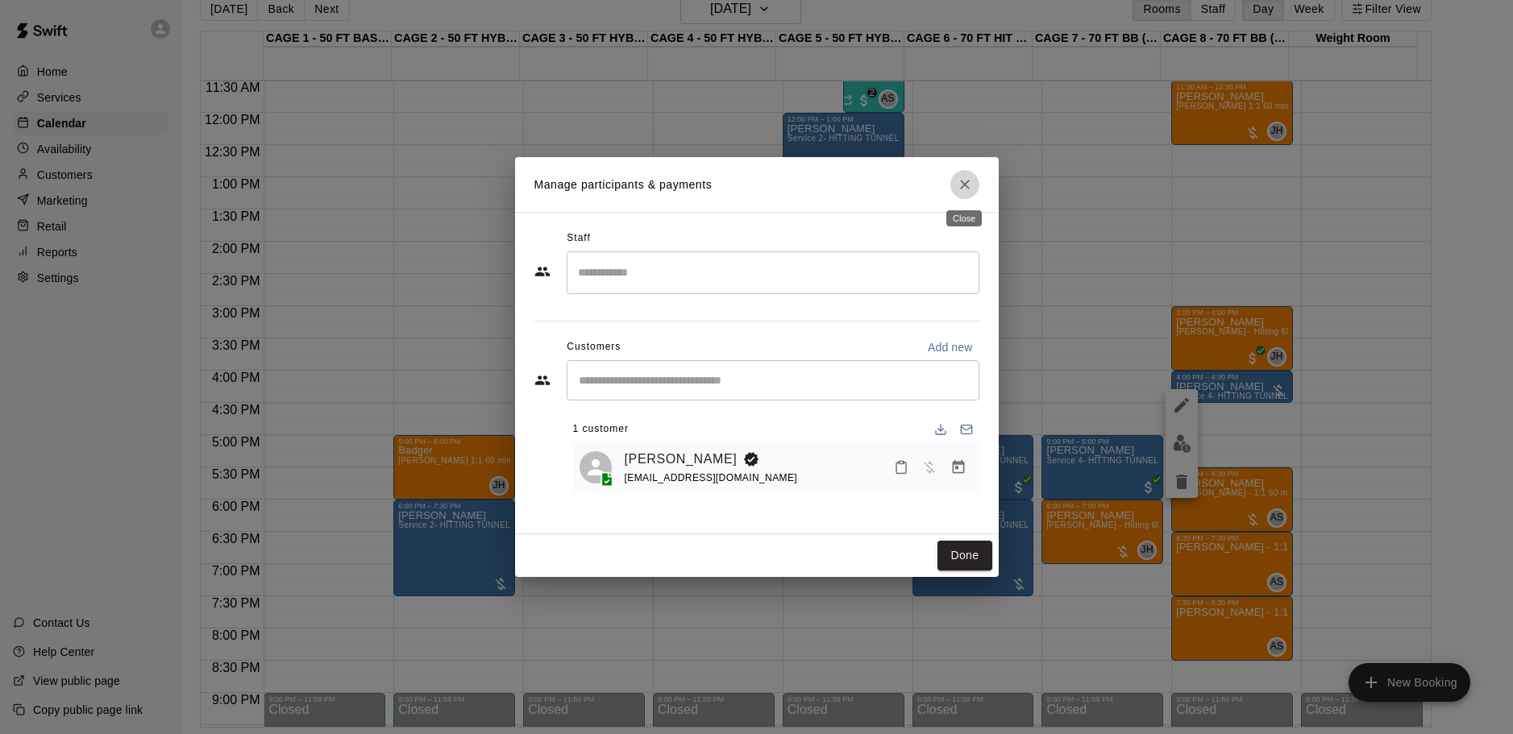
click at [966, 181] on icon "Close" at bounding box center [965, 185] width 16 height 16
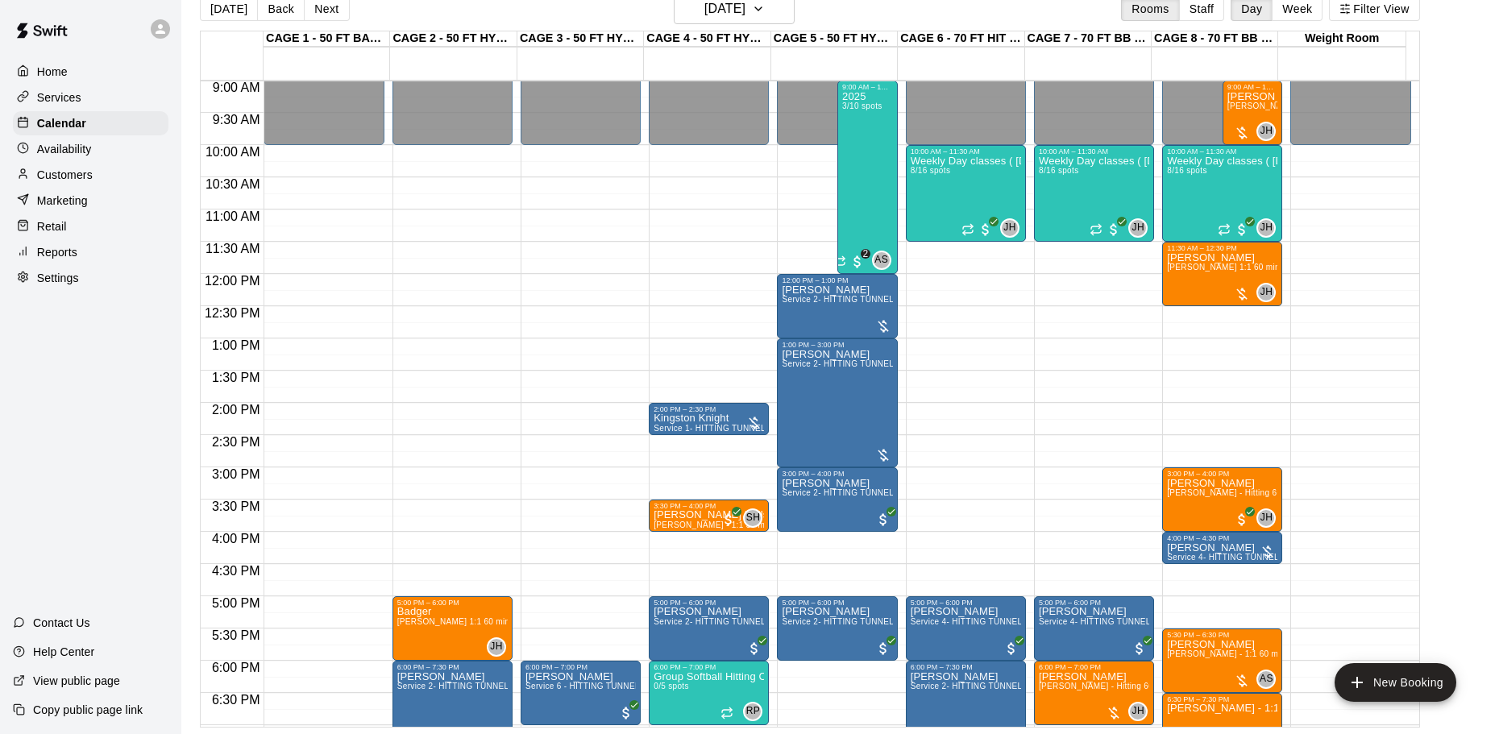
scroll to position [662, 0]
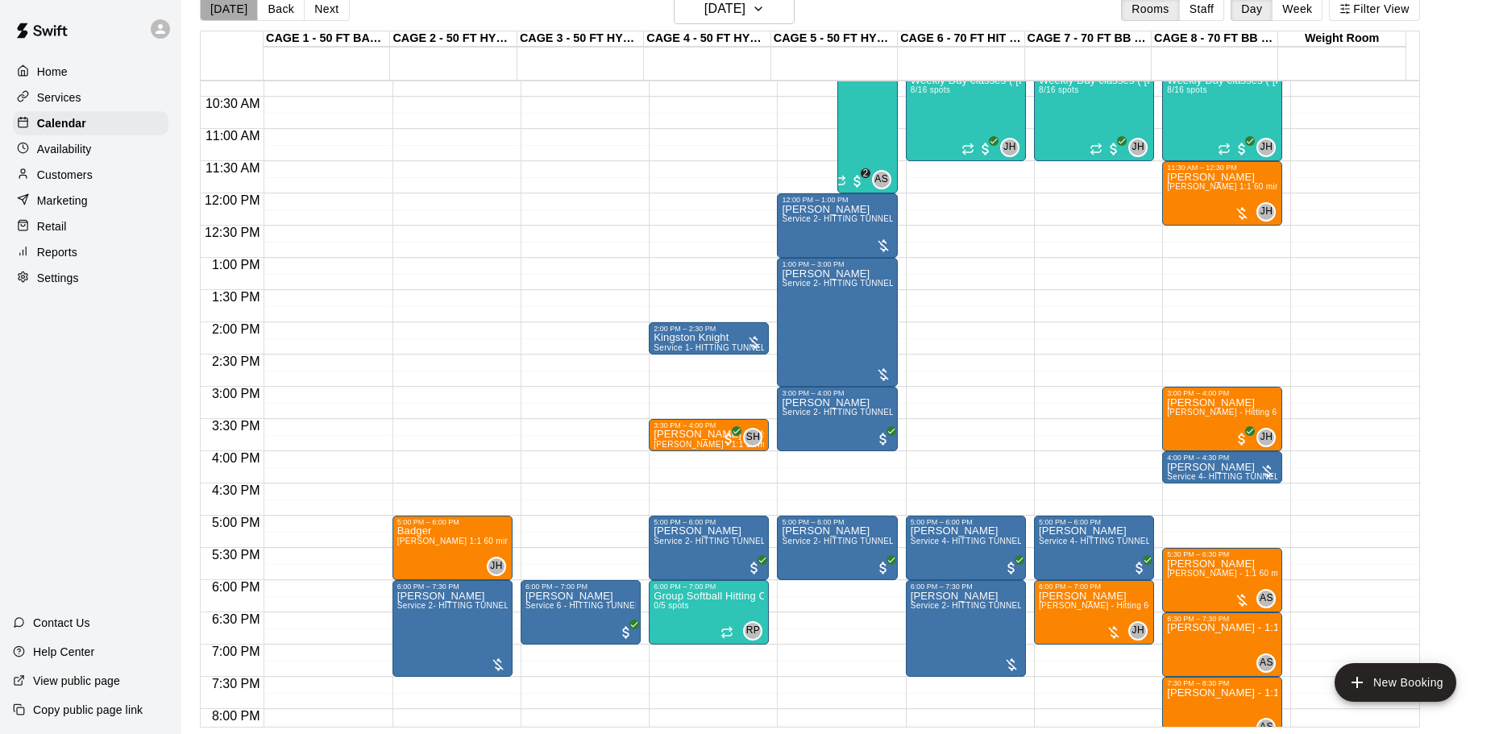
click at [243, 8] on button "[DATE]" at bounding box center [229, 9] width 58 height 24
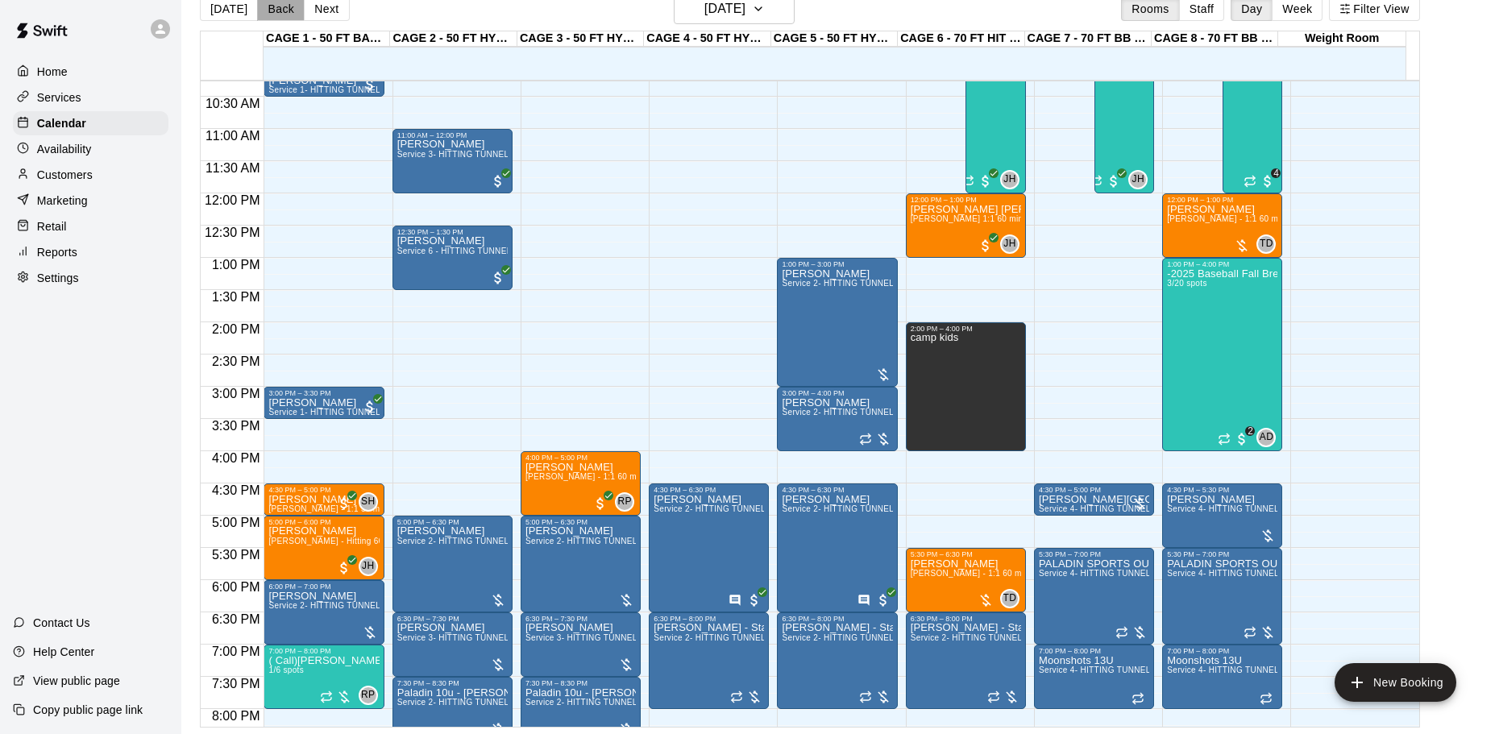
click at [279, 5] on button "Back" at bounding box center [281, 9] width 48 height 24
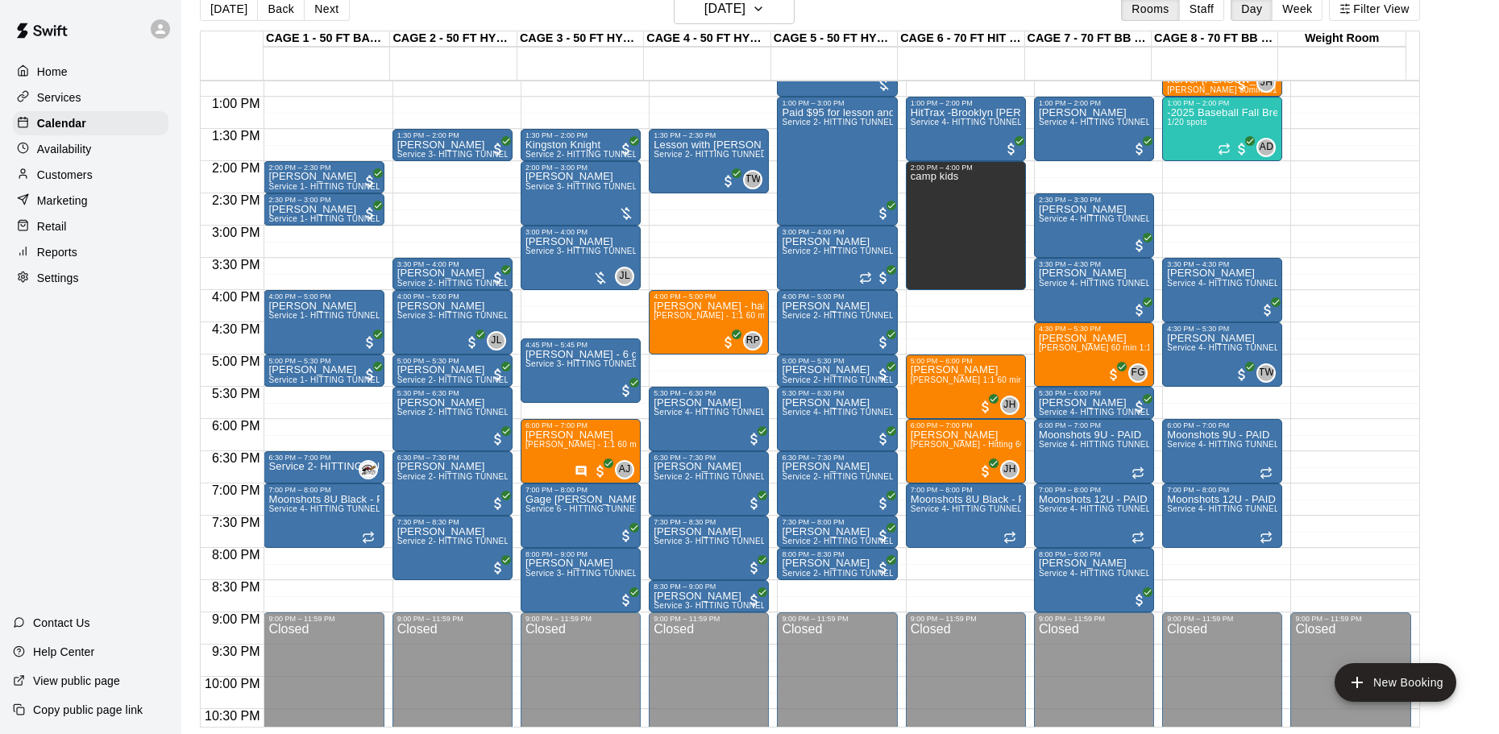
scroll to position [581, 0]
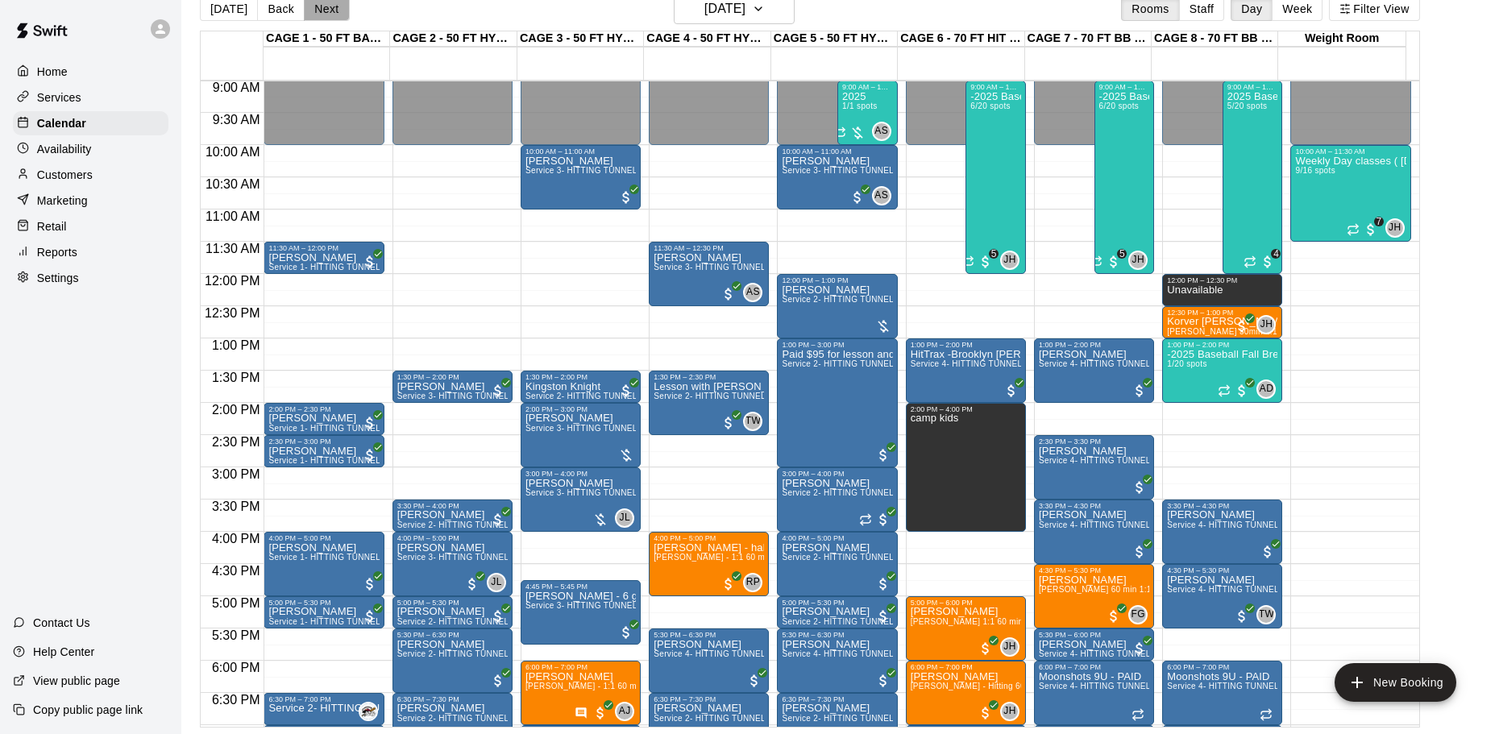
click at [318, 1] on button "Next" at bounding box center [326, 9] width 45 height 24
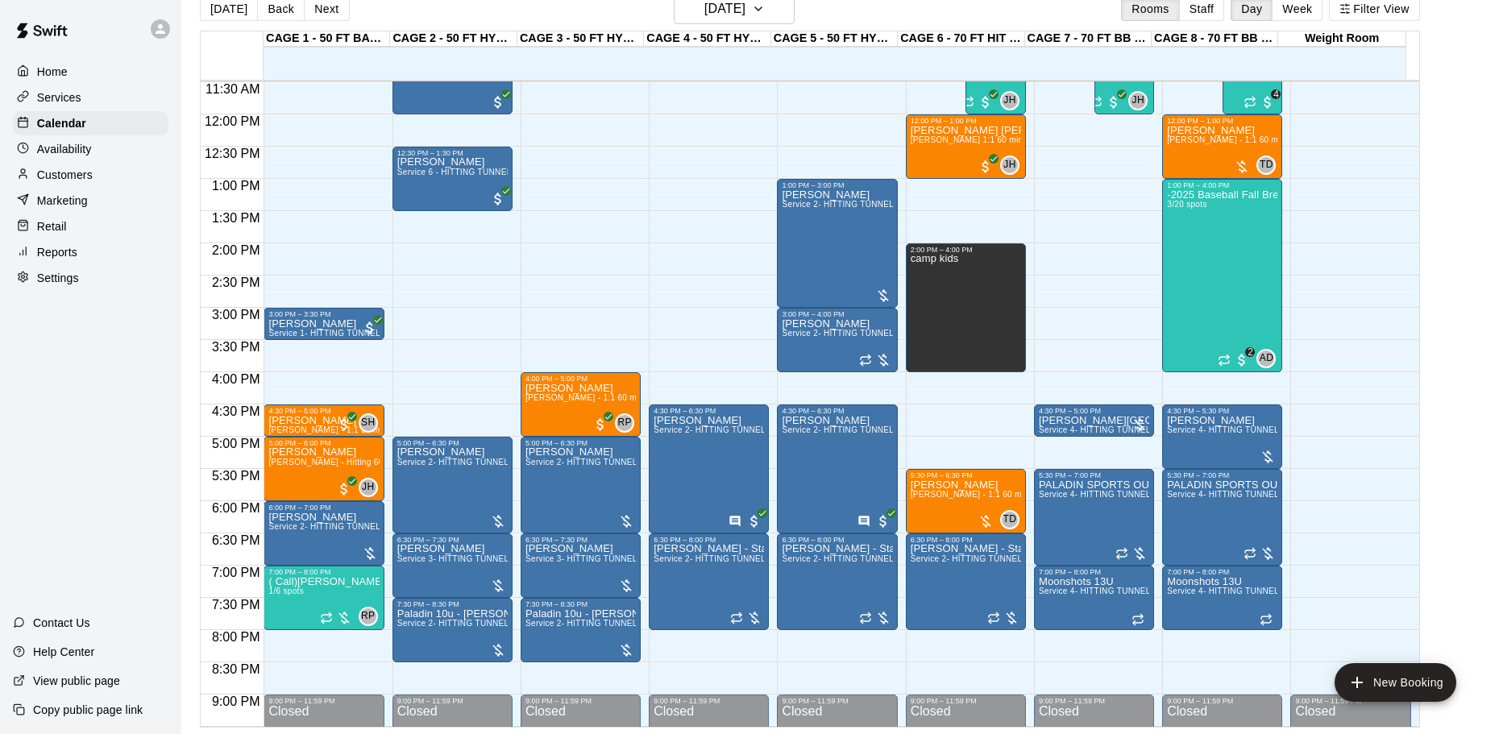
scroll to position [742, 0]
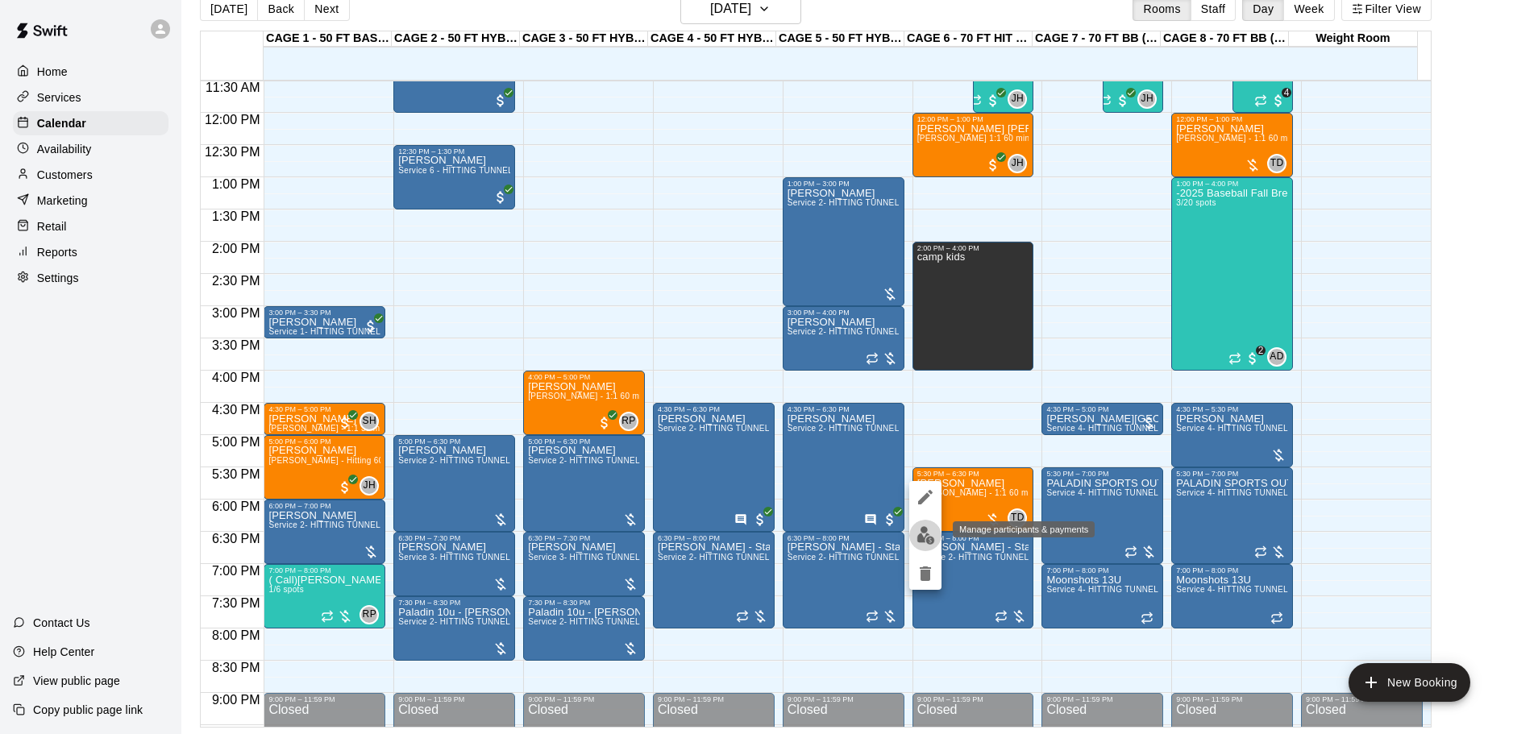
click at [925, 534] on img "edit" at bounding box center [925, 535] width 19 height 19
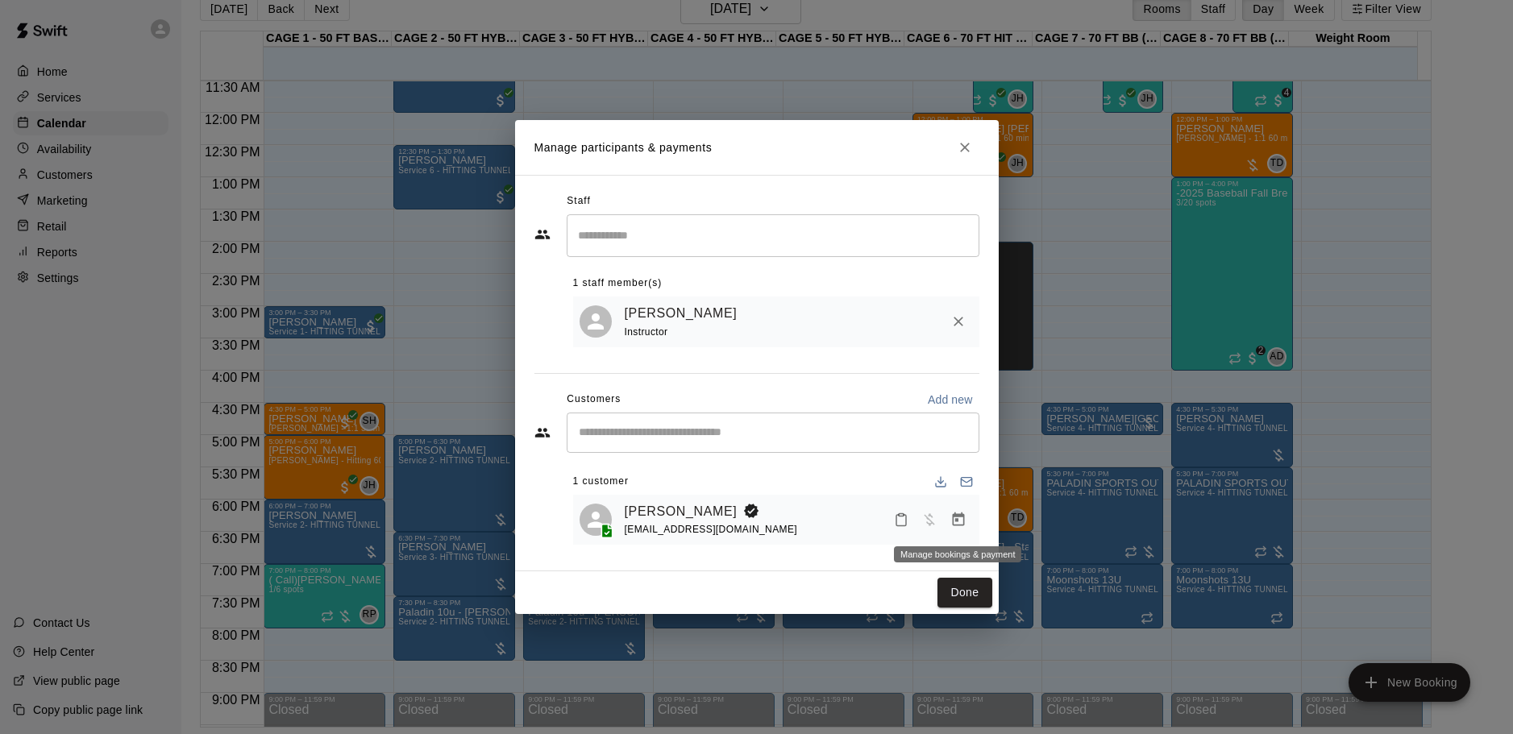
click at [957, 521] on icon "Manage bookings & payment" at bounding box center [958, 520] width 12 height 14
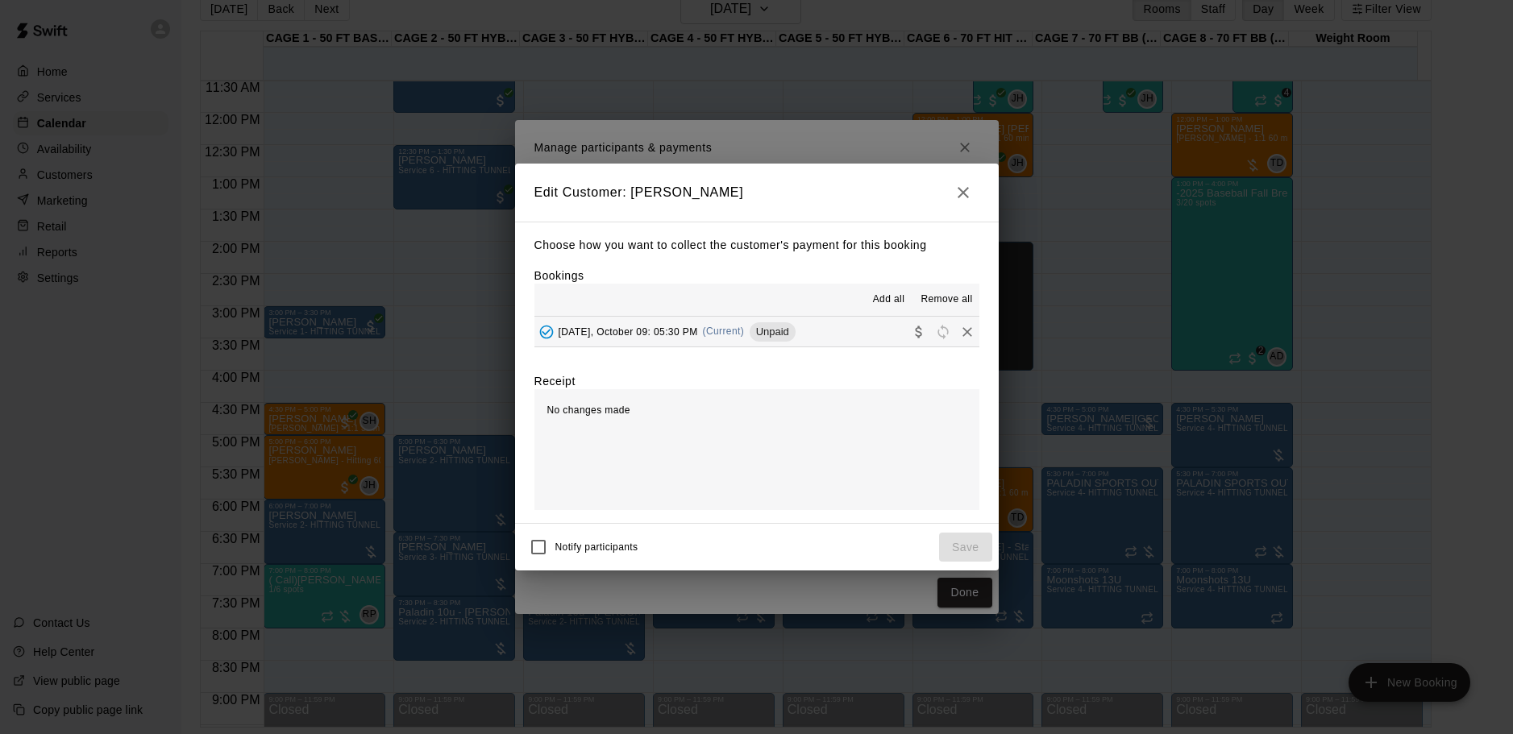
click at [613, 332] on span "[DATE], October 09: 05:30 PM" at bounding box center [628, 331] width 139 height 11
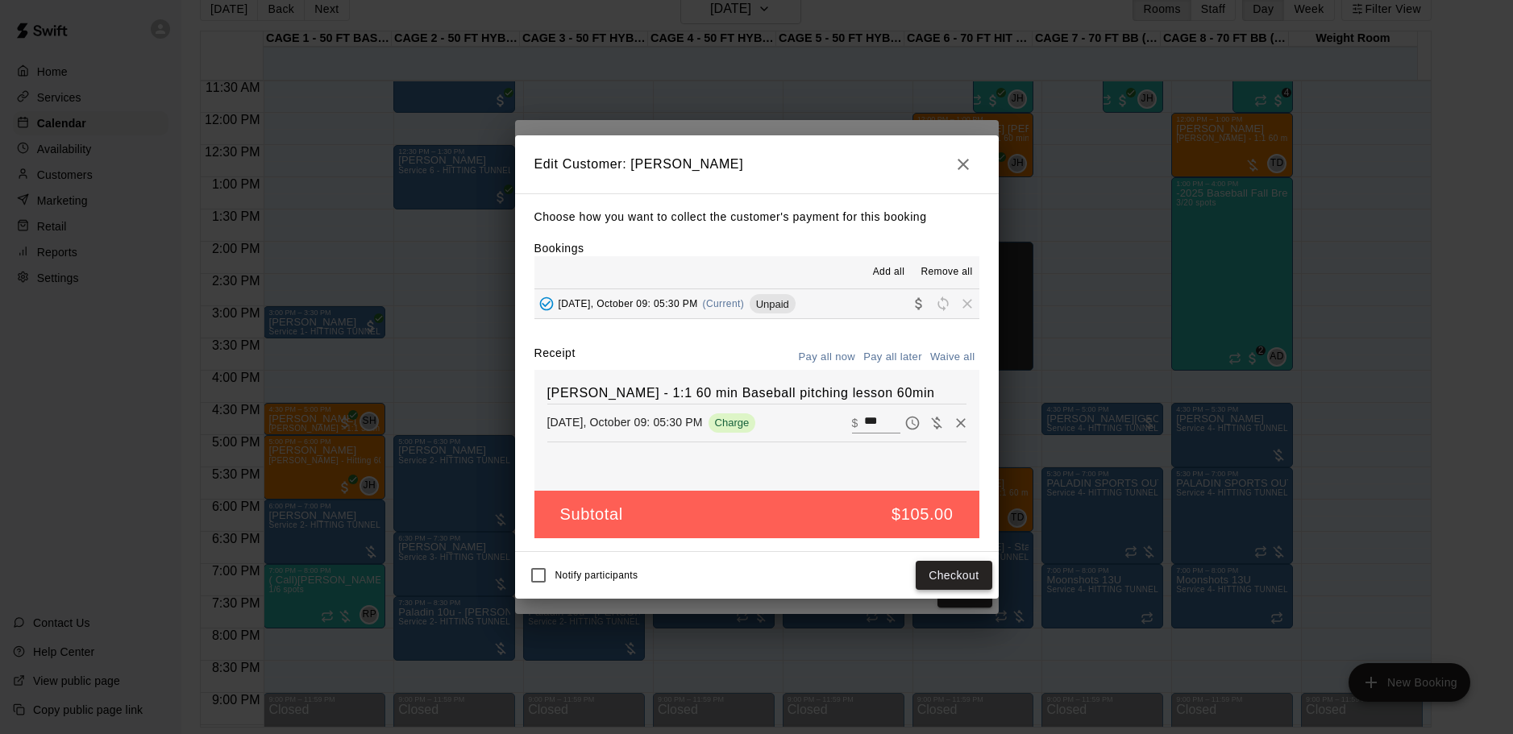
click at [966, 579] on button "Checkout" at bounding box center [954, 576] width 76 height 30
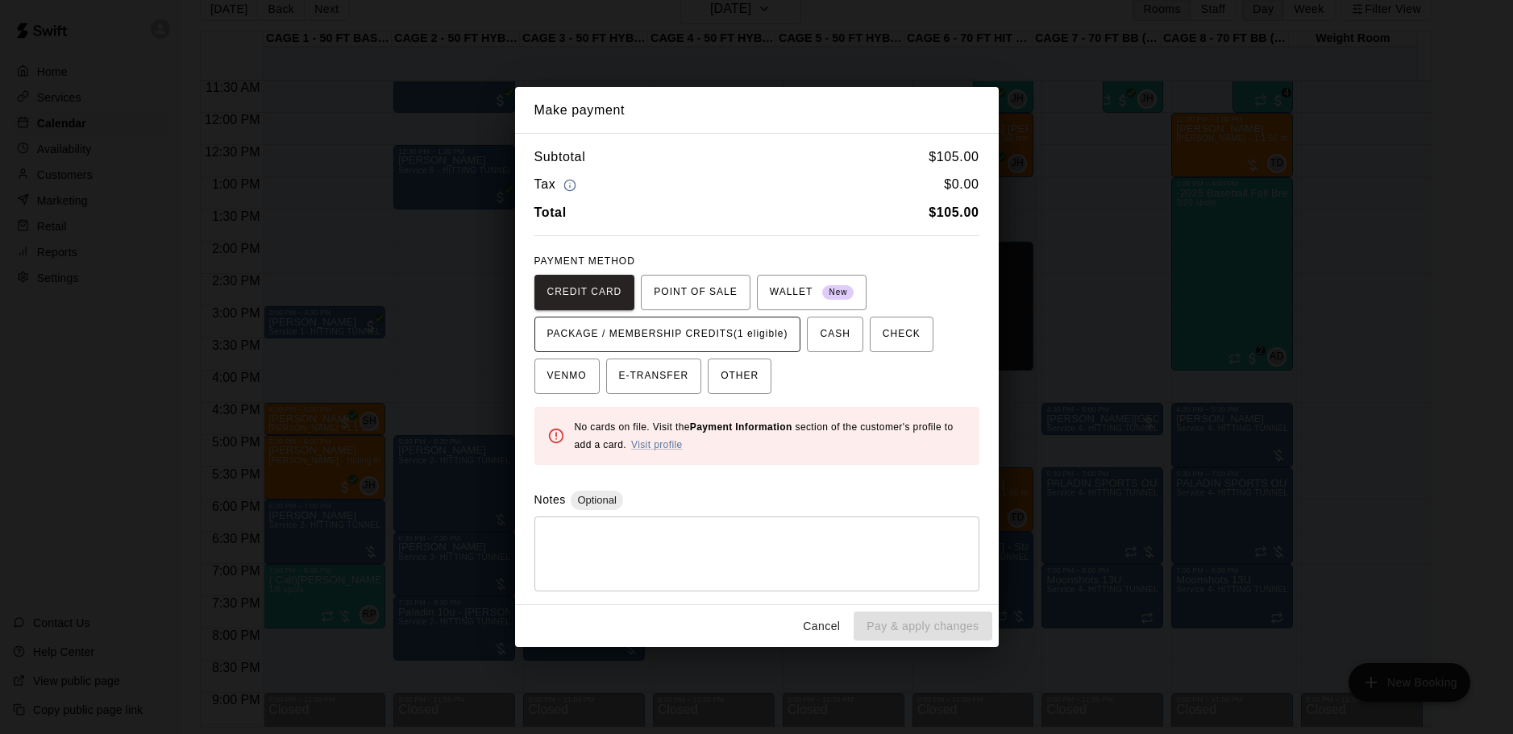
click at [738, 331] on span "PACKAGE / MEMBERSHIP CREDITS (1 eligible)" at bounding box center [667, 335] width 241 height 26
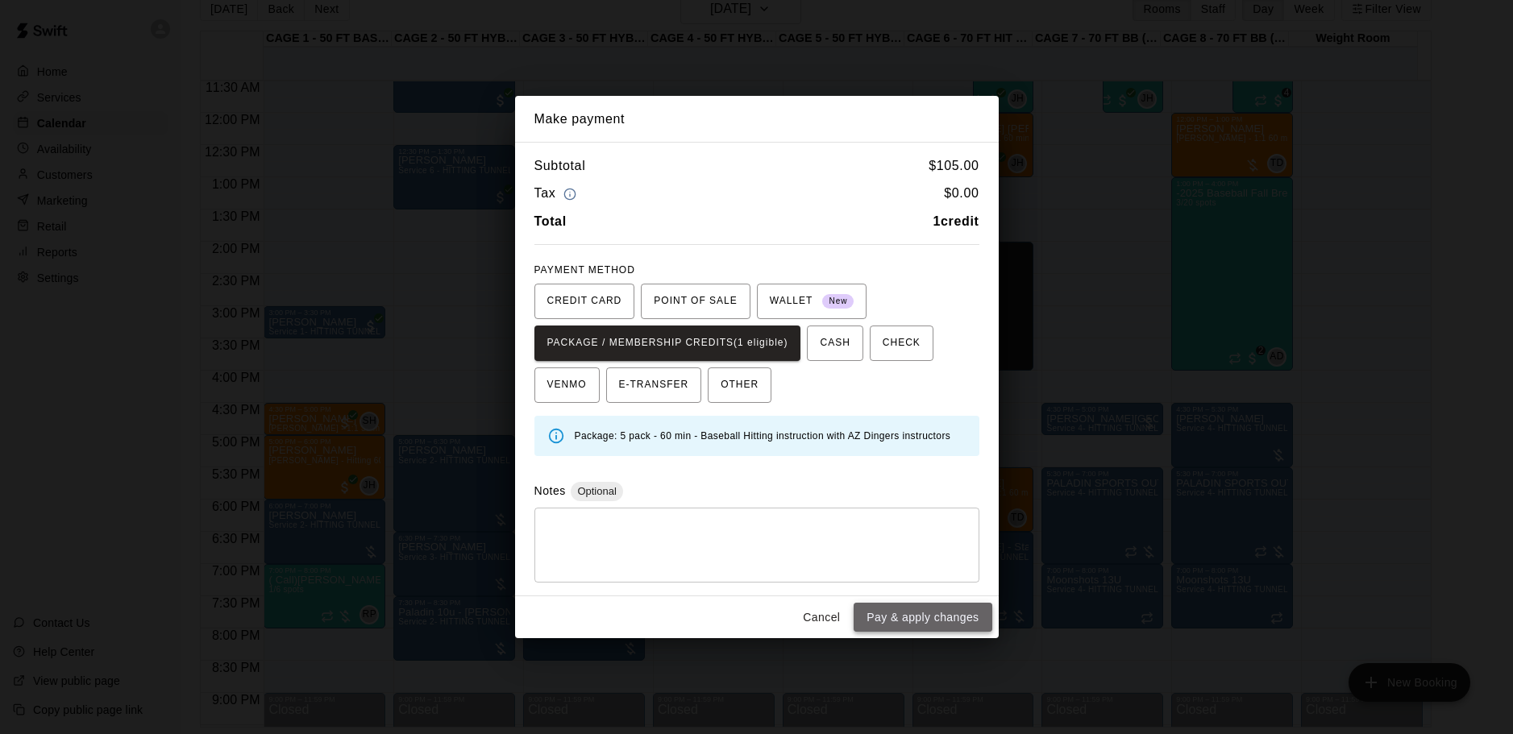
click at [895, 619] on button "Pay & apply changes" at bounding box center [923, 618] width 138 height 30
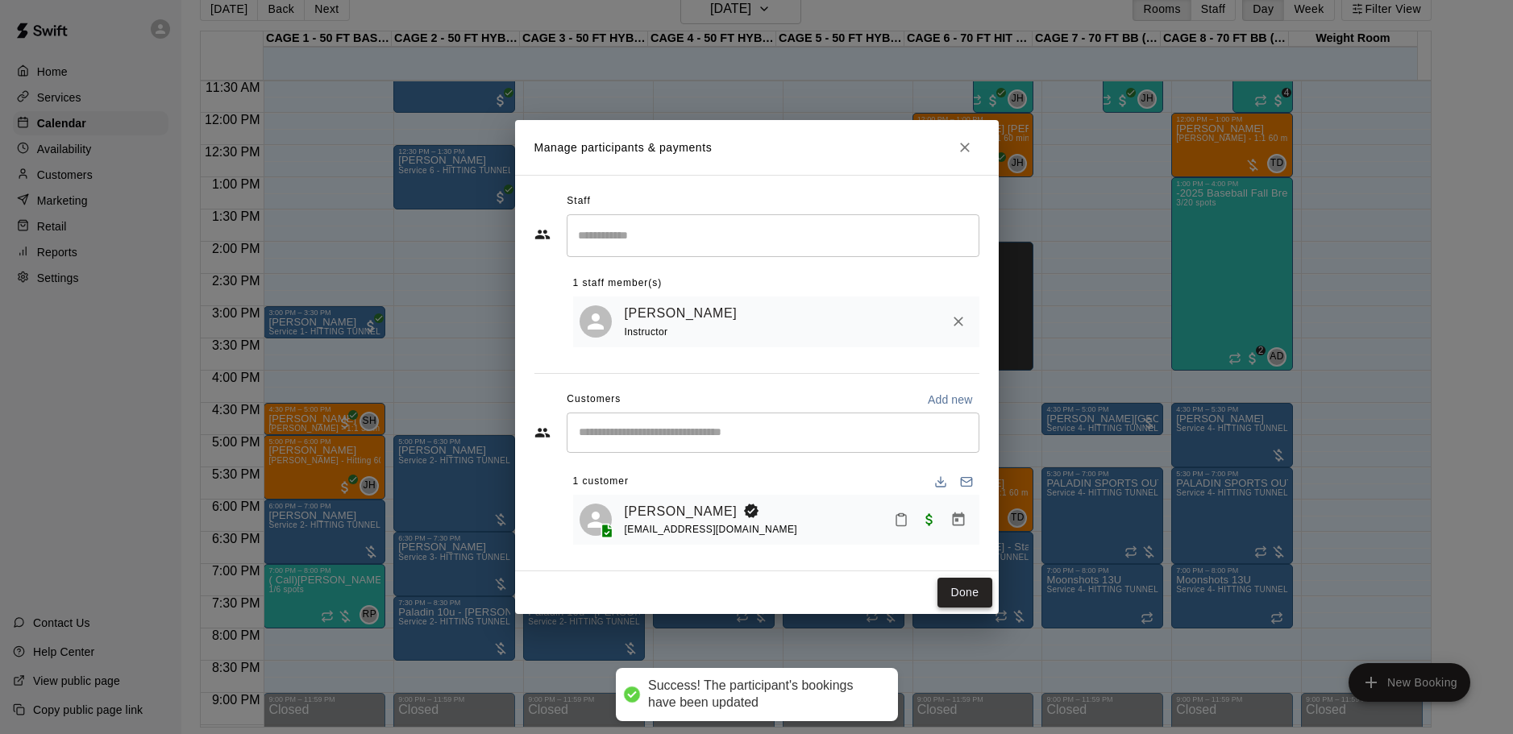
click at [973, 596] on button "Done" at bounding box center [964, 593] width 54 height 30
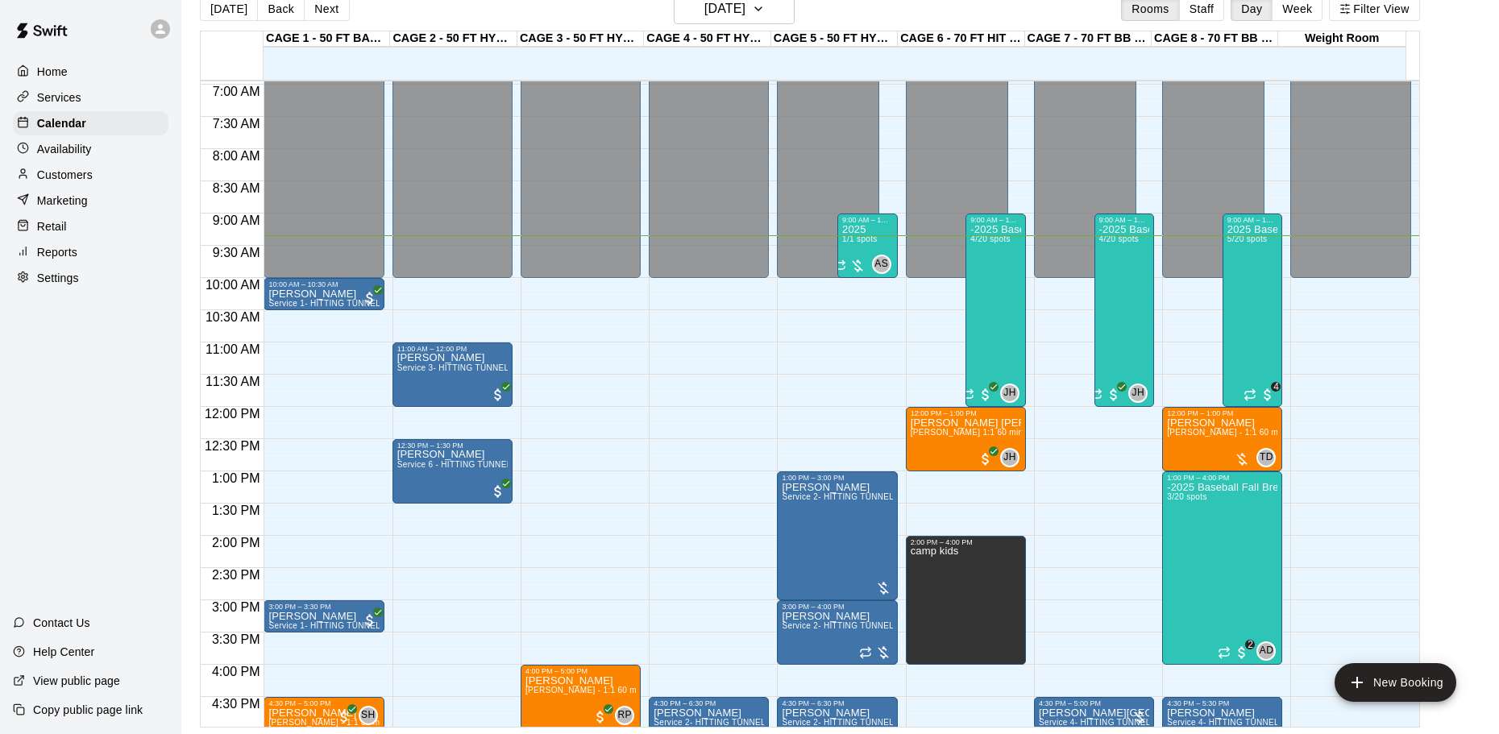
scroll to position [420, 0]
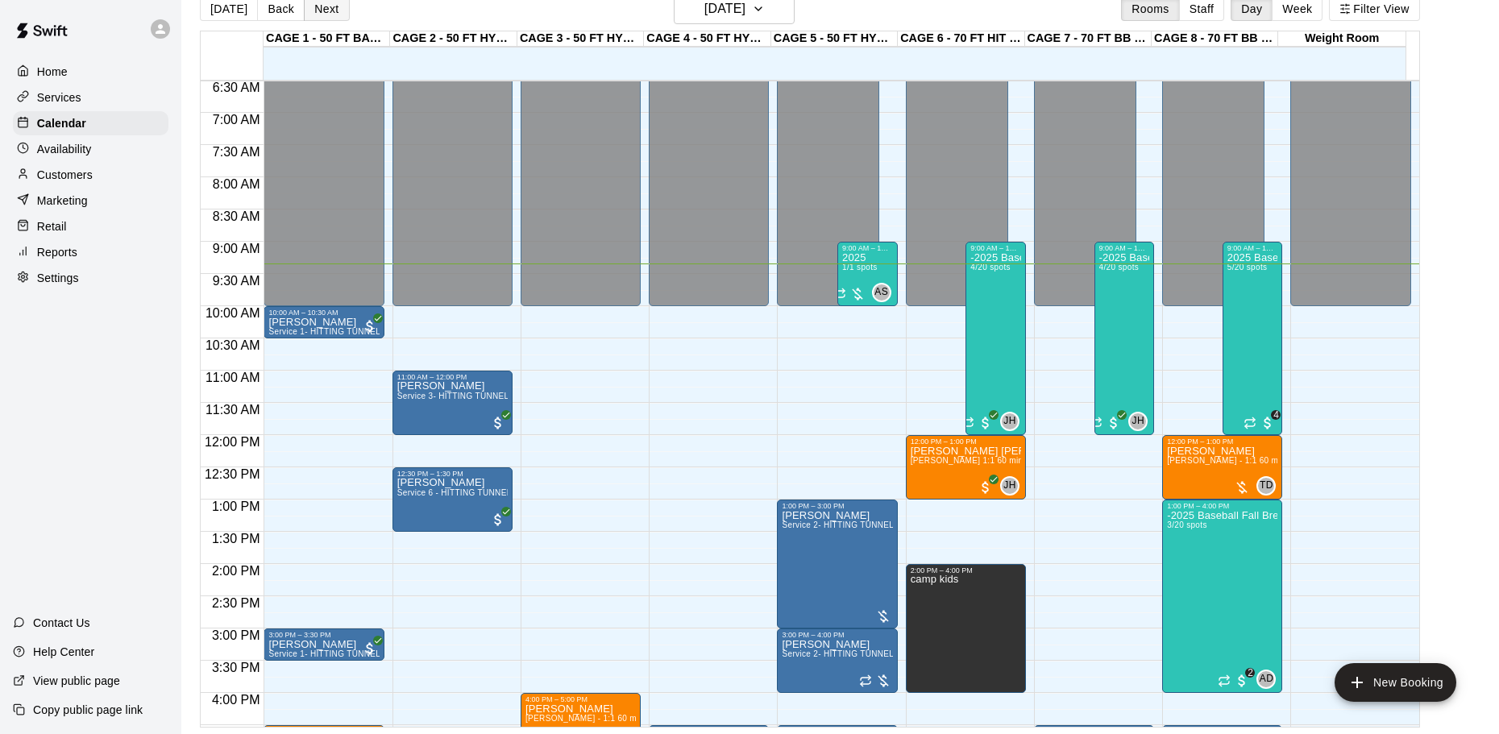
click at [322, 11] on button "Next" at bounding box center [326, 9] width 45 height 24
